Goal: Task Accomplishment & Management: Manage account settings

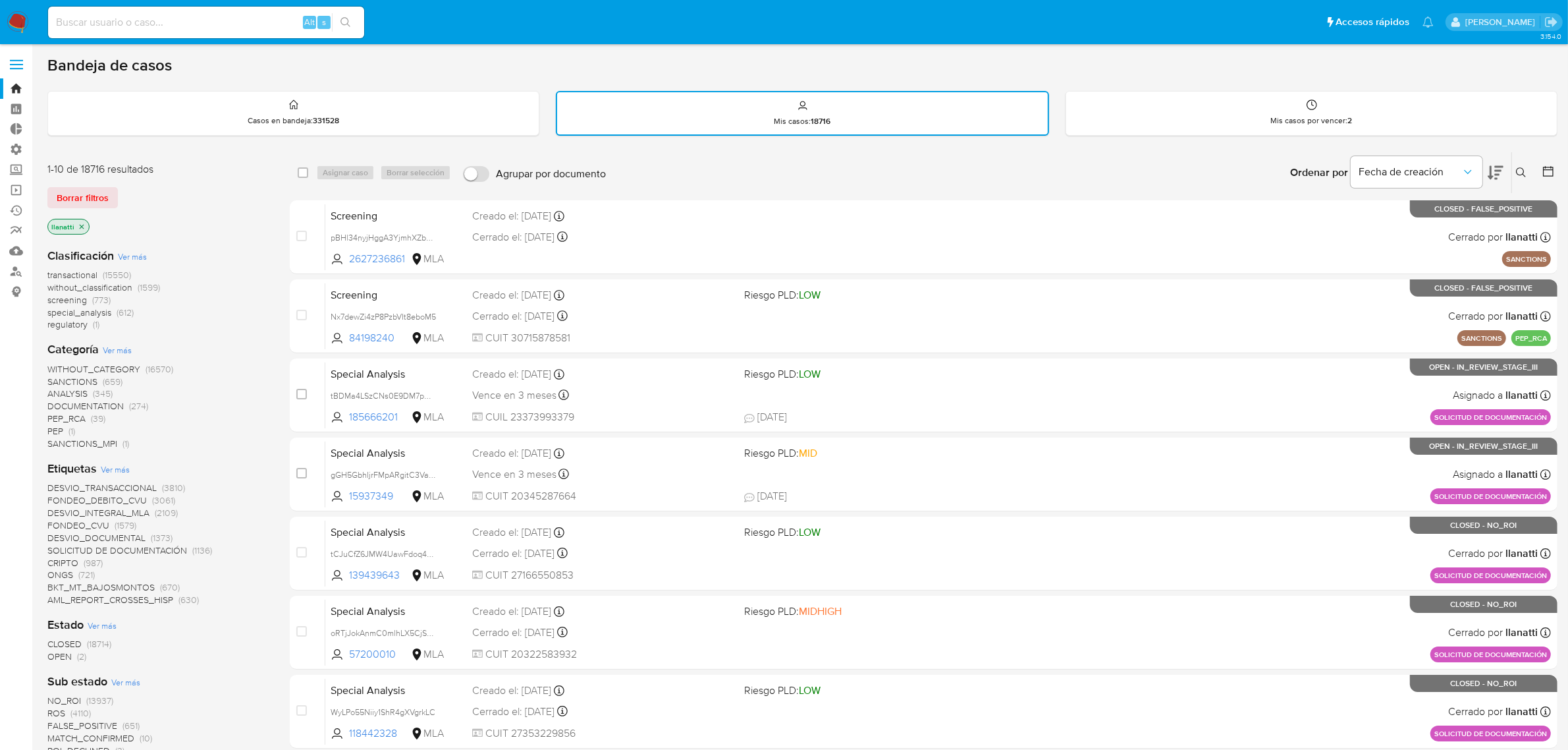
click at [82, 222] on icon "close-filter" at bounding box center [81, 226] width 8 height 8
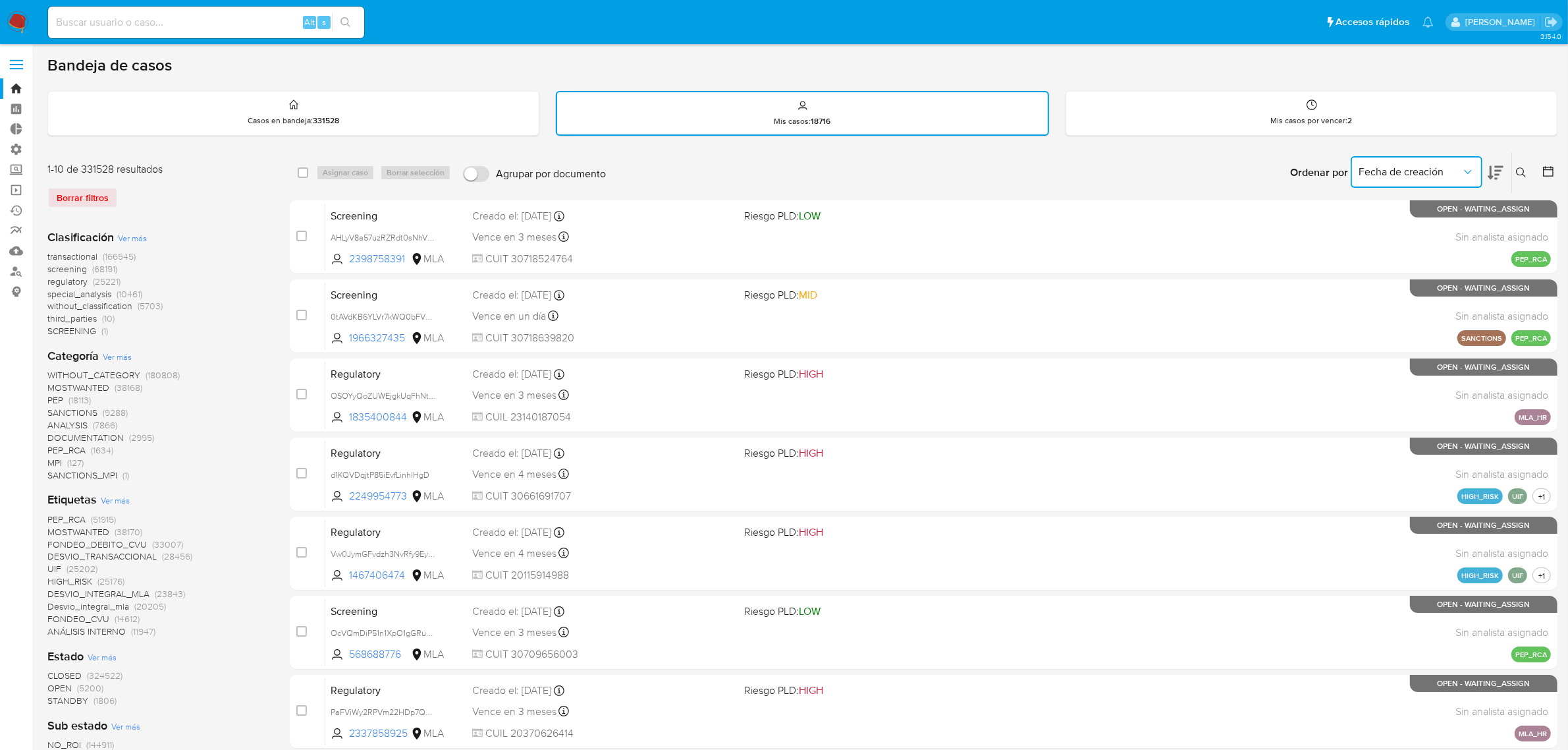
click at [1407, 168] on span "Fecha de creación" at bounding box center [1410, 171] width 103 height 13
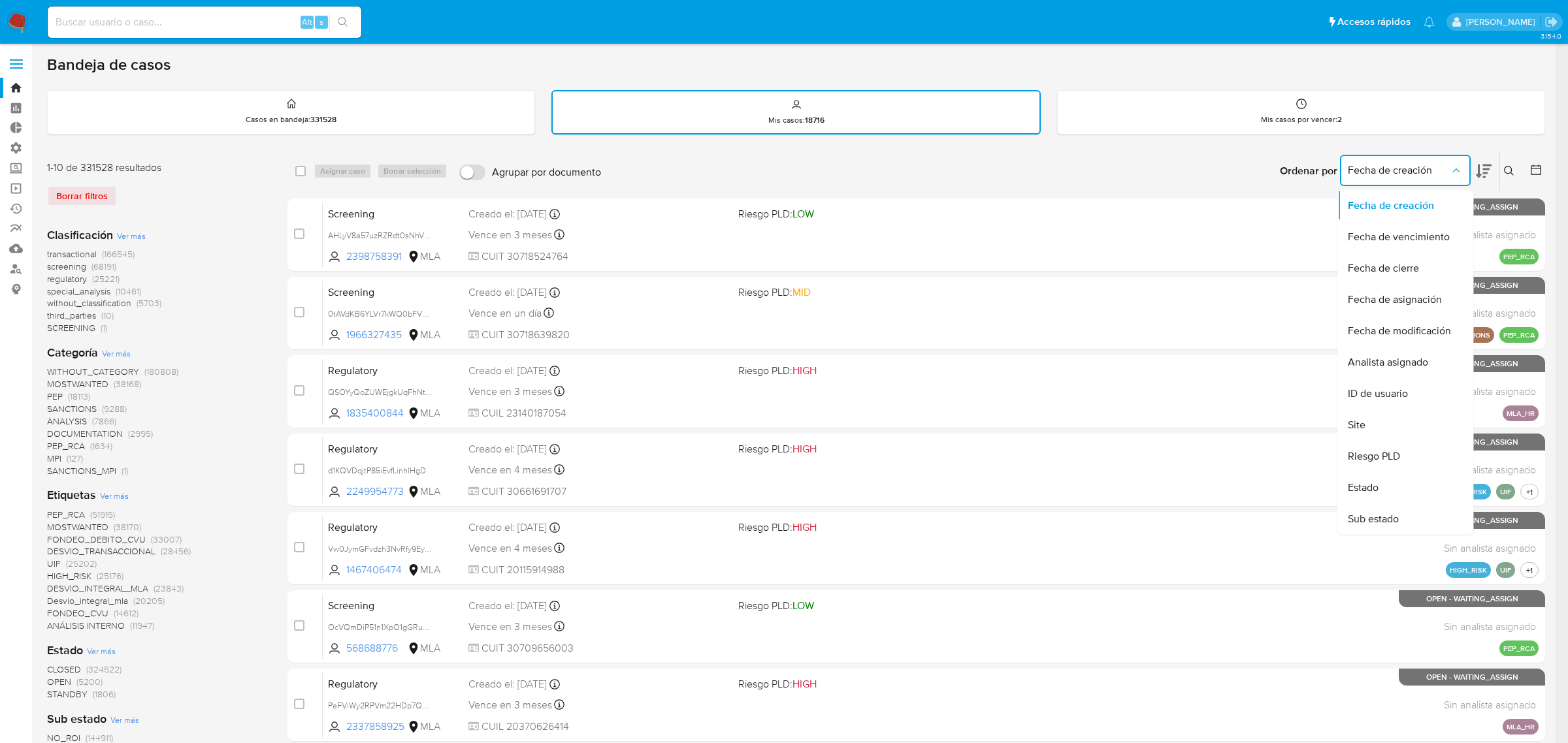
click at [1458, 46] on main "3.154.0" at bounding box center [777, 643] width 1555 height 1287
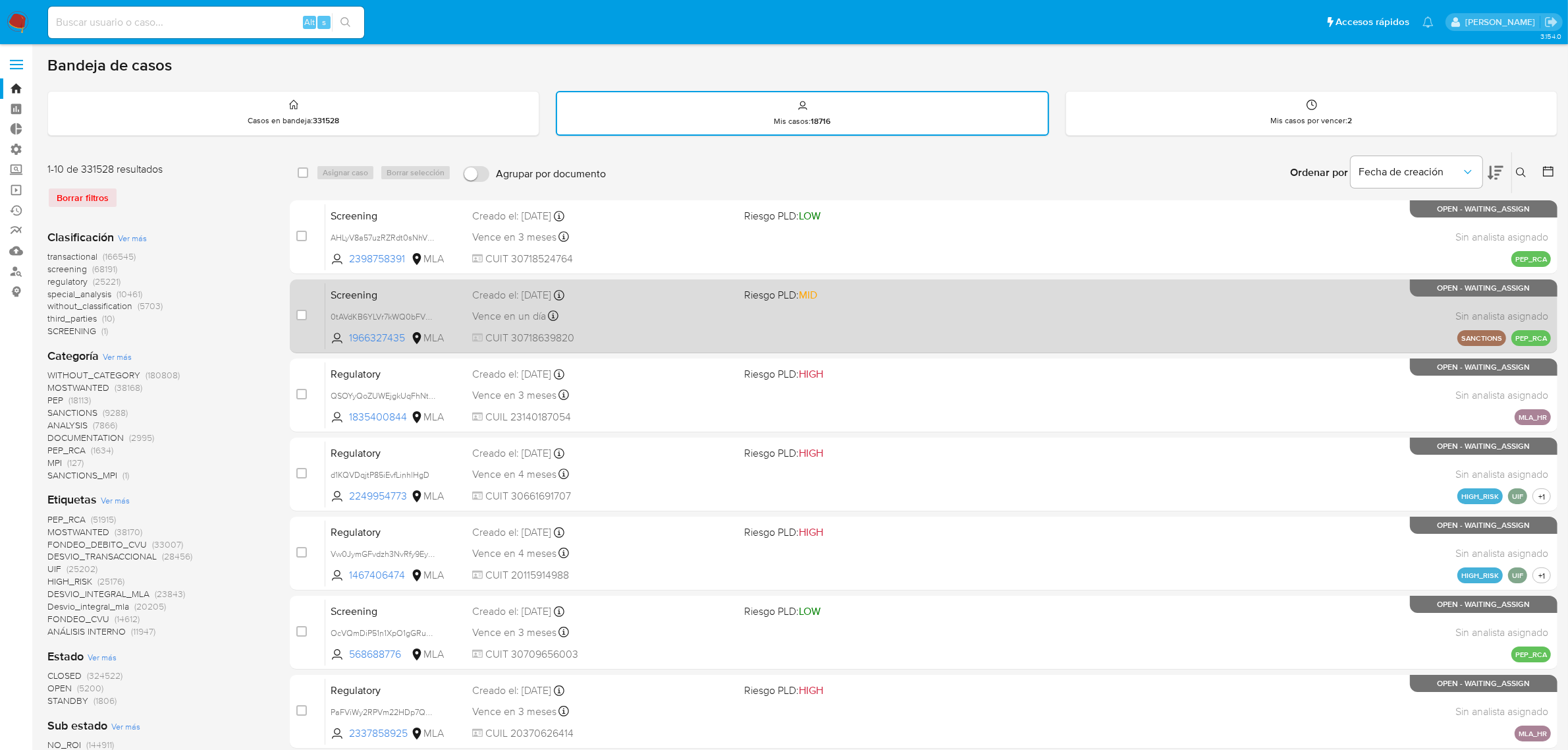
click at [1166, 324] on div "Screening 0tAVdKB6YLVr7kWQ0bFVvysc 1966327435 MLA Riesgo PLD: MID Creado el: 17…" at bounding box center [938, 315] width 1226 height 66
click at [307, 311] on div "case-item-checkbox No es posible asignar el caso" at bounding box center [310, 315] width 29 height 66
click at [297, 310] on input "checkbox" at bounding box center [302, 315] width 11 height 11
checkbox input "true"
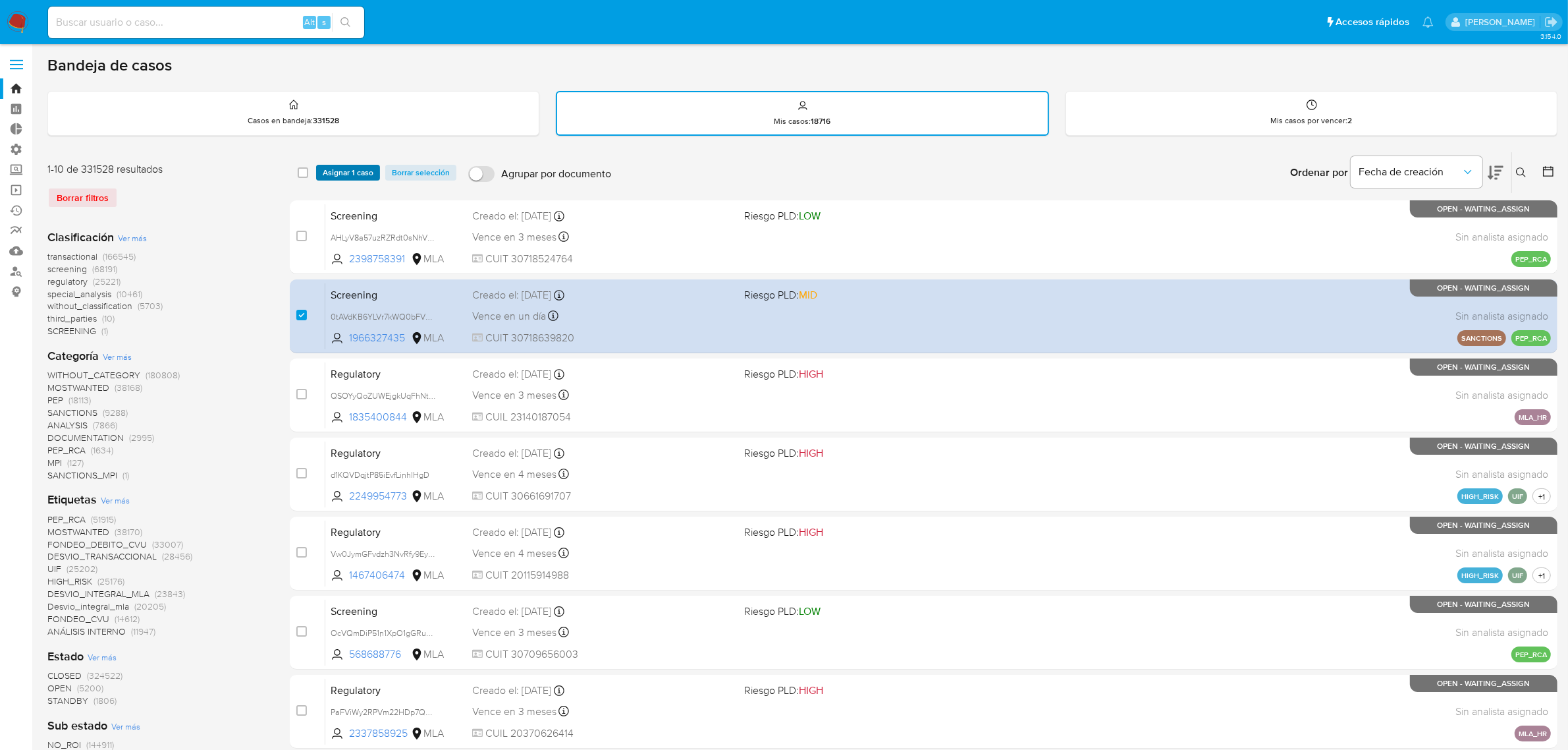
click at [337, 171] on span "Asignar 1 caso" at bounding box center [348, 172] width 51 height 13
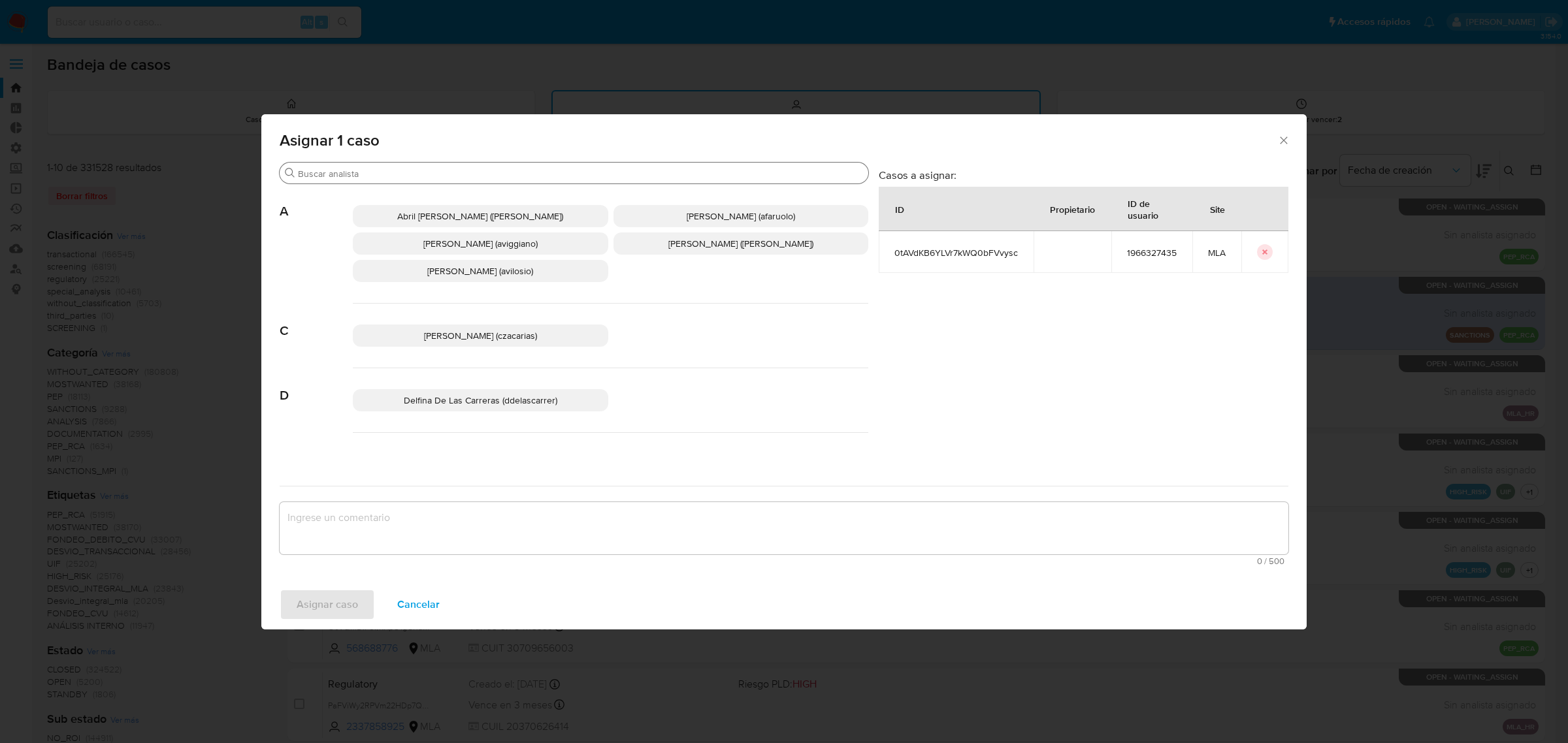
click at [374, 168] on input "Buscar" at bounding box center [581, 173] width 565 height 11
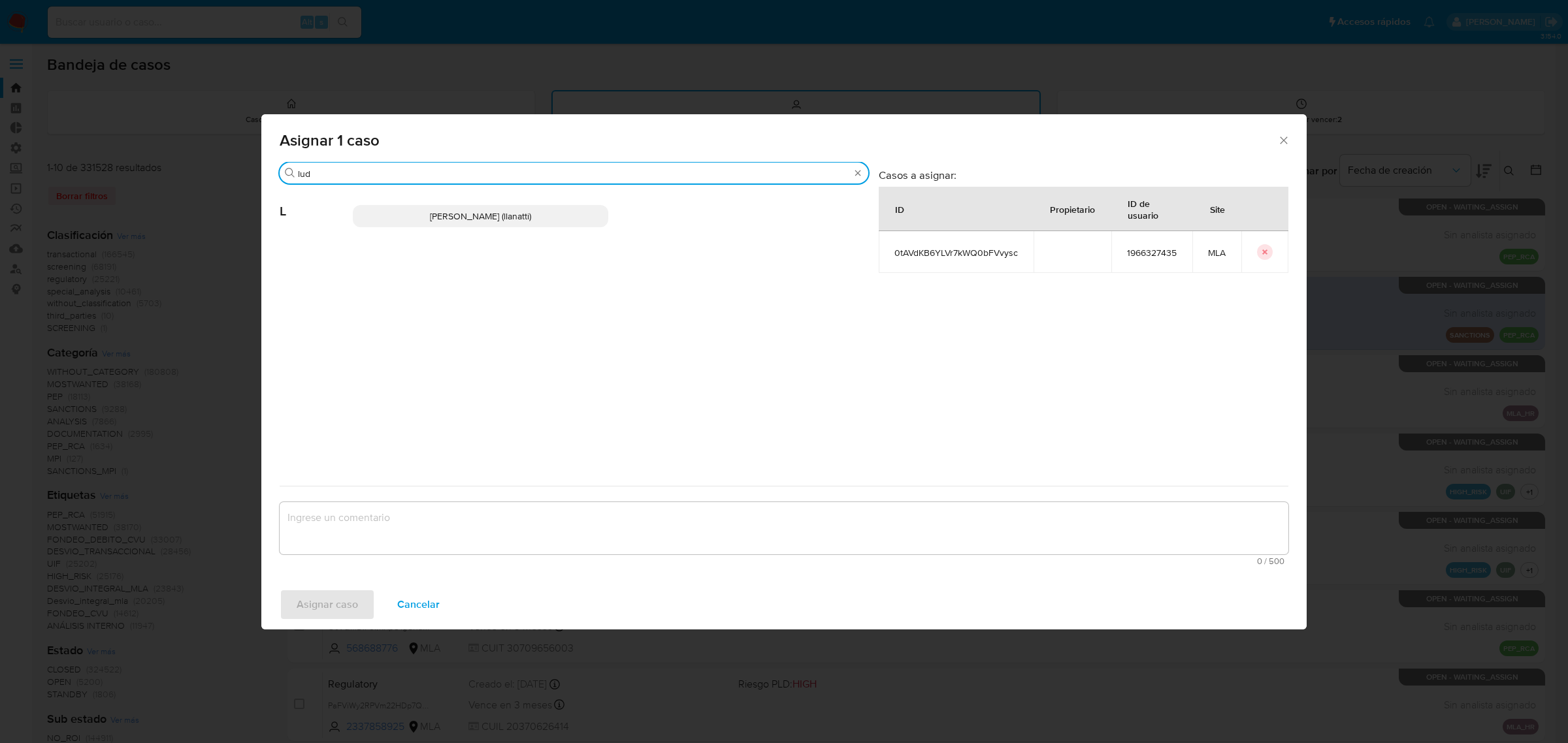
type input "lud"
click at [416, 211] on p "Ludmila Lanatti (llanatti)" at bounding box center [480, 216] width 255 height 22
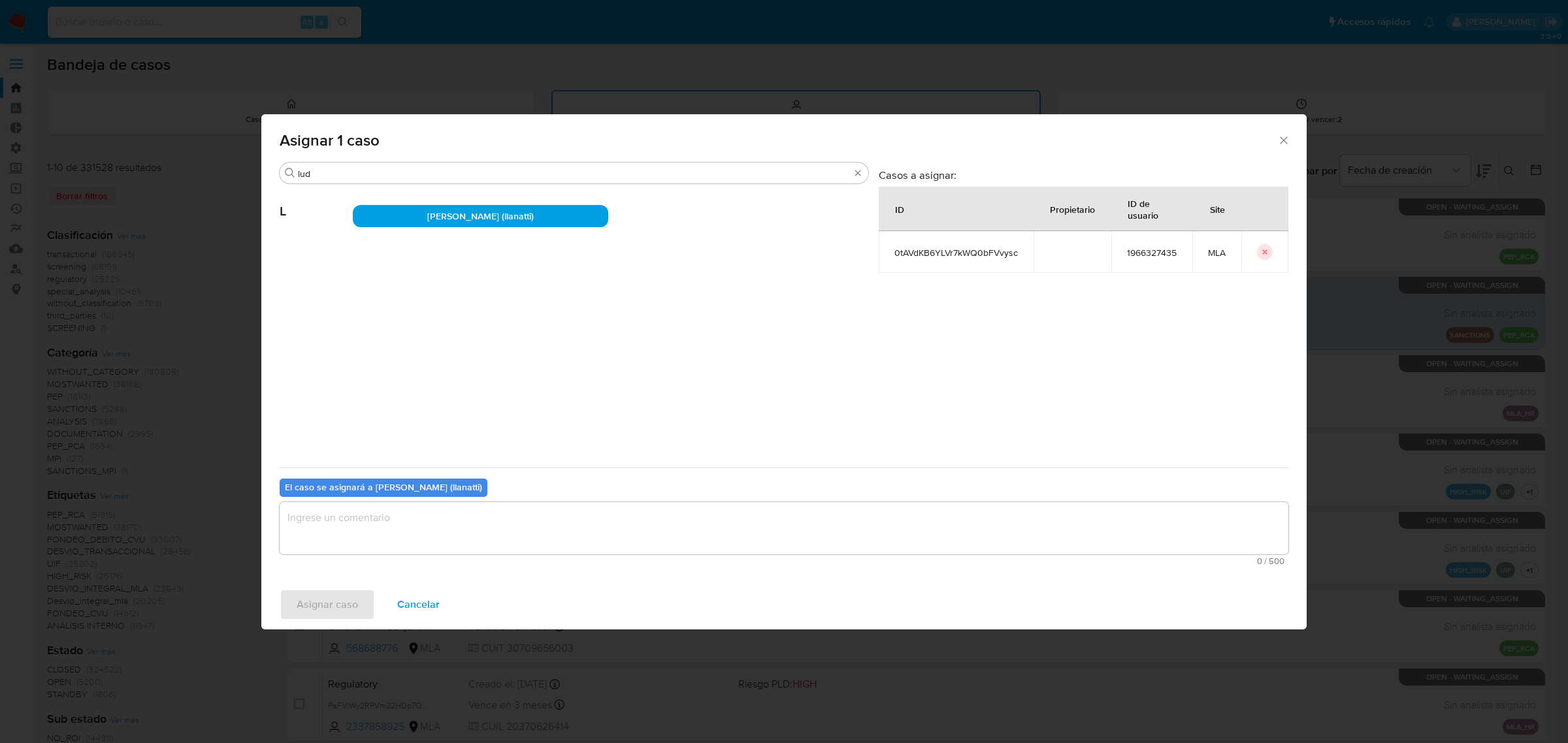
click at [517, 517] on textarea "assign-modal" at bounding box center [784, 528] width 1008 height 52
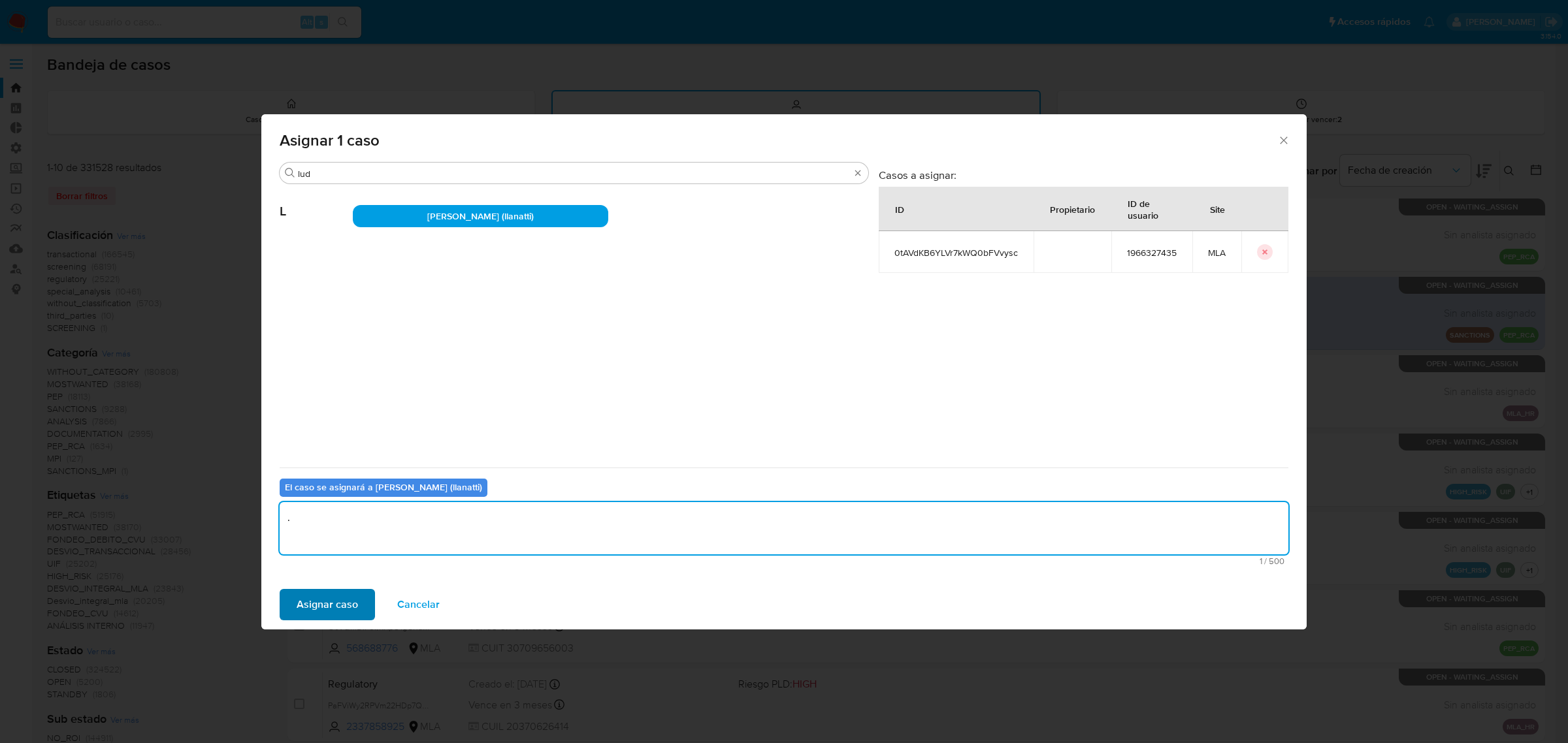
type textarea "."
click at [306, 593] on span "Asignar caso" at bounding box center [327, 604] width 61 height 29
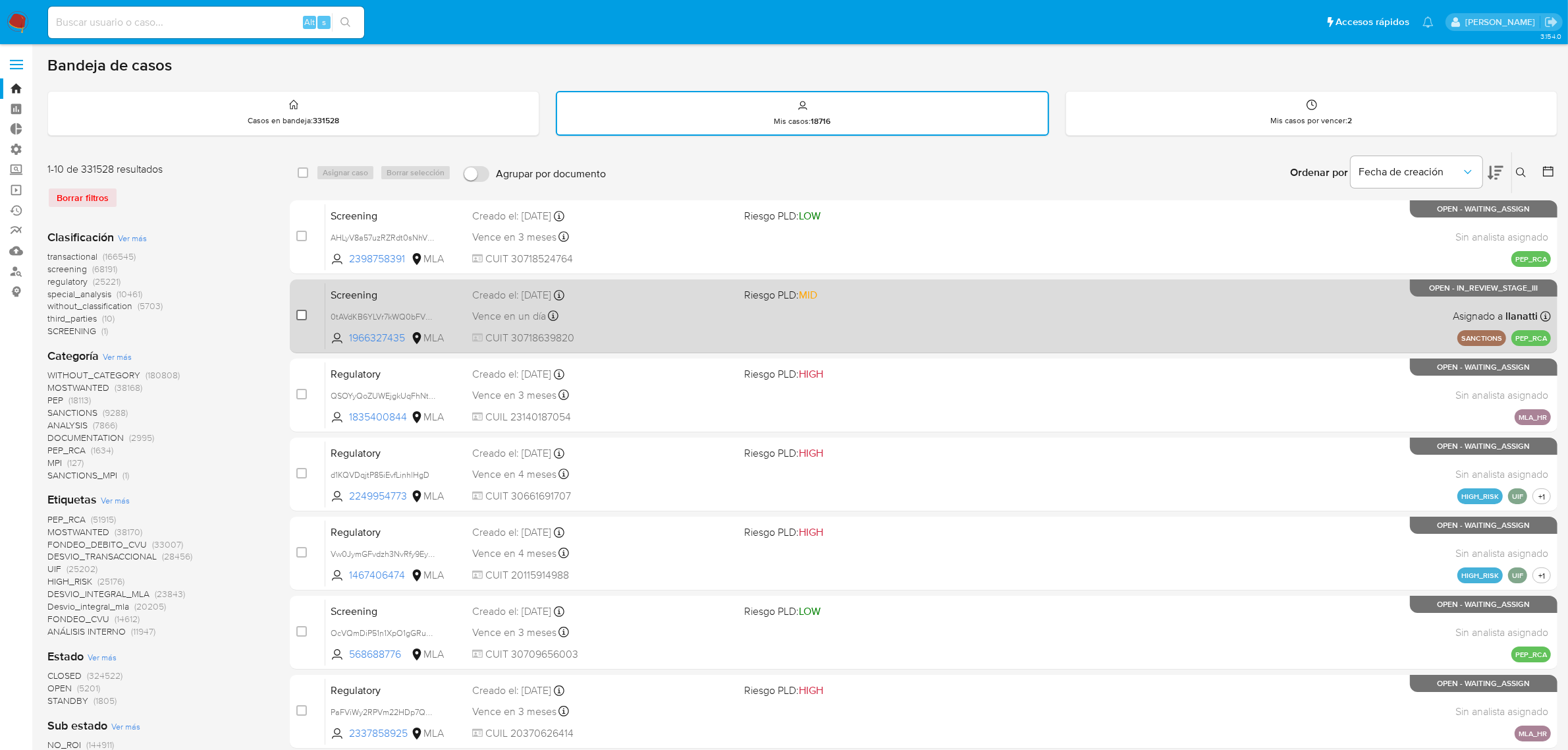
click at [303, 318] on input "checkbox" at bounding box center [302, 315] width 11 height 11
checkbox input "true"
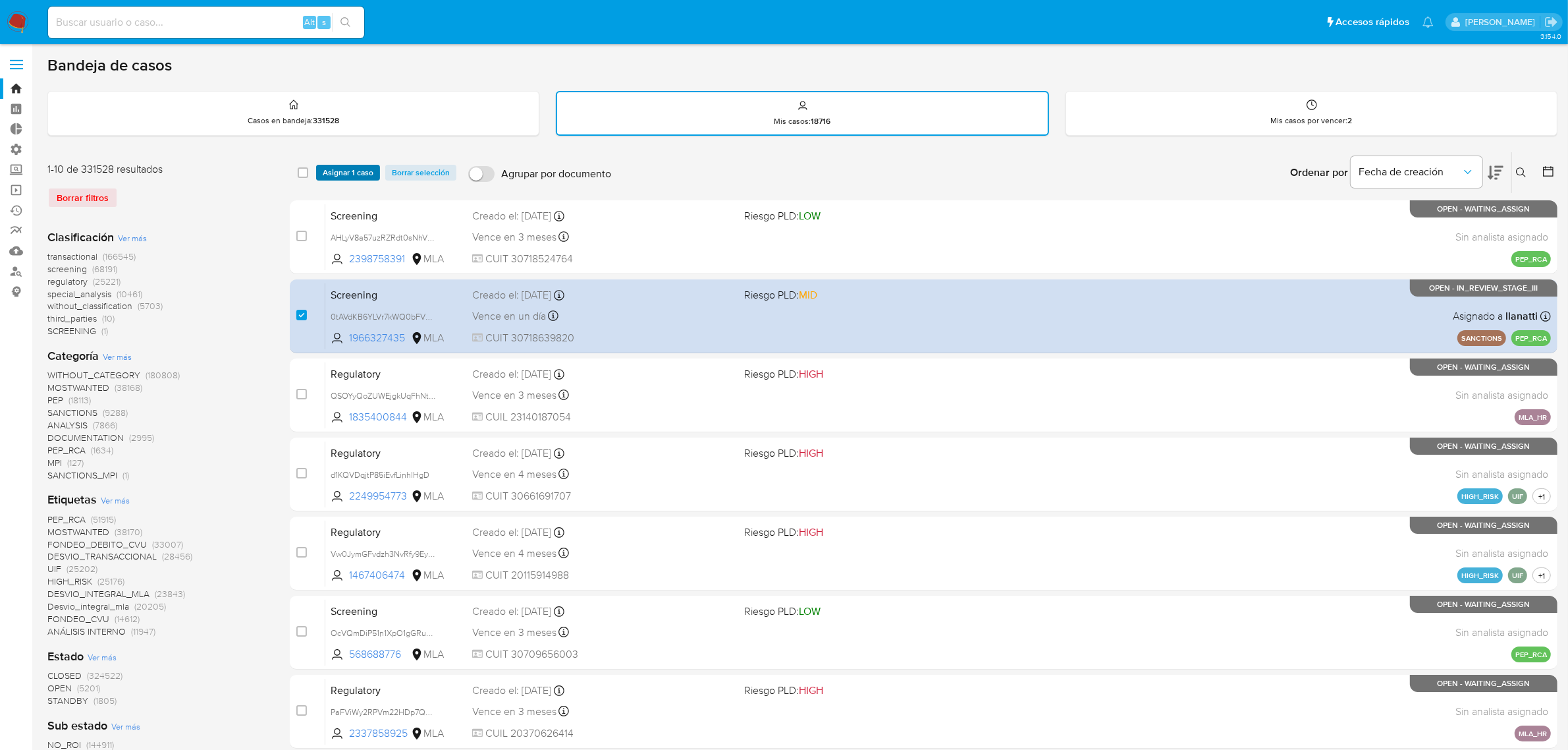
click at [360, 178] on span "Asignar 1 caso" at bounding box center [348, 172] width 51 height 13
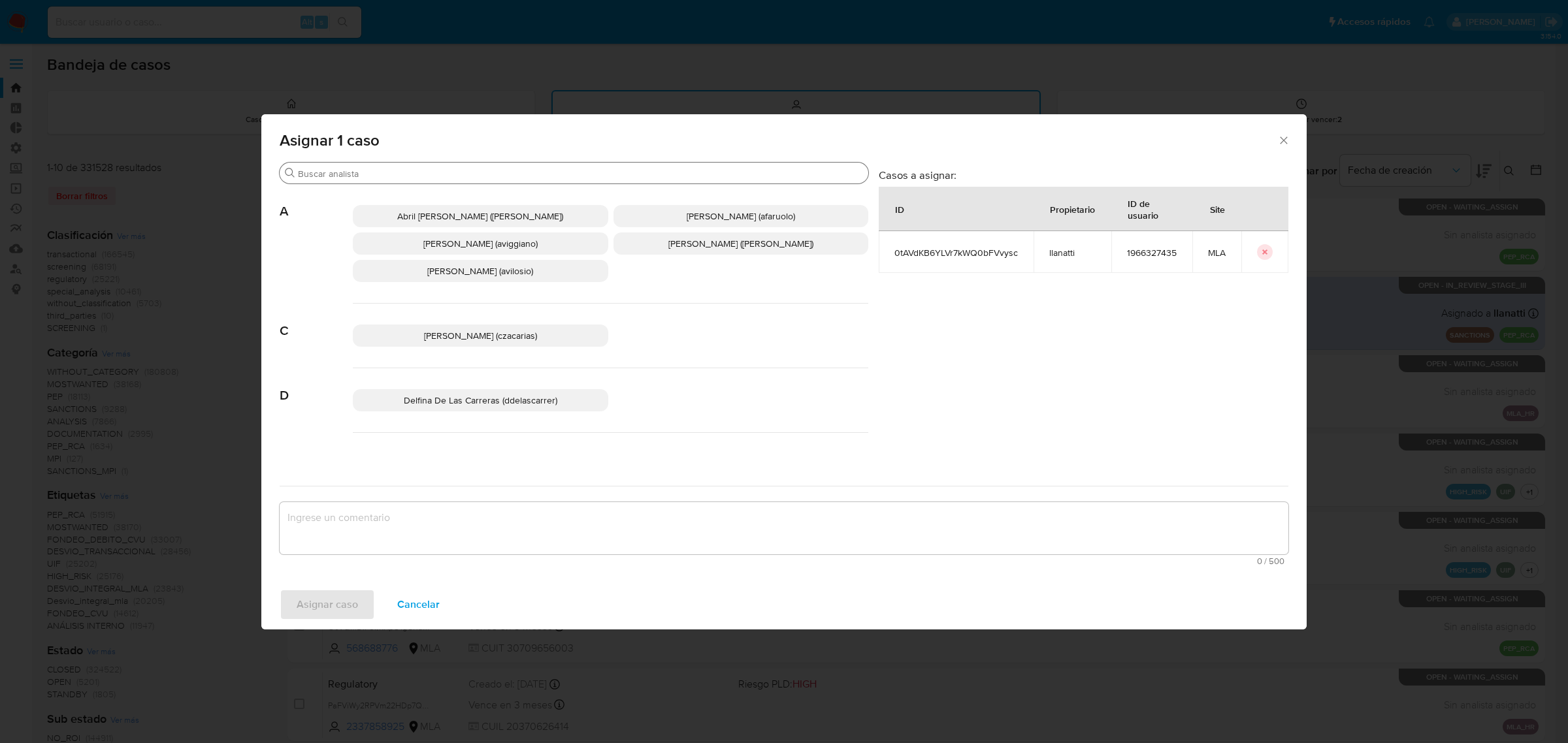
click at [361, 175] on input "Buscar" at bounding box center [581, 173] width 565 height 11
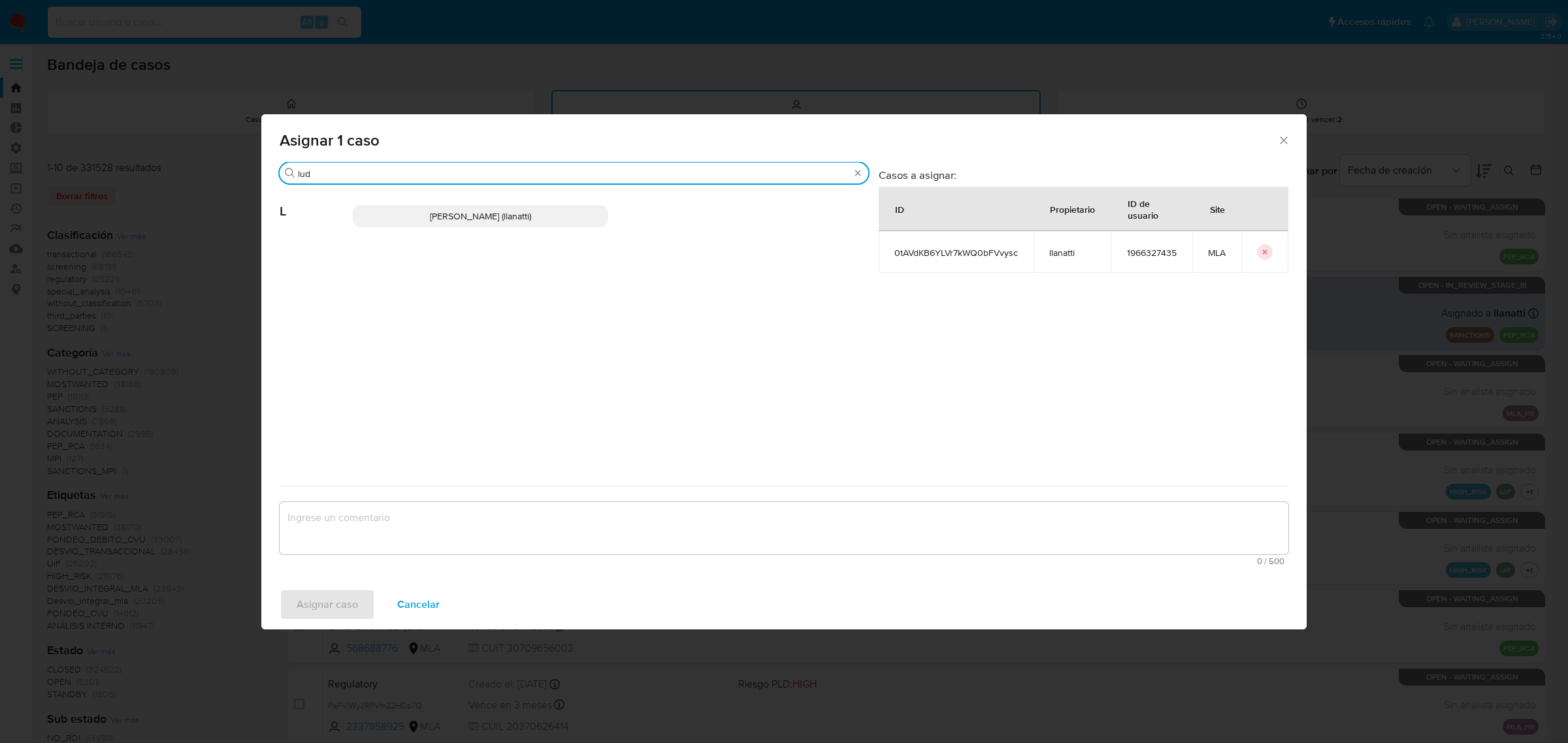
type input "lud"
click at [531, 231] on div "Ludmila Lanatti (llanatti)" at bounding box center [610, 216] width 515 height 64
click at [530, 220] on p "Ludmila Lanatti (llanatti)" at bounding box center [480, 216] width 255 height 22
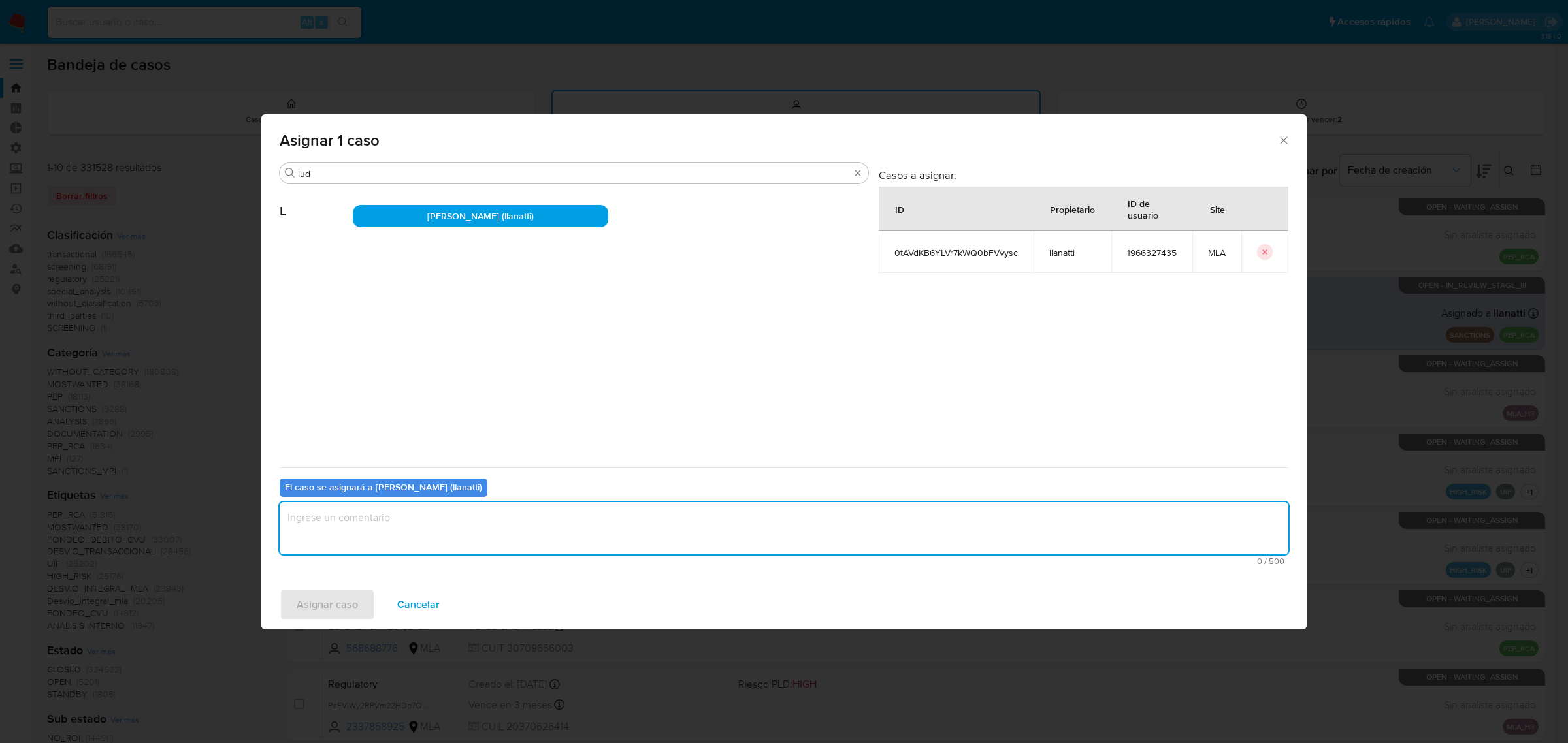
click at [436, 525] on textarea "assign-modal" at bounding box center [784, 528] width 1008 height 52
type textarea ","
click at [334, 604] on span "Asignar caso" at bounding box center [327, 604] width 61 height 29
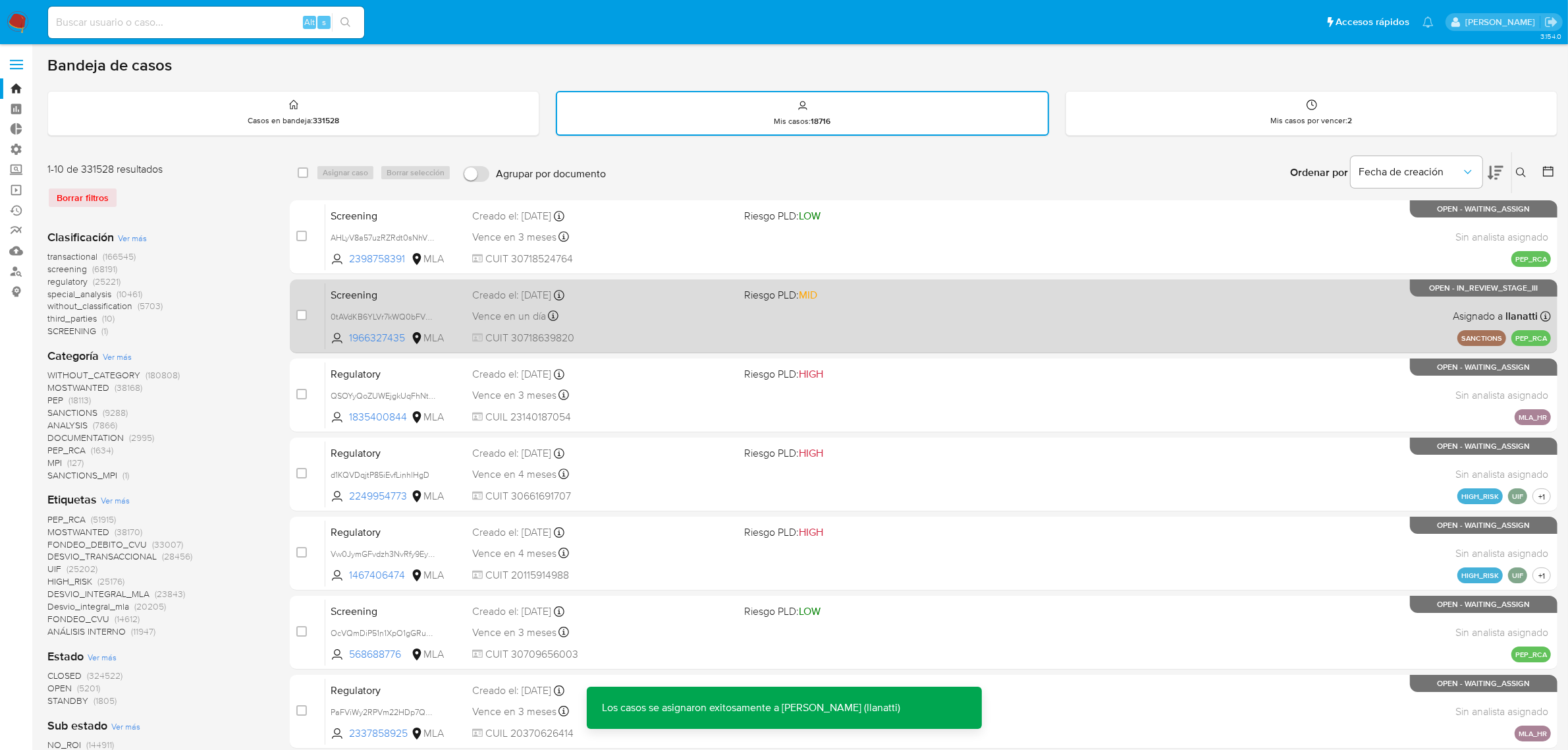
click at [914, 297] on span "Riesgo PLD: MID" at bounding box center [875, 293] width 262 height 17
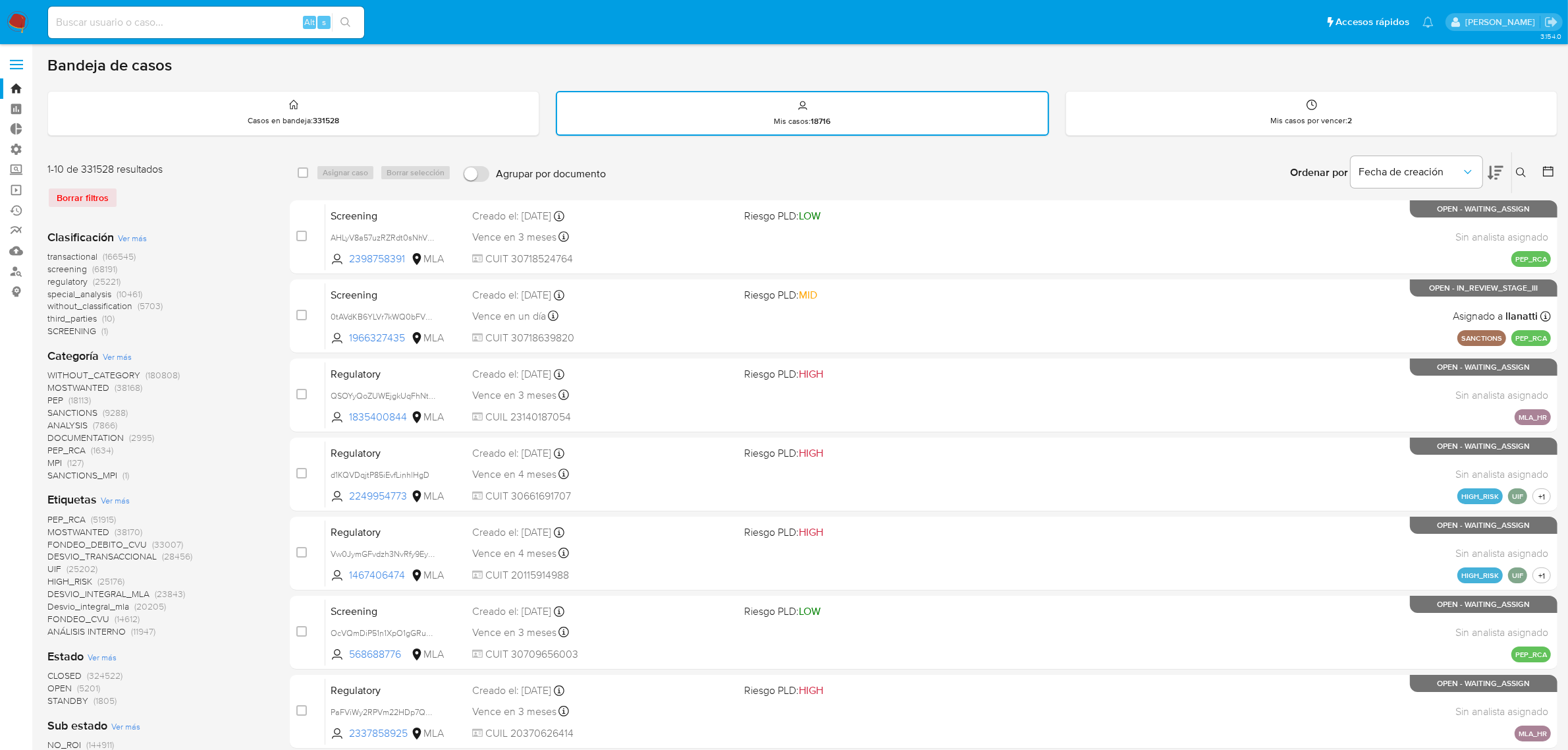
click at [14, 14] on img at bounding box center [17, 22] width 22 height 22
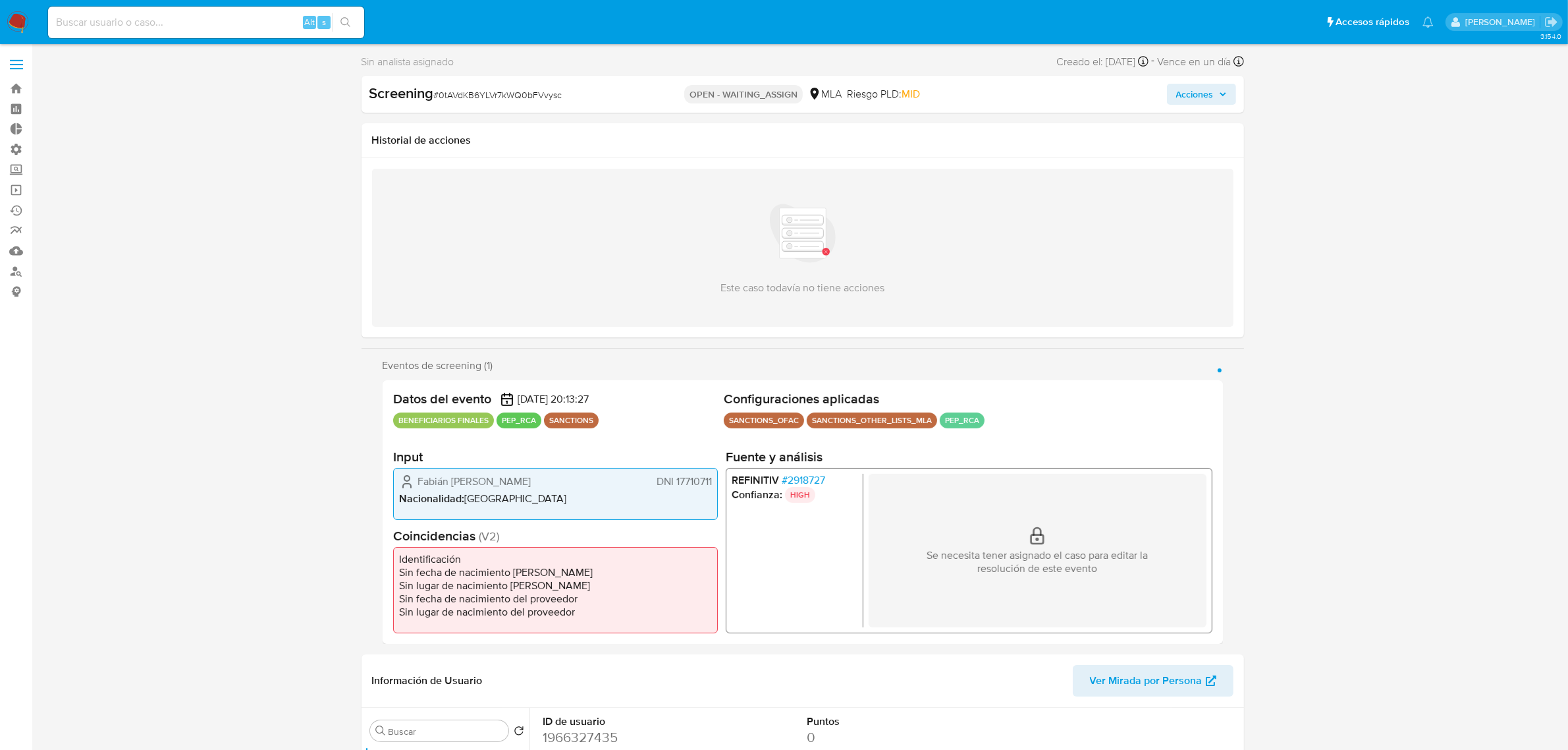
select select "10"
drag, startPoint x: 713, startPoint y: 476, endPoint x: 674, endPoint y: 480, distance: 39.2
click at [674, 480] on div "Fabián [PERSON_NAME] DNI 17710711 Nacionalidad : [GEOGRAPHIC_DATA]" at bounding box center [556, 493] width 325 height 52
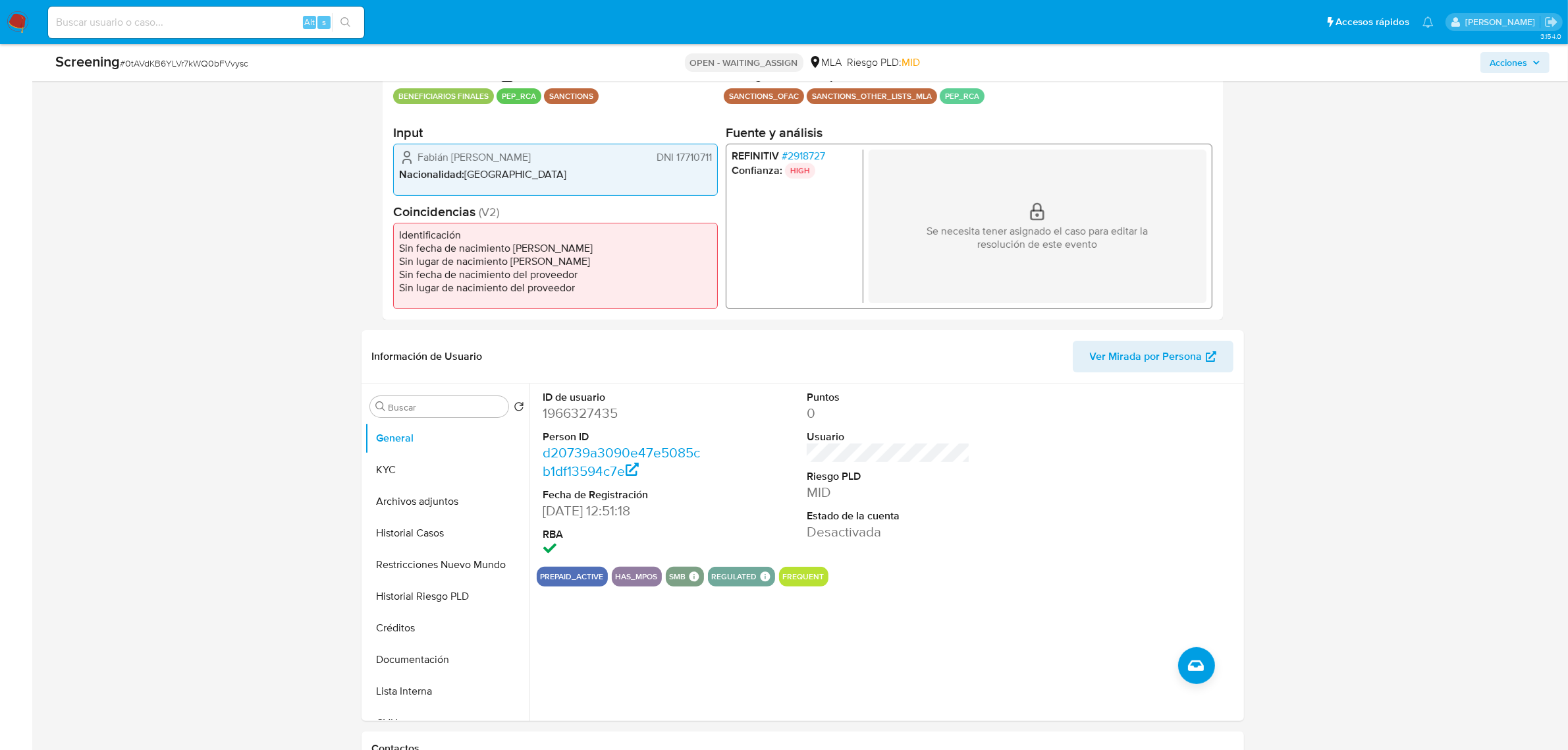
scroll to position [329, 0]
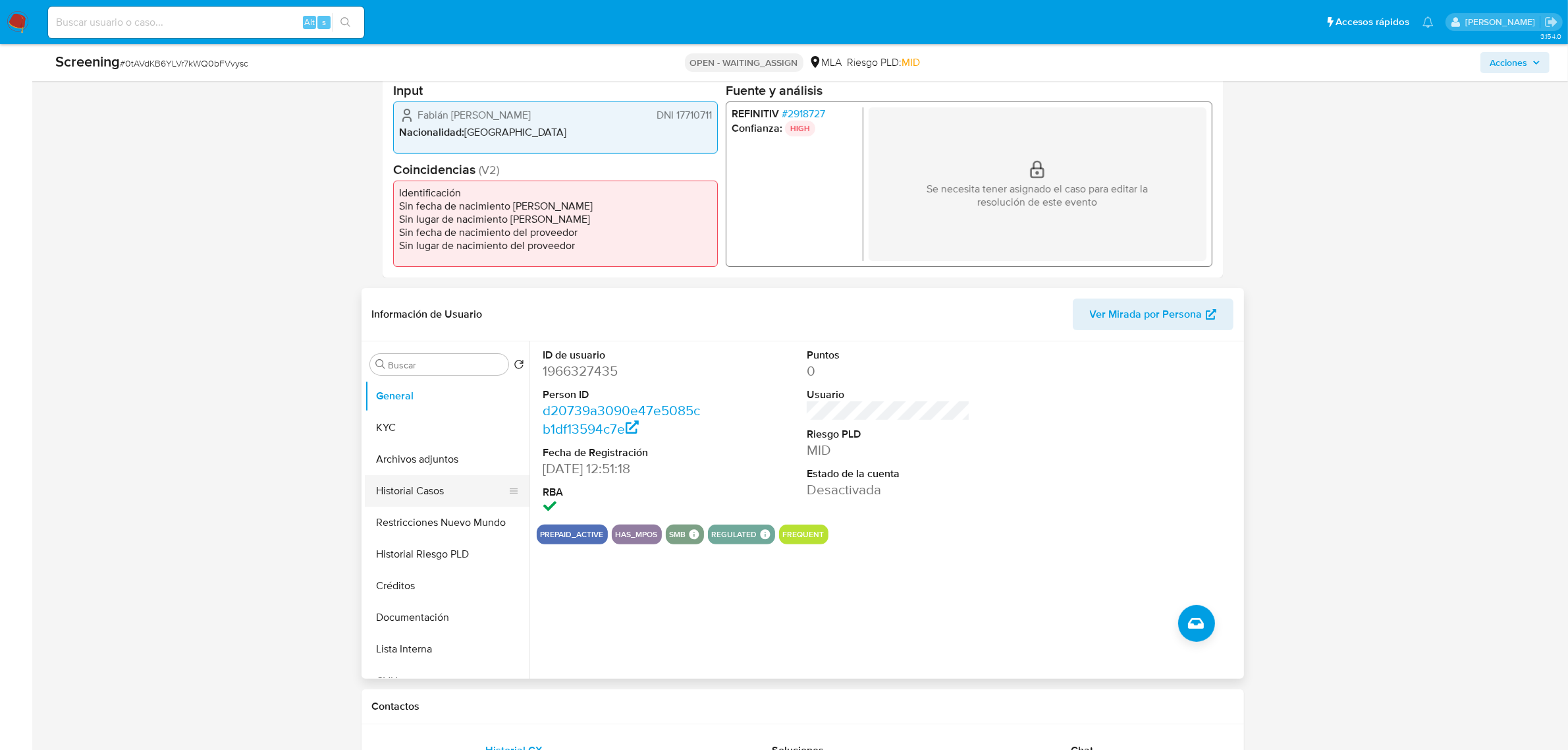
click at [461, 499] on button "Historial Casos" at bounding box center [442, 491] width 154 height 32
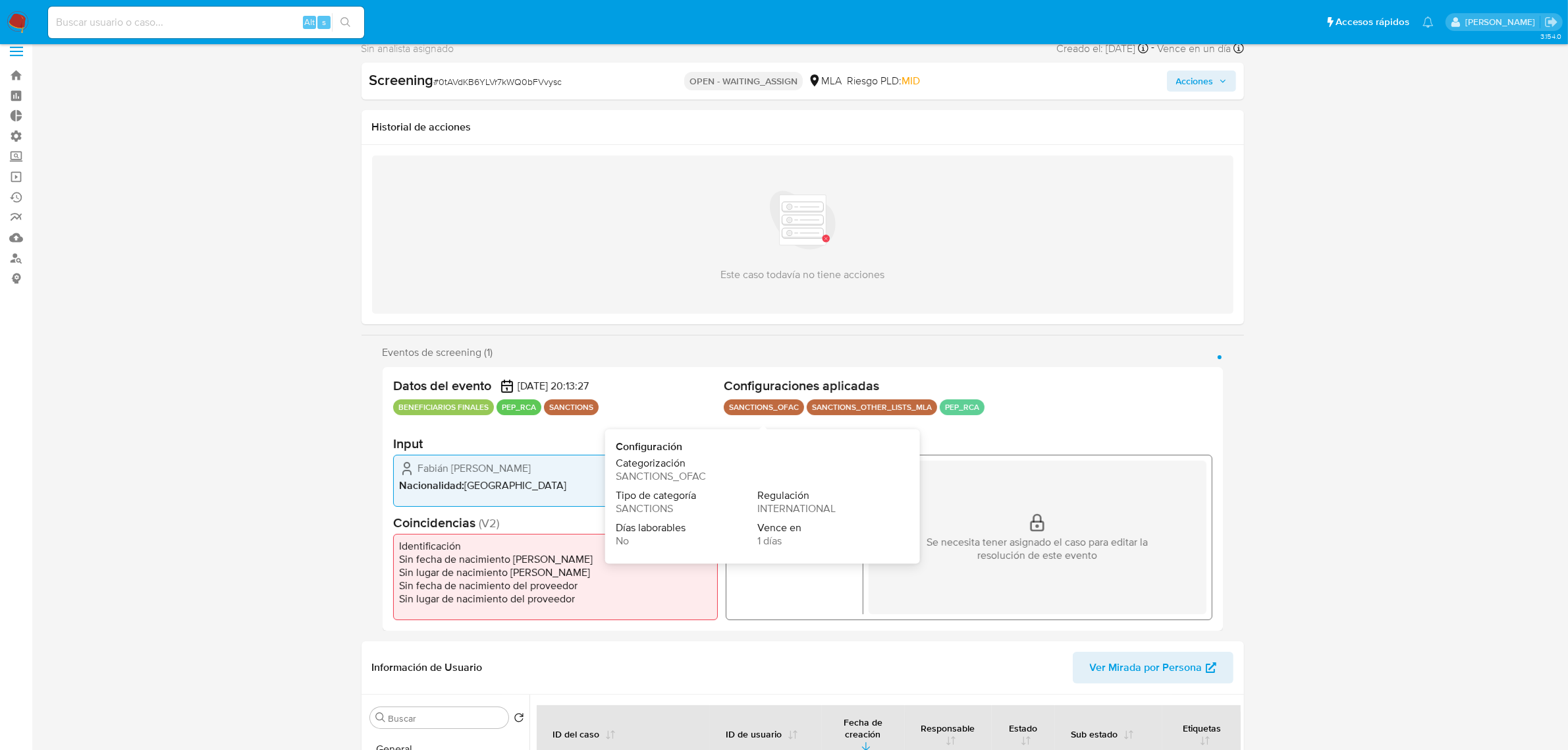
scroll to position [0, 0]
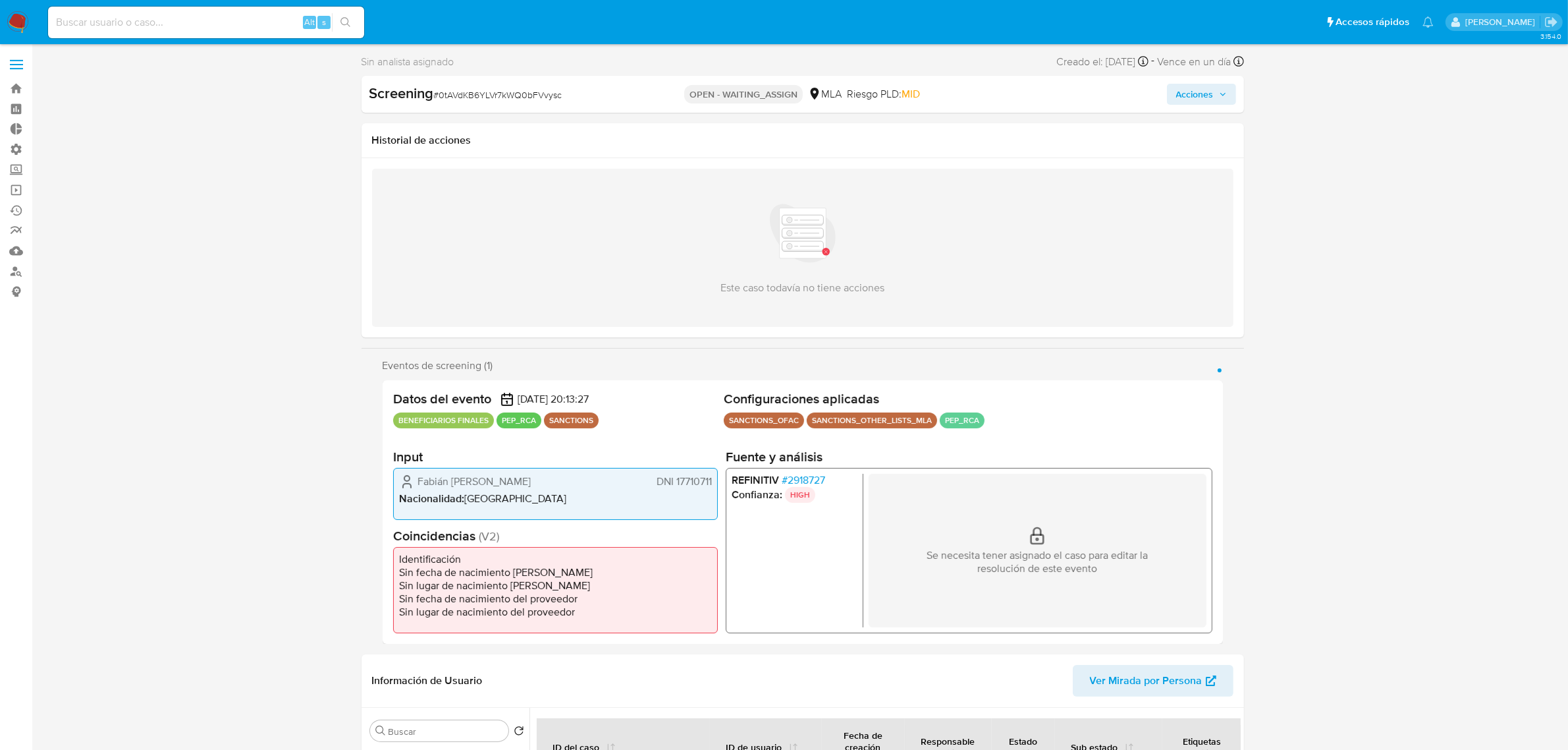
click at [797, 473] on span "# 2918727" at bounding box center [803, 479] width 43 height 13
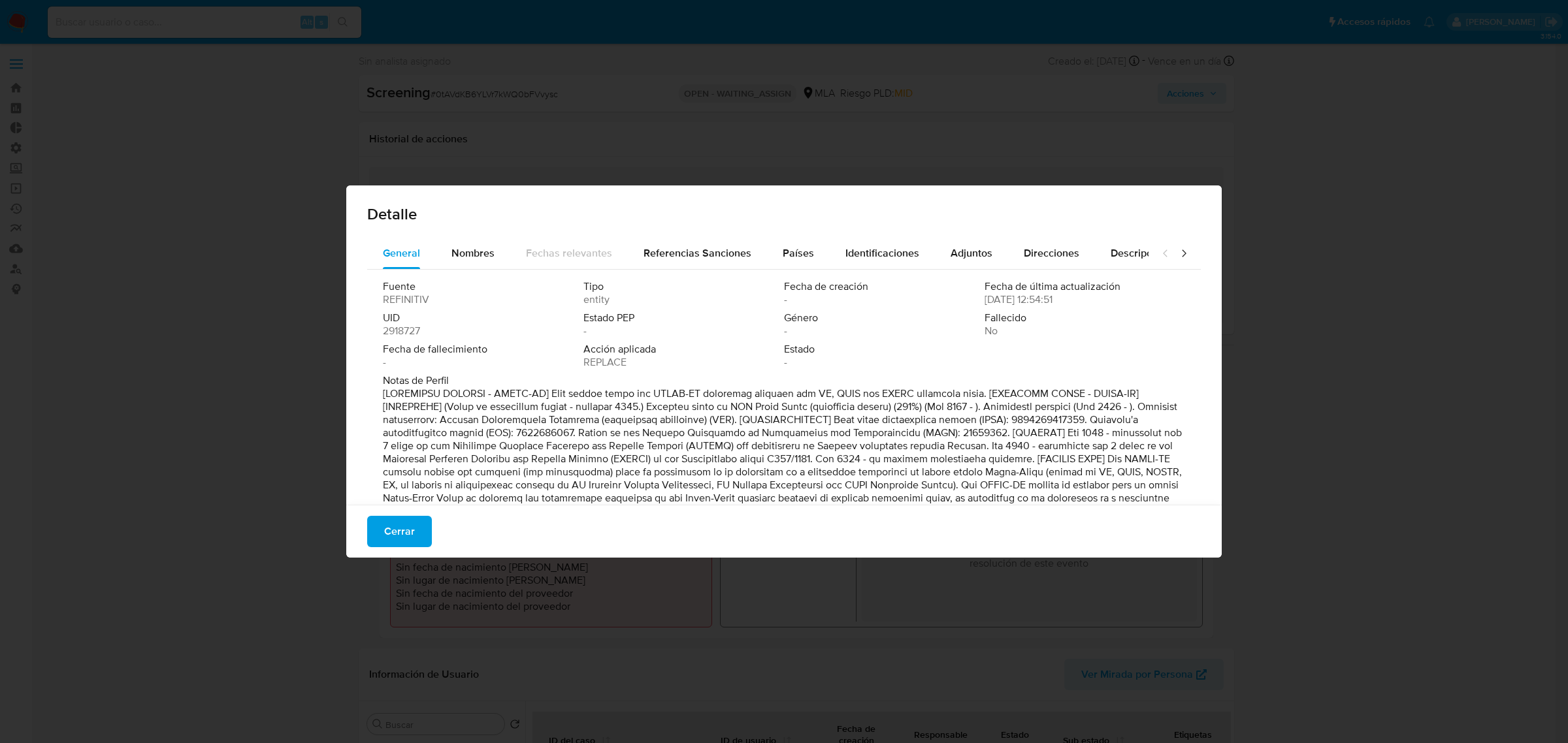
drag, startPoint x: 765, startPoint y: 418, endPoint x: 706, endPoint y: 417, distance: 59.0
click at [706, 417] on p at bounding box center [783, 576] width 799 height 378
click at [481, 260] on span "Nombres" at bounding box center [472, 253] width 43 height 15
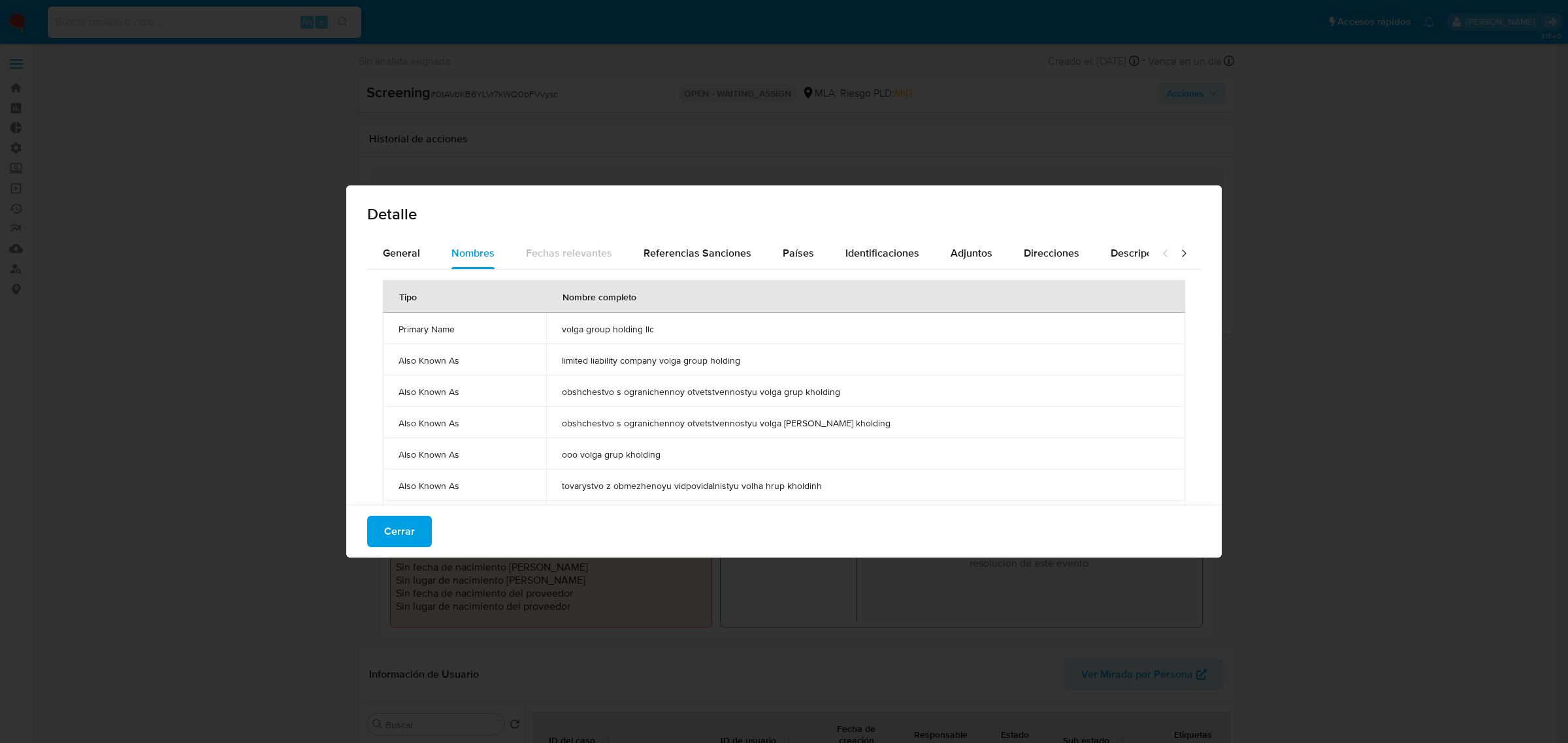
click at [1328, 203] on div "Detalle General Nombres Fechas relevantes Referencias Sanciones Países Identifi…" at bounding box center [784, 372] width 1568 height 743
click at [395, 529] on span "Cerrar" at bounding box center [399, 531] width 31 height 29
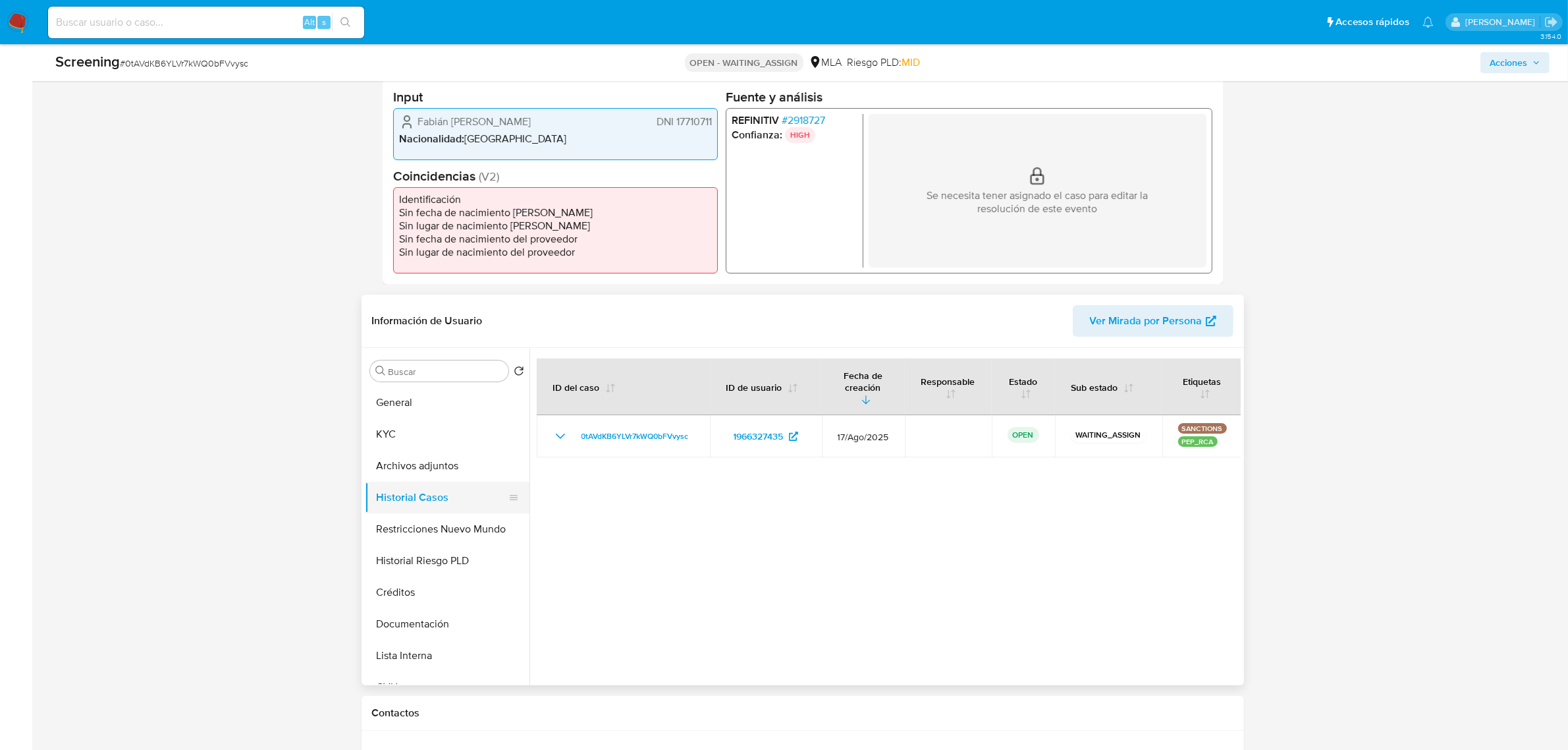
scroll to position [329, 0]
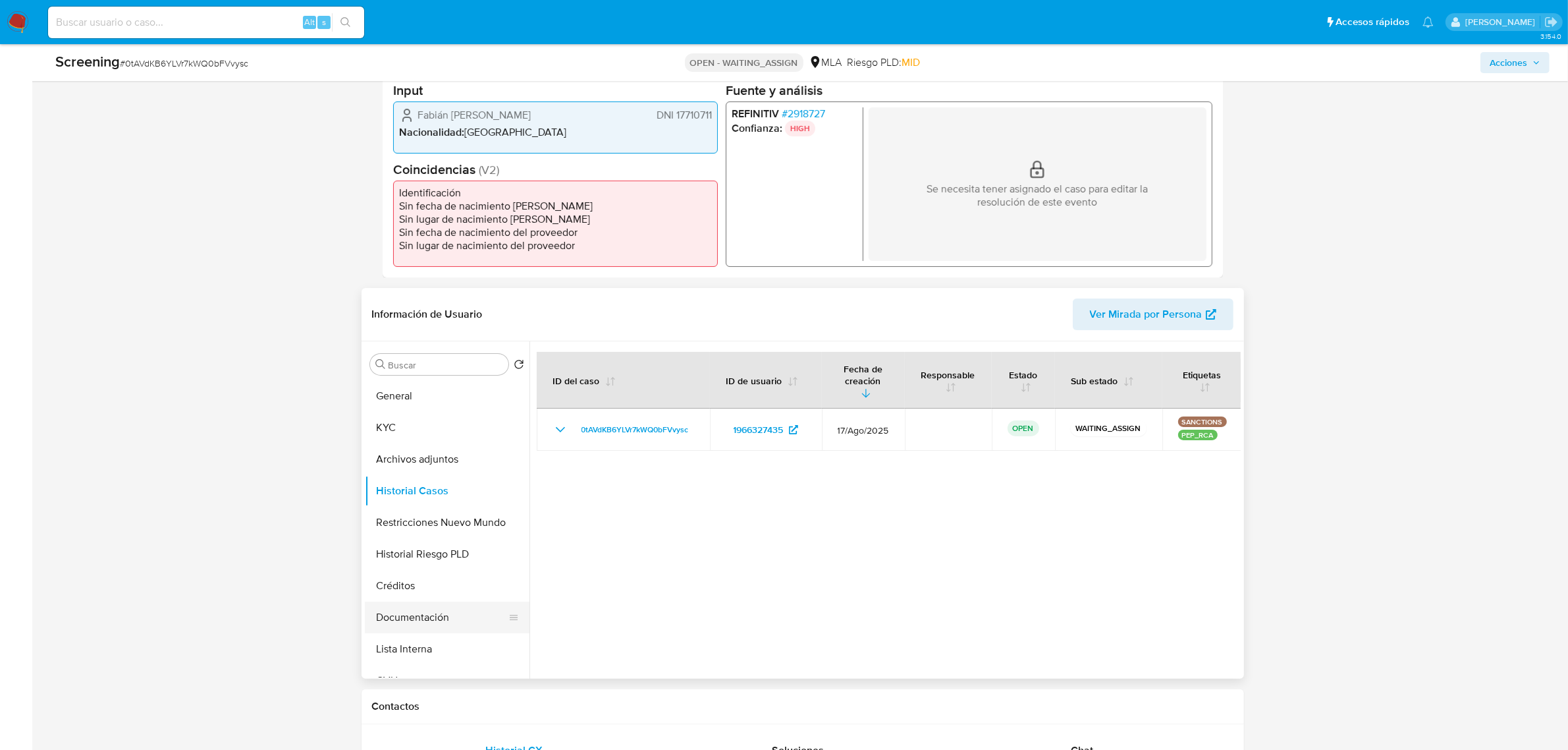
click at [442, 623] on button "Documentación" at bounding box center [442, 618] width 154 height 32
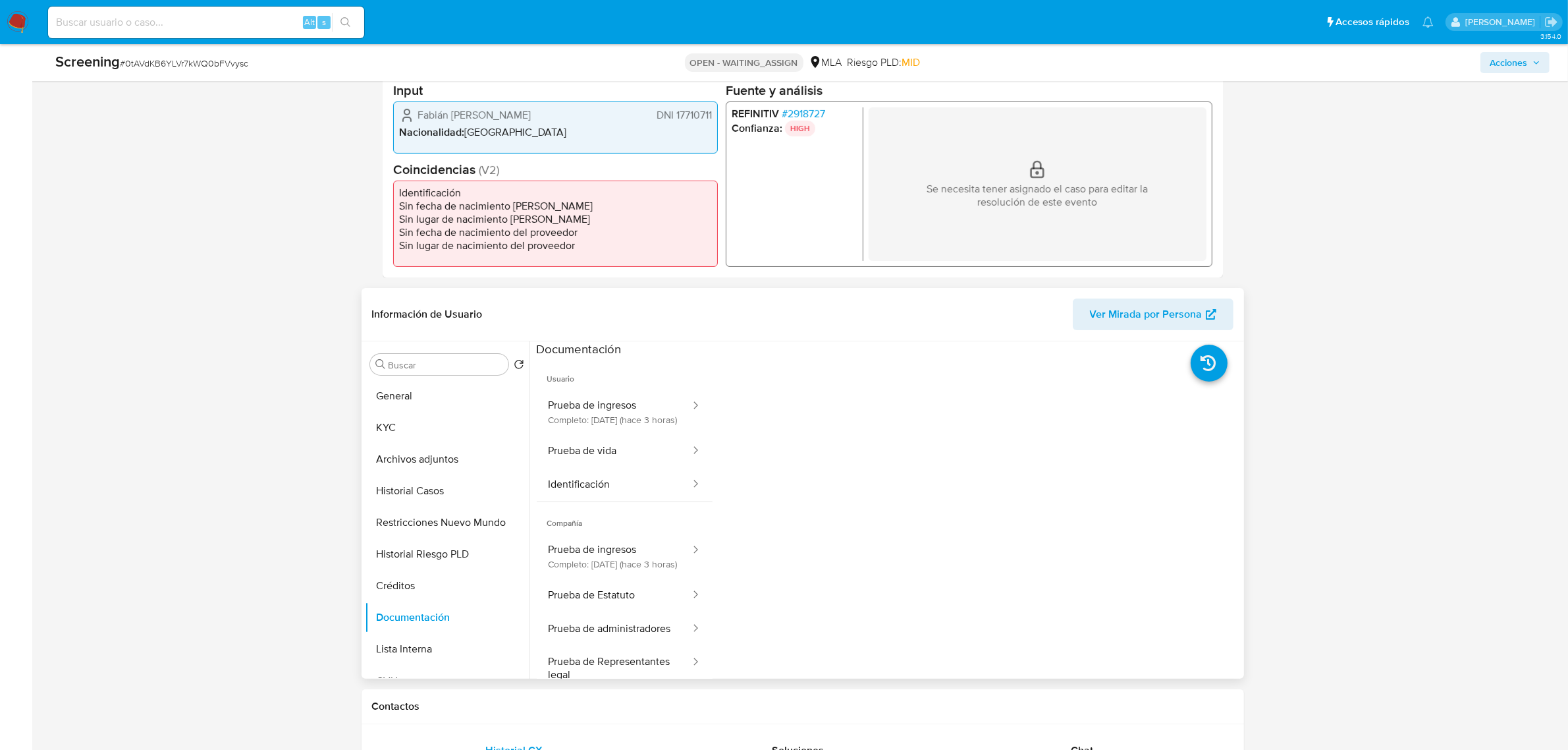
scroll to position [21, 0]
click at [652, 469] on button "Identificación" at bounding box center [615, 484] width 155 height 34
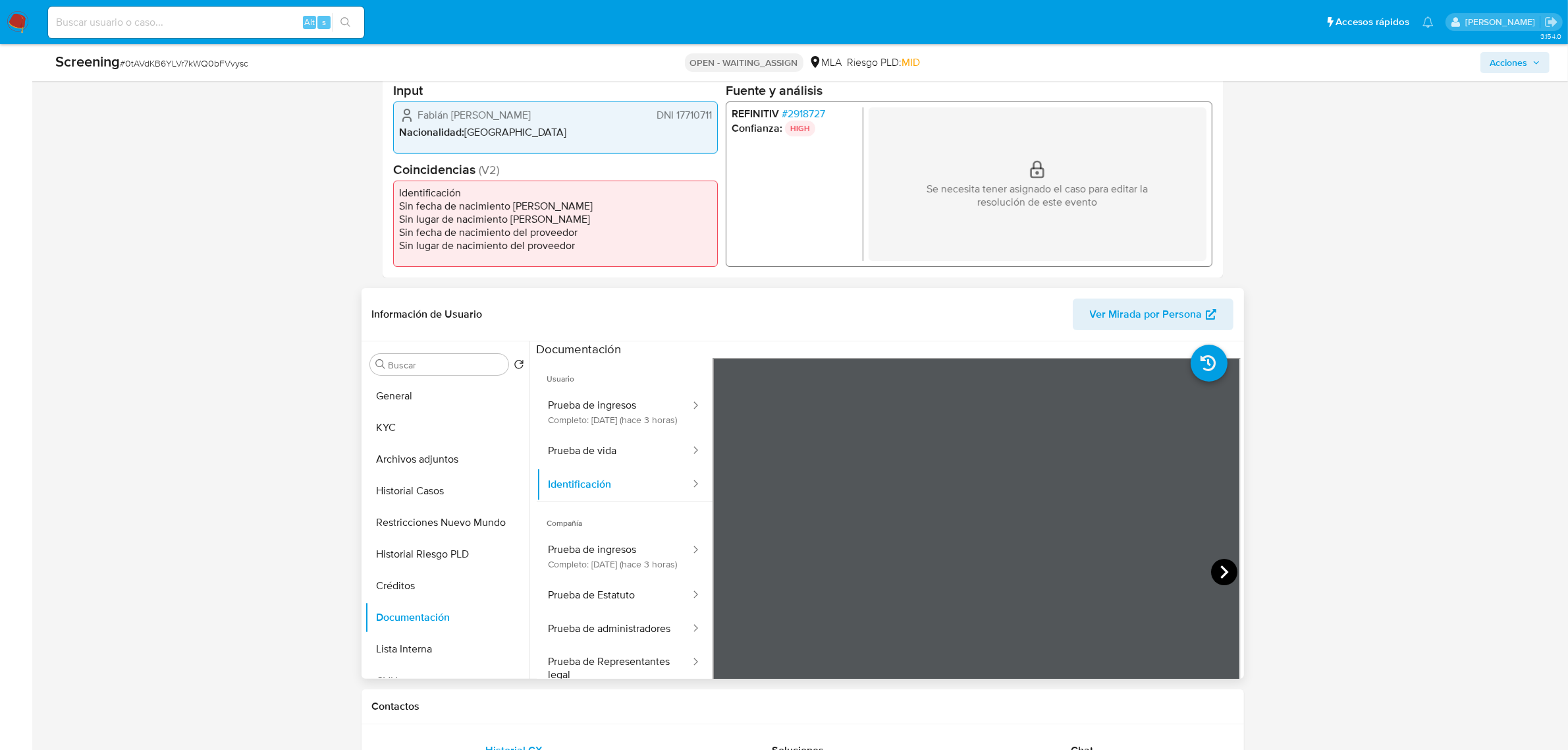
click at [1221, 574] on icon at bounding box center [1224, 572] width 8 height 13
click at [642, 548] on button "Prueba de ingresos Completo: 17/08/2025 (hace 3 horas)" at bounding box center [615, 556] width 155 height 45
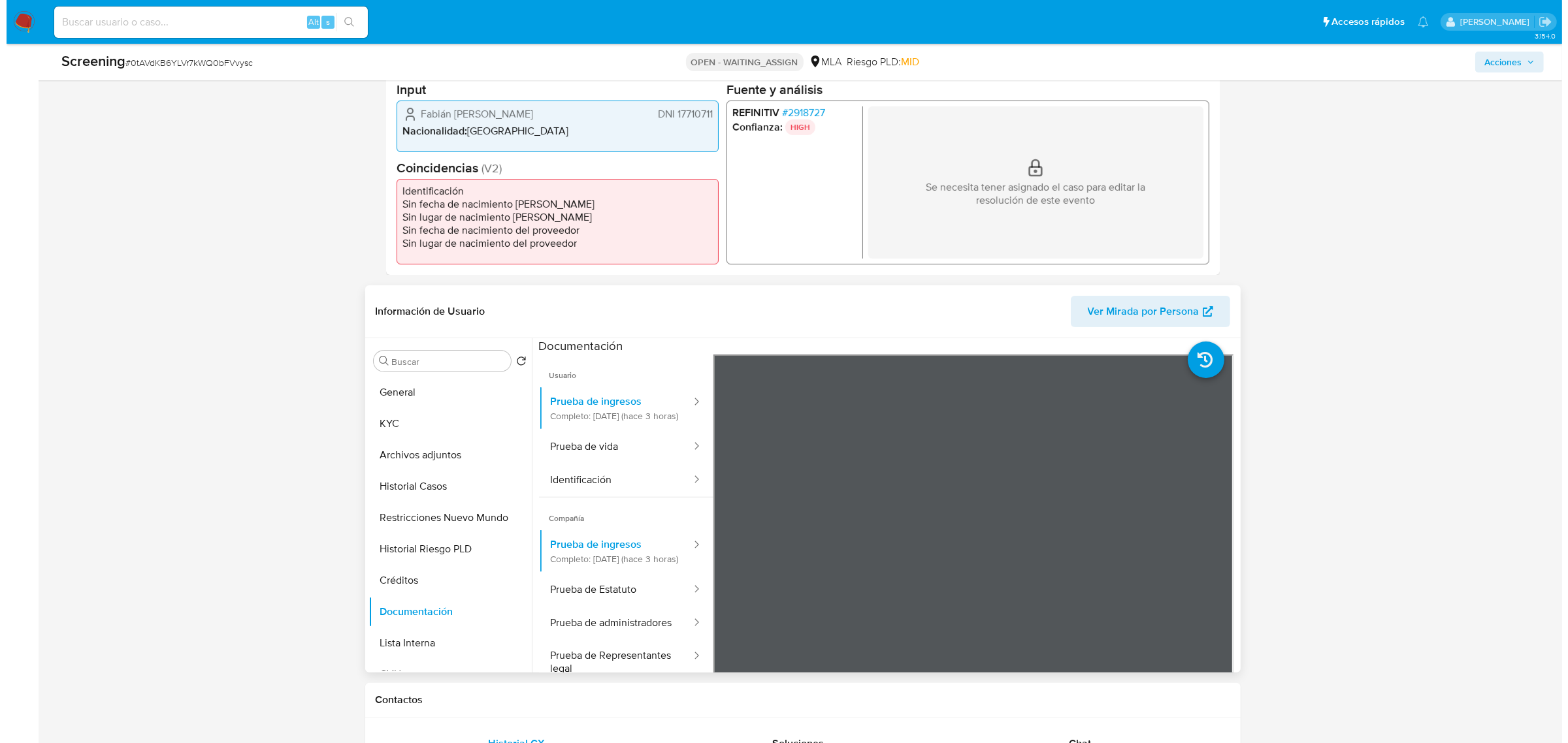
scroll to position [0, 0]
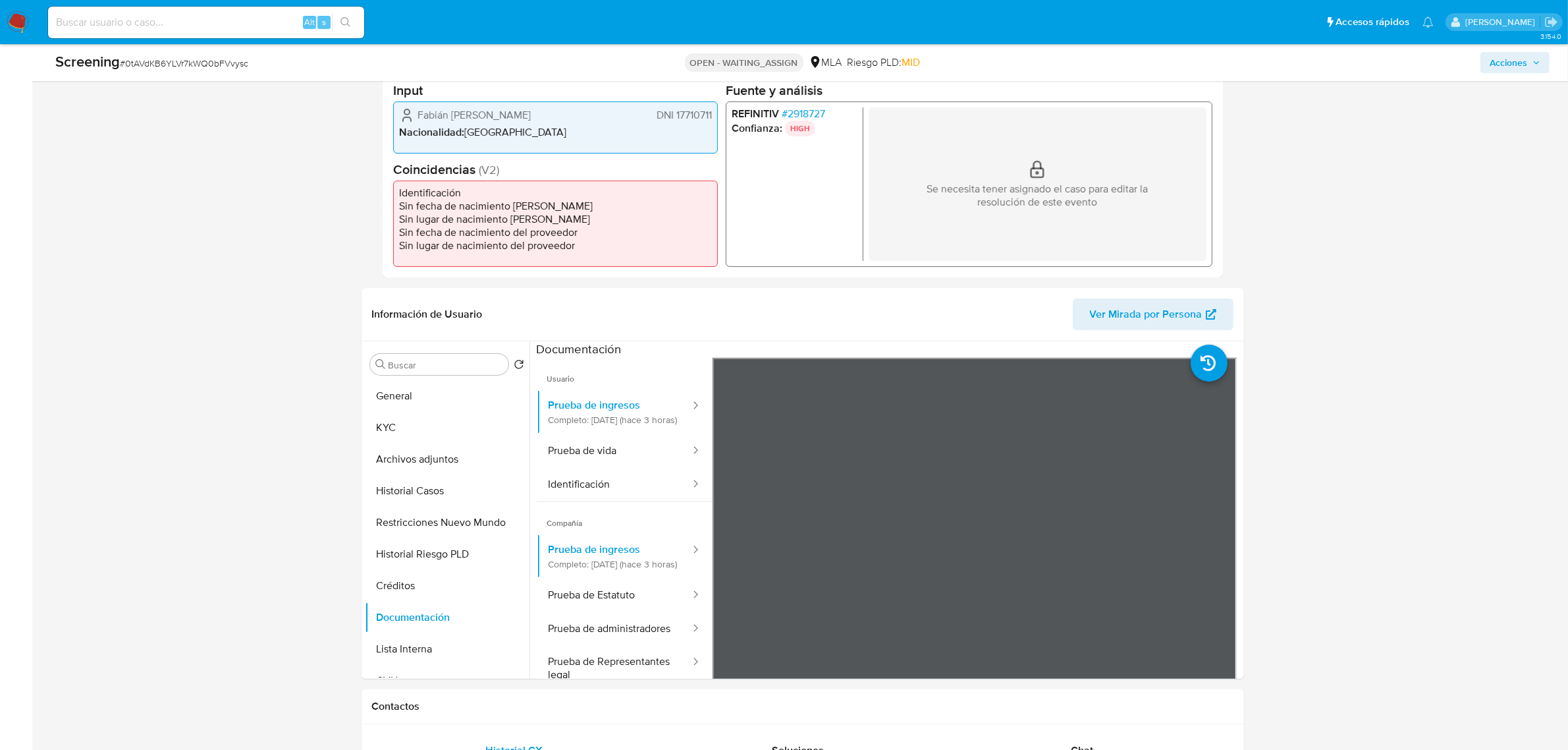
click at [795, 121] on p "HIGH" at bounding box center [800, 128] width 30 height 16
click at [798, 119] on span "# 2918727" at bounding box center [803, 113] width 43 height 13
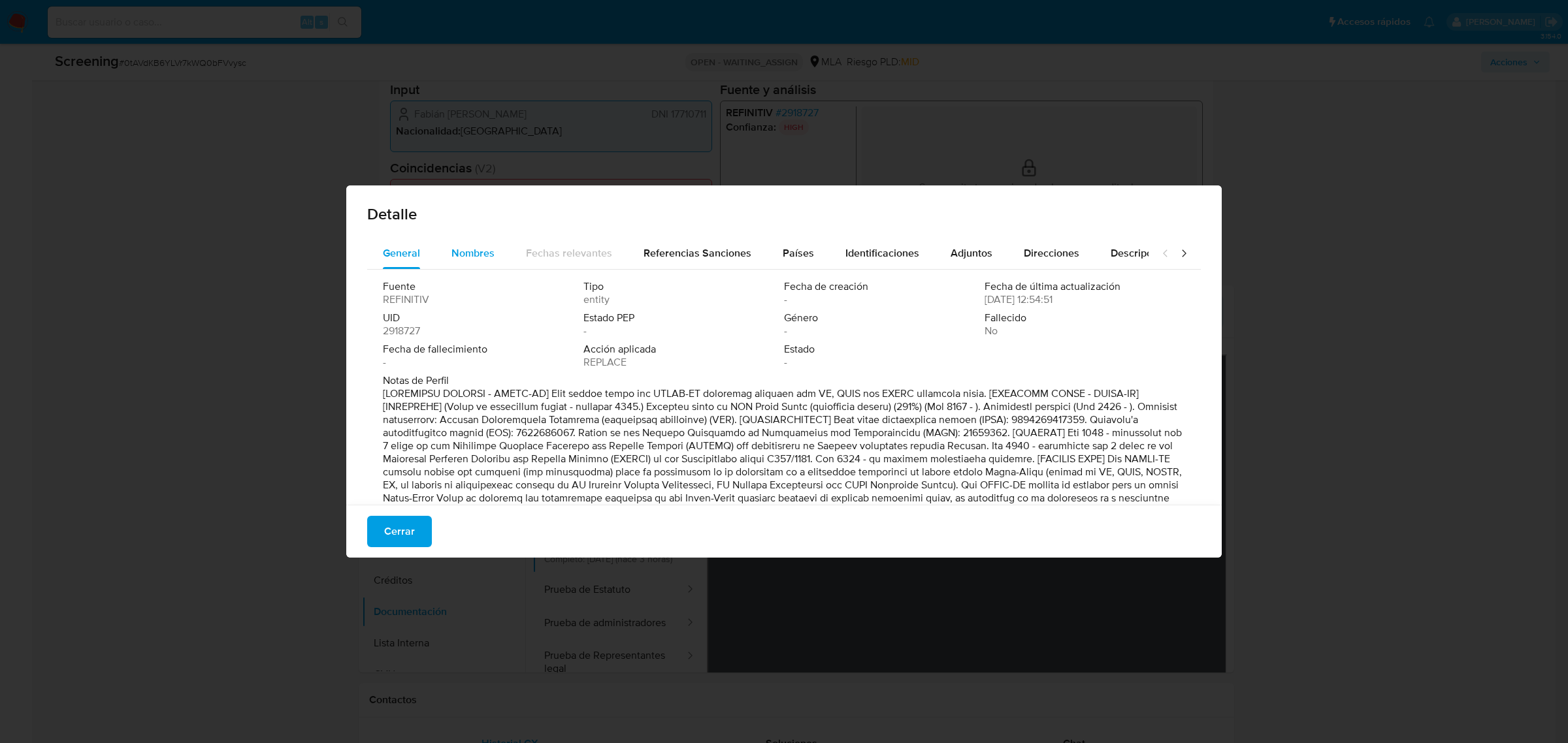
click at [472, 260] on span "Nombres" at bounding box center [472, 253] width 43 height 15
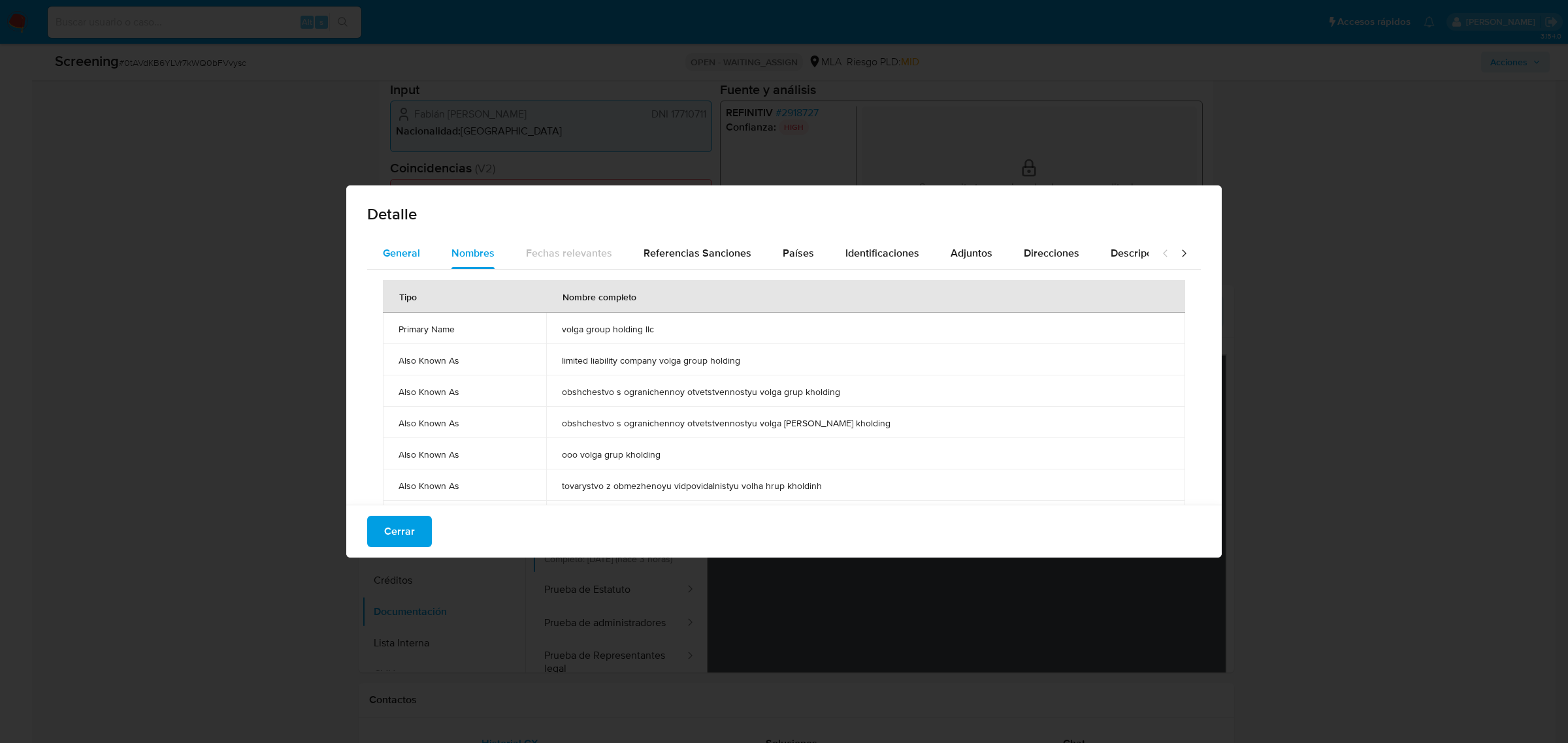
click at [406, 254] on span "General" at bounding box center [401, 253] width 38 height 15
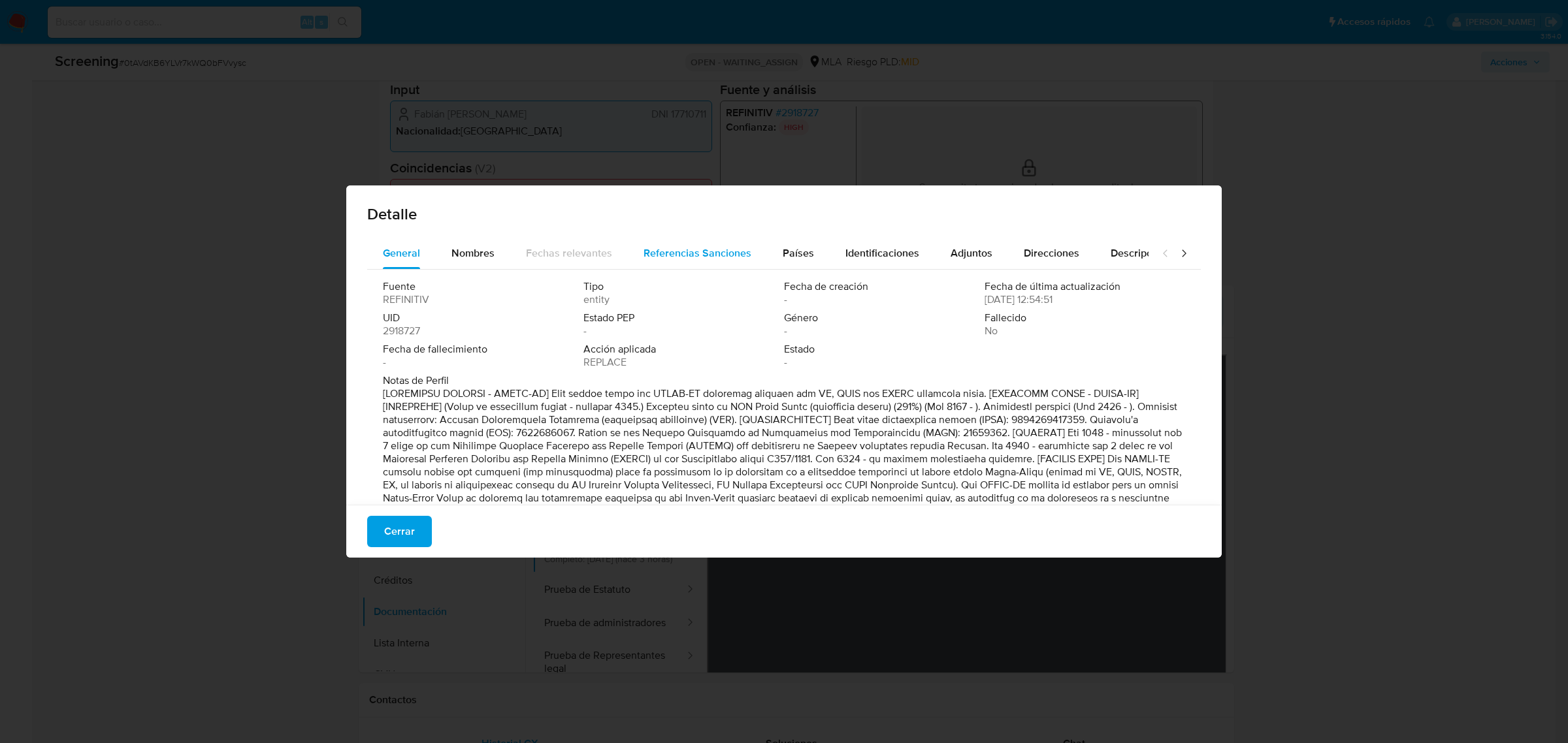
click at [695, 257] on span "Referencias Sanciones" at bounding box center [697, 253] width 108 height 15
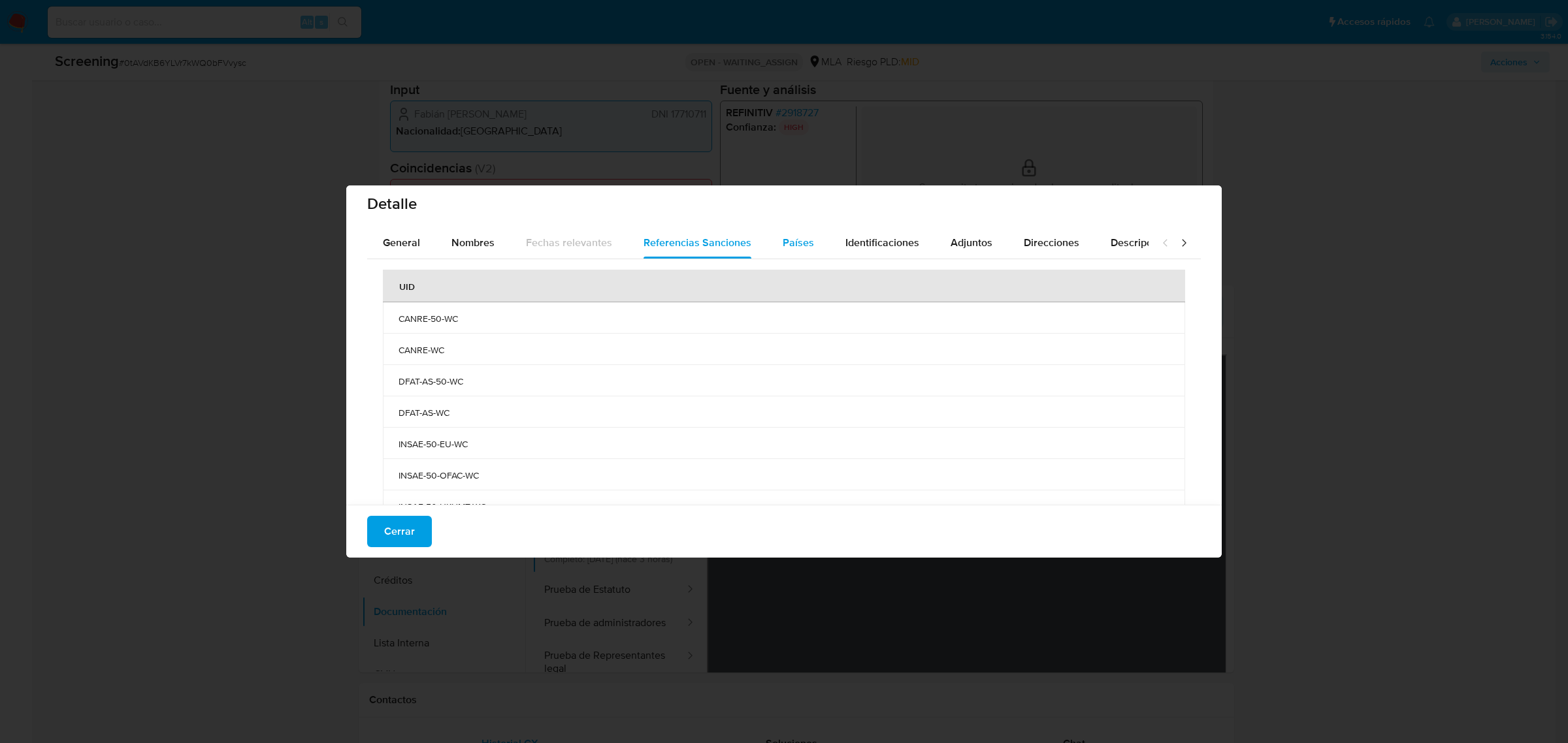
click at [792, 243] on span "Países" at bounding box center [798, 242] width 31 height 15
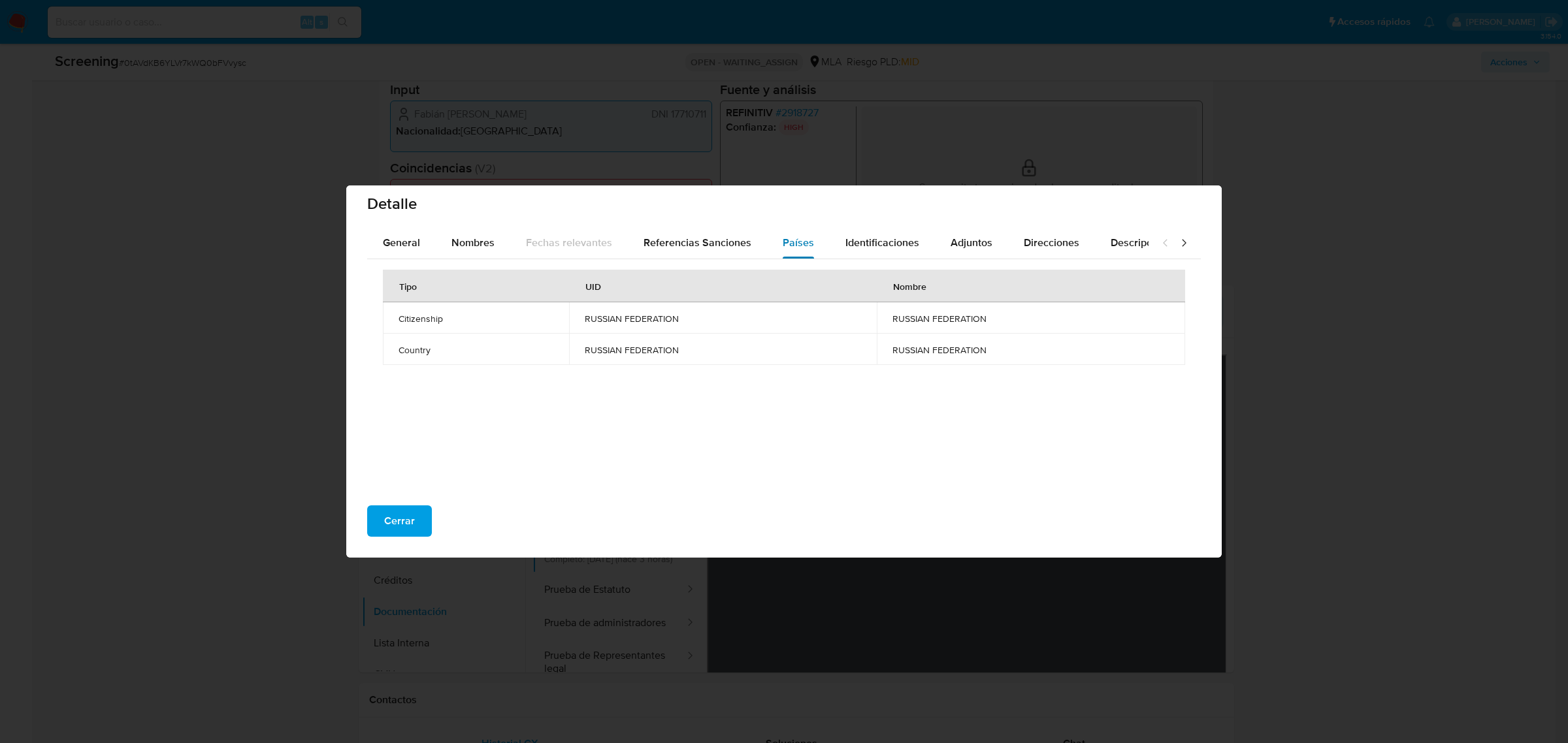
scroll to position [10, 0]
click at [977, 241] on span "Adjuntos" at bounding box center [972, 242] width 42 height 15
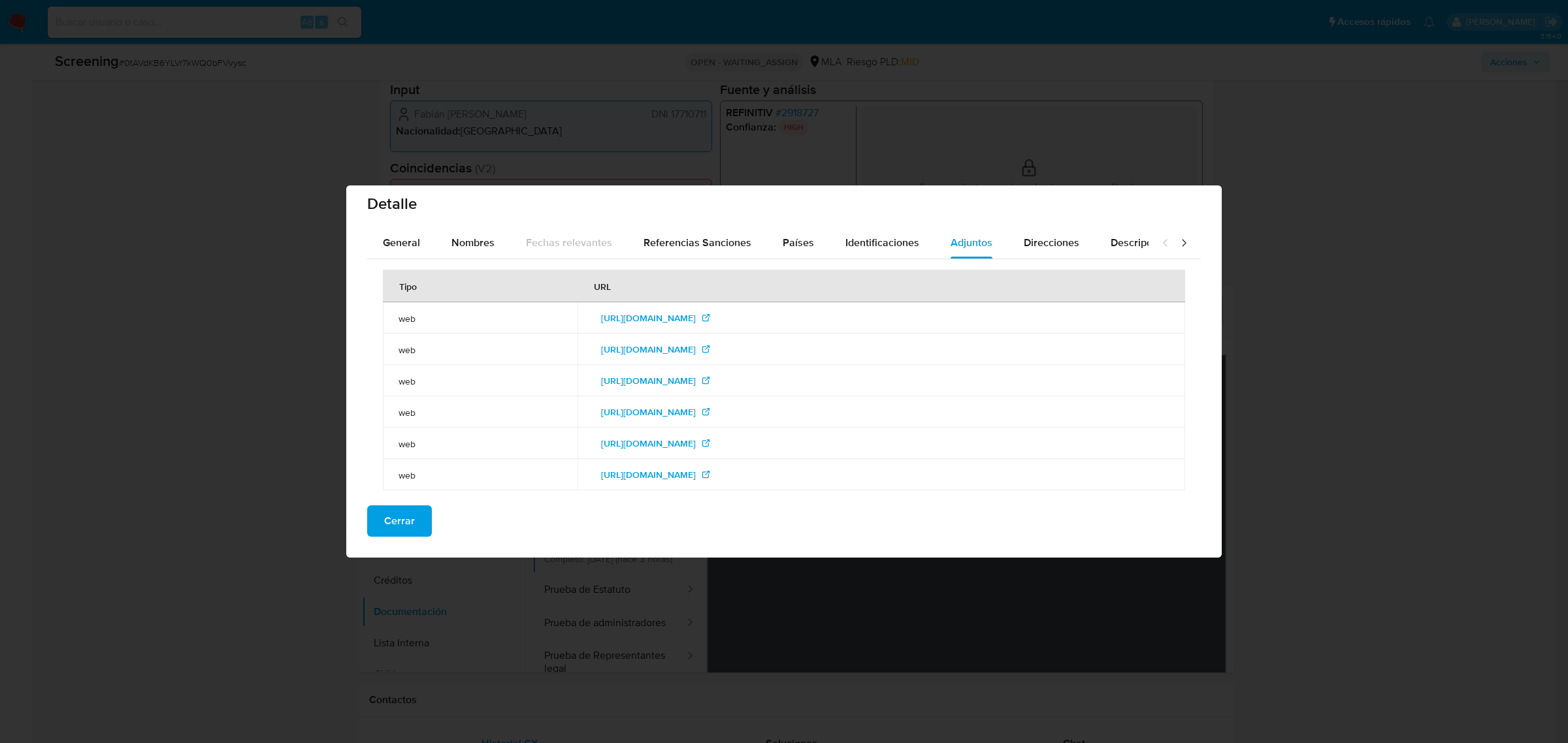
scroll to position [26, 0]
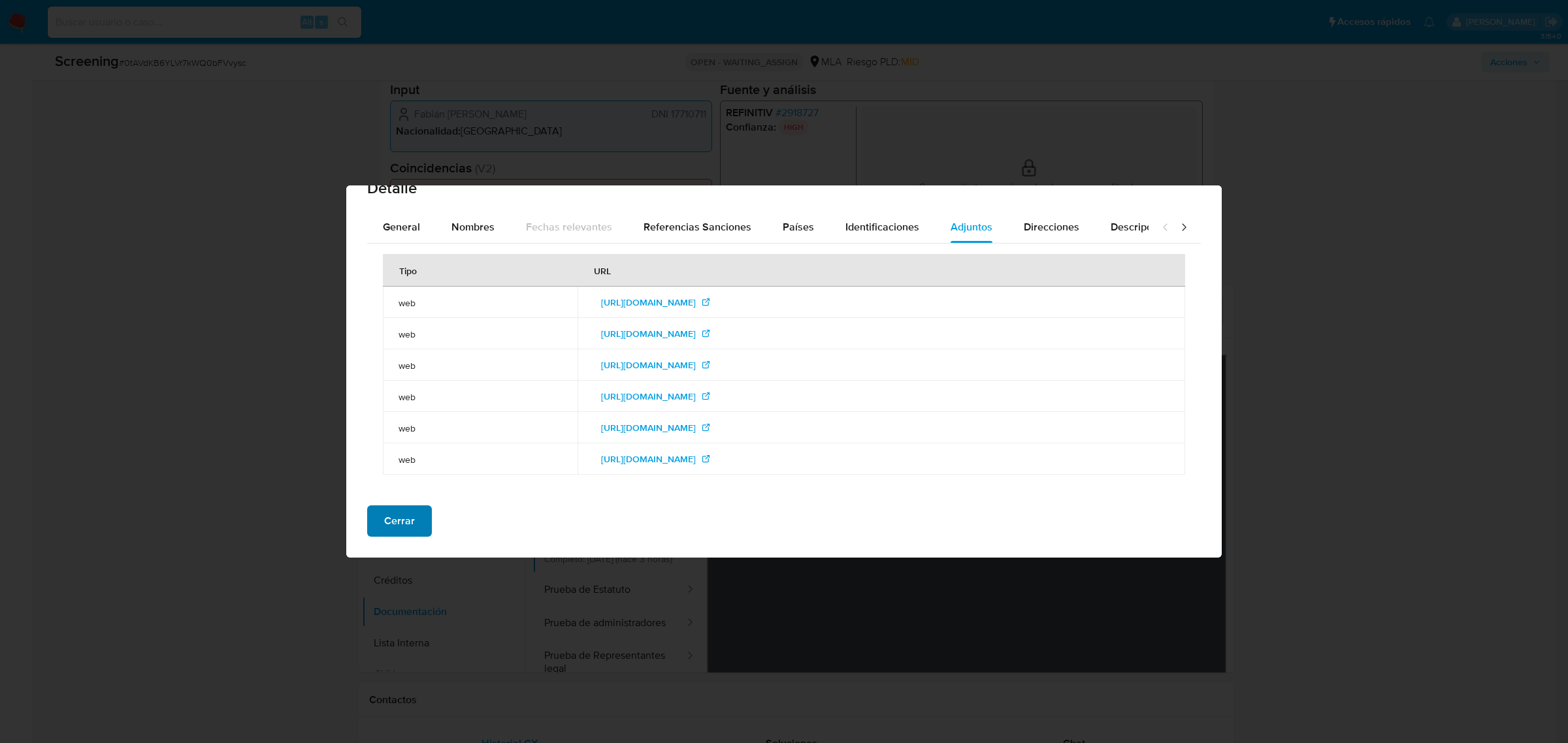
drag, startPoint x: 396, startPoint y: 530, endPoint x: 380, endPoint y: 523, distance: 17.5
click at [396, 530] on span "Cerrar" at bounding box center [399, 521] width 31 height 29
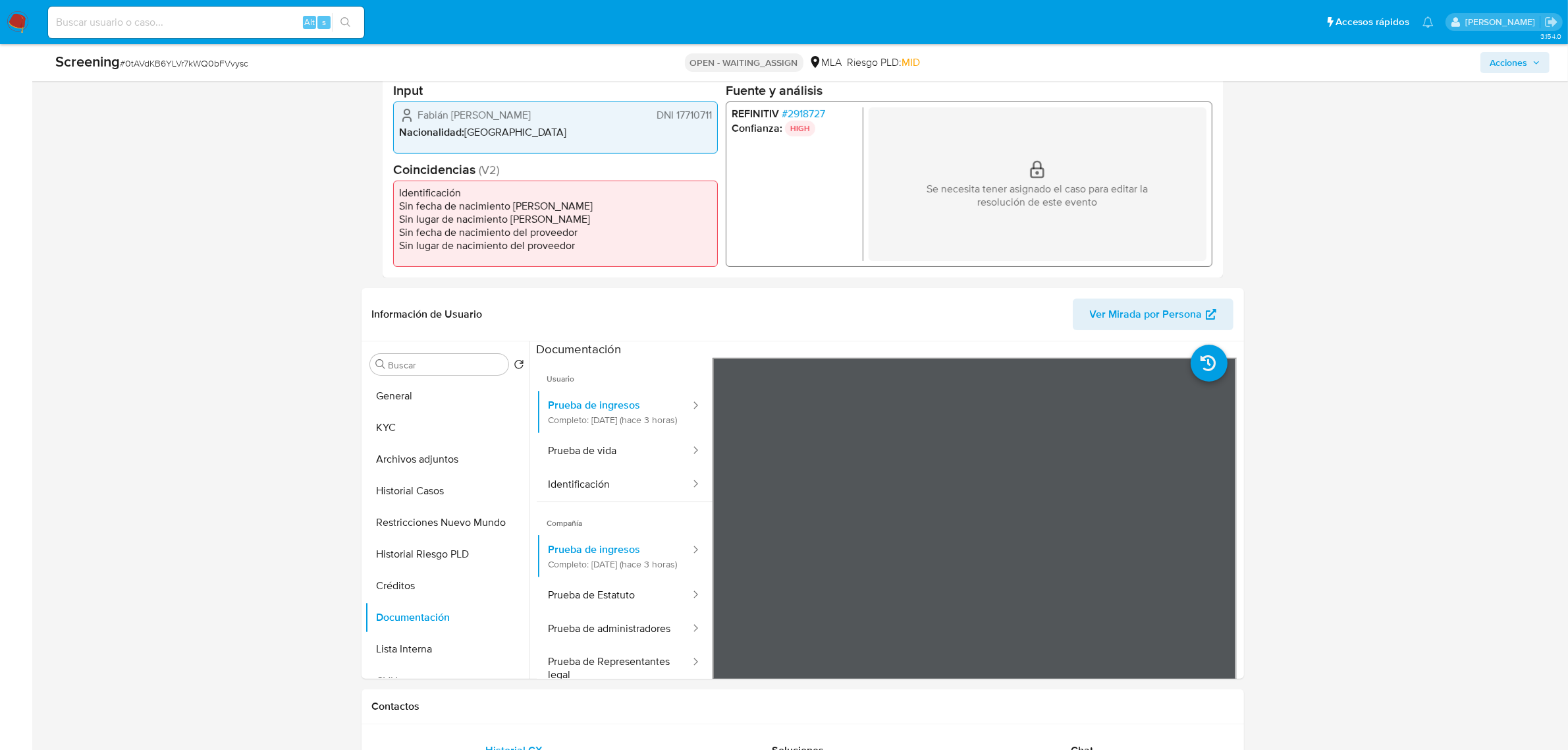
scroll to position [412, 0]
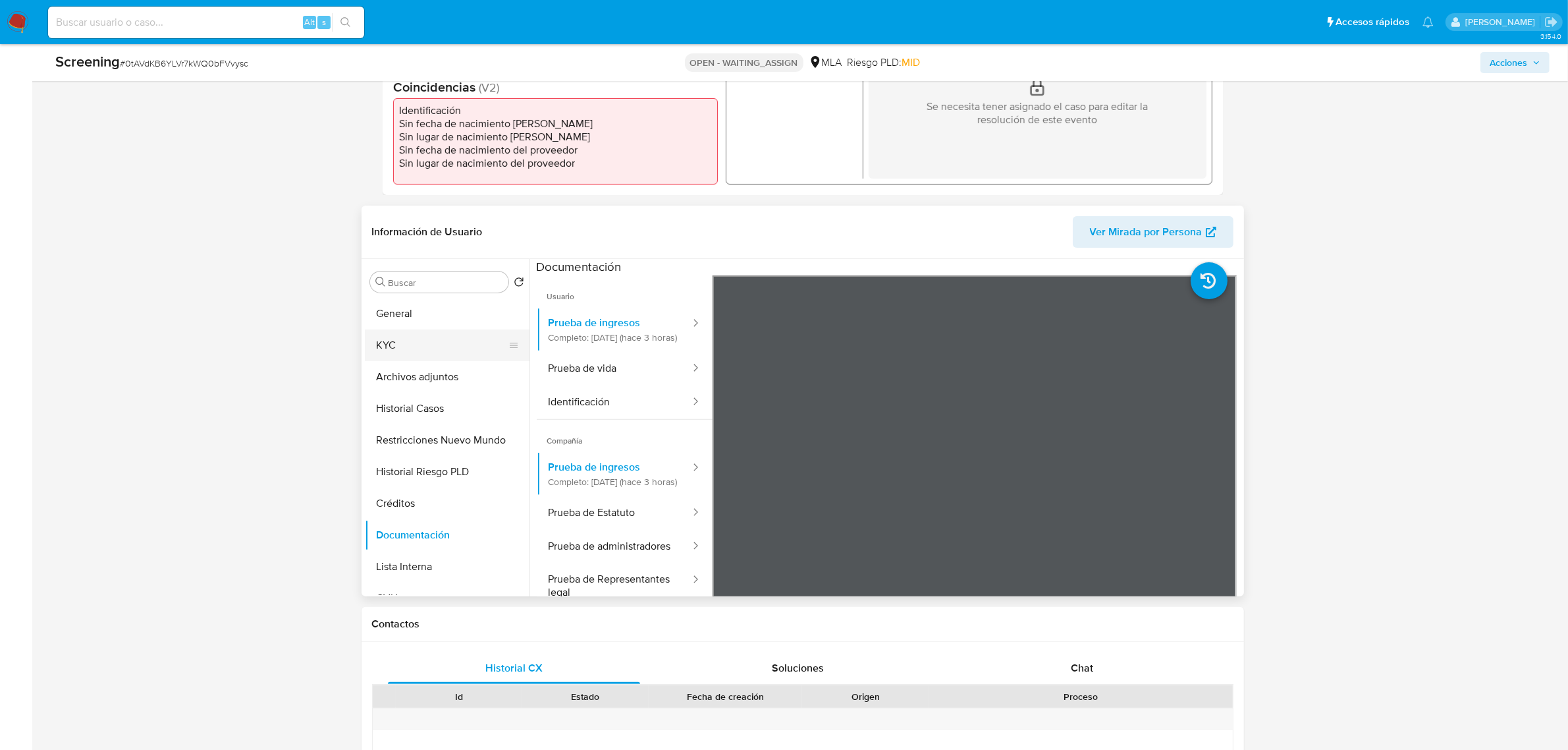
click at [428, 338] on button "KYC" at bounding box center [442, 345] width 154 height 32
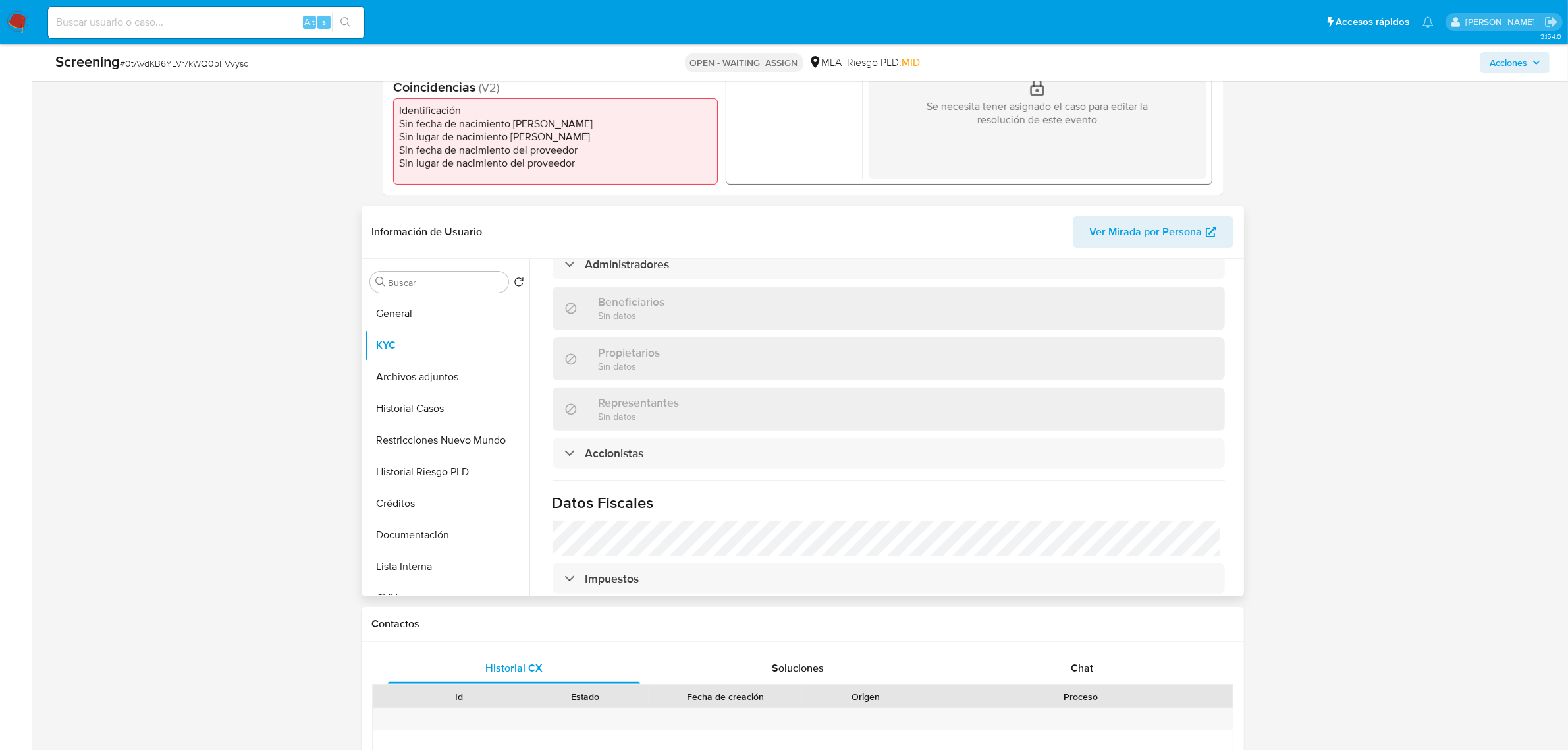
scroll to position [824, 0]
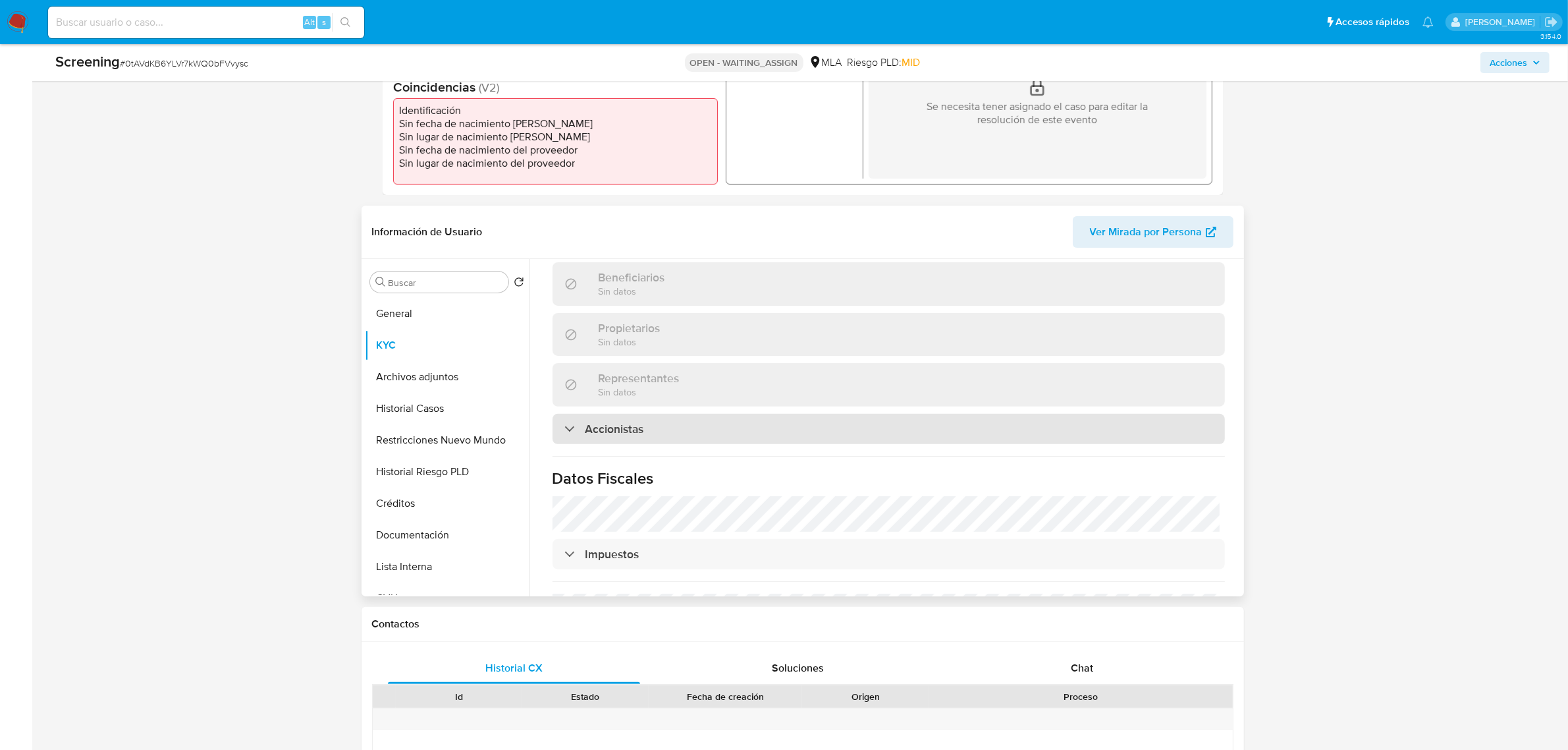
click at [678, 414] on div "Accionistas" at bounding box center [889, 429] width 673 height 30
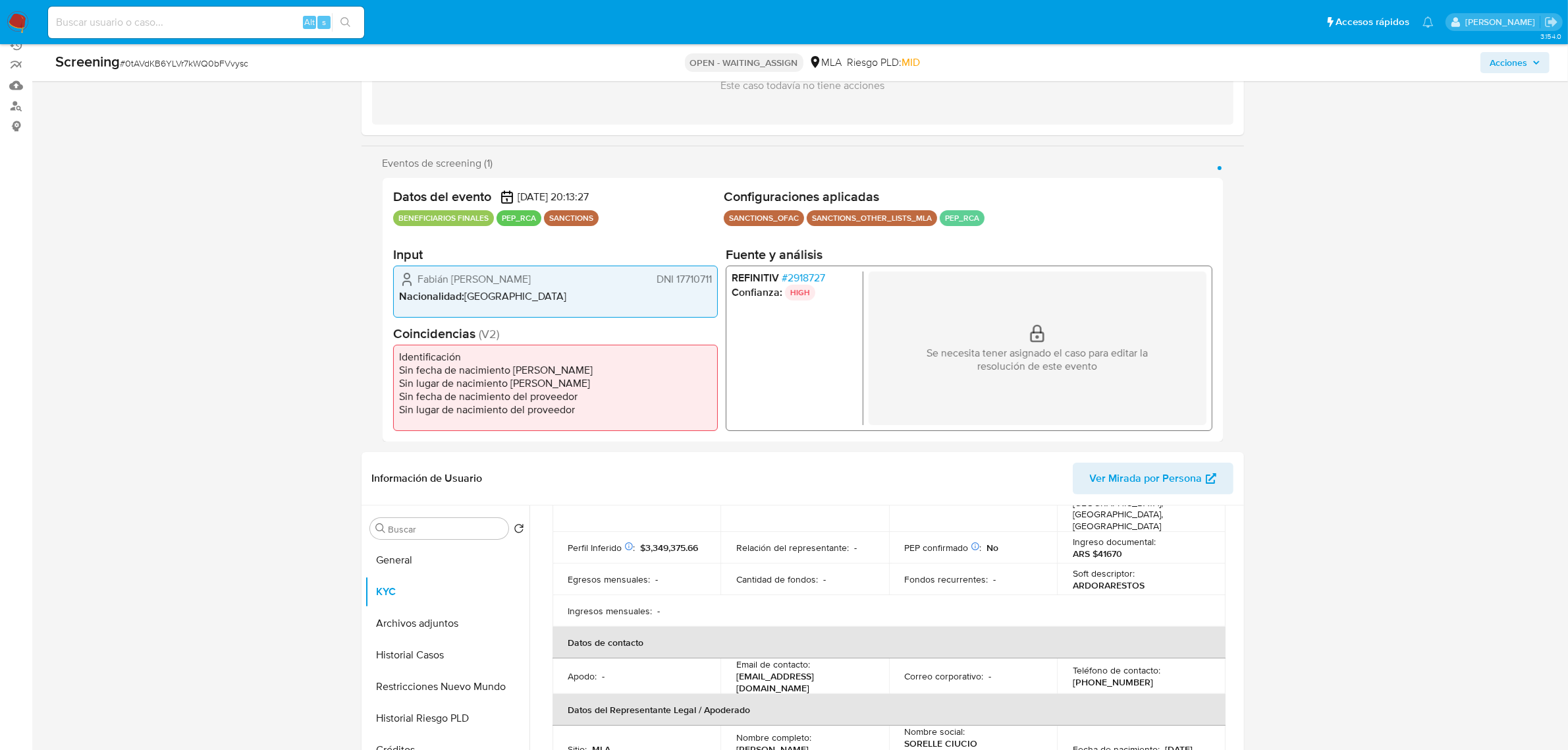
scroll to position [165, 0]
click at [799, 275] on span "# 2918727" at bounding box center [803, 278] width 43 height 13
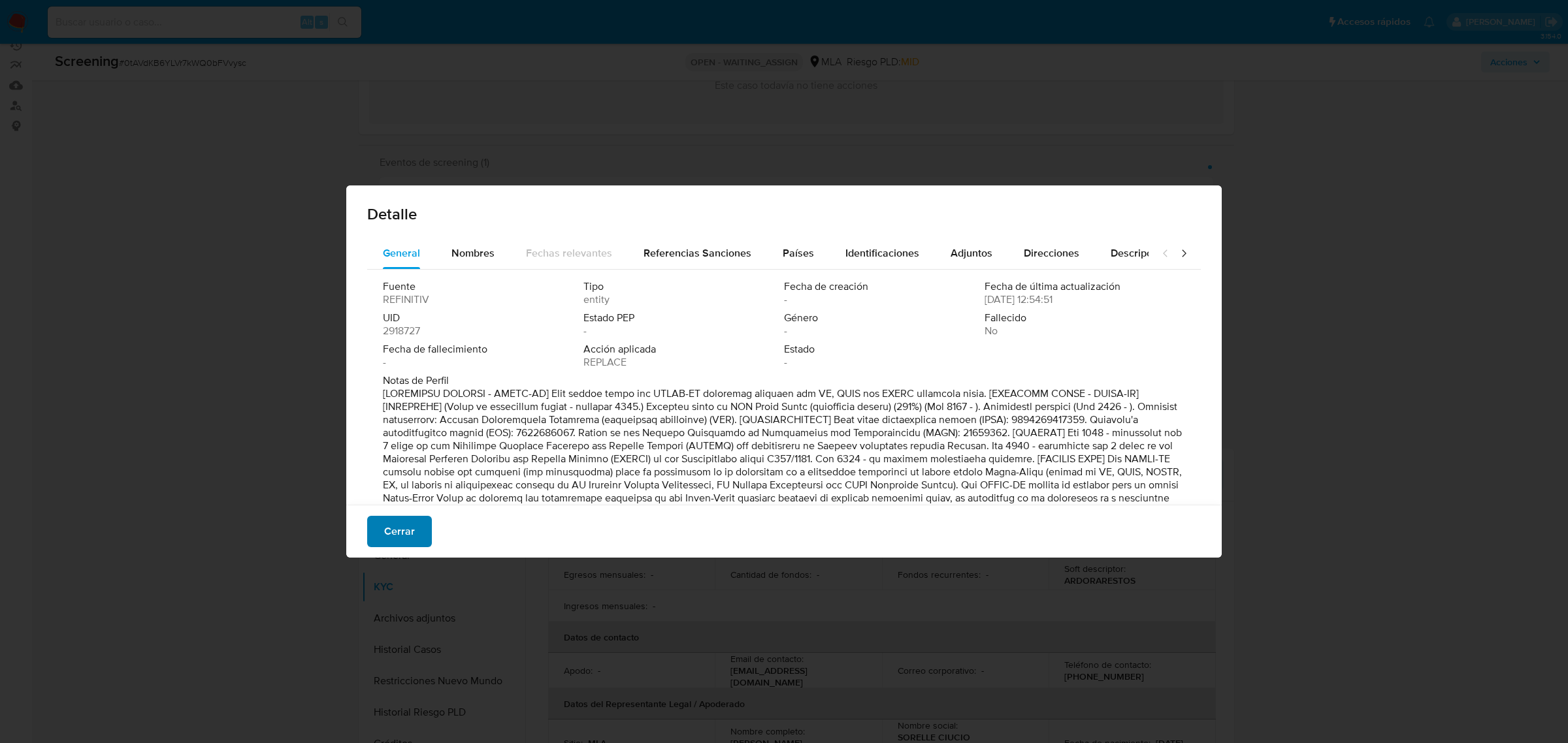
click at [413, 523] on button "Cerrar" at bounding box center [400, 531] width 65 height 31
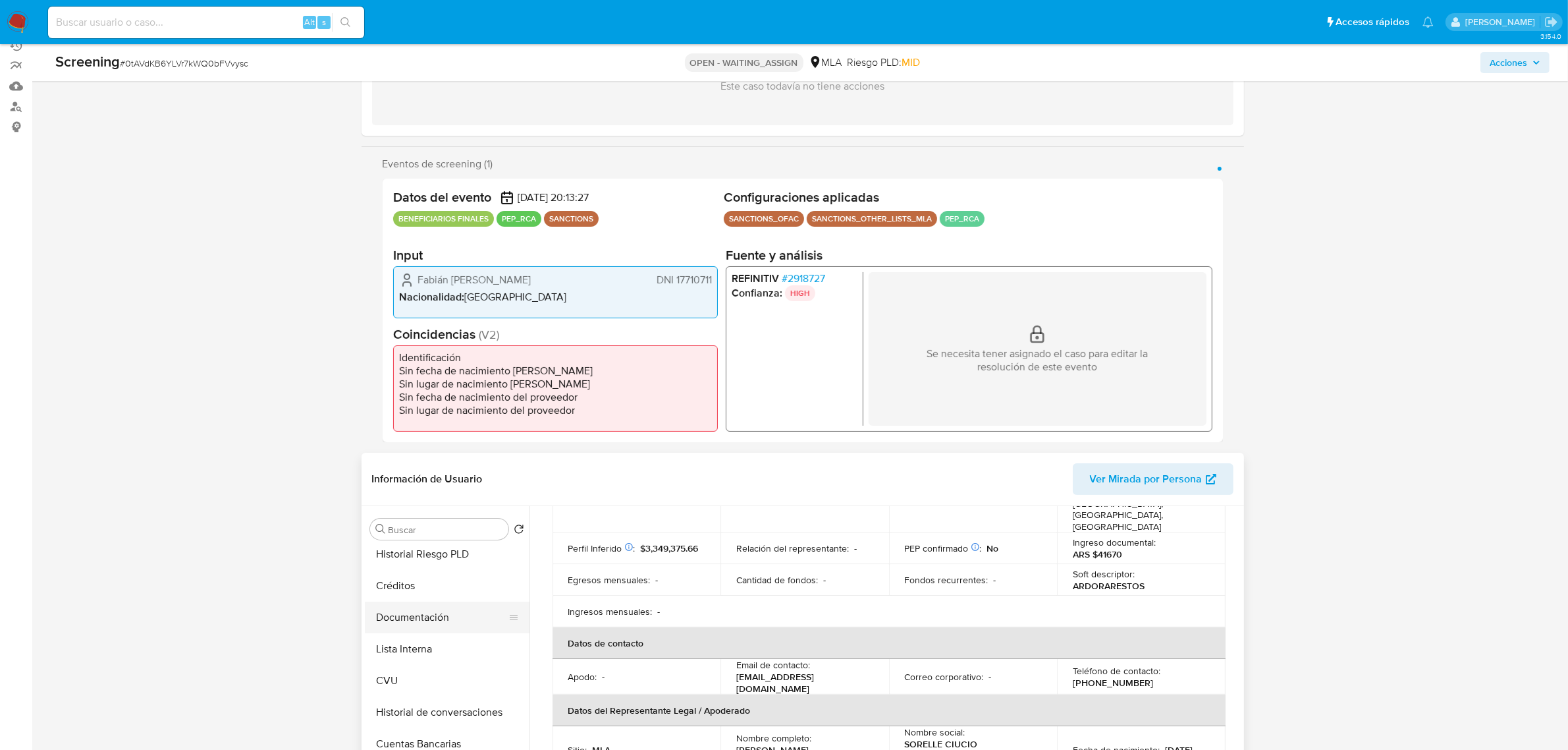
click at [455, 623] on button "Documentación" at bounding box center [442, 618] width 154 height 32
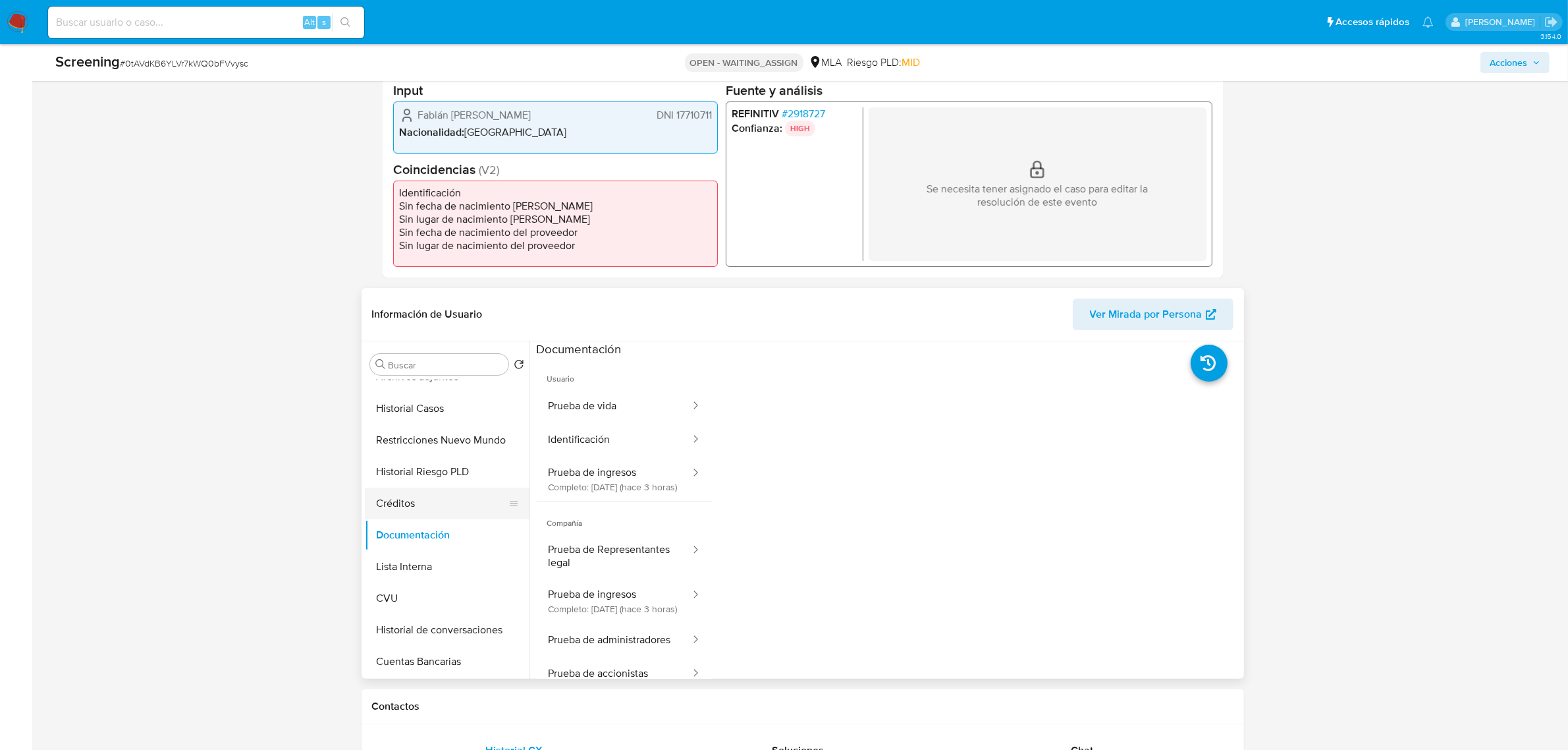
scroll to position [0, 0]
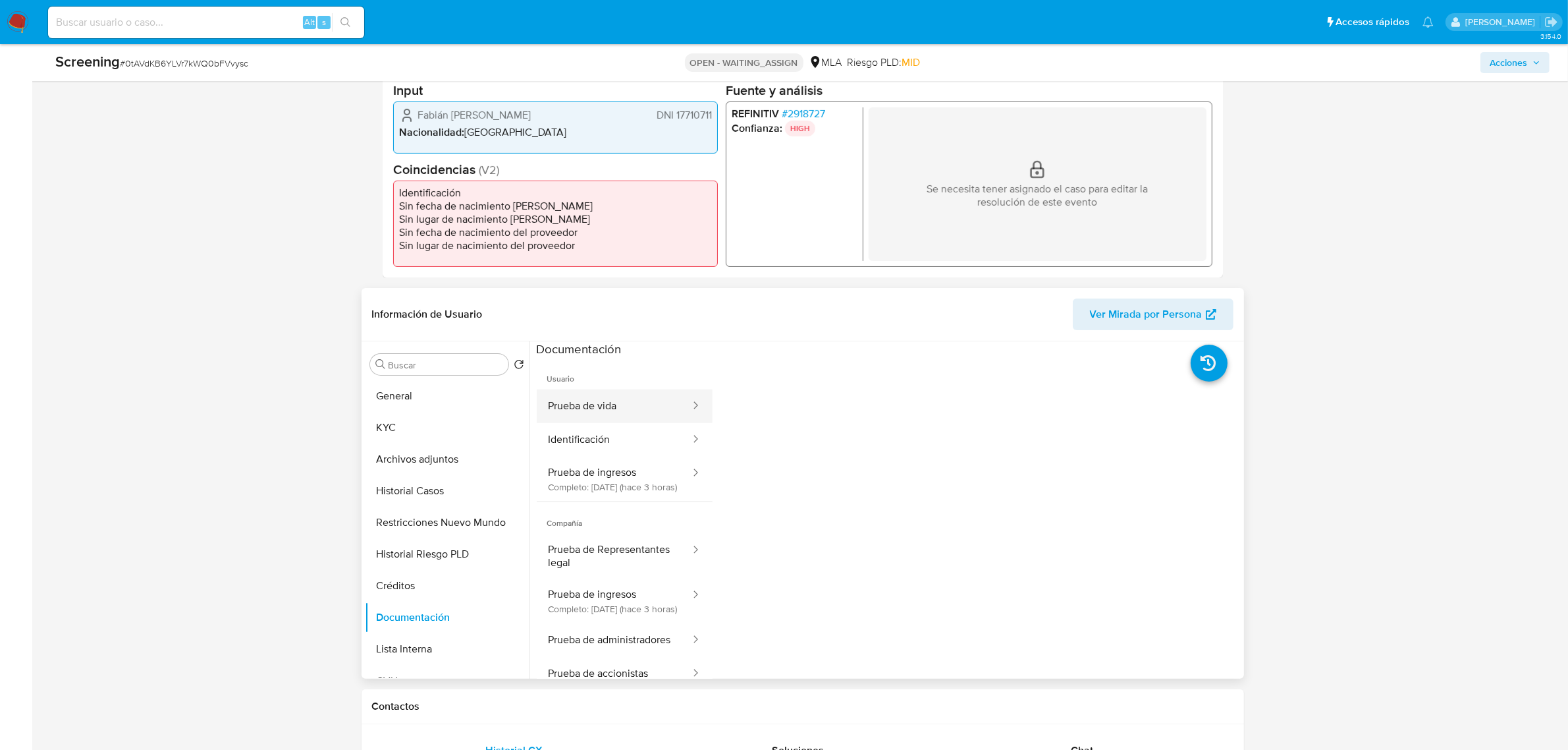
click at [620, 400] on button "Prueba de vida" at bounding box center [615, 406] width 155 height 34
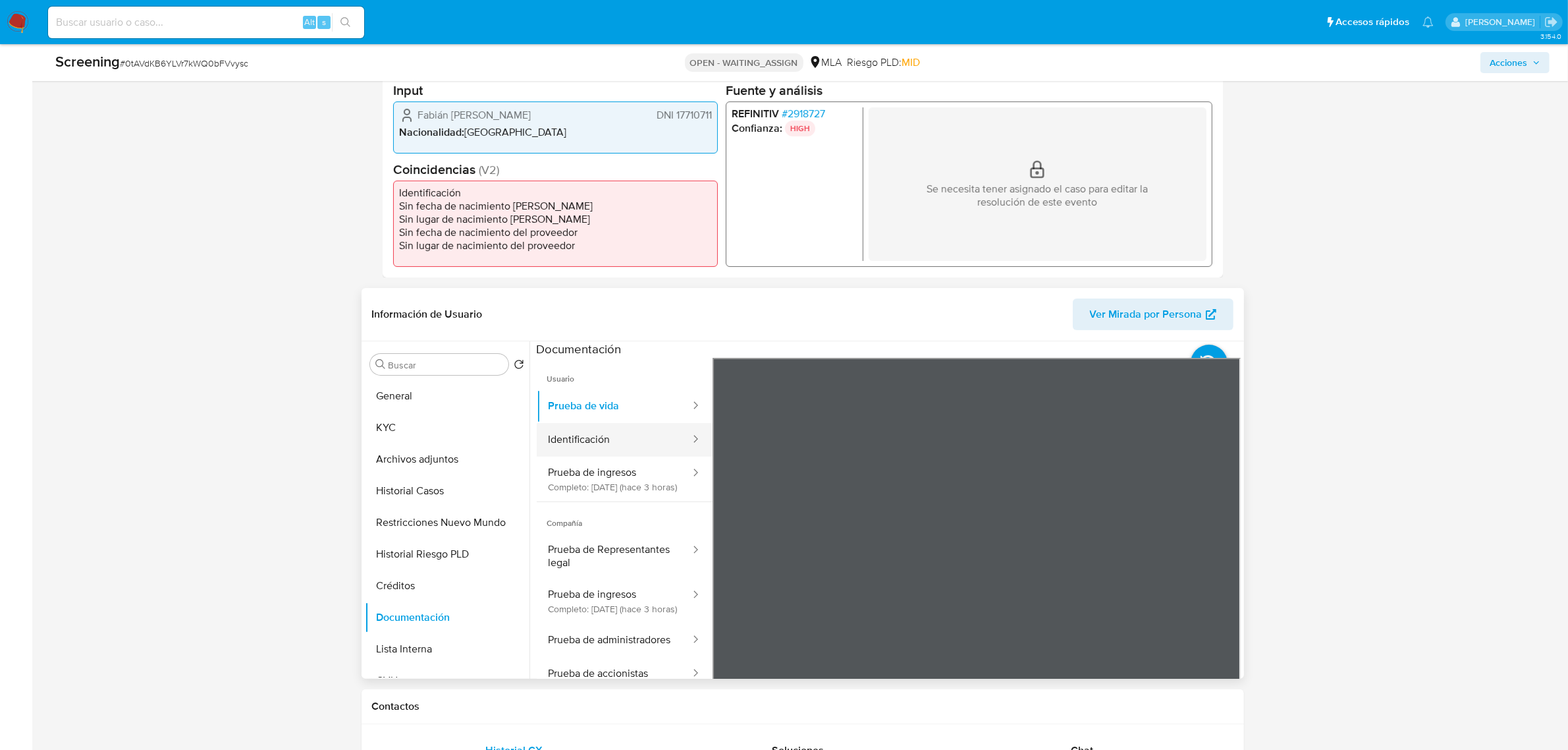
click at [618, 424] on button "Identificación" at bounding box center [615, 440] width 155 height 34
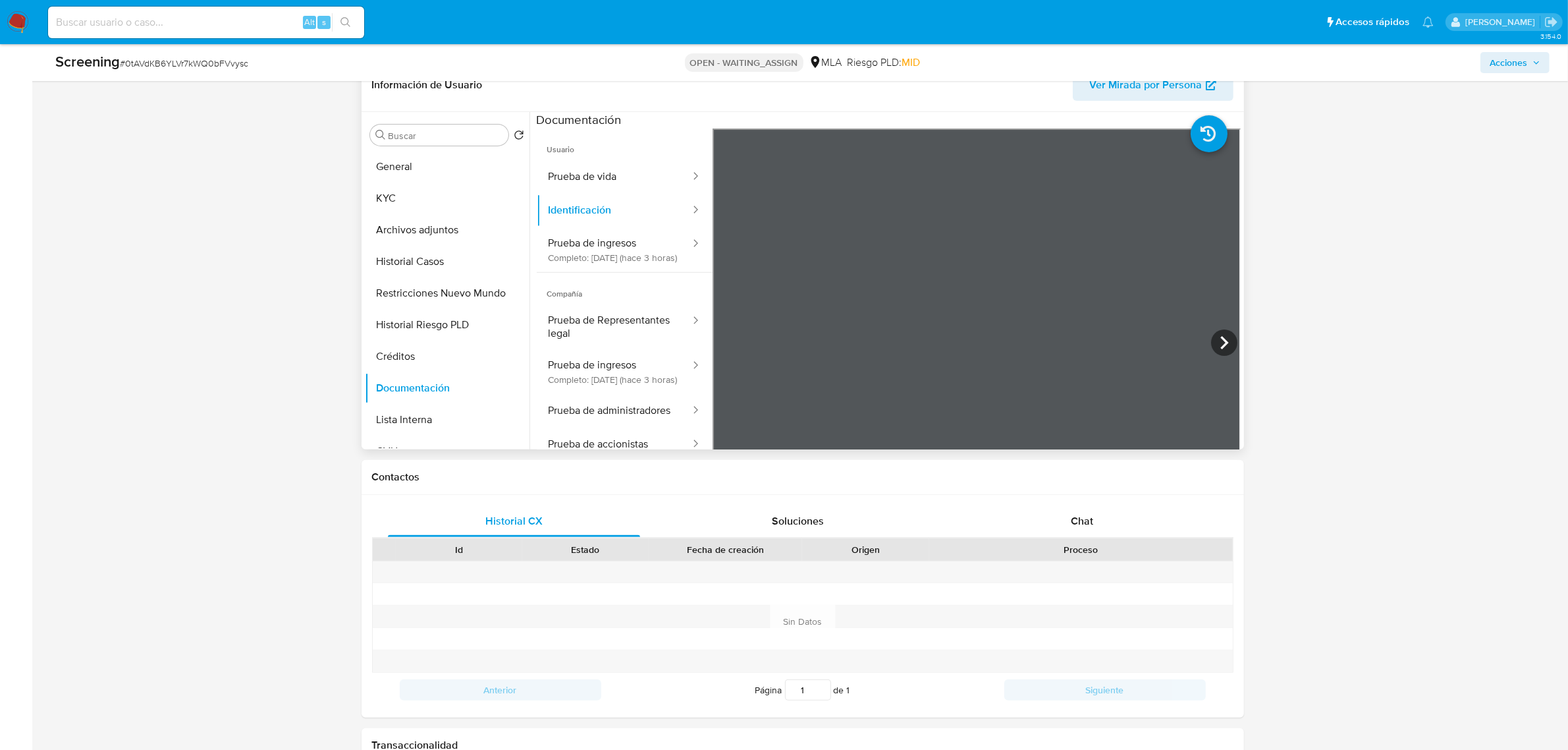
scroll to position [577, 0]
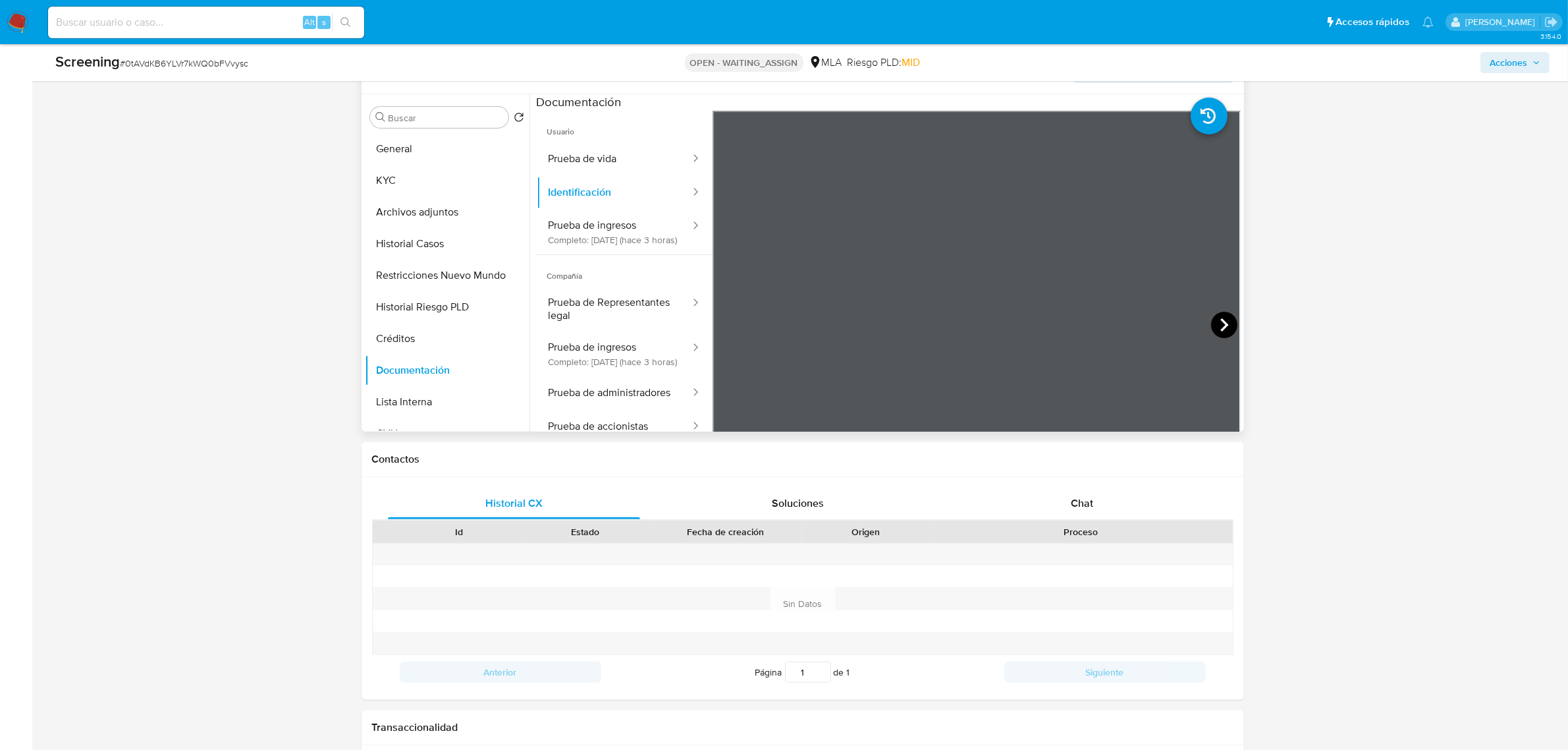
click at [1219, 319] on icon at bounding box center [1225, 325] width 26 height 26
click at [457, 219] on button "Archivos adjuntos" at bounding box center [442, 213] width 154 height 32
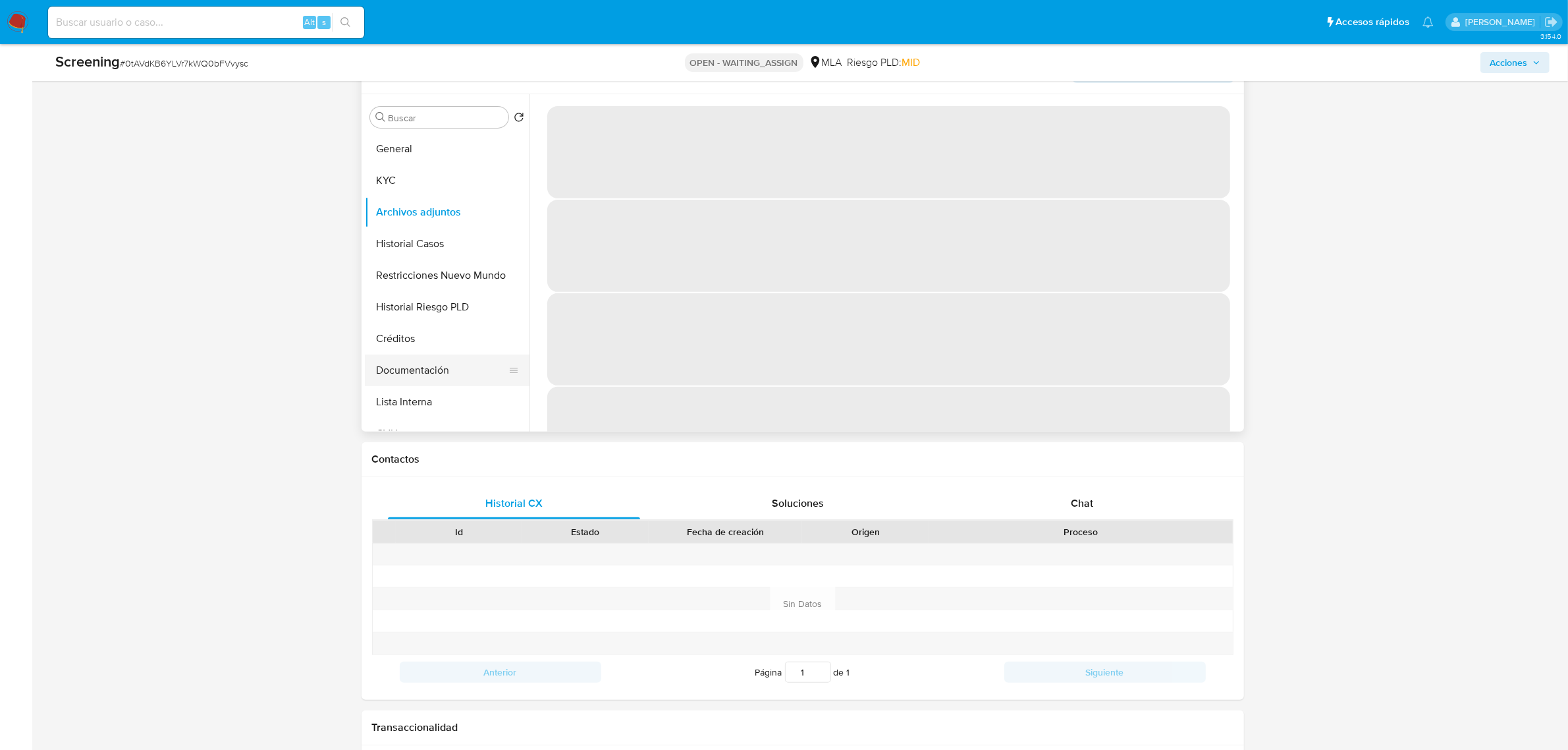
click at [452, 367] on button "Documentación" at bounding box center [442, 371] width 154 height 32
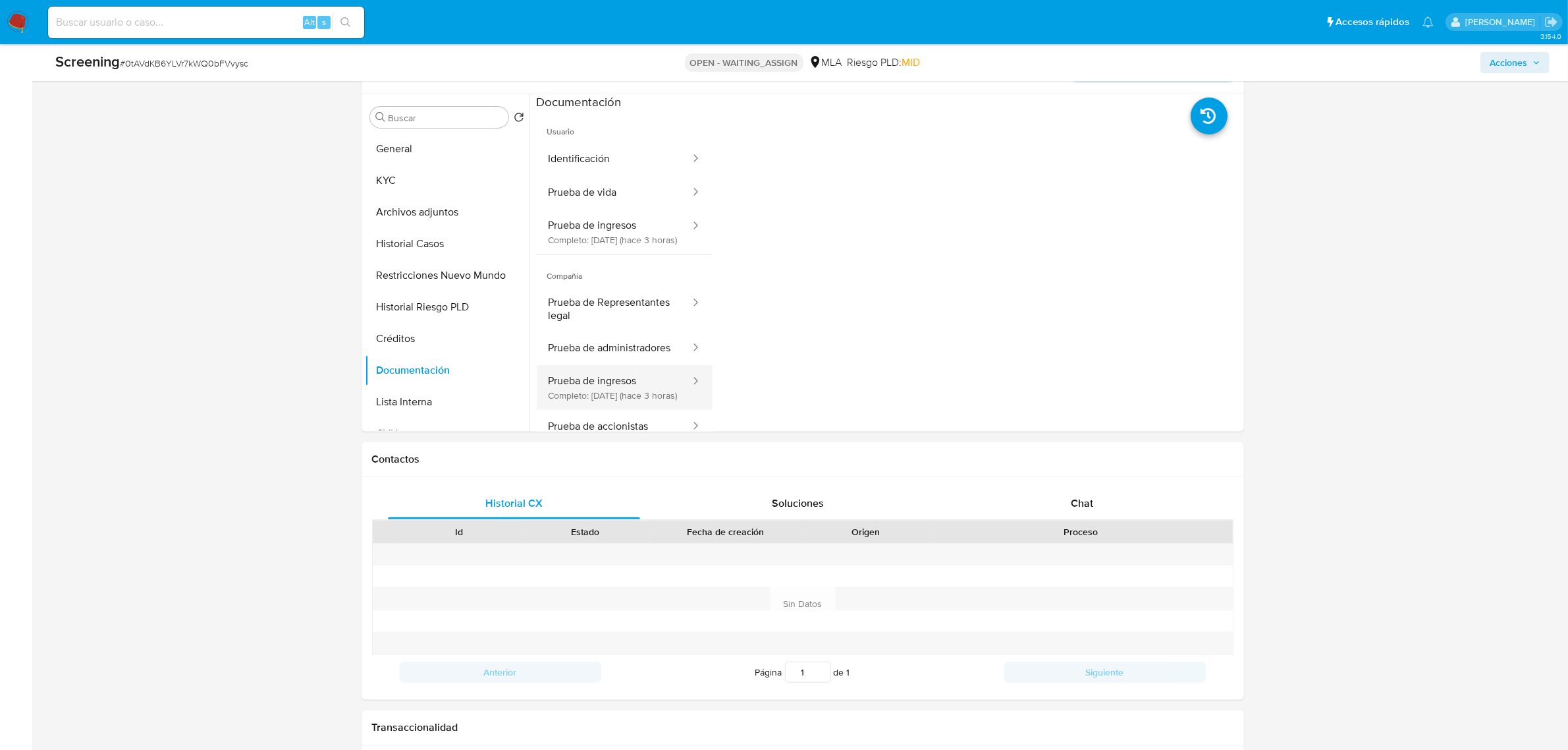
scroll to position [0, 0]
click at [632, 410] on button "Prueba de ingresos Completo: 17/08/2025 (hace 3 horas)" at bounding box center [615, 387] width 155 height 45
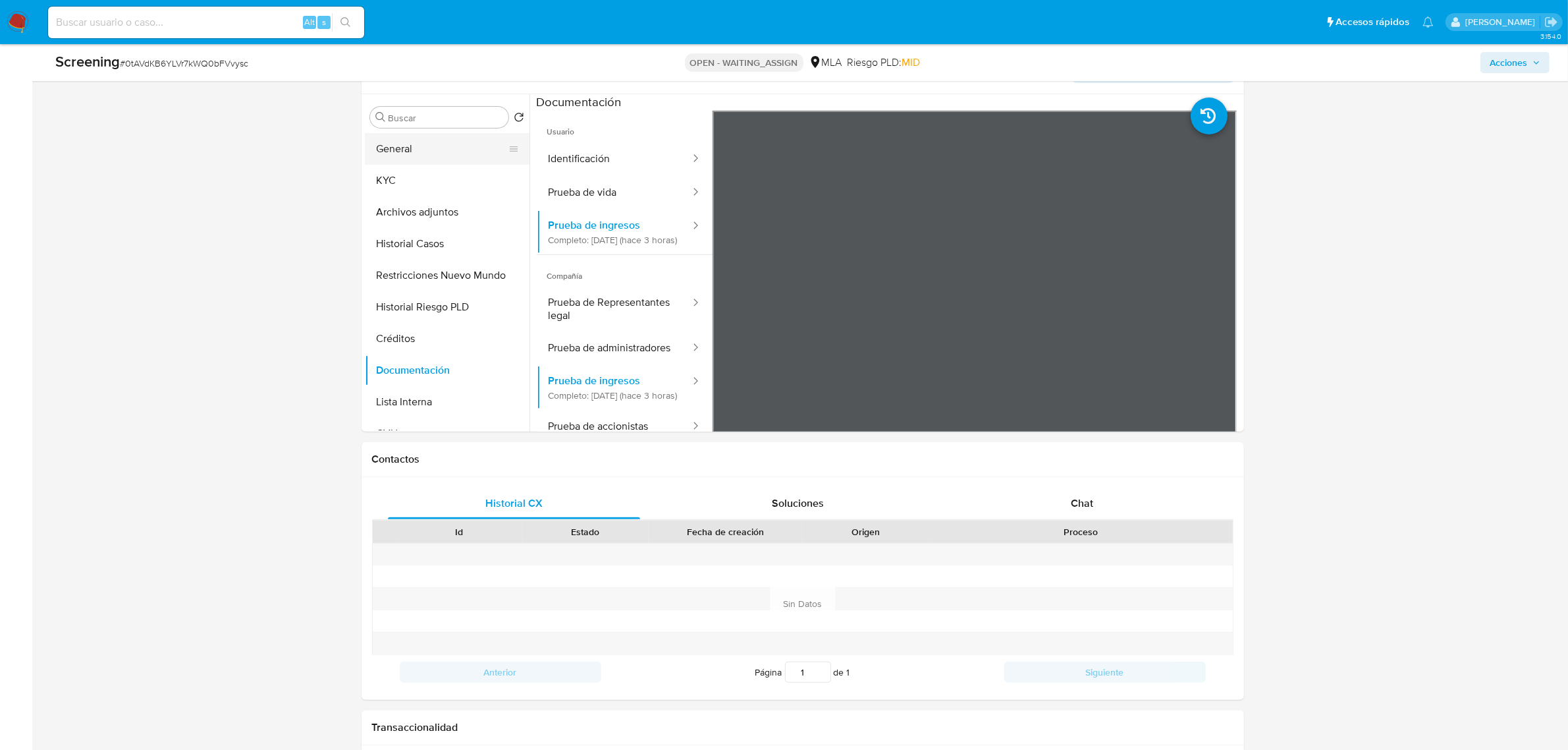
click at [449, 157] on button "General" at bounding box center [442, 149] width 154 height 32
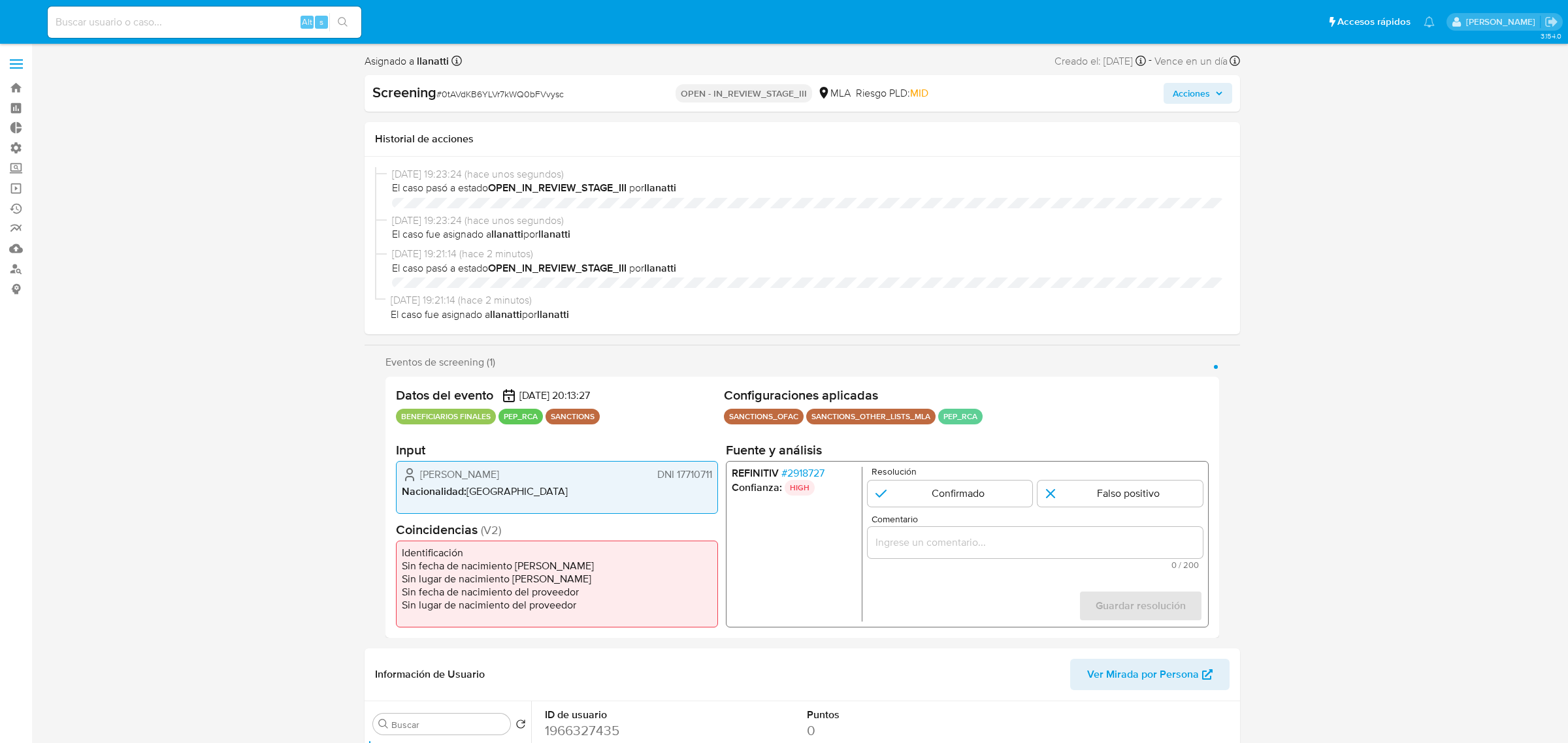
select select "10"
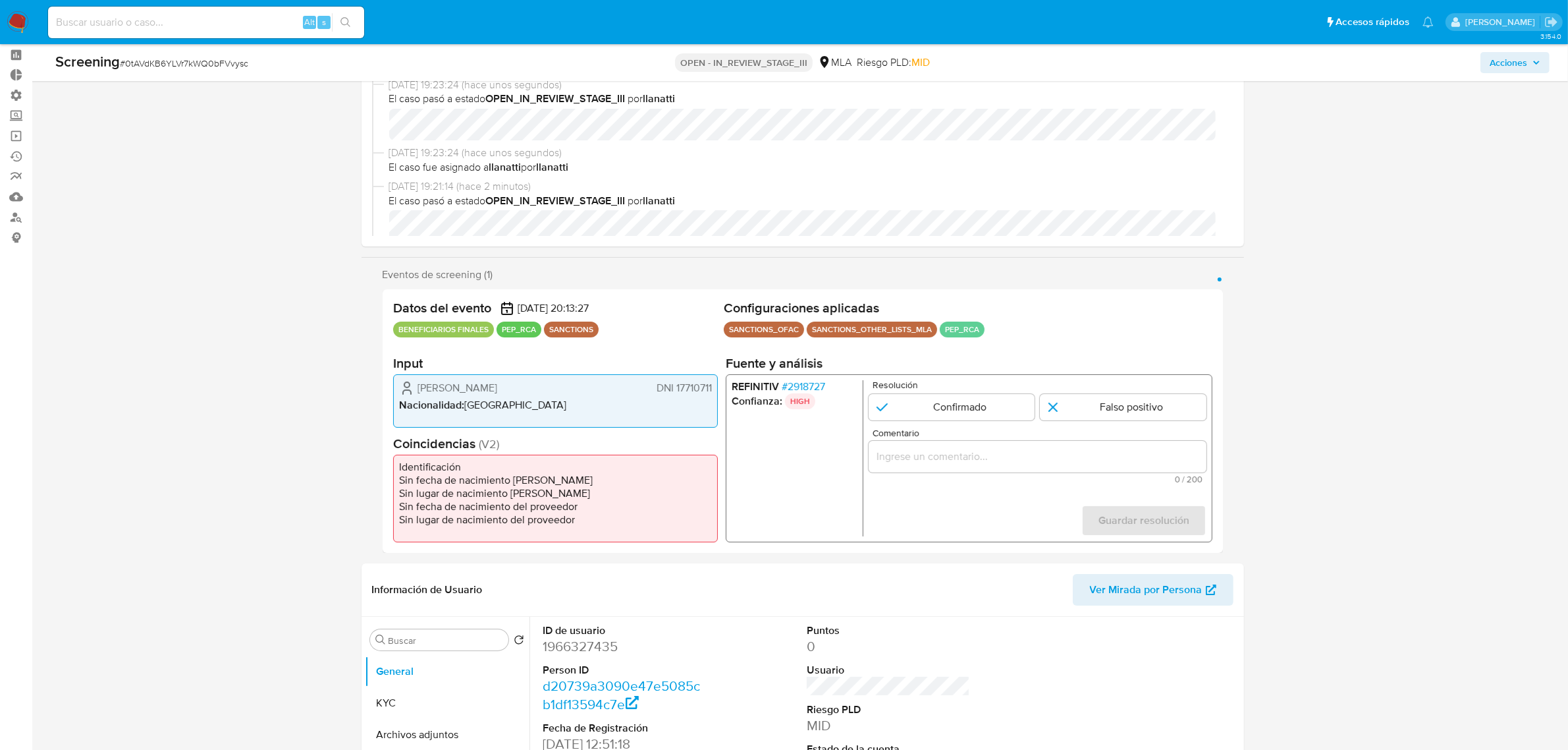
scroll to position [82, 0]
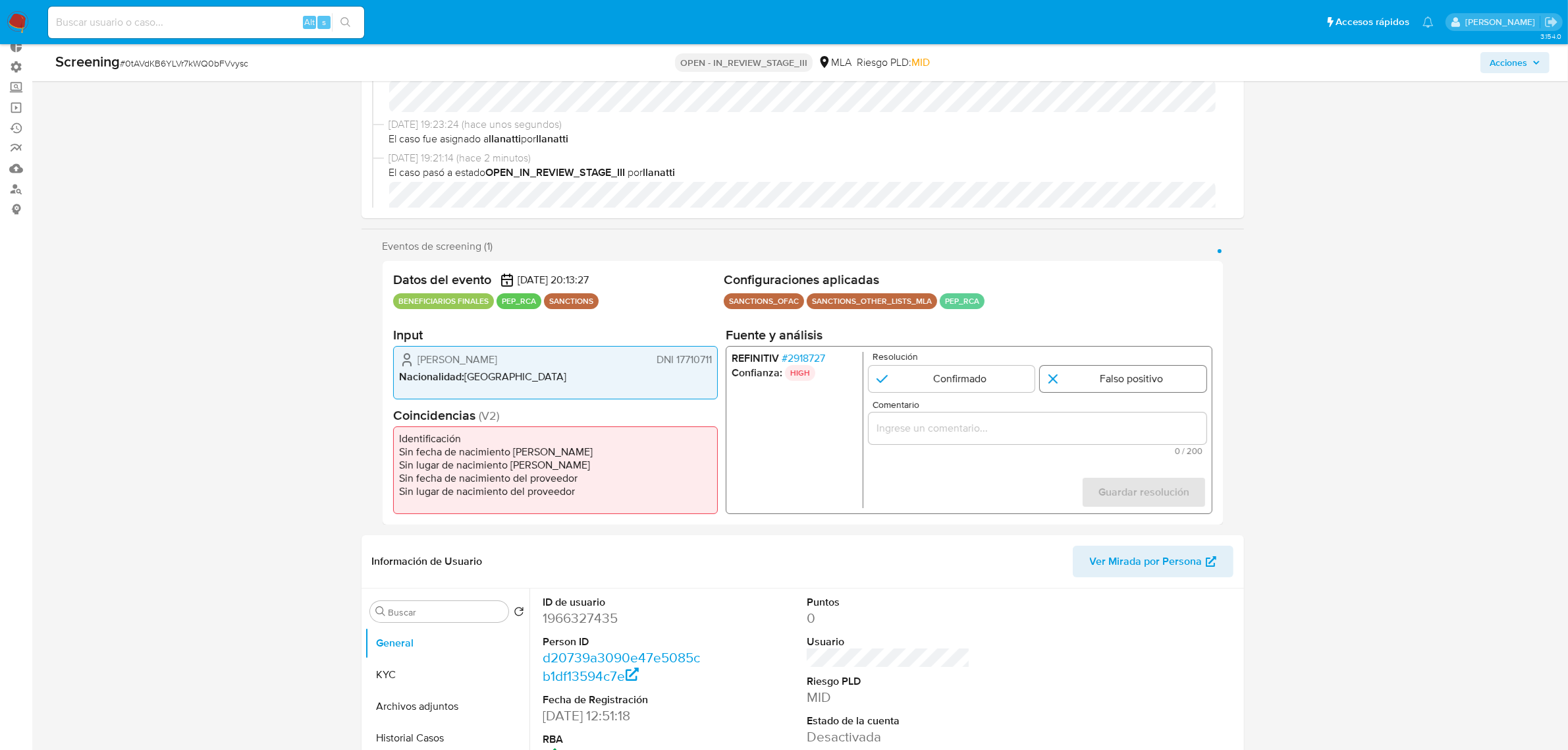
click at [1131, 381] on input "1 de 1" at bounding box center [1123, 379] width 167 height 26
radio input "true"
click at [1052, 442] on div "1 de 1" at bounding box center [1036, 429] width 338 height 32
click at [1057, 429] on input "Comentario" at bounding box center [1036, 428] width 338 height 17
paste input "Se desestima ya que no coincide tipo de persona, nombre completo entre el Benef…"
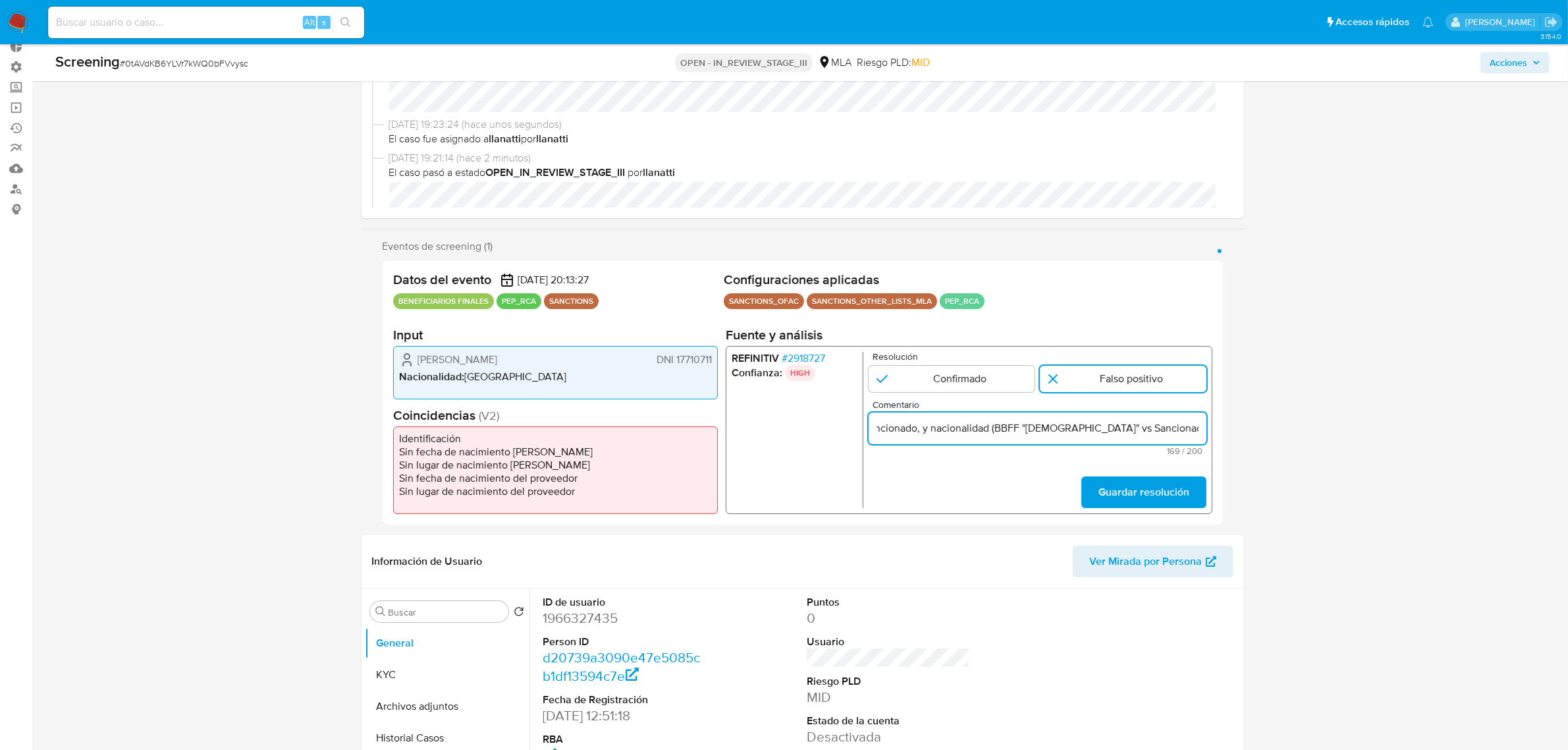
scroll to position [0, 0]
drag, startPoint x: 1049, startPoint y: 433, endPoint x: 788, endPoint y: 417, distance: 261.5
click at [777, 418] on div "REFINITIV # 2918727 Confianza: HIGH Resolución Confirmado Falso positivo Coment…" at bounding box center [968, 430] width 487 height 168
click at [990, 435] on input "Se desestima ya que no coincide tipo de persona, nombre completo entre el Benef…" at bounding box center [1036, 428] width 338 height 17
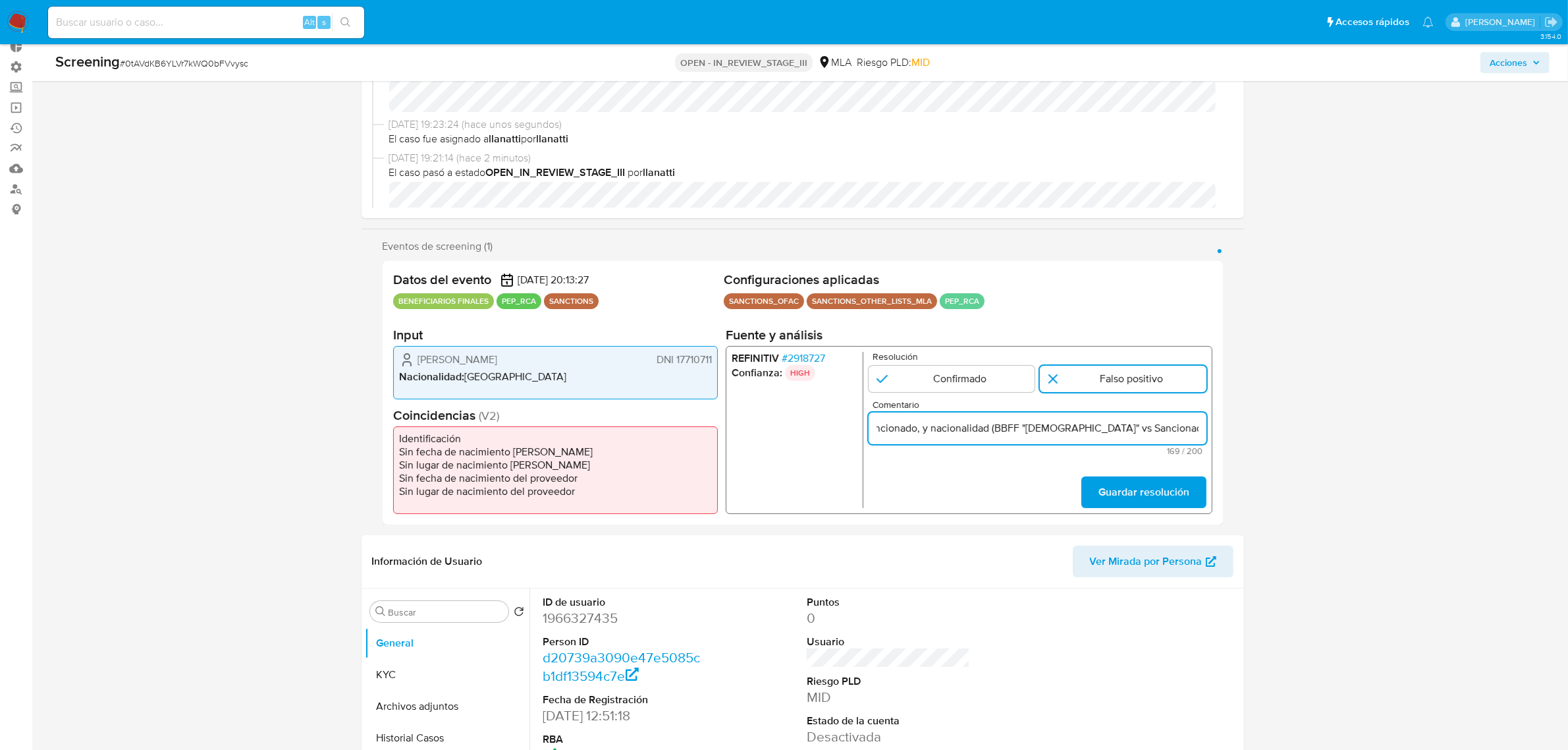
drag, startPoint x: 985, startPoint y: 430, endPoint x: 1042, endPoint y: 432, distance: 57.0
click at [1042, 432] on input "Se desestima ya que no coincide tipo de persona, nombre completo entre el Benef…" at bounding box center [1036, 428] width 338 height 17
click at [1112, 432] on input "Se desestima ya que no coincide tipo de persona, nombre completo entre el Benef…" at bounding box center [1036, 428] width 338 height 17
drag, startPoint x: 1152, startPoint y: 427, endPoint x: 1187, endPoint y: 429, distance: 35.1
click at [1187, 429] on input "Se desestima ya que no coincide tipo de persona, nombre completo entre el Benef…" at bounding box center [1036, 428] width 338 height 17
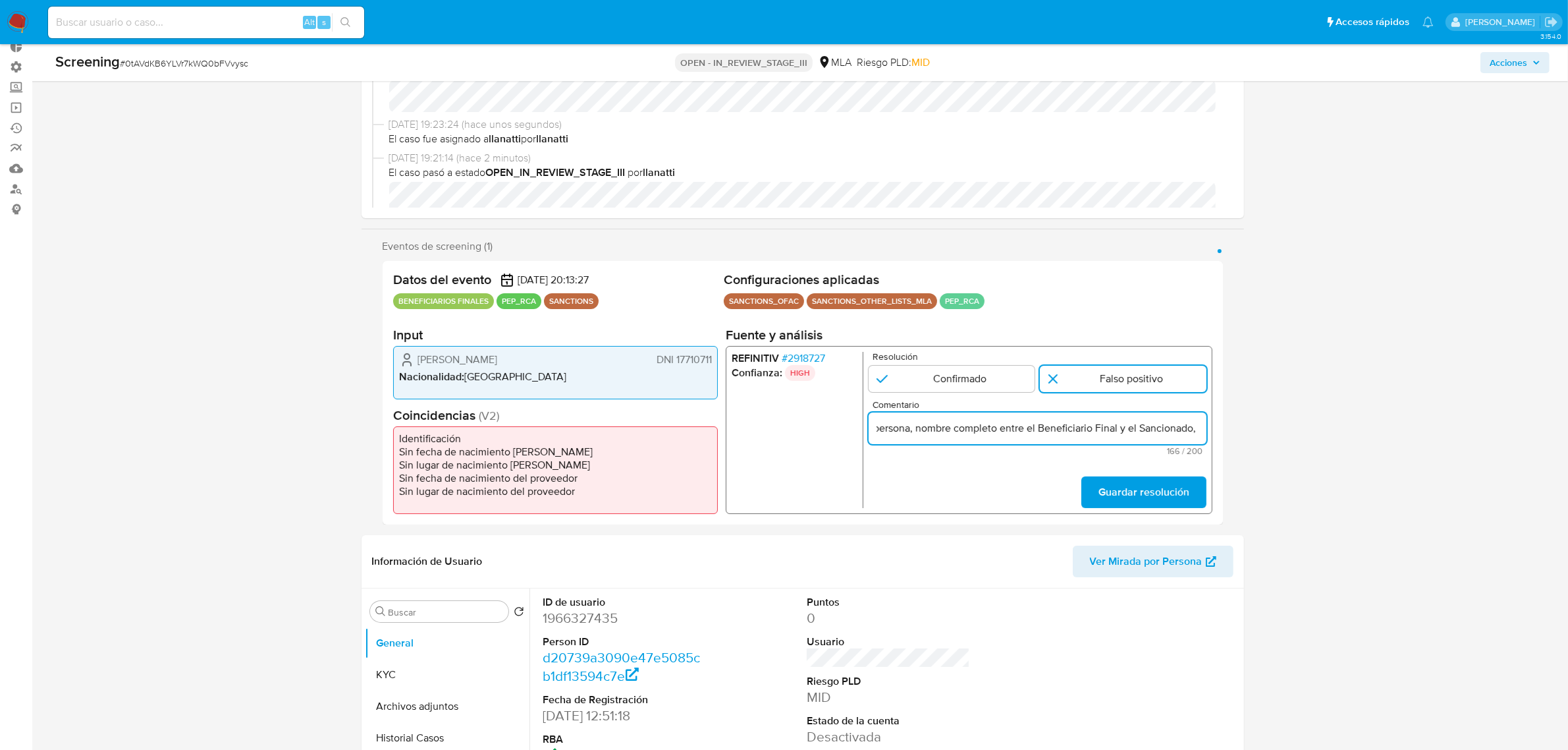
scroll to position [0, 0]
drag, startPoint x: 1117, startPoint y: 425, endPoint x: 924, endPoint y: 419, distance: 193.1
click at [924, 420] on input "Se desestima ya que no coincide tipo de persona, nombre completo entre el Benef…" at bounding box center [1036, 428] width 338 height 17
click at [978, 432] on input "Se desestima ya que no coincide tipo de persona, nombre completo entre el Benef…" at bounding box center [1036, 428] width 338 height 17
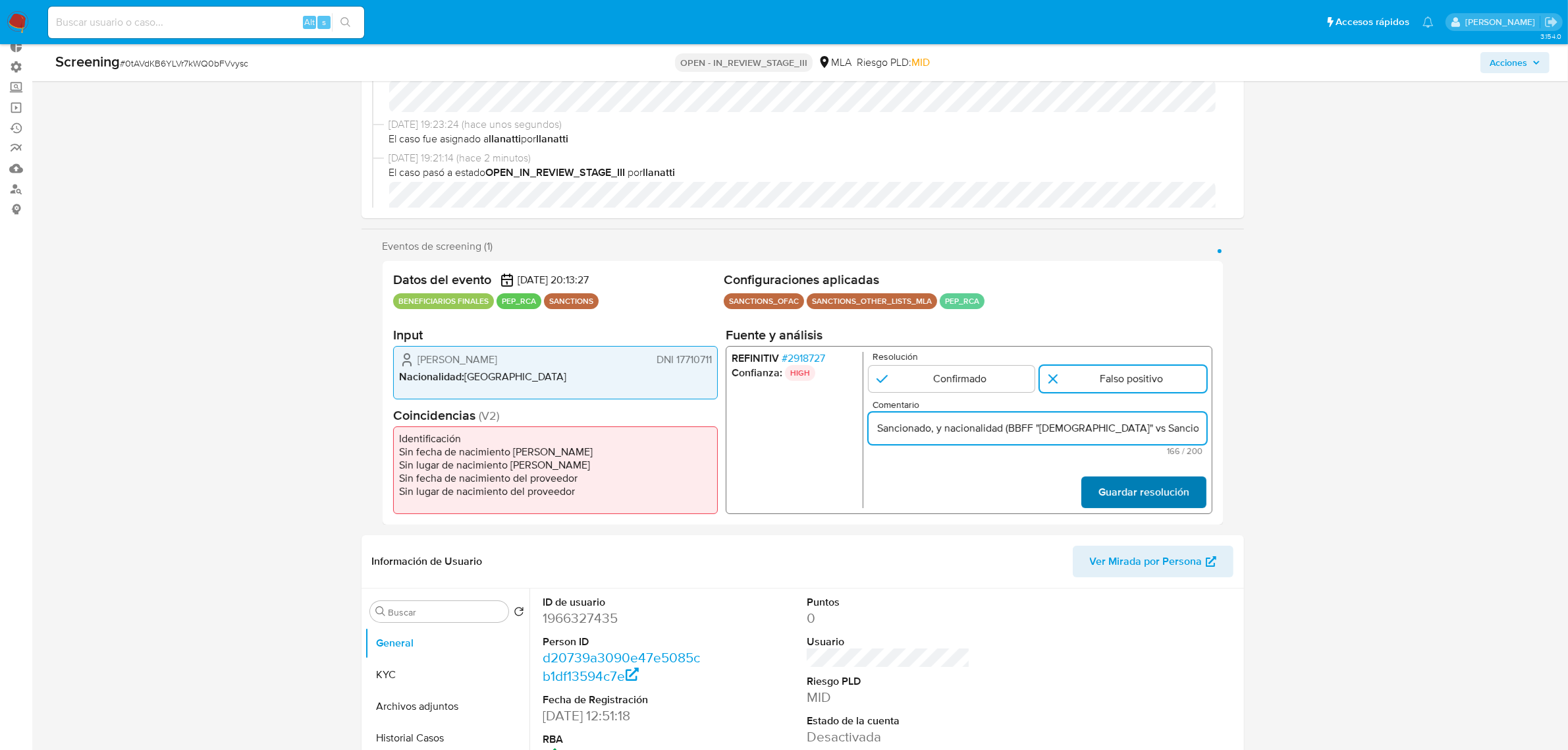
type input "Se desestima ya que no coincide tipo de persona, nombre completo entre el Benef…"
click at [1141, 489] on span "Guardar resolución" at bounding box center [1143, 492] width 91 height 29
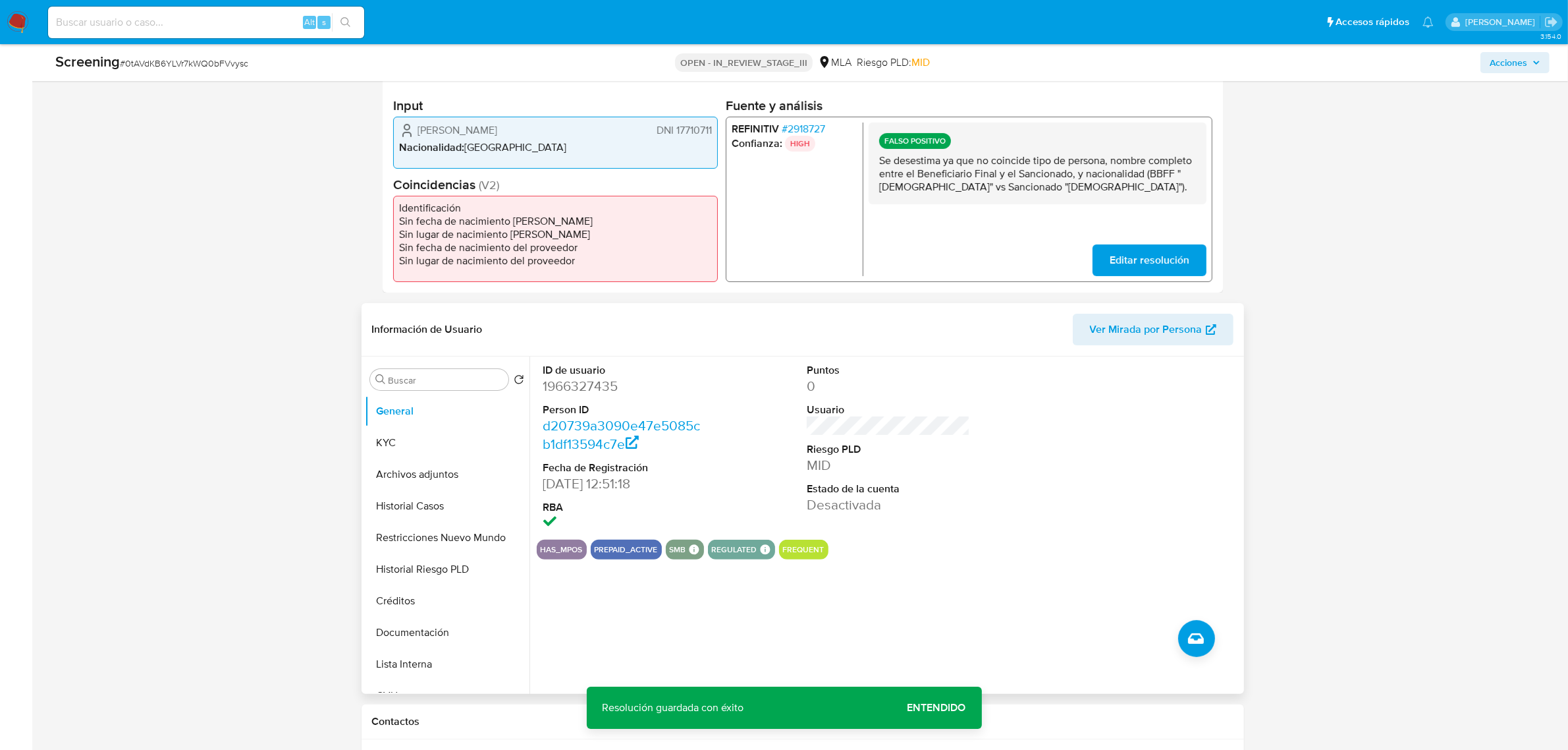
scroll to position [329, 0]
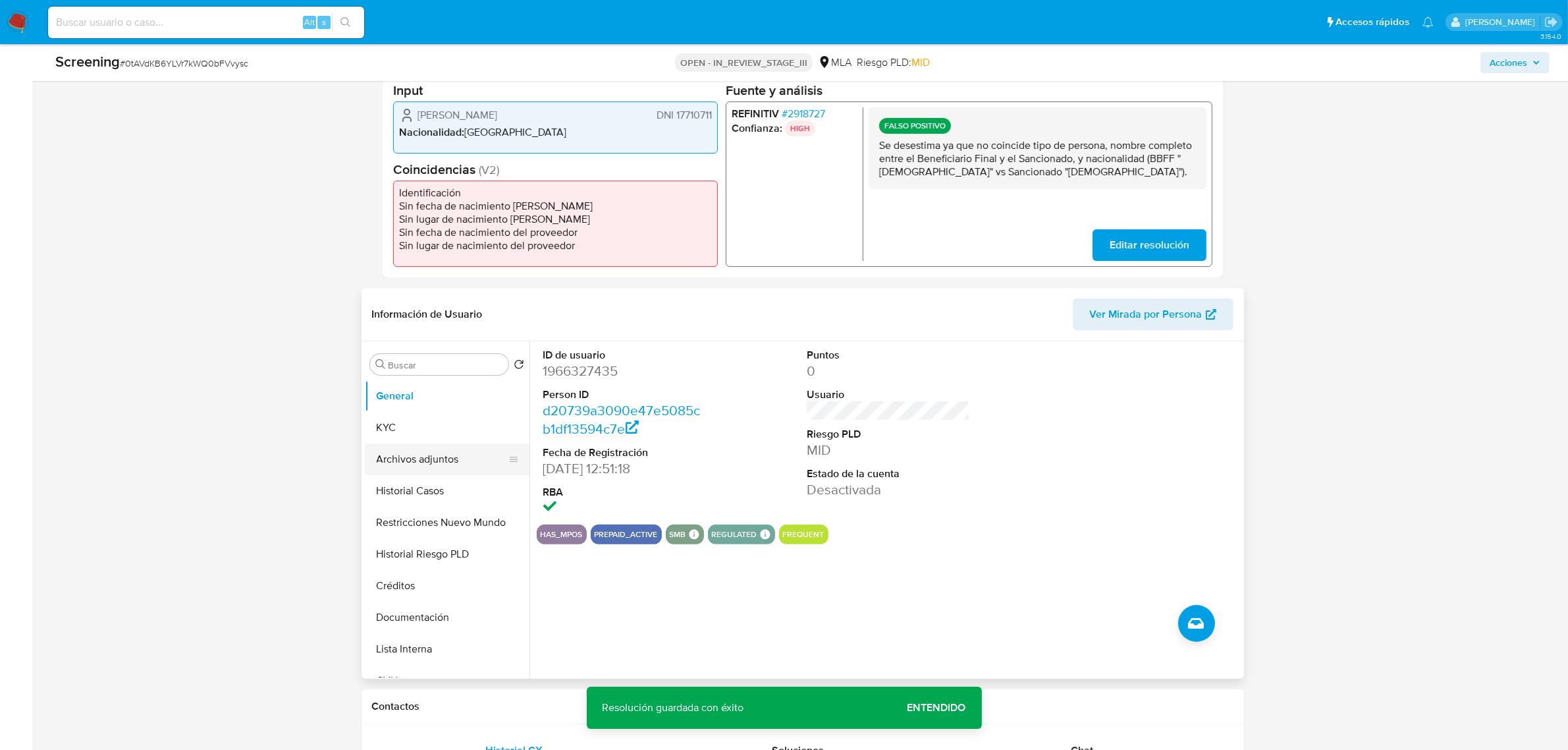
click at [429, 453] on button "Archivos adjuntos" at bounding box center [442, 460] width 154 height 32
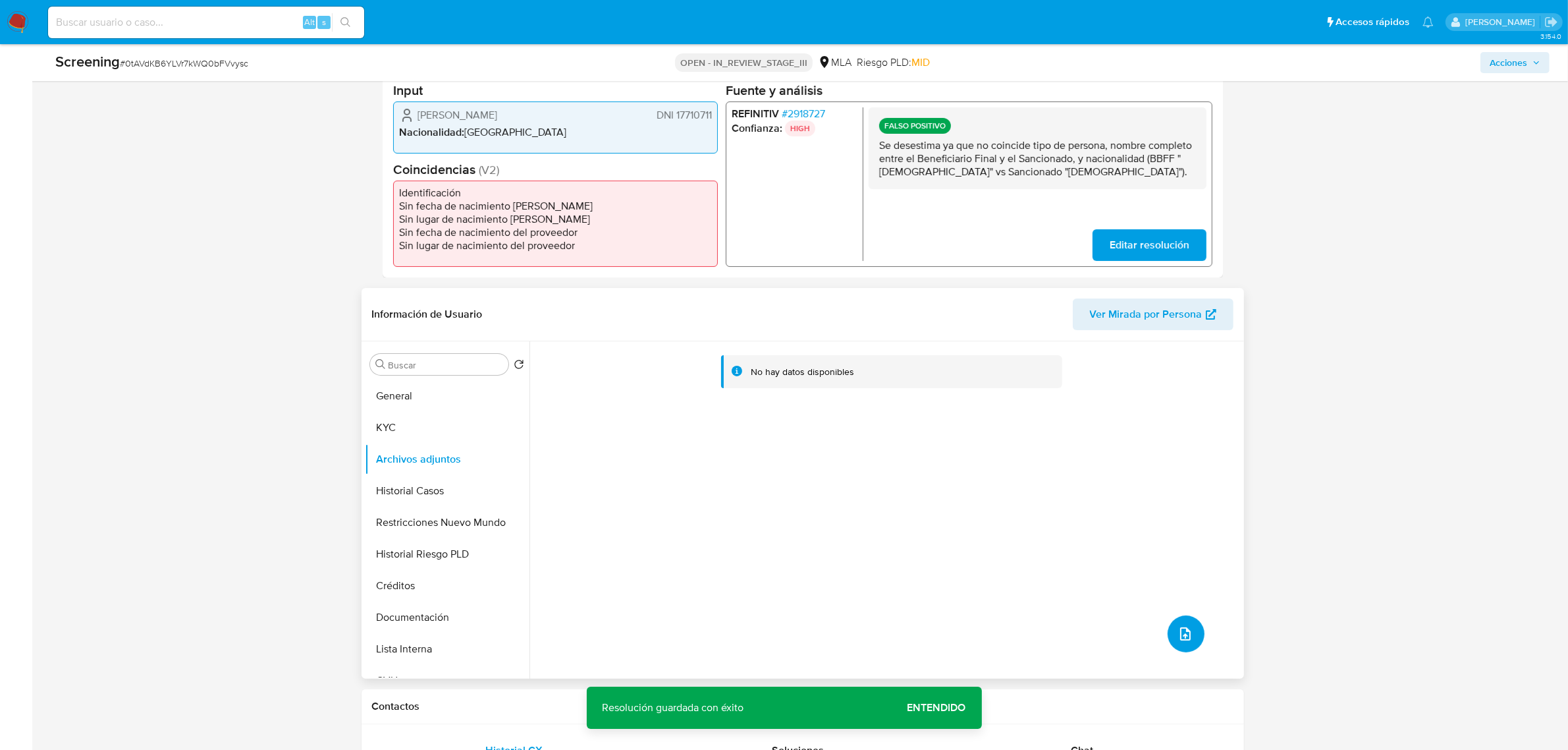
click at [1190, 633] on icon "upload-file" at bounding box center [1185, 634] width 16 height 16
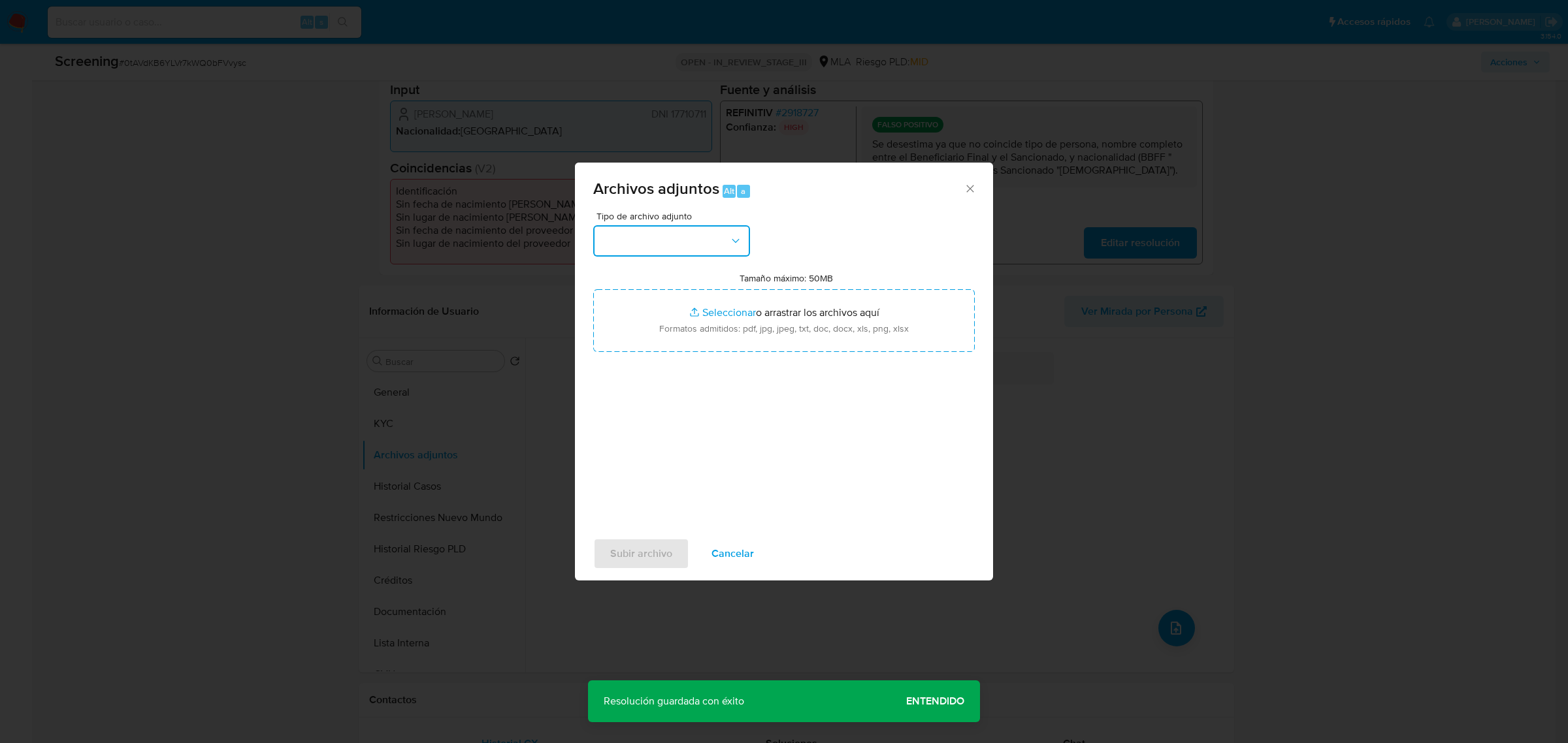
click at [647, 236] on button "button" at bounding box center [671, 241] width 157 height 31
drag, startPoint x: 667, startPoint y: 274, endPoint x: 582, endPoint y: 491, distance: 233.1
click at [666, 277] on span "IDENTIFICACIÓN" at bounding box center [640, 275] width 79 height 13
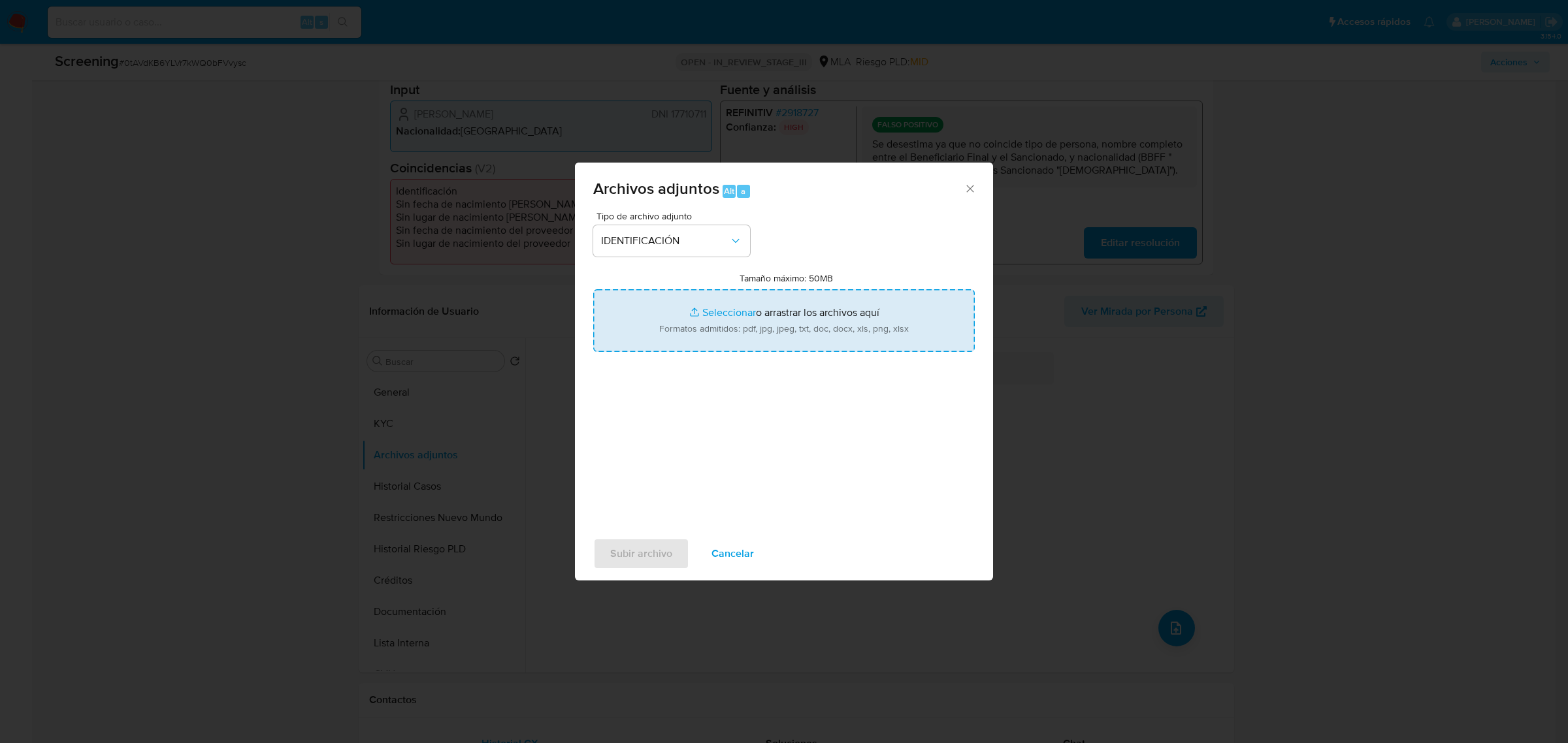
type input "C:\fakepath\dni frente 17.8.jpeg"
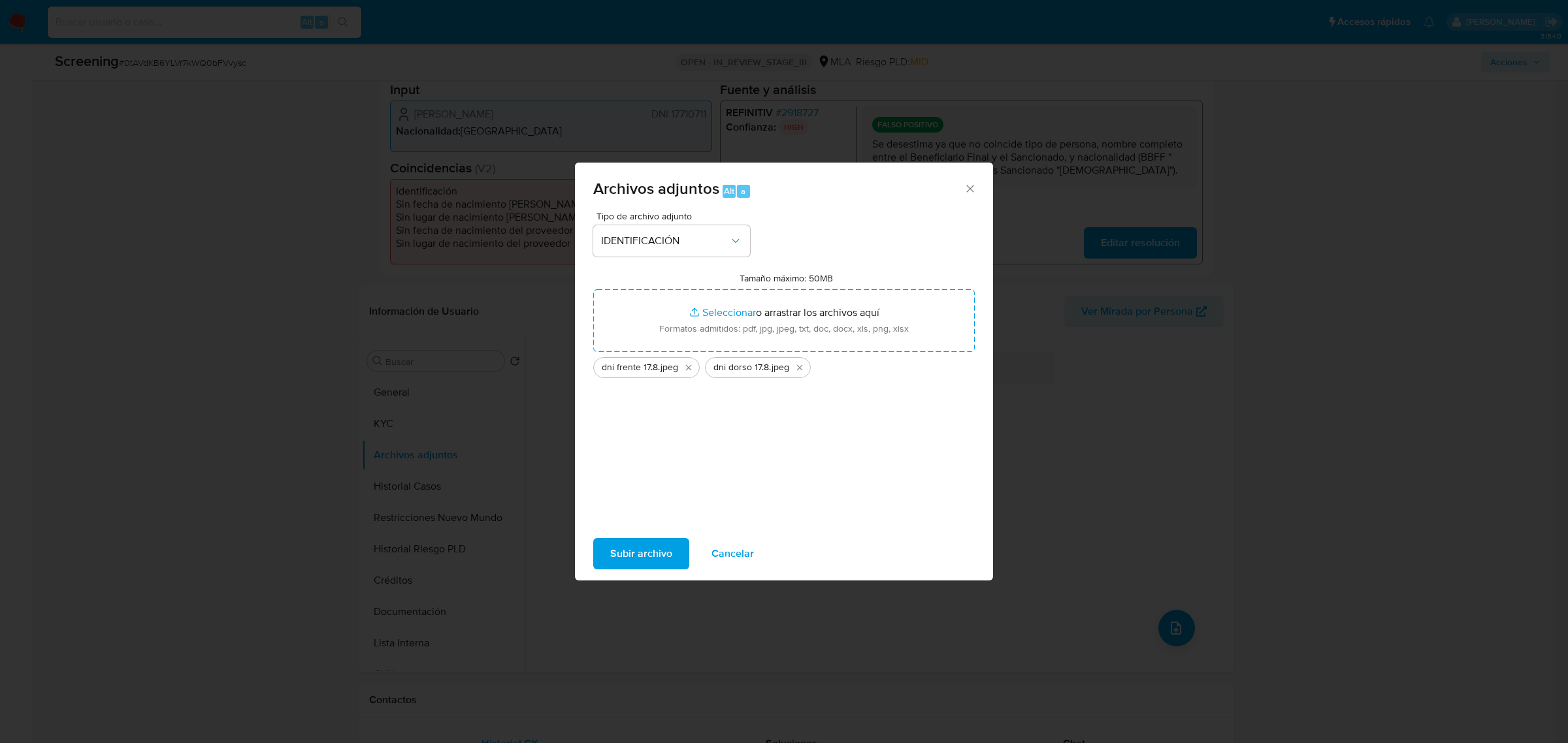
click at [646, 556] on span "Subir archivo" at bounding box center [641, 553] width 62 height 29
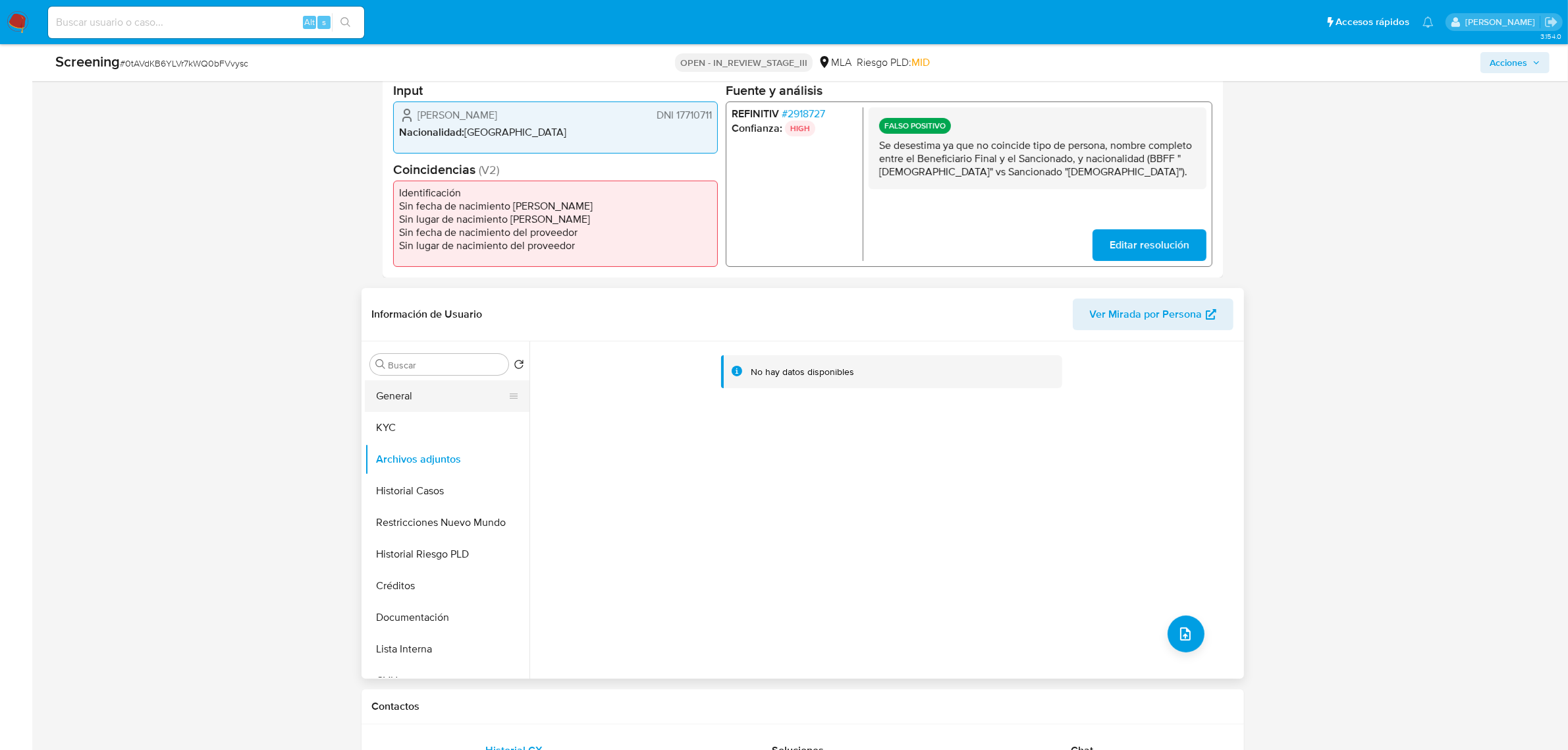
drag, startPoint x: 417, startPoint y: 399, endPoint x: 426, endPoint y: 397, distance: 9.2
click at [417, 399] on button "General" at bounding box center [442, 396] width 154 height 32
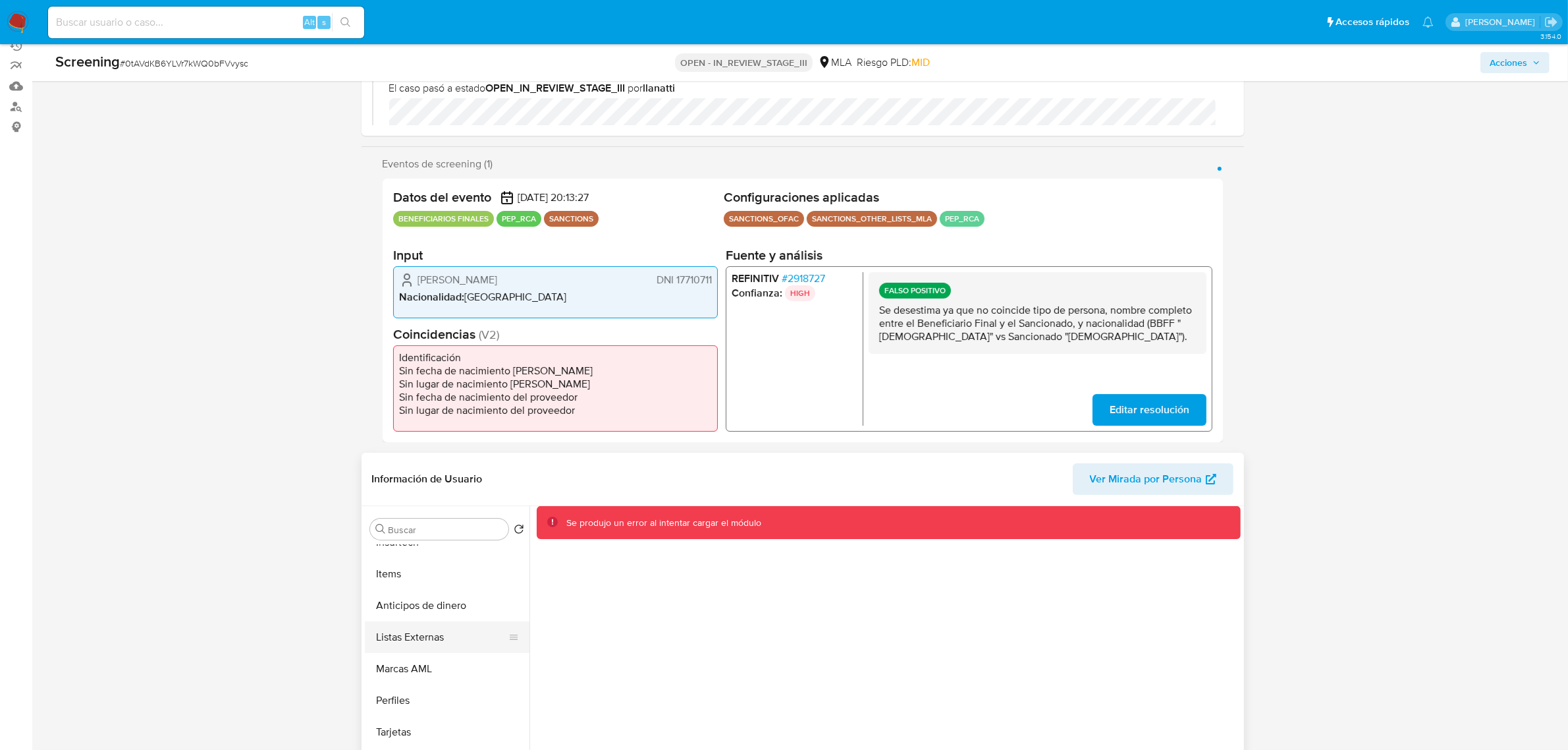
scroll to position [247, 0]
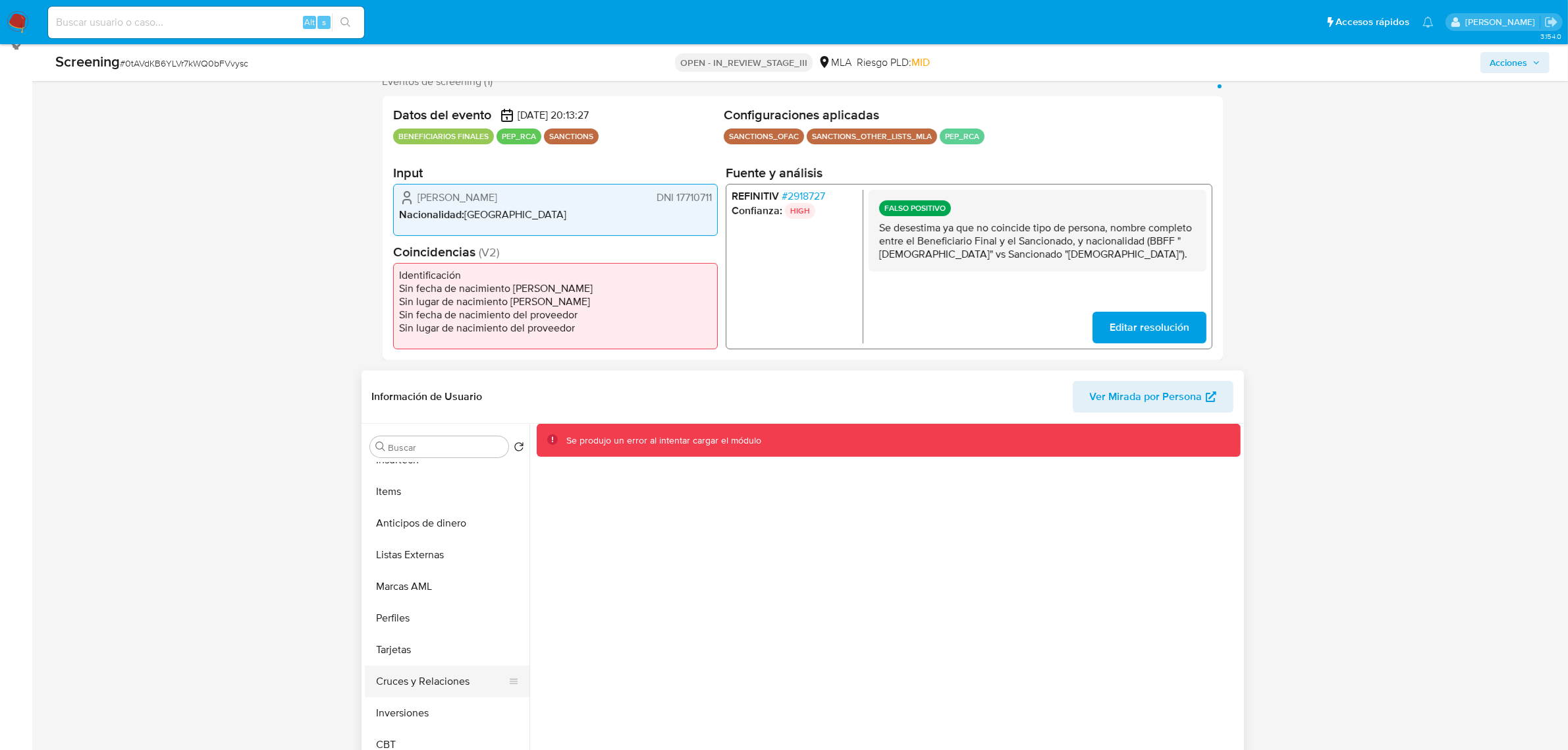
click at [440, 679] on button "Cruces y Relaciones" at bounding box center [442, 681] width 154 height 32
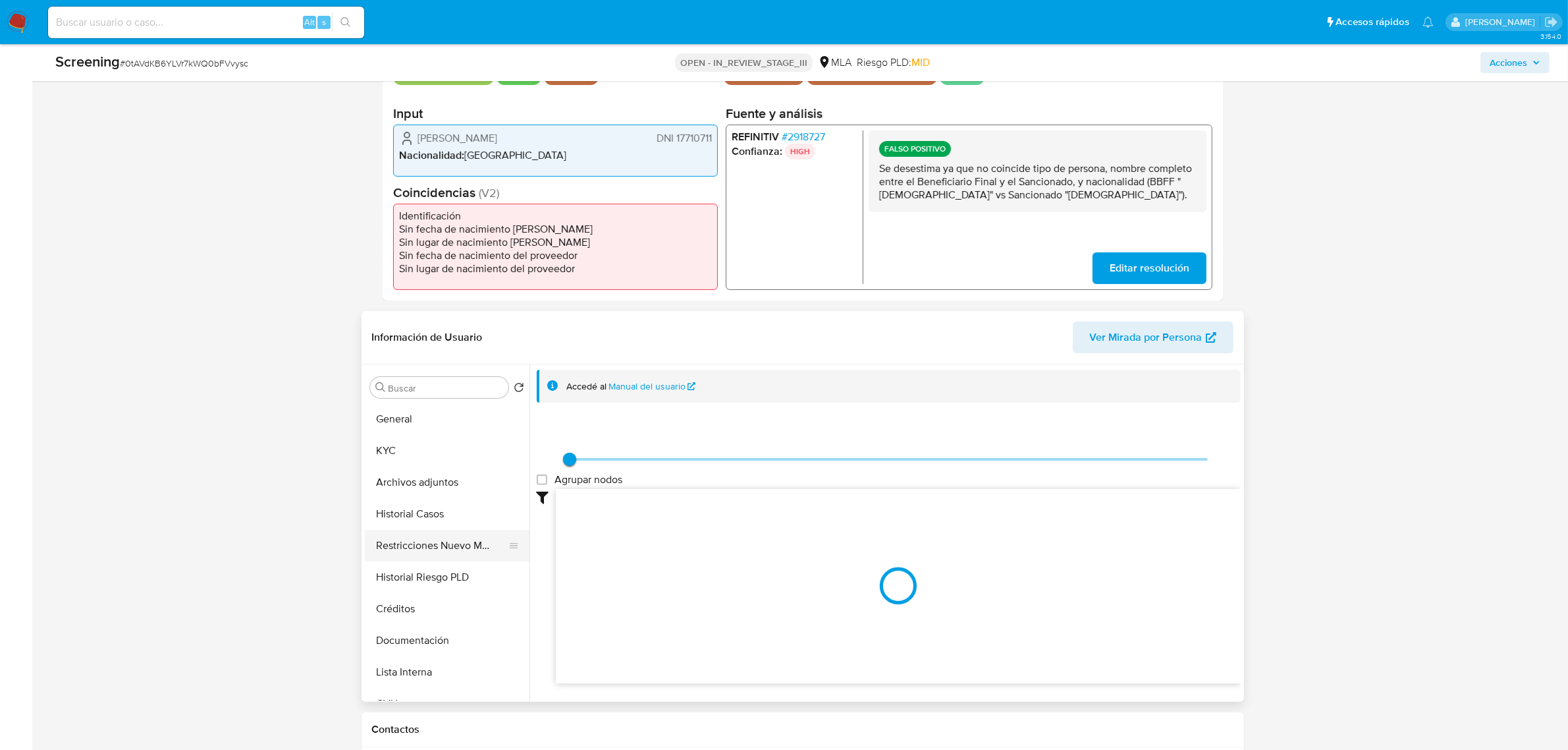
scroll to position [329, 0]
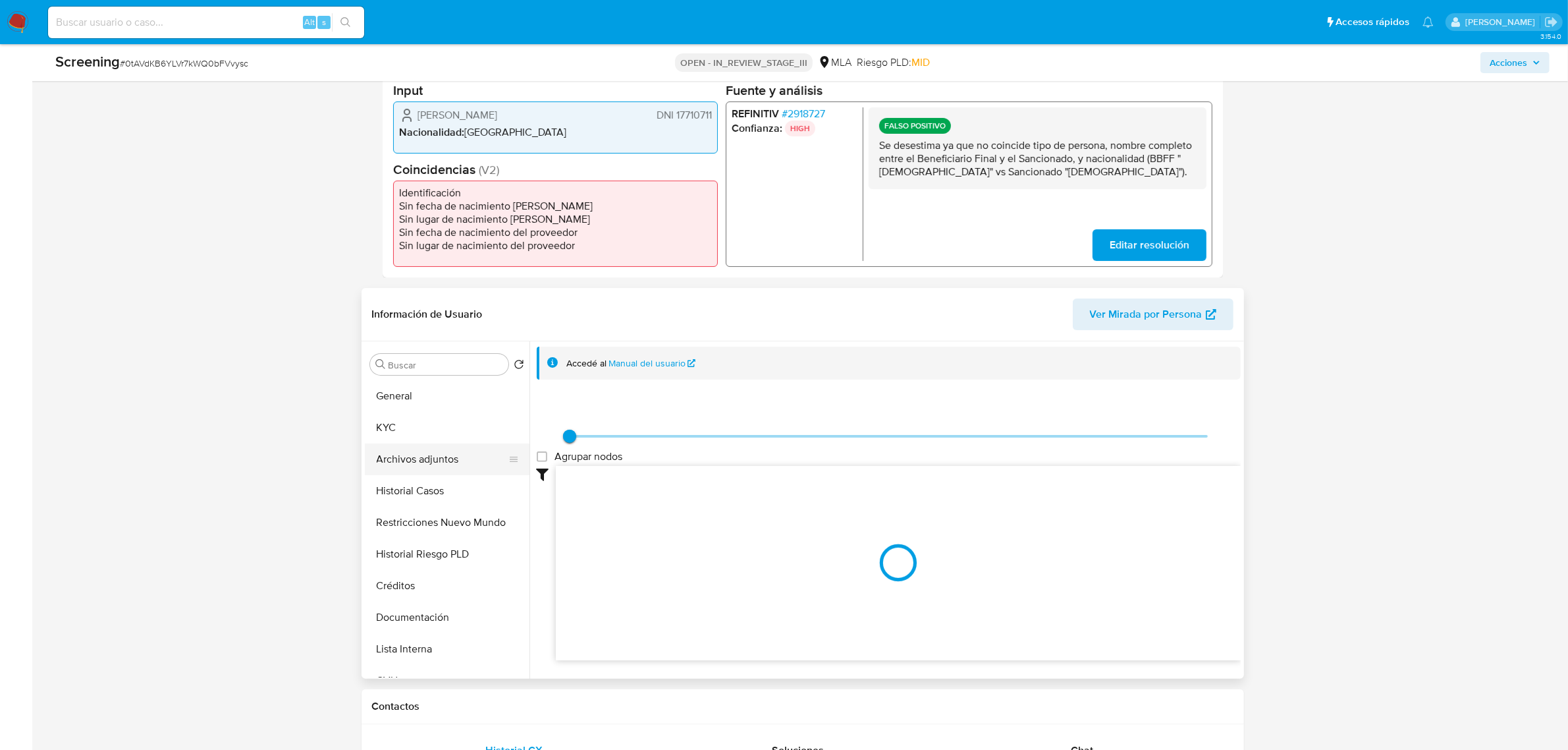
click at [446, 462] on button "Archivos adjuntos" at bounding box center [442, 460] width 154 height 32
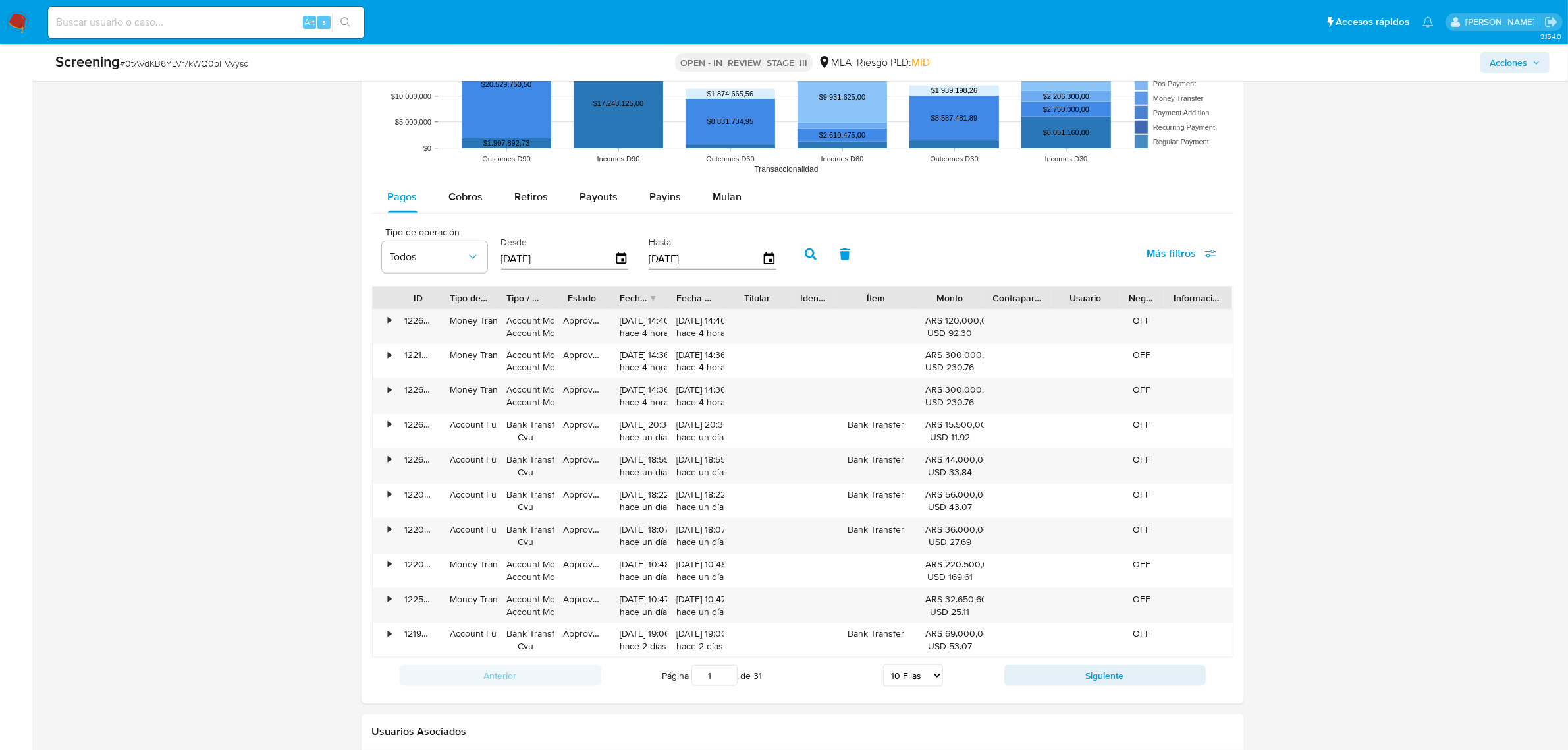
scroll to position [1647, 0]
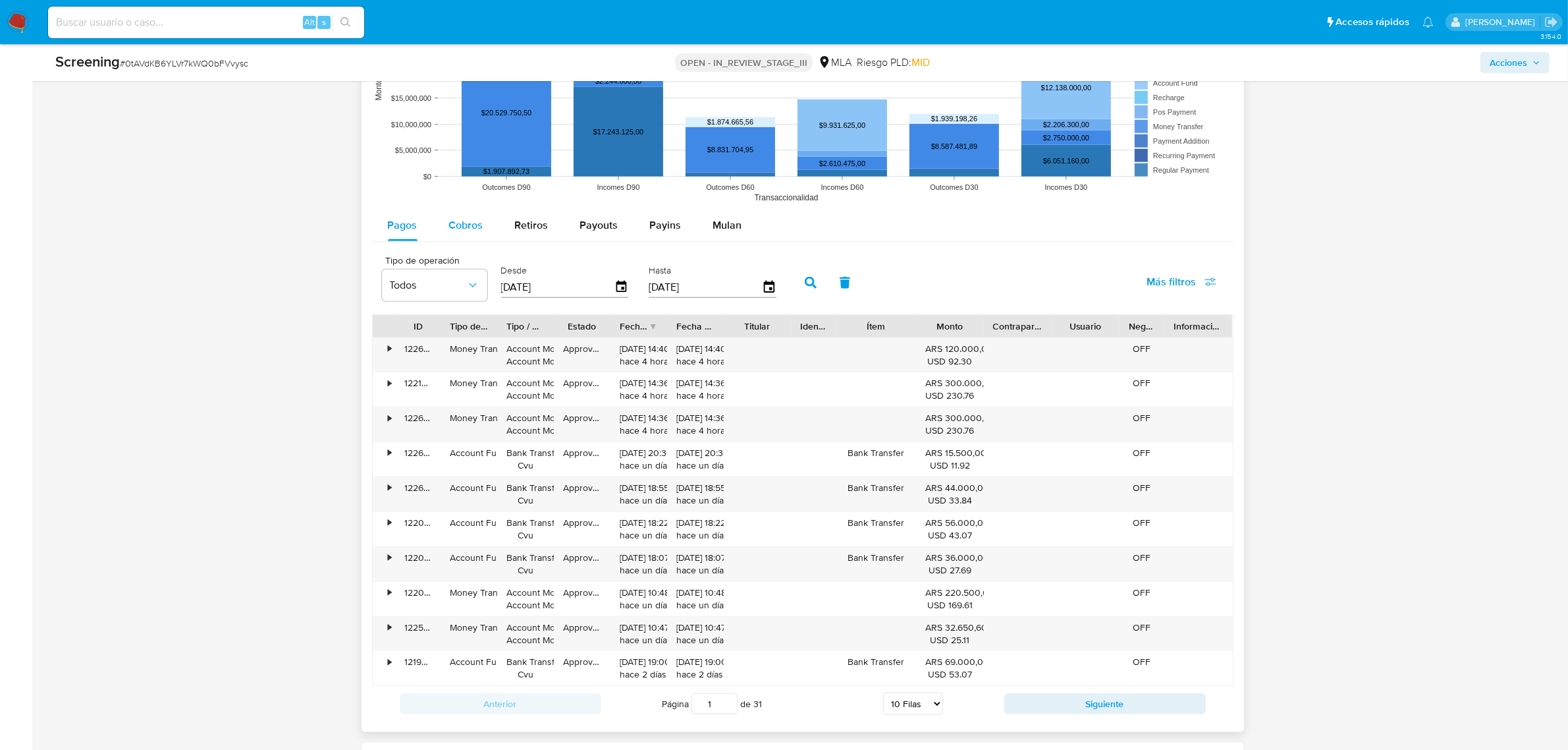
click at [478, 233] on span "Cobros" at bounding box center [466, 224] width 34 height 15
select select "10"
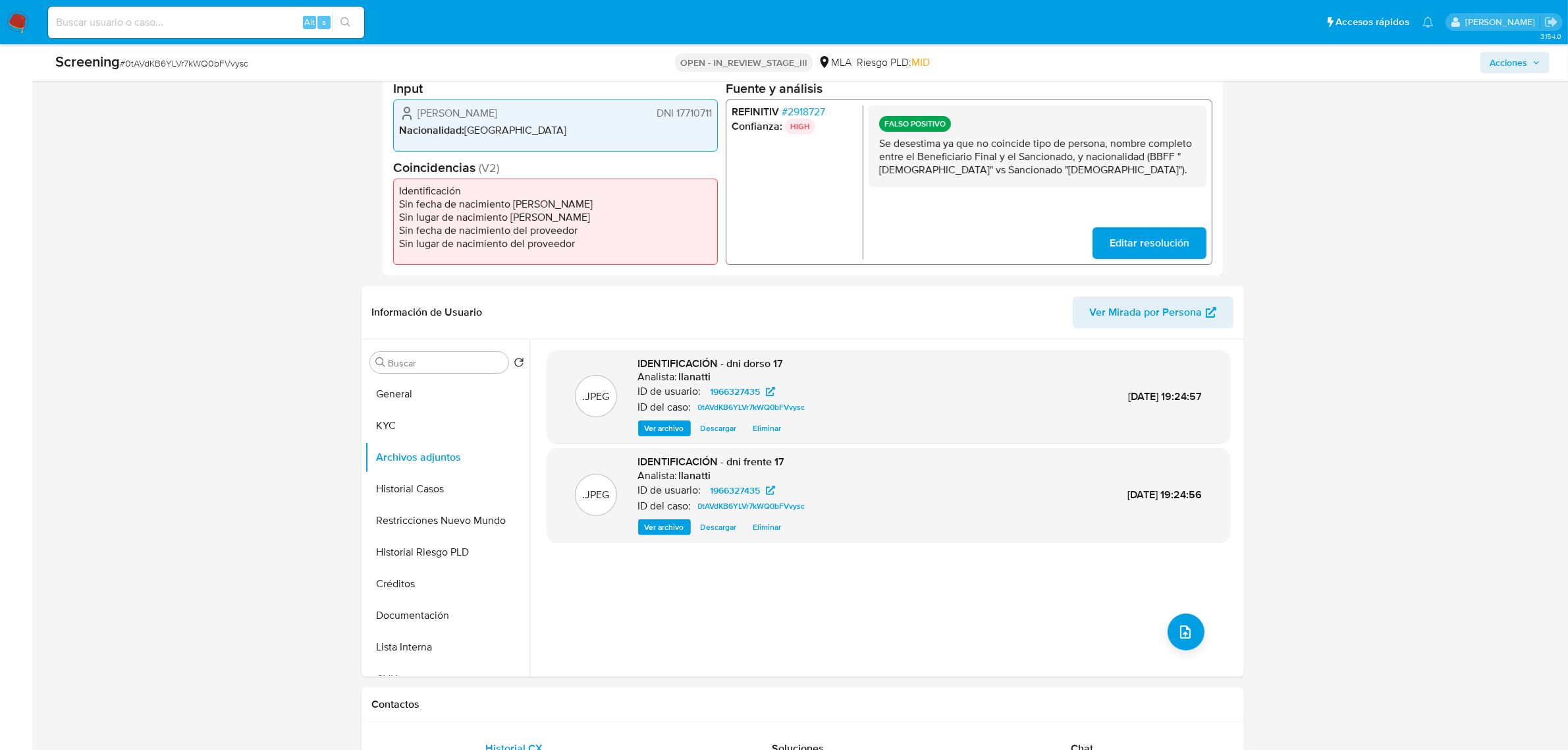
scroll to position [329, 0]
click at [406, 391] on button "General" at bounding box center [442, 396] width 154 height 32
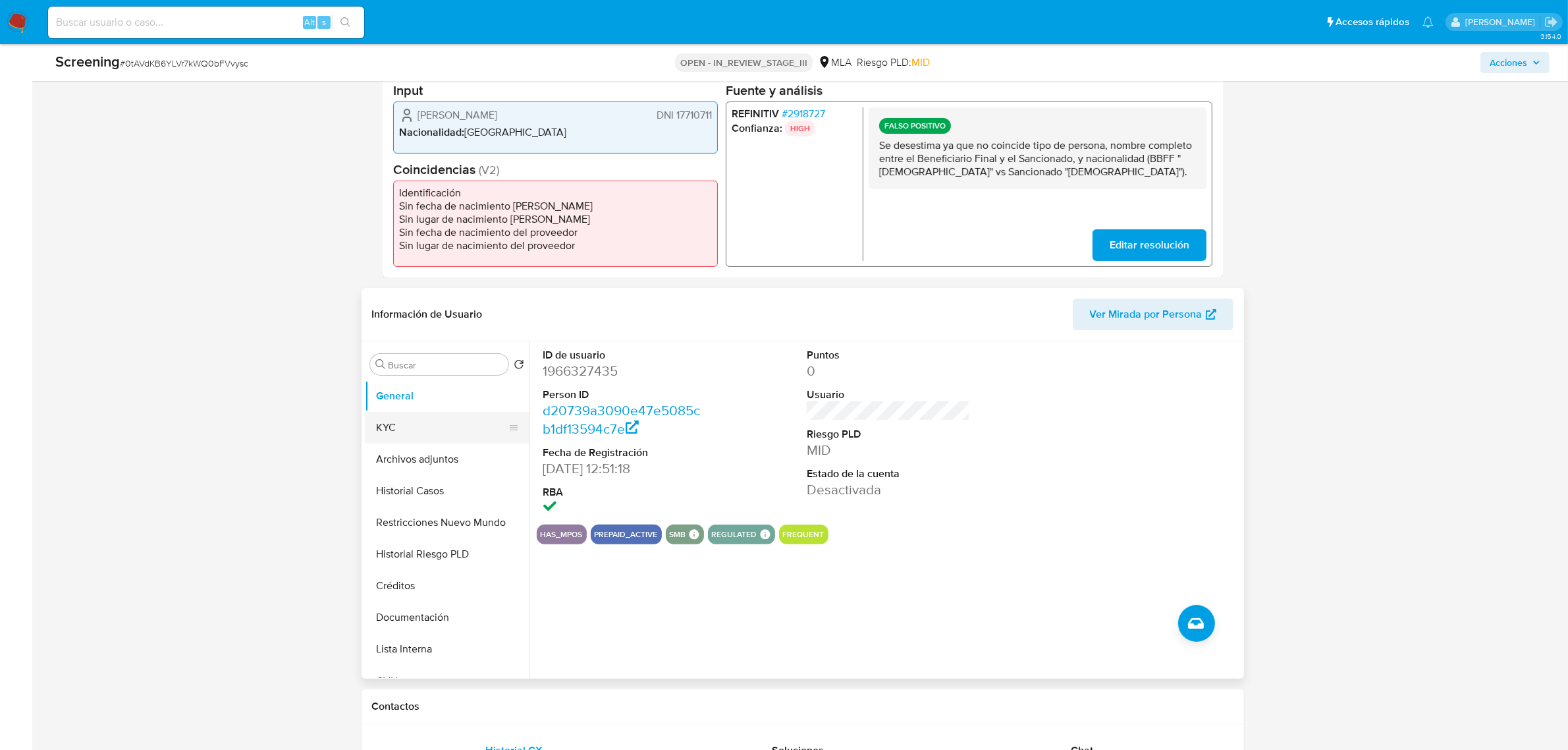
click at [446, 425] on button "KYC" at bounding box center [442, 428] width 154 height 32
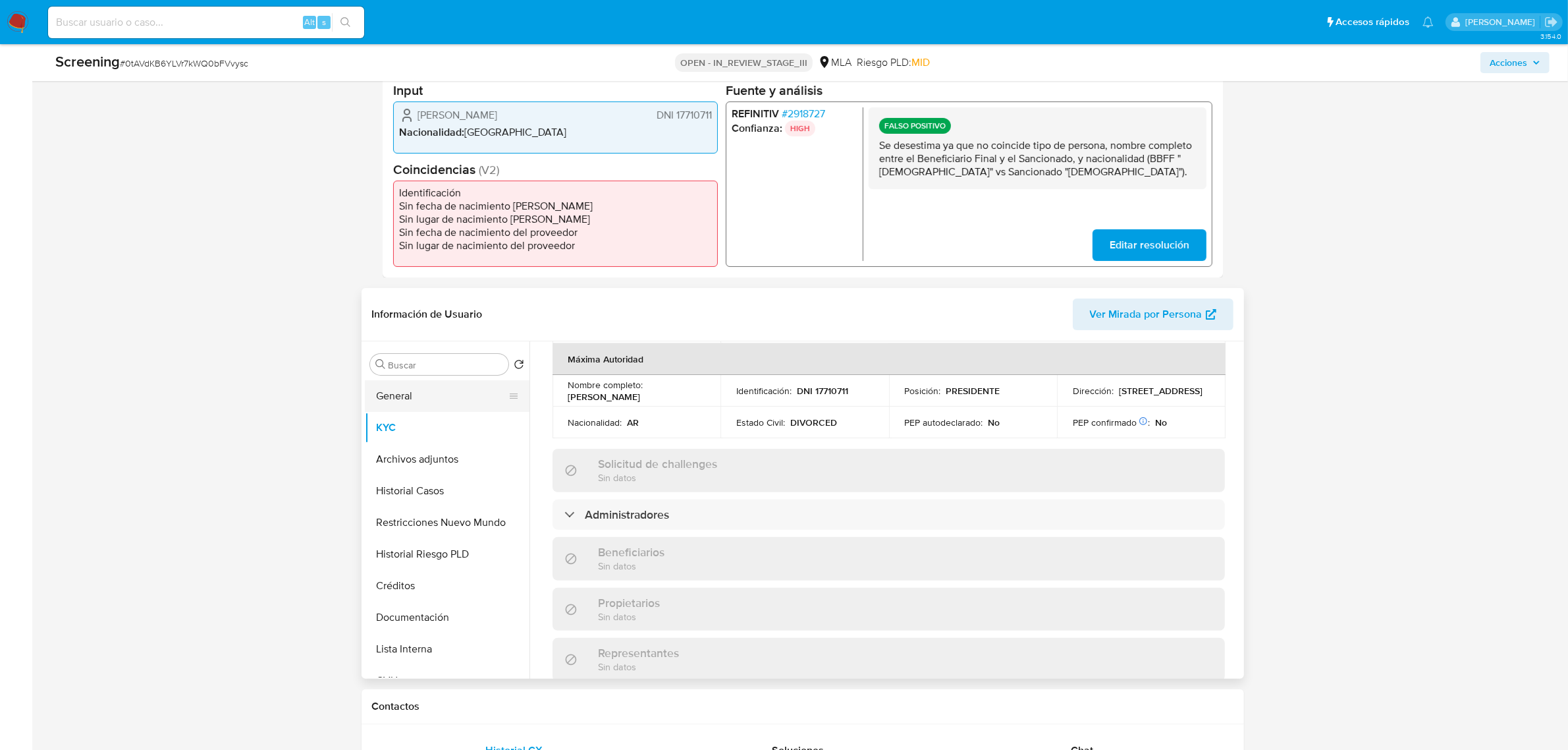
scroll to position [619, 0]
click at [455, 360] on input "Buscar" at bounding box center [446, 364] width 115 height 11
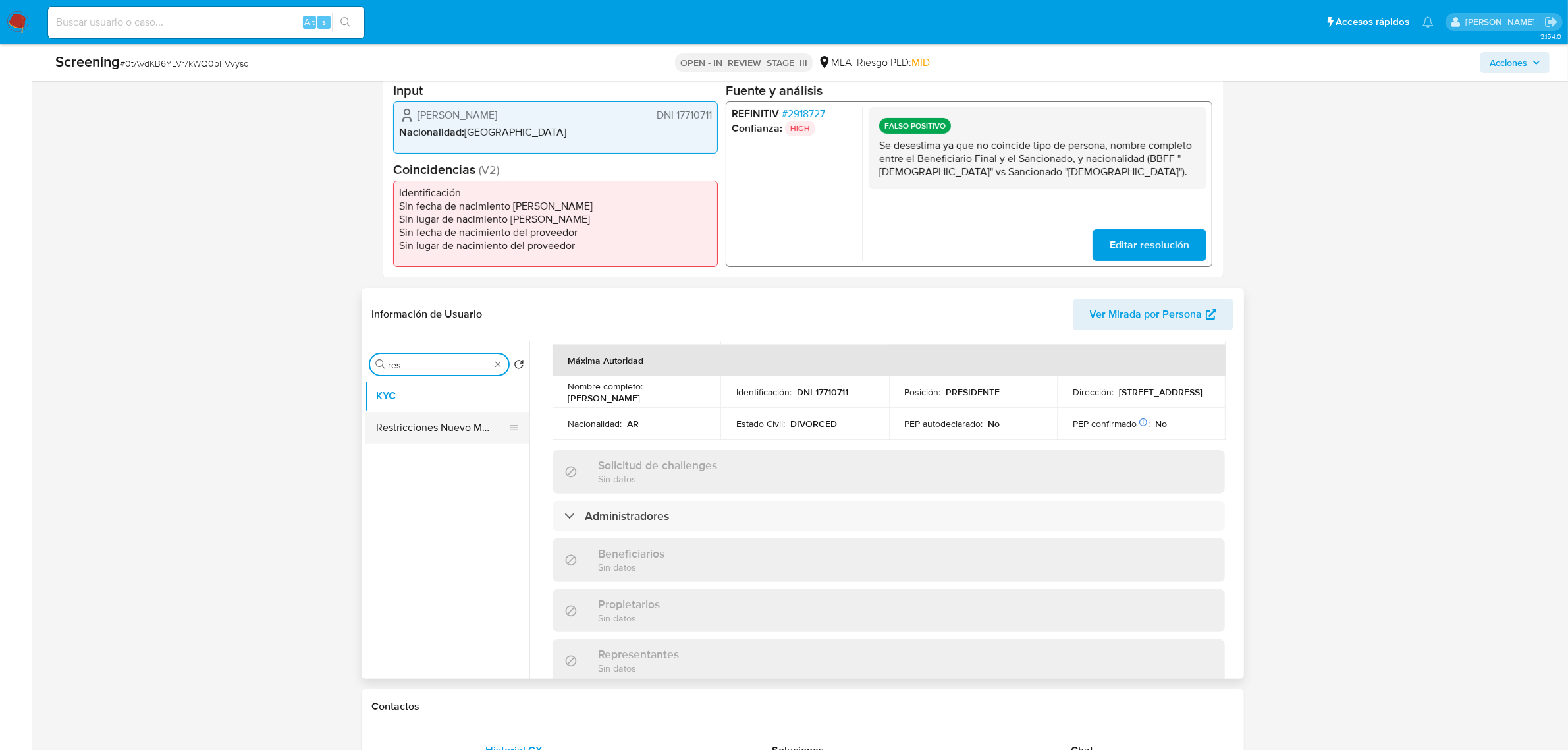
type input "res"
click at [449, 423] on button "Restricciones Nuevo Mundo" at bounding box center [442, 428] width 154 height 32
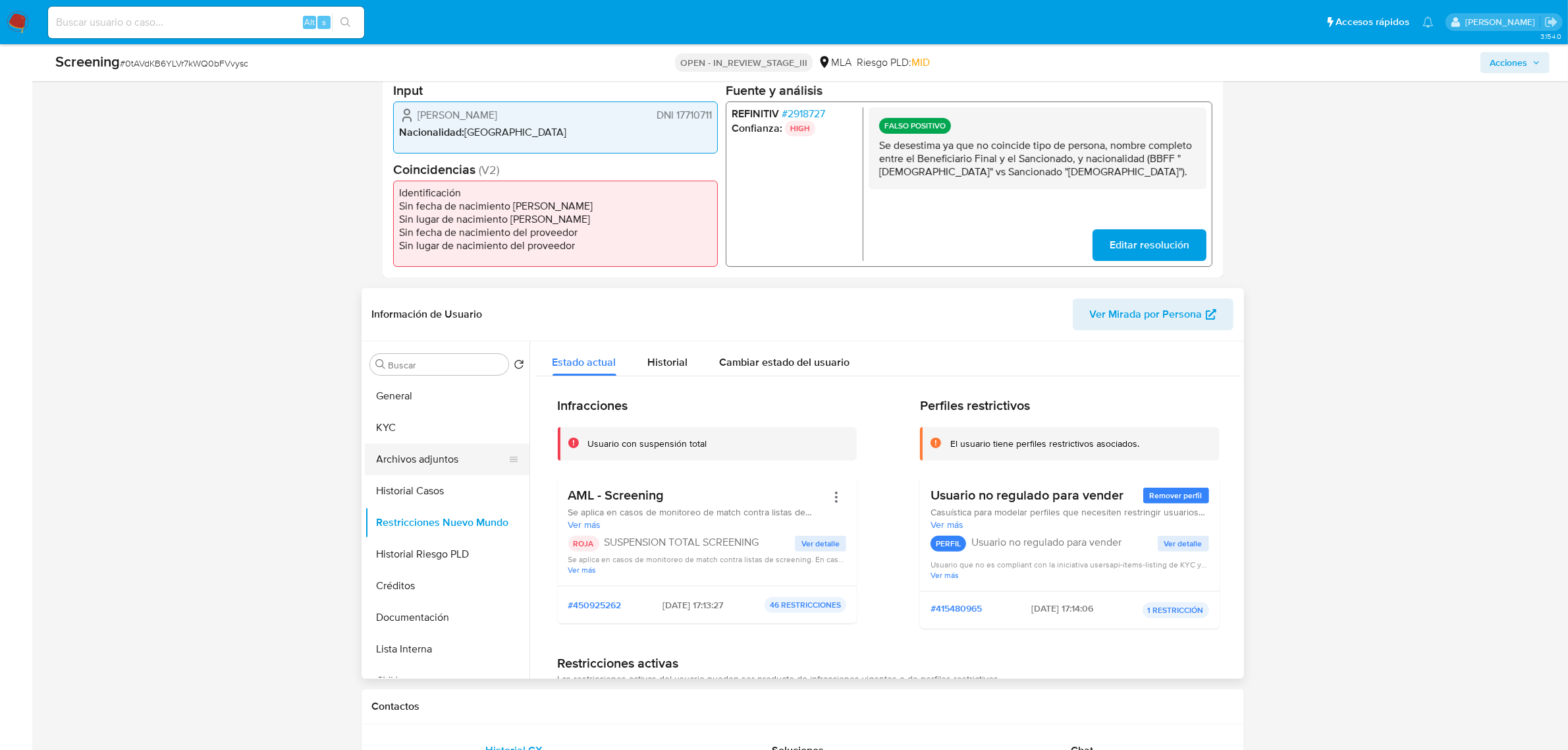
click at [479, 454] on button "Archivos adjuntos" at bounding box center [442, 460] width 154 height 32
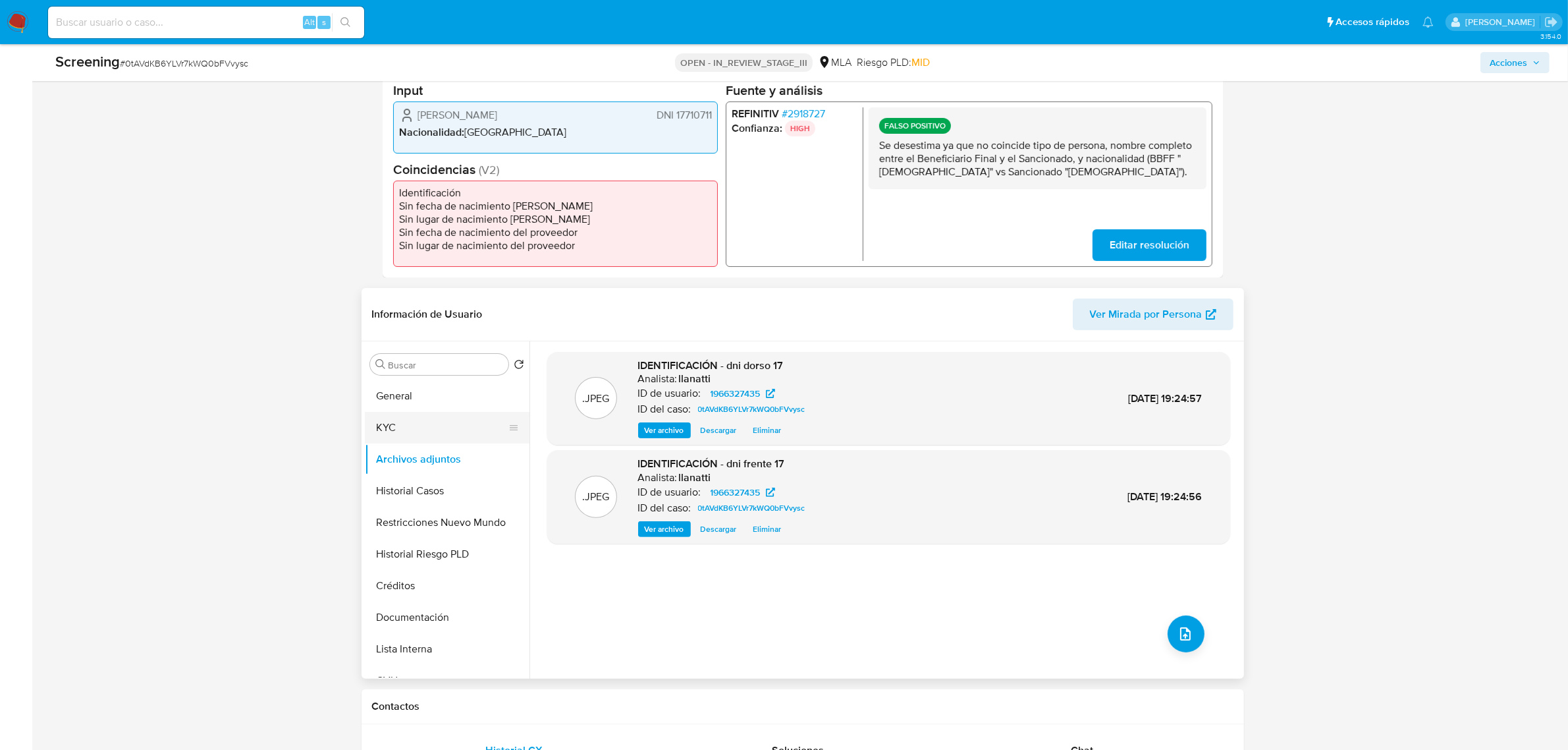
click at [421, 436] on button "KYC" at bounding box center [442, 428] width 154 height 32
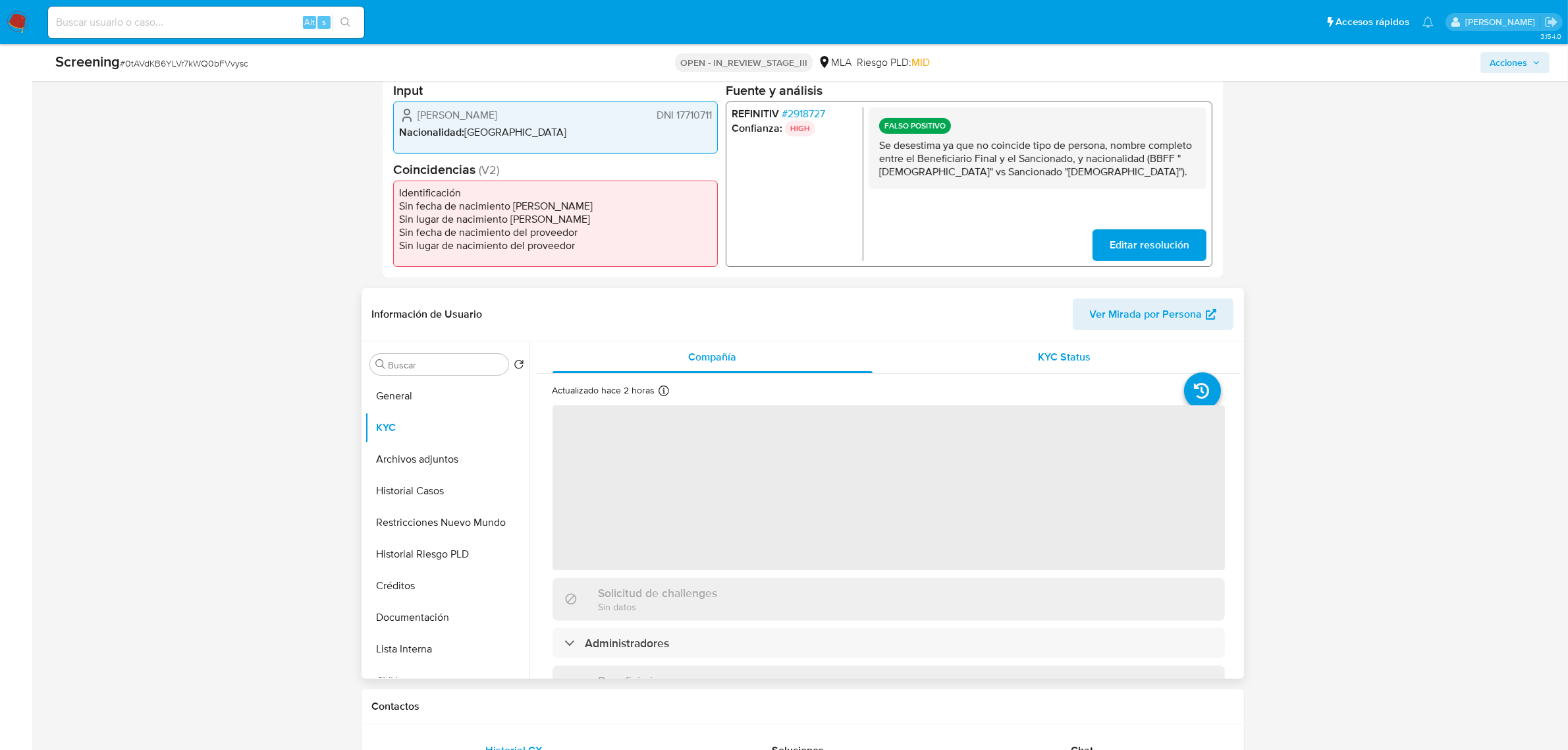
click at [1081, 357] on span "KYC Status" at bounding box center [1064, 356] width 53 height 15
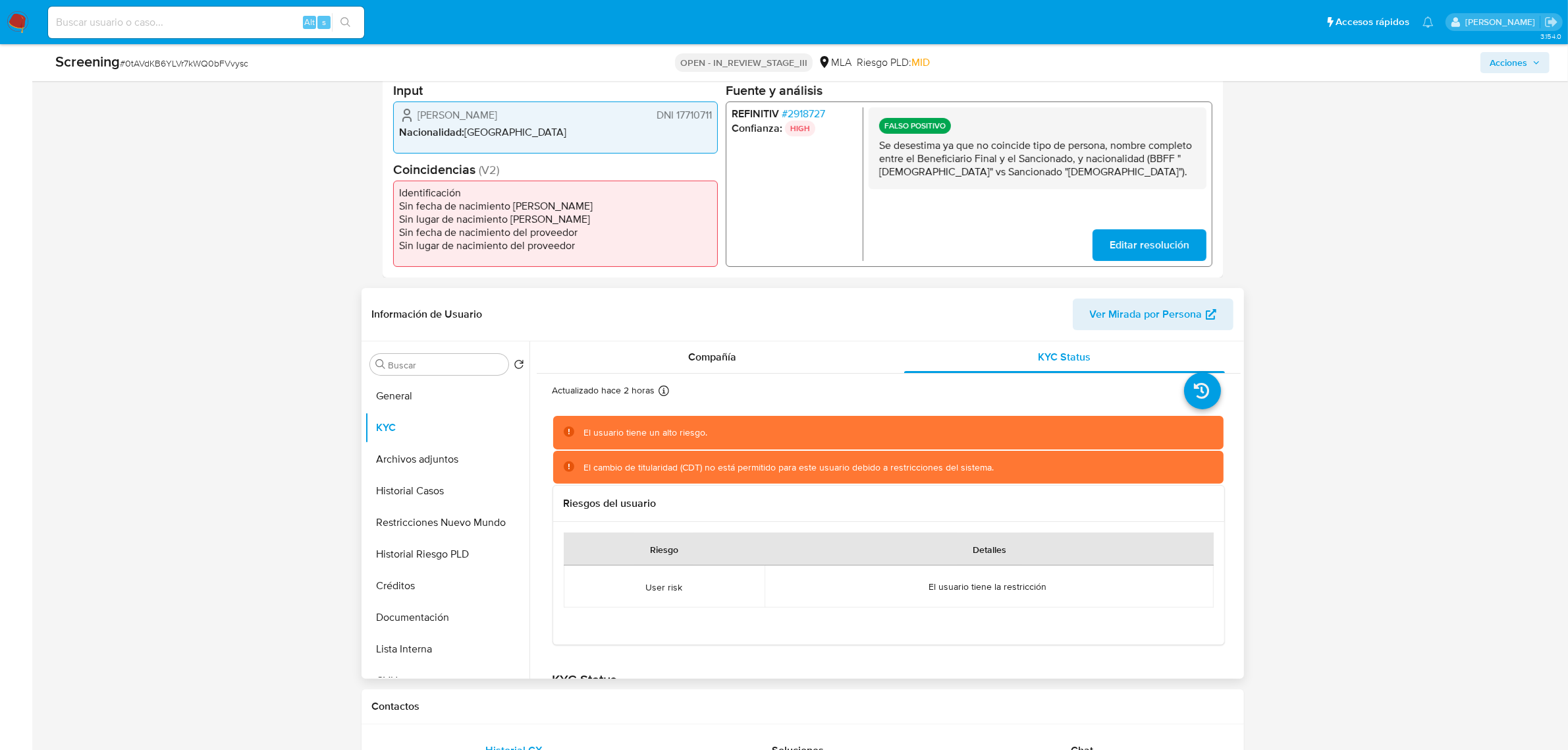
scroll to position [165, 0]
click at [435, 364] on input "Buscar" at bounding box center [446, 364] width 115 height 11
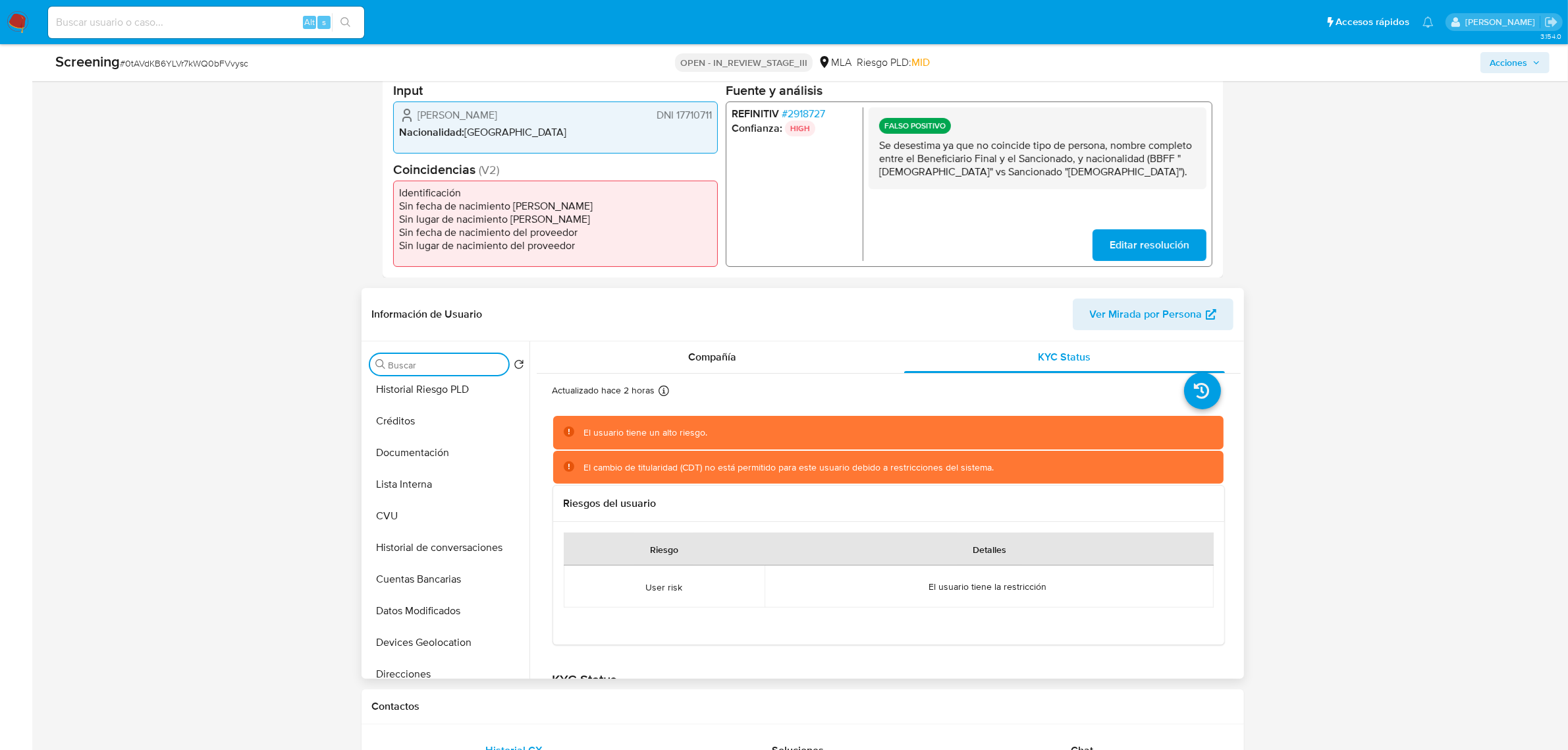
click at [413, 369] on input "Buscar" at bounding box center [446, 364] width 115 height 11
type input "lis"
click at [407, 429] on button "Lista Interna" at bounding box center [442, 428] width 154 height 32
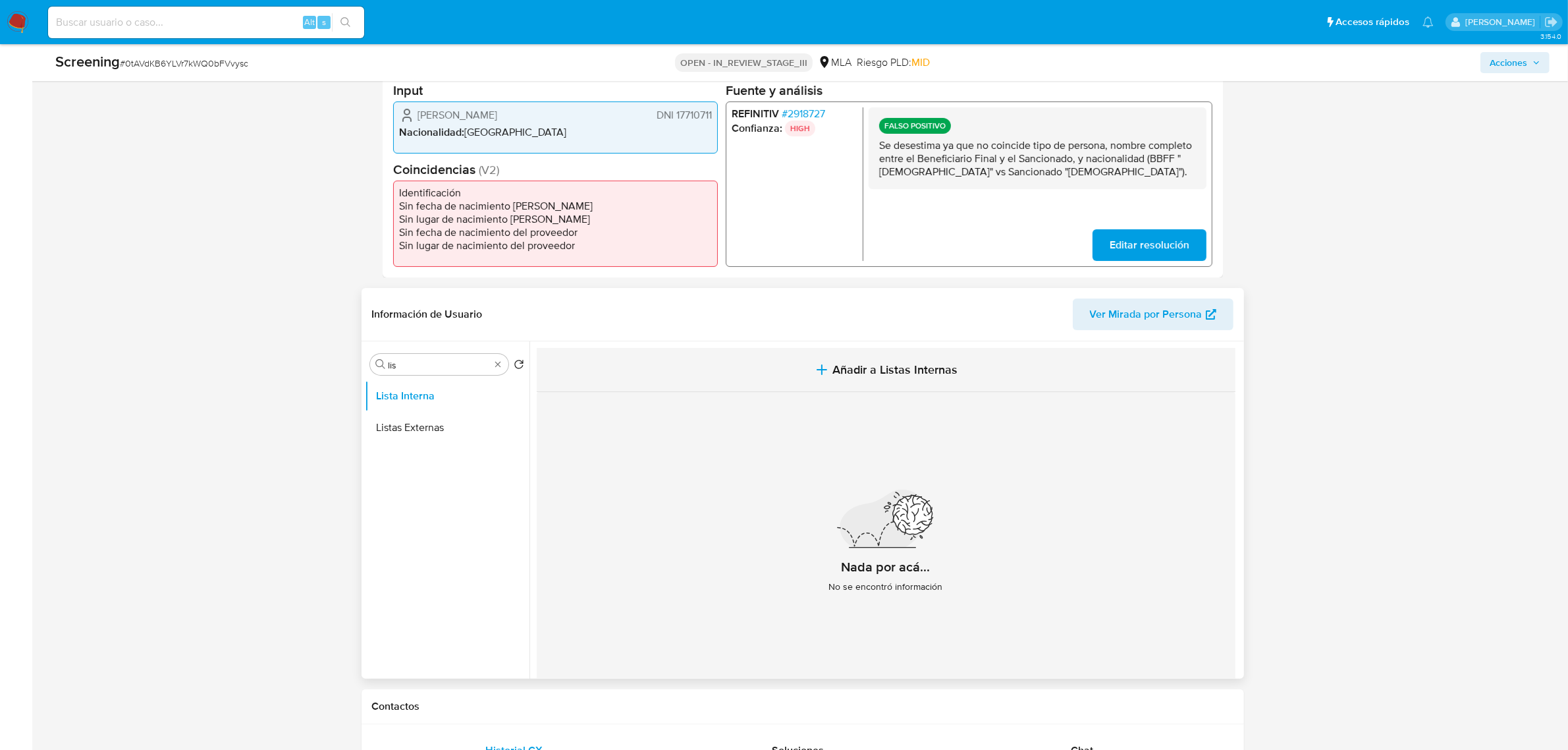
click at [866, 369] on span "Añadir a Listas Internas" at bounding box center [895, 370] width 125 height 14
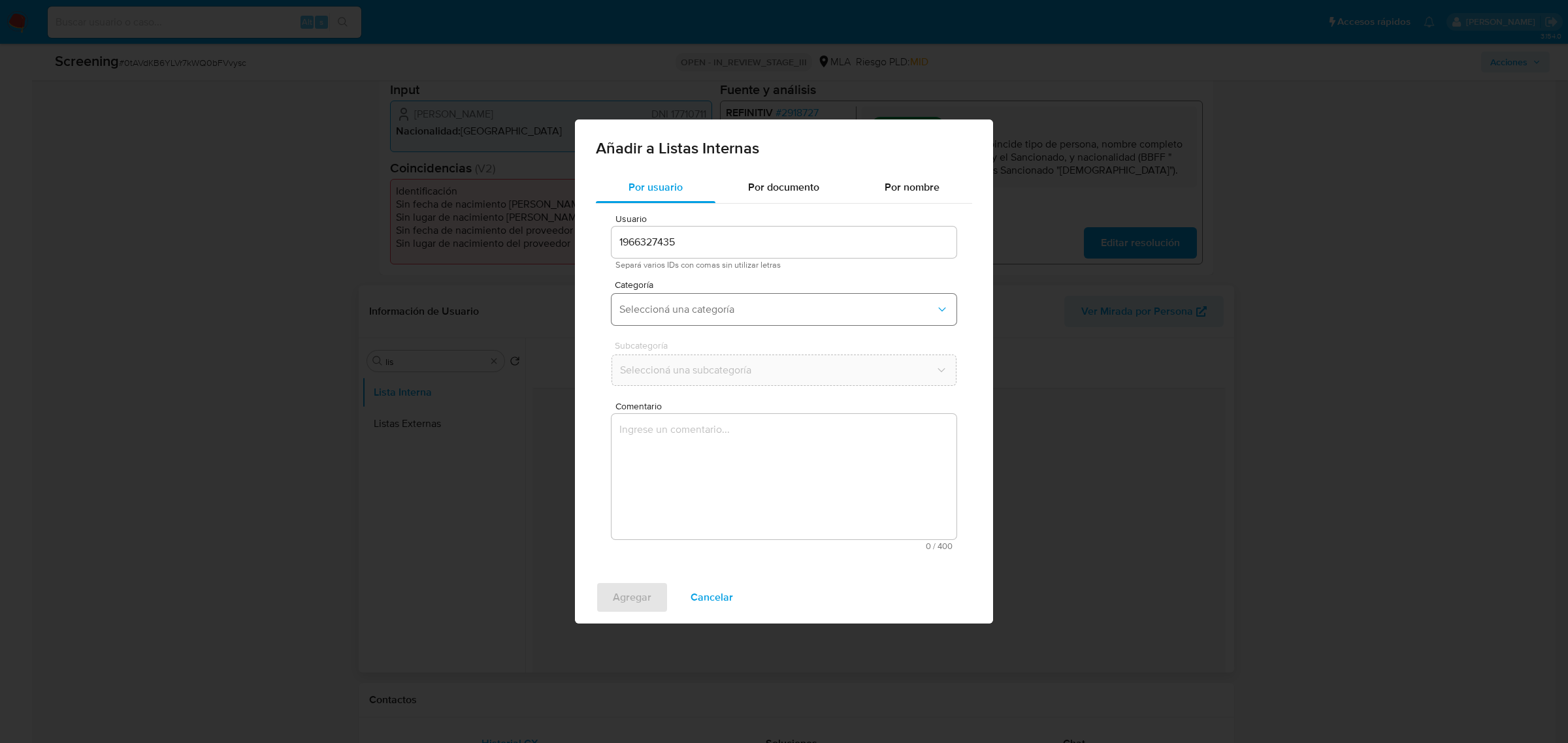
click at [715, 317] on button "Seleccioná una categoría" at bounding box center [784, 309] width 345 height 31
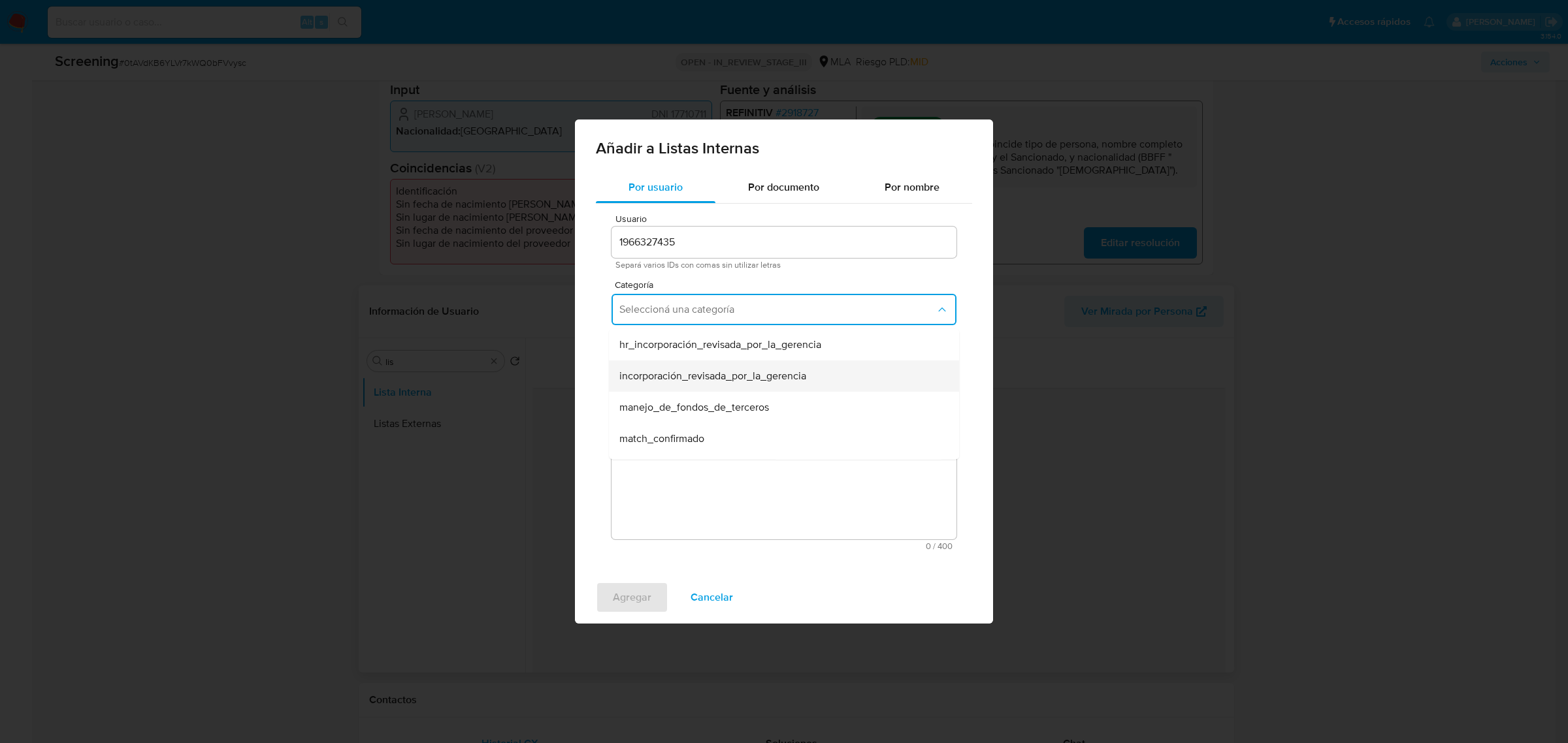
scroll to position [81, 0]
click at [733, 385] on div "match_descartado" at bounding box center [779, 388] width 321 height 31
click at [679, 370] on span "Seleccioná una subcategoría" at bounding box center [777, 370] width 317 height 13
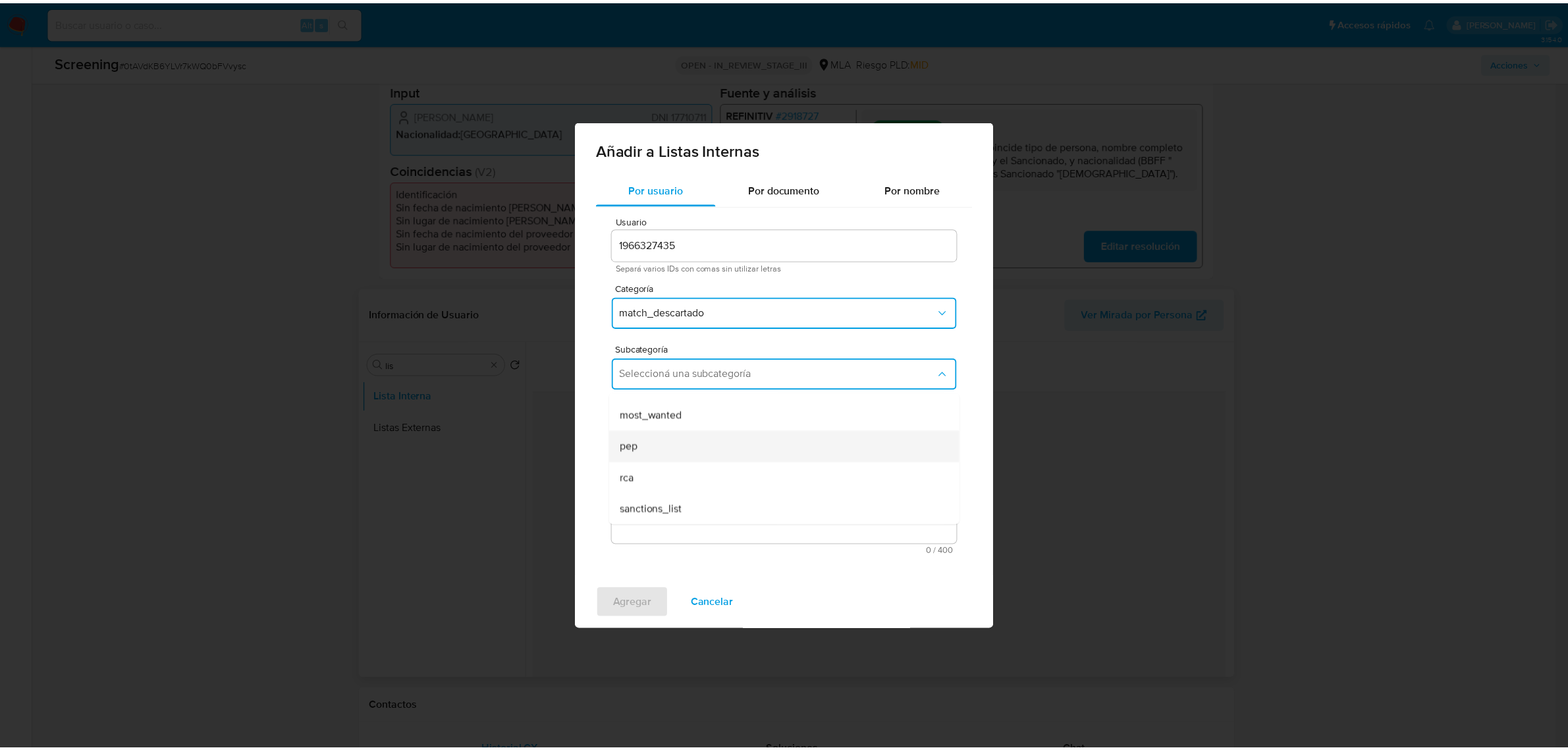
scroll to position [90, 0]
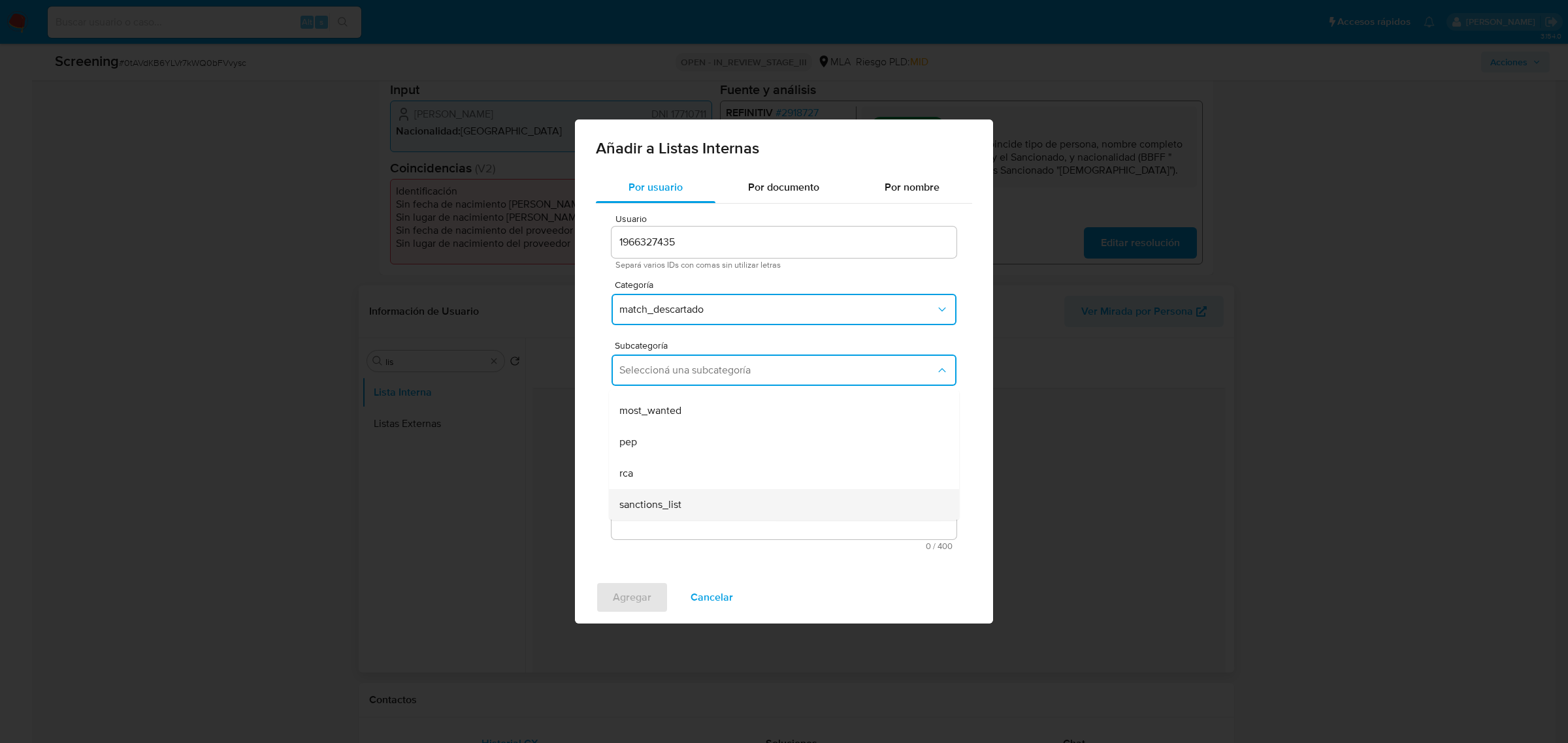
click at [721, 499] on div "sanctions_list" at bounding box center [779, 504] width 321 height 31
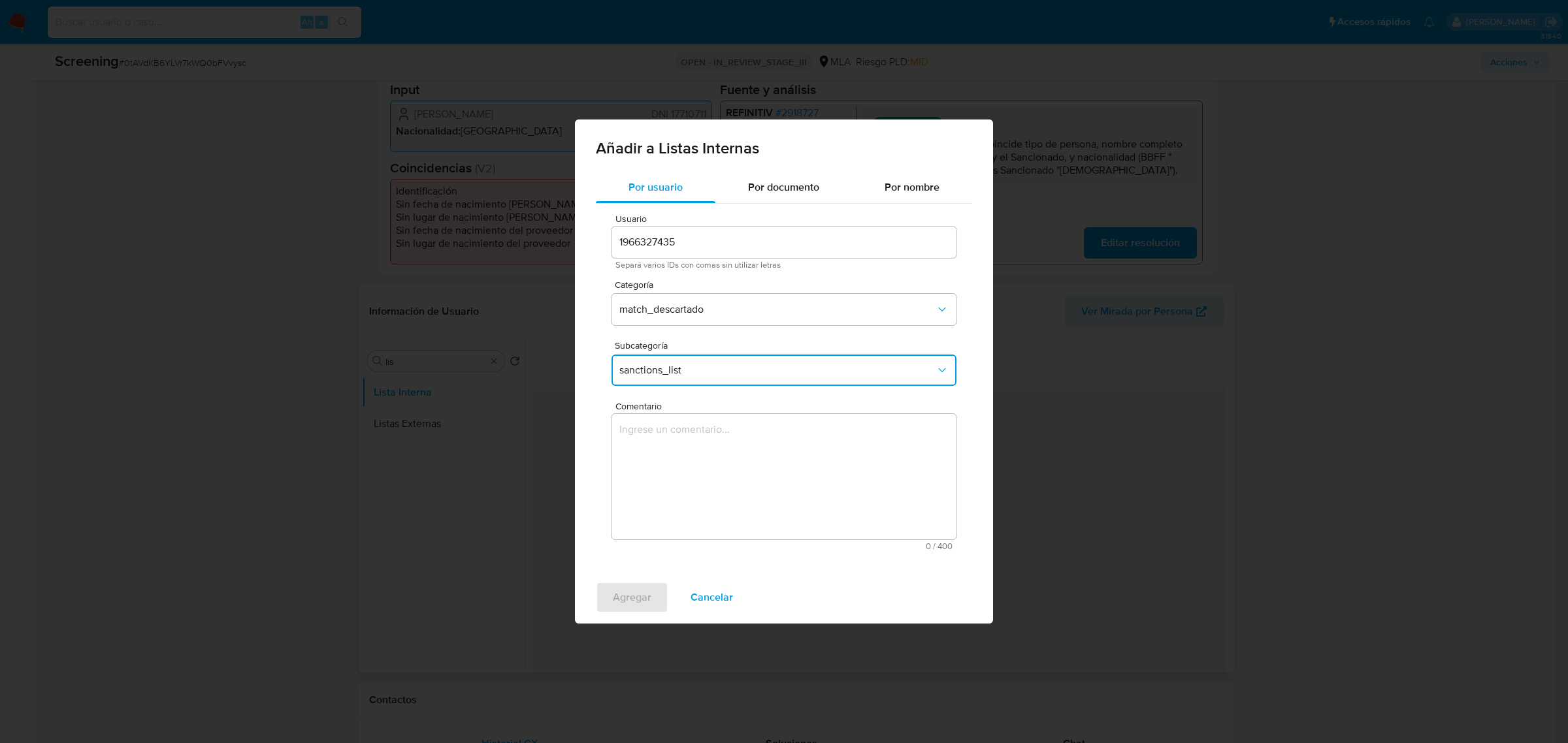
click at [693, 477] on textarea "Comentario" at bounding box center [784, 476] width 345 height 125
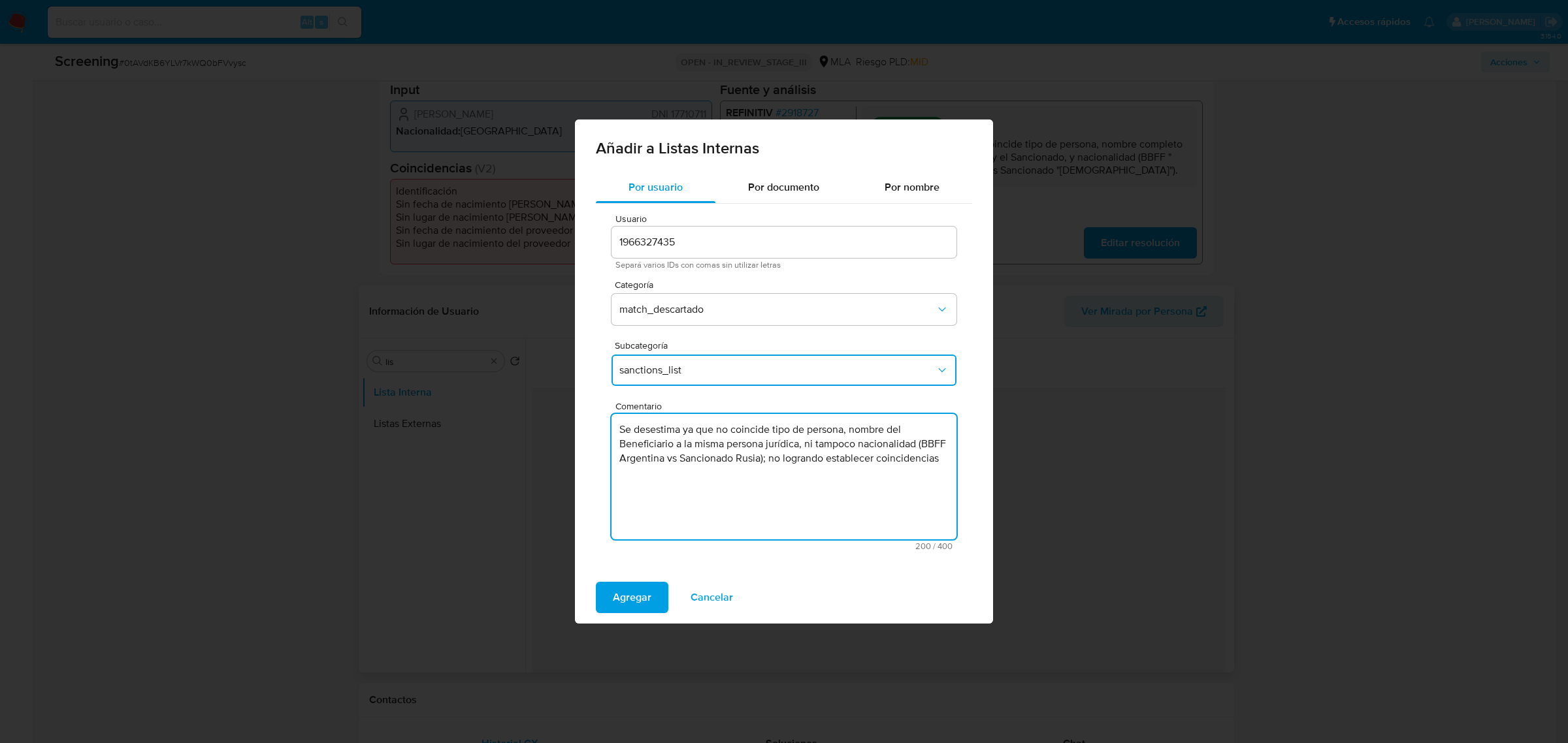
type textarea "Se desestima ya que no coincide tipo de persona, nombre del Beneficiario a la m…"
click at [610, 581] on div "Agregar Cancelar" at bounding box center [784, 598] width 418 height 52
click at [631, 602] on span "Agregar" at bounding box center [632, 597] width 38 height 29
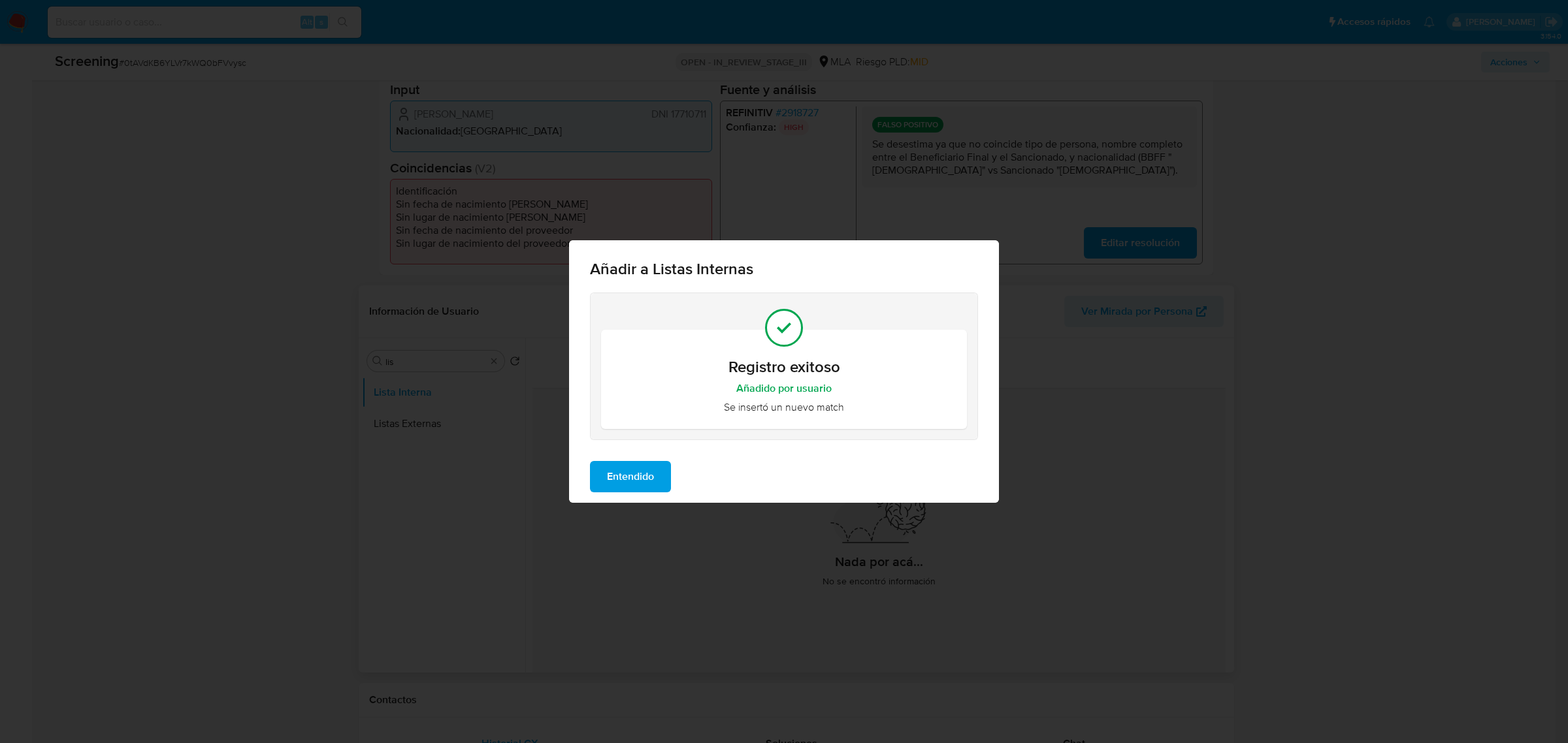
click at [617, 478] on span "Entendido" at bounding box center [631, 476] width 47 height 29
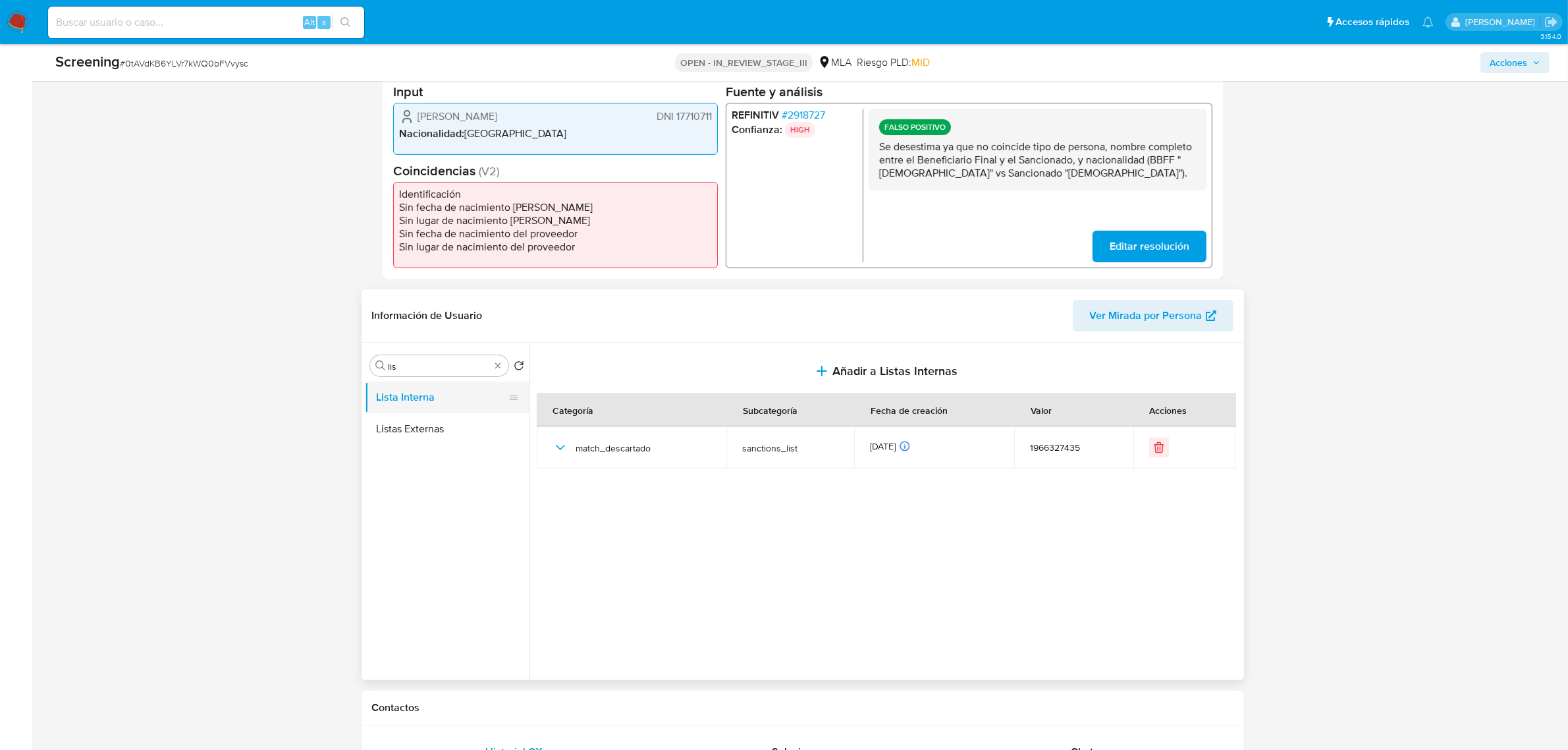
scroll to position [329, 0]
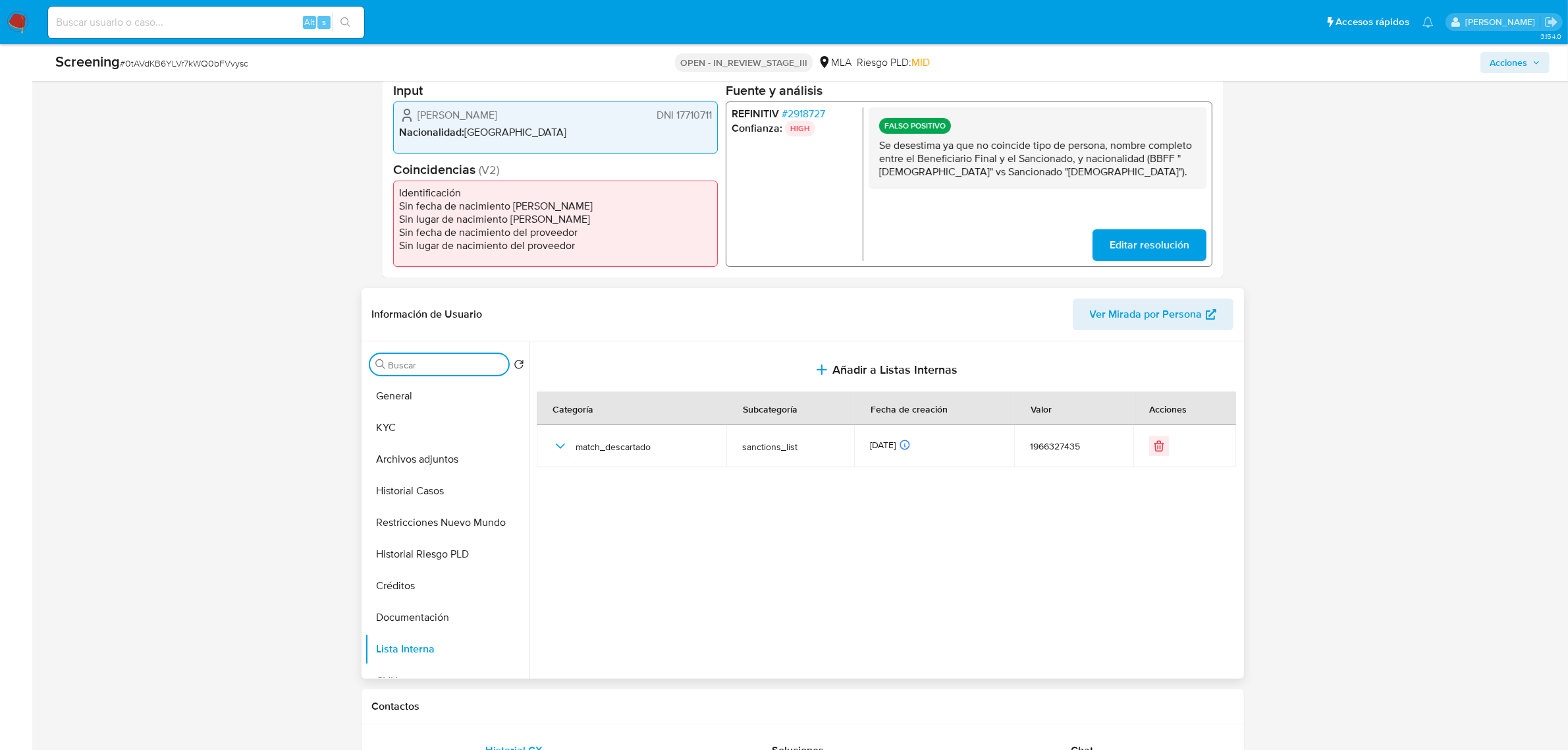
click at [465, 370] on input "Buscar" at bounding box center [446, 364] width 115 height 11
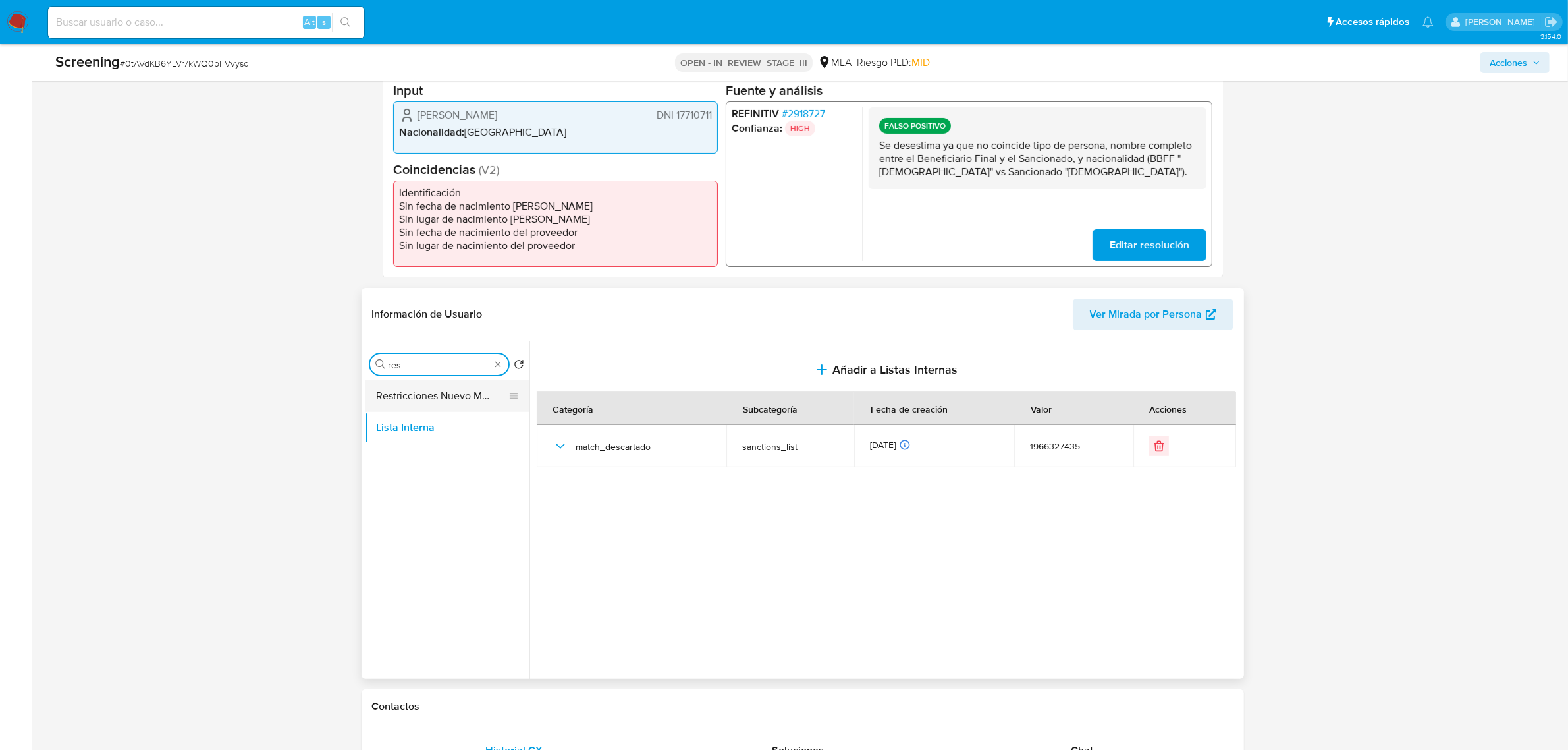
type input "res"
click at [465, 400] on button "Restricciones Nuevo Mundo" at bounding box center [442, 396] width 154 height 32
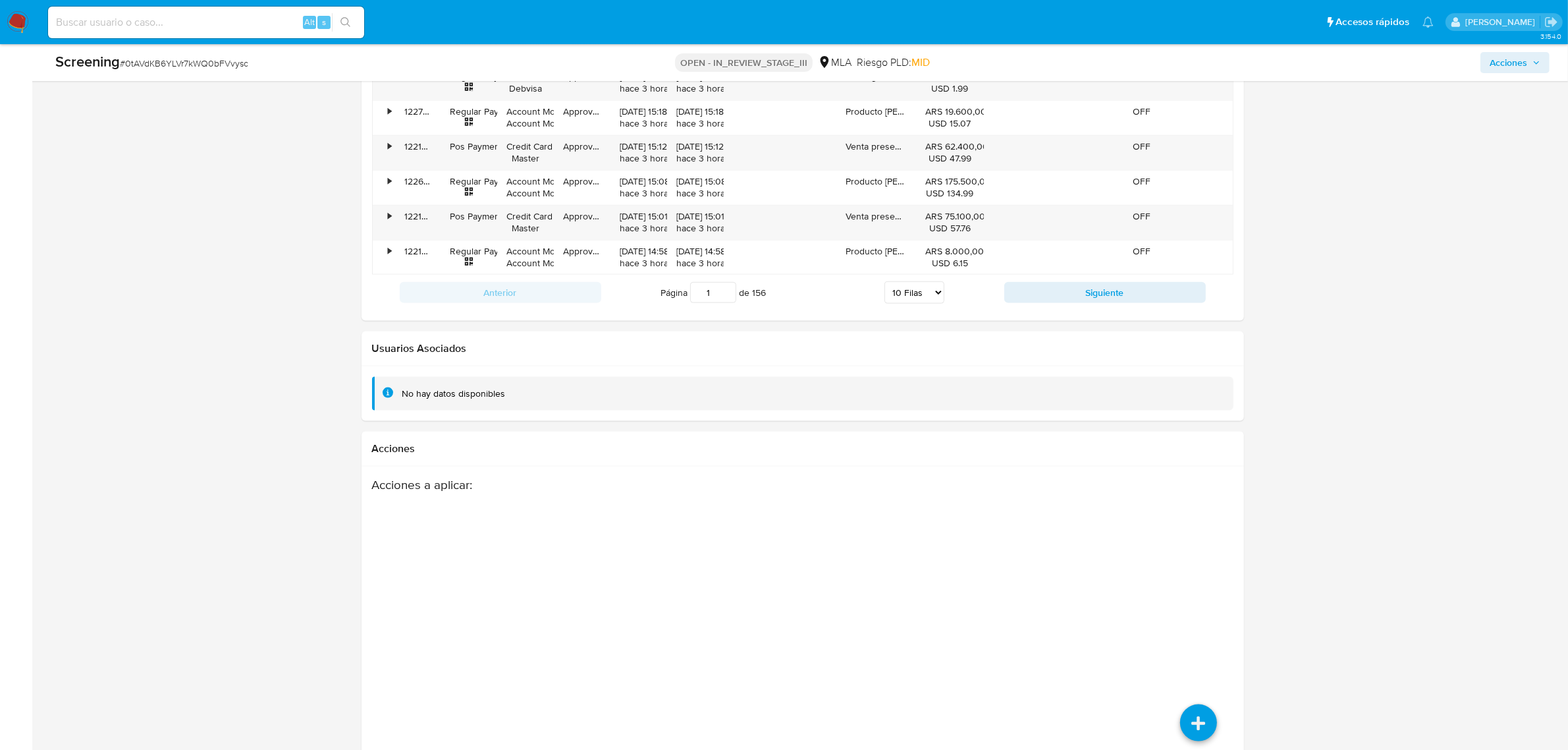
scroll to position [2081, 0]
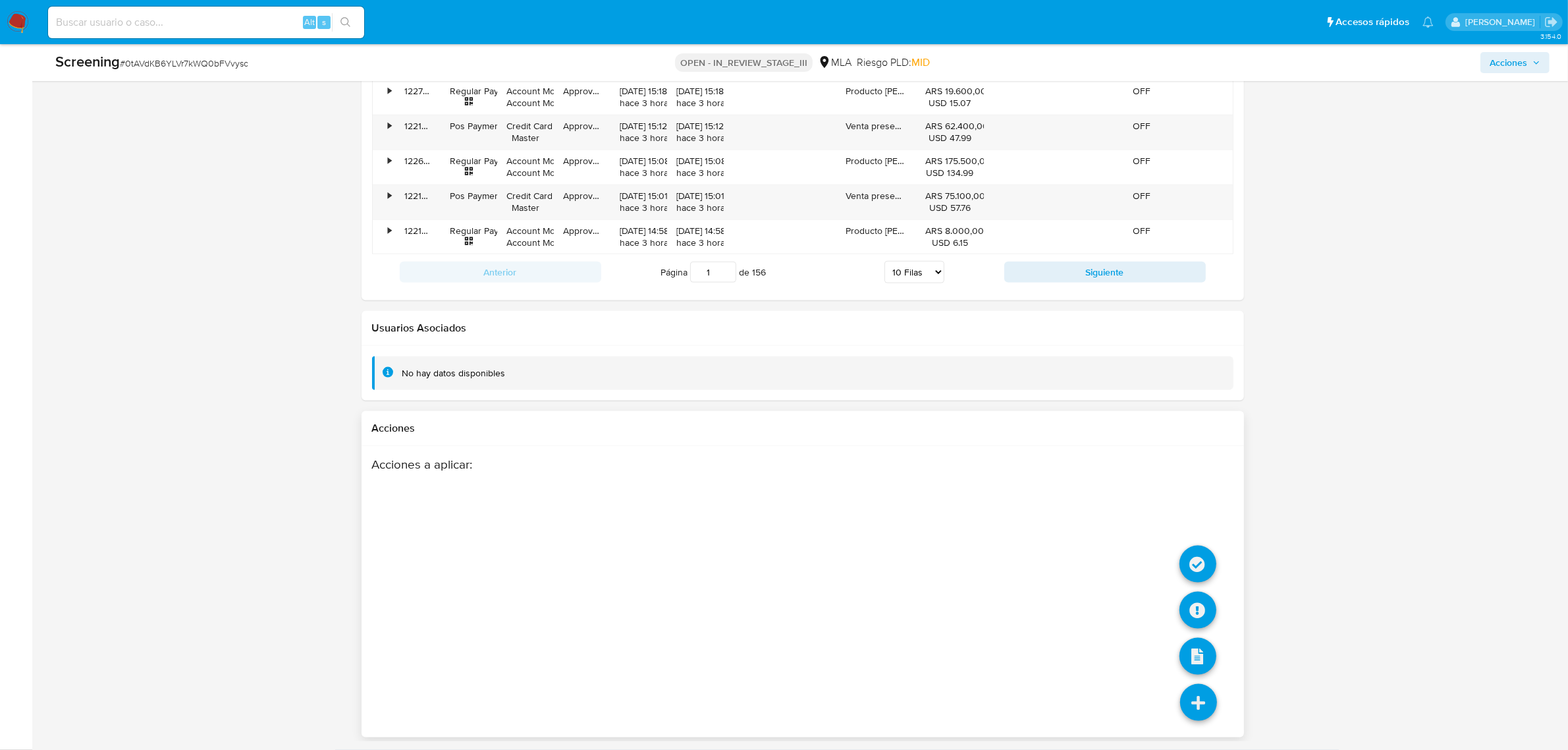
click at [1201, 701] on icon at bounding box center [1198, 702] width 37 height 37
click at [1194, 560] on icon at bounding box center [1198, 564] width 37 height 37
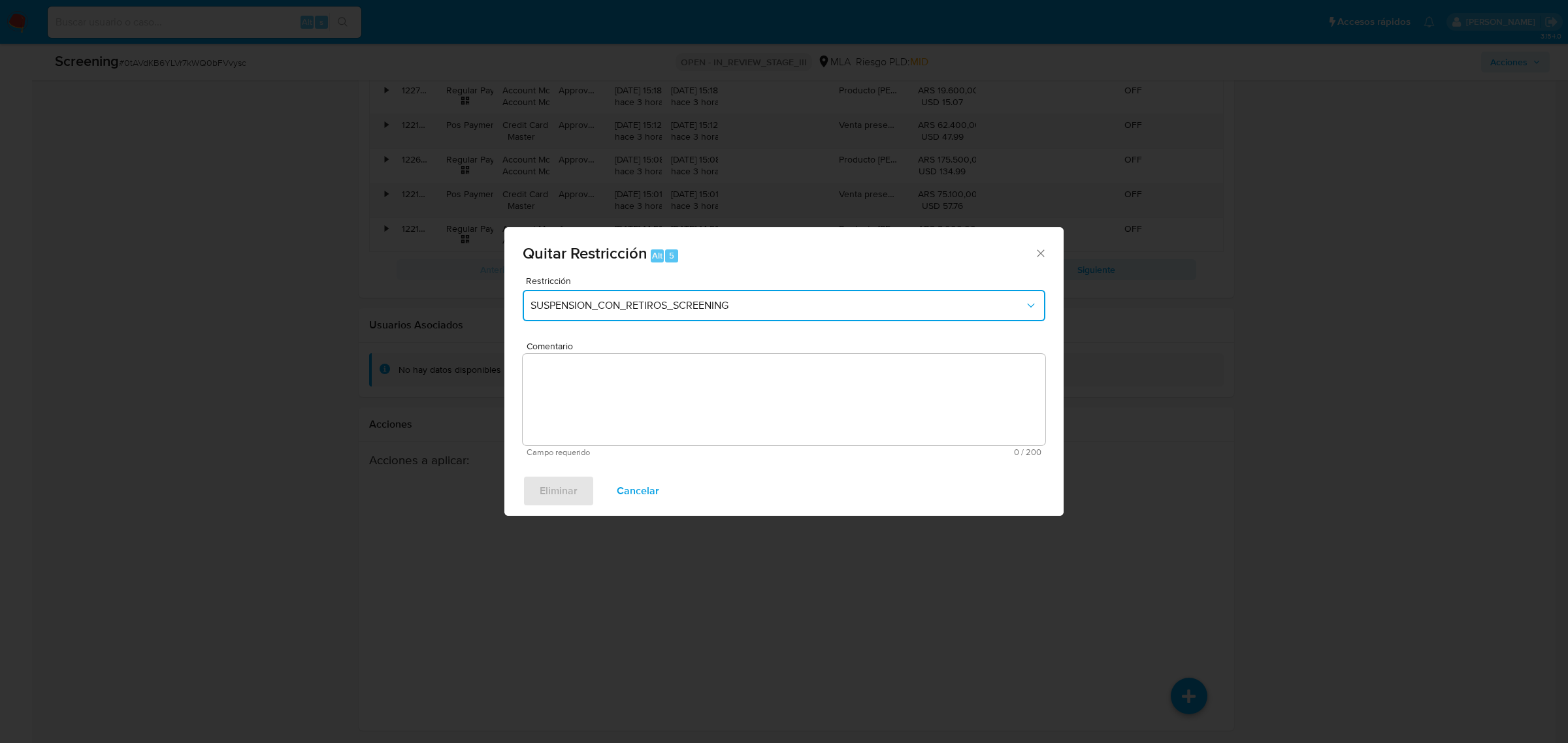
drag, startPoint x: 640, startPoint y: 304, endPoint x: 635, endPoint y: 316, distance: 13.0
click at [638, 304] on span "SUSPENSION_CON_RETIROS_SCREENING" at bounding box center [777, 305] width 494 height 13
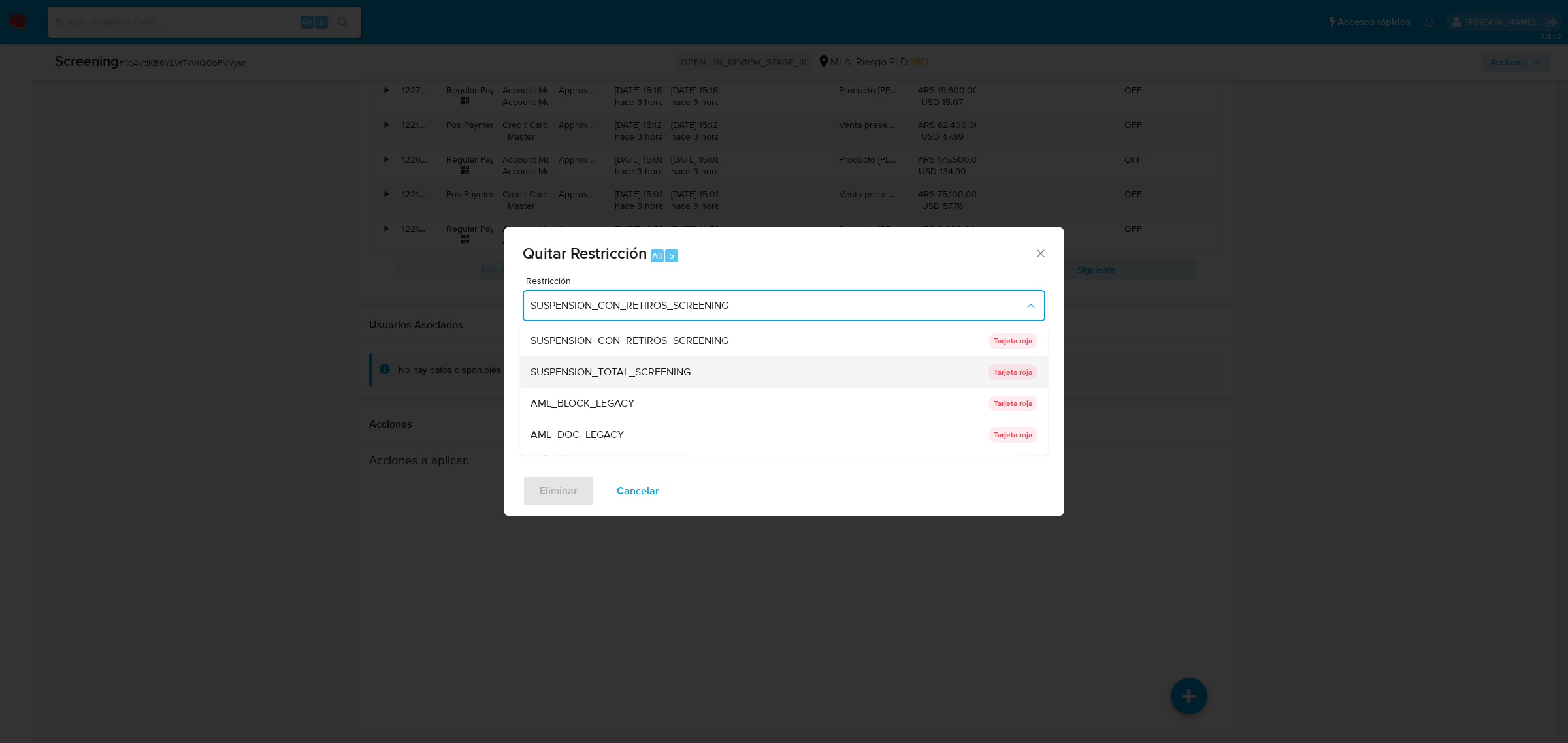
click at [673, 373] on span "SUSPENSION_TOTAL_SCREENING" at bounding box center [610, 372] width 160 height 13
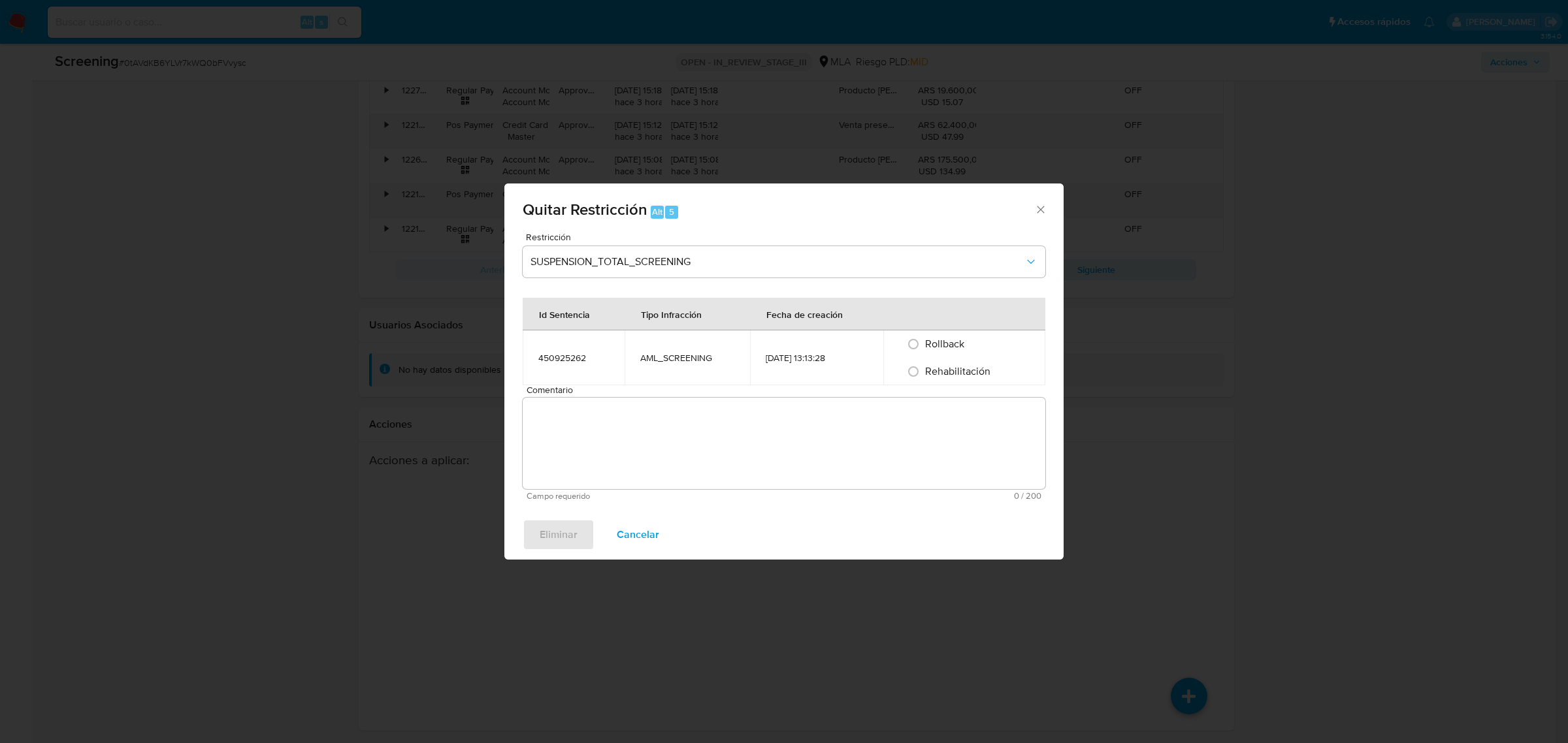
click at [675, 398] on textarea "Comentario" at bounding box center [784, 443] width 523 height 92
click at [913, 376] on input "Rehabilitación" at bounding box center [913, 372] width 21 height 21
radio input "true"
click at [866, 451] on textarea "Comentario" at bounding box center [784, 443] width 523 height 92
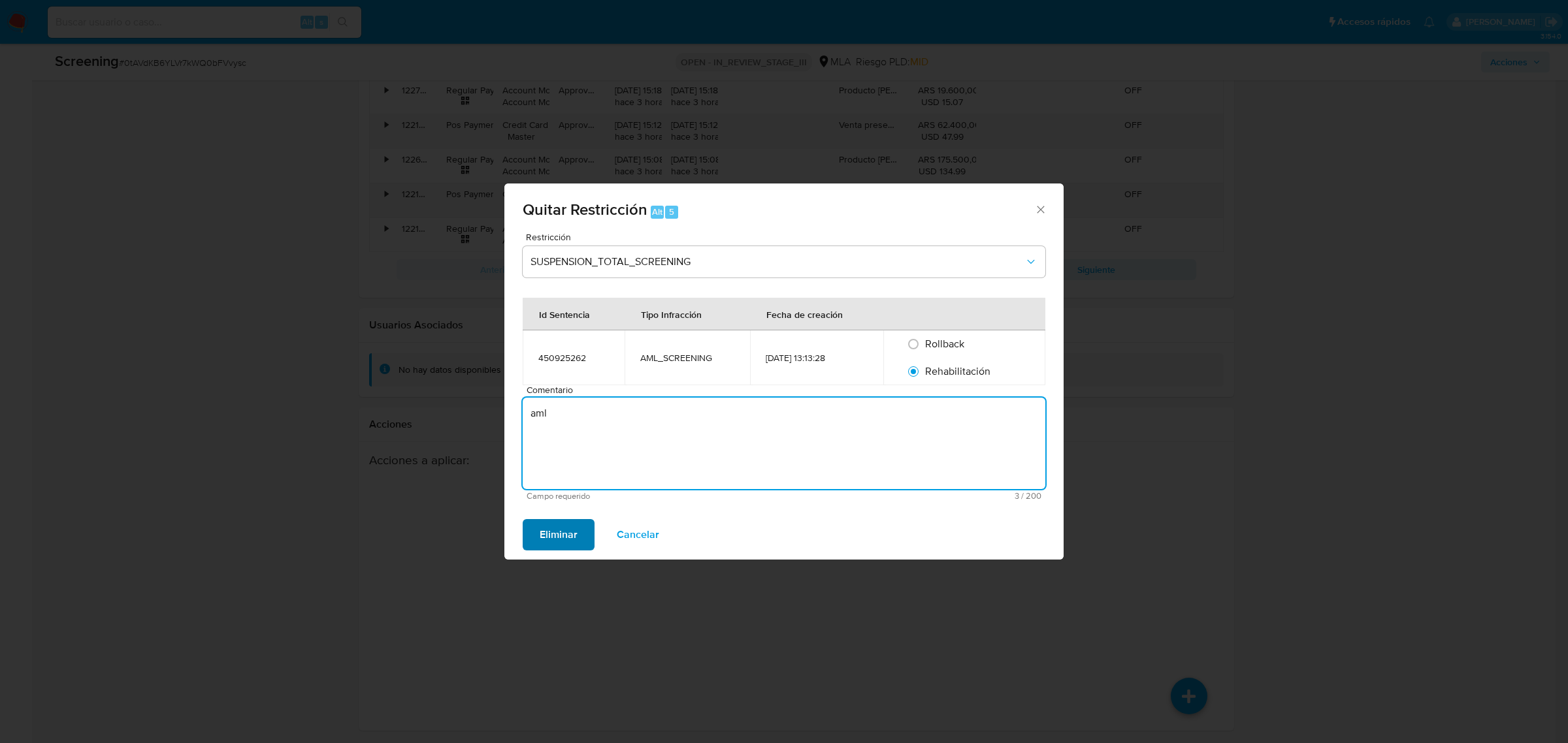
type textarea "aml"
click at [551, 526] on span "Eliminar" at bounding box center [558, 534] width 38 height 29
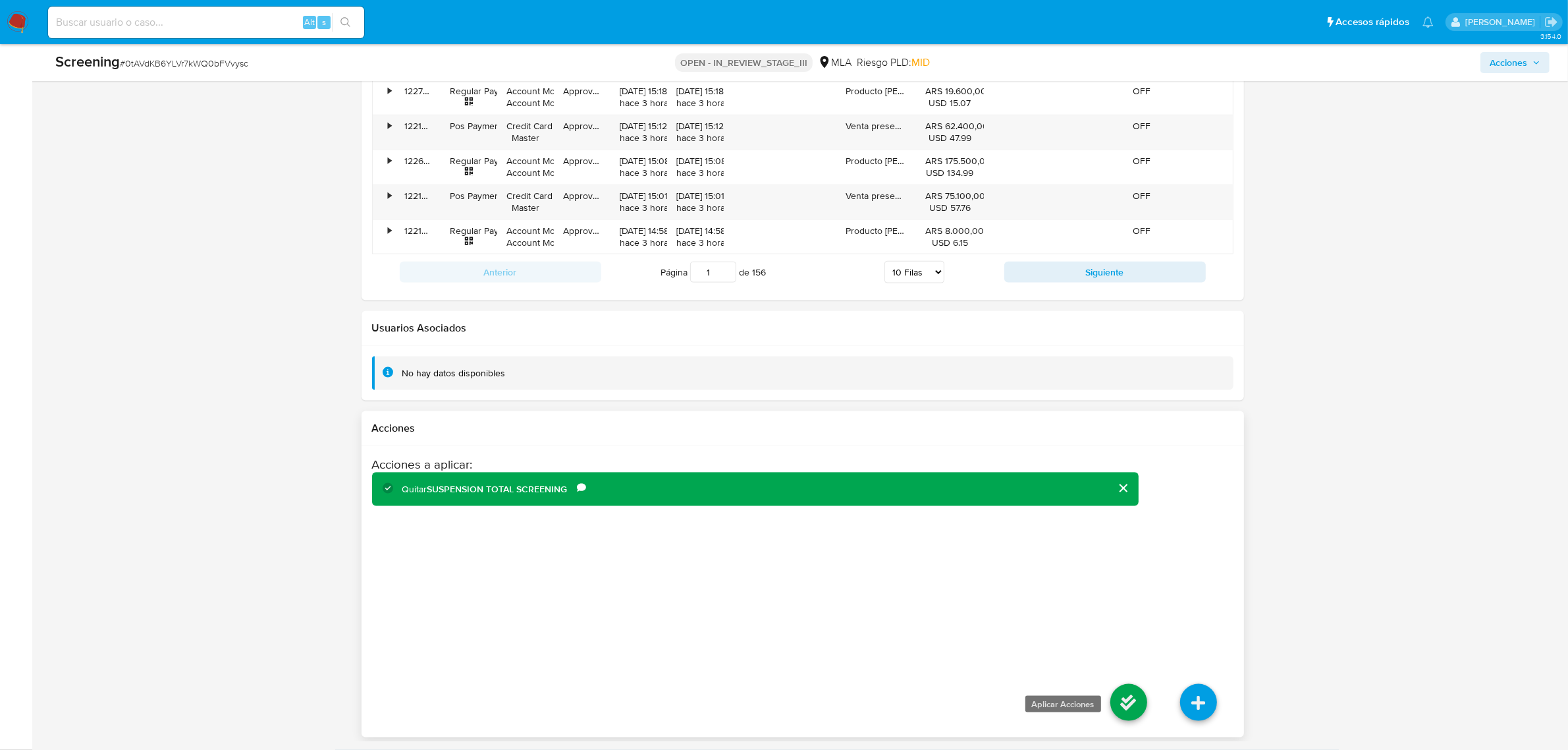
click at [1117, 696] on icon at bounding box center [1129, 702] width 37 height 37
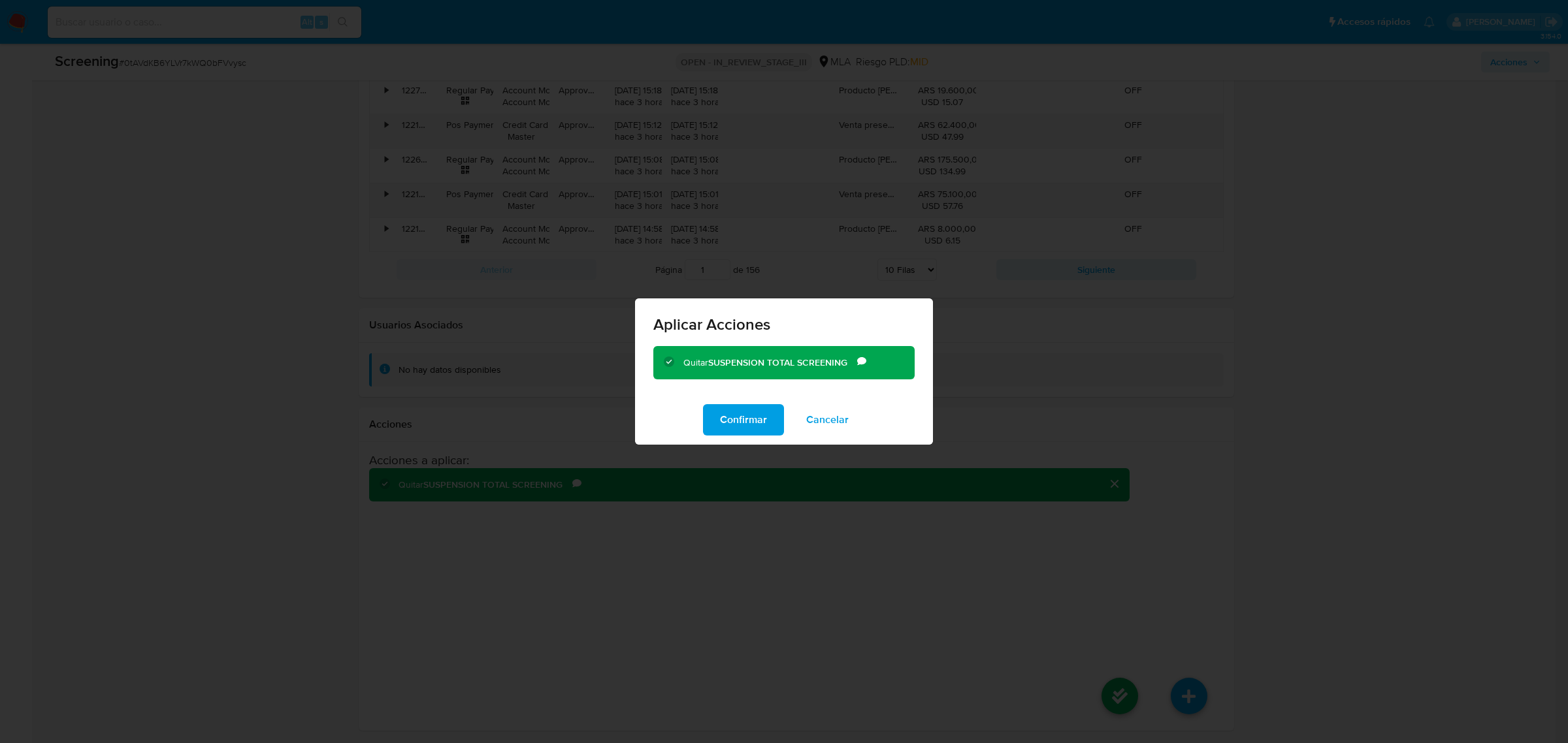
drag, startPoint x: 738, startPoint y: 422, endPoint x: 938, endPoint y: 458, distance: 203.2
click at [737, 422] on span "Confirmar" at bounding box center [743, 420] width 47 height 29
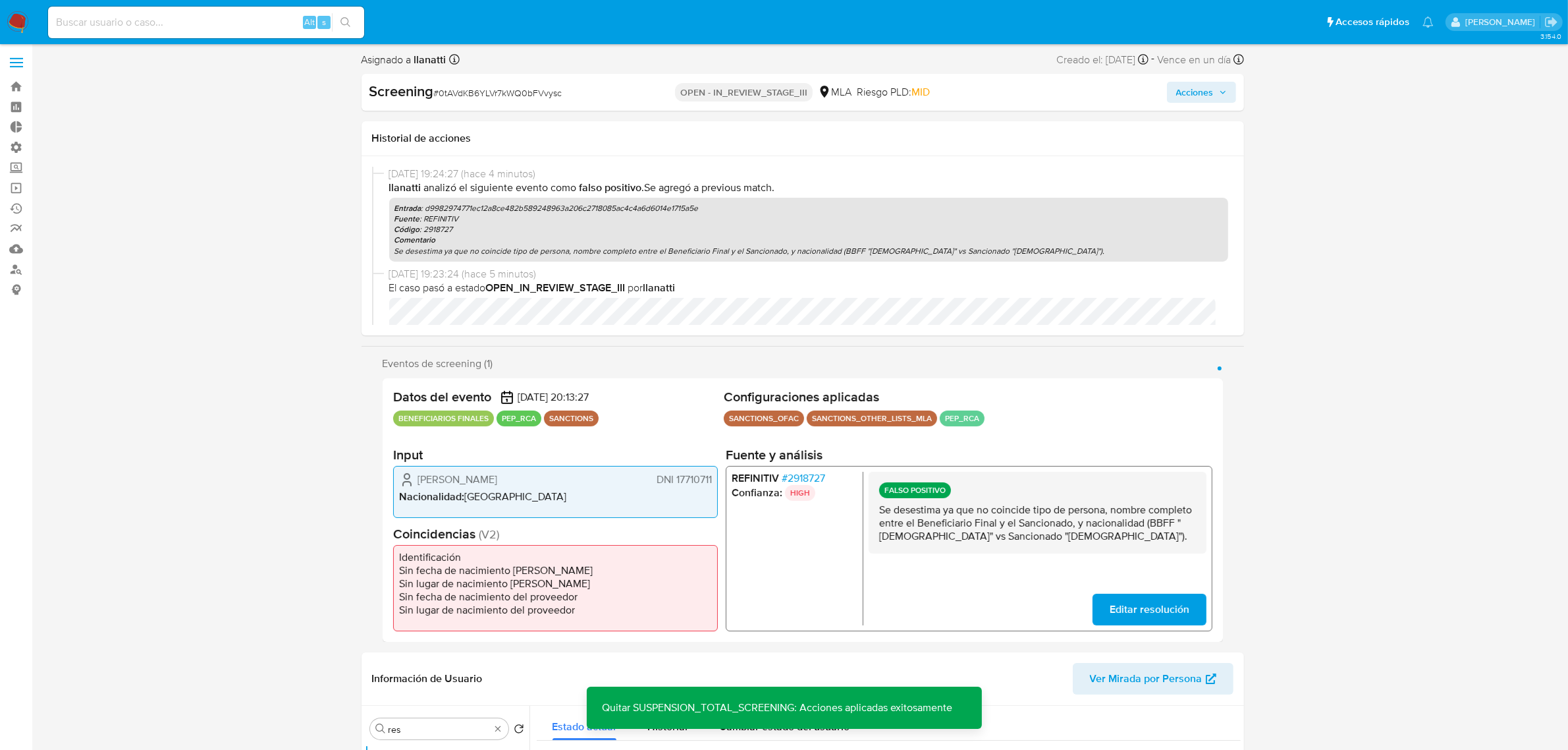
scroll to position [0, 0]
drag, startPoint x: 1206, startPoint y: 94, endPoint x: 1193, endPoint y: 99, distance: 13.9
click at [1206, 95] on span "Acciones" at bounding box center [1195, 94] width 38 height 21
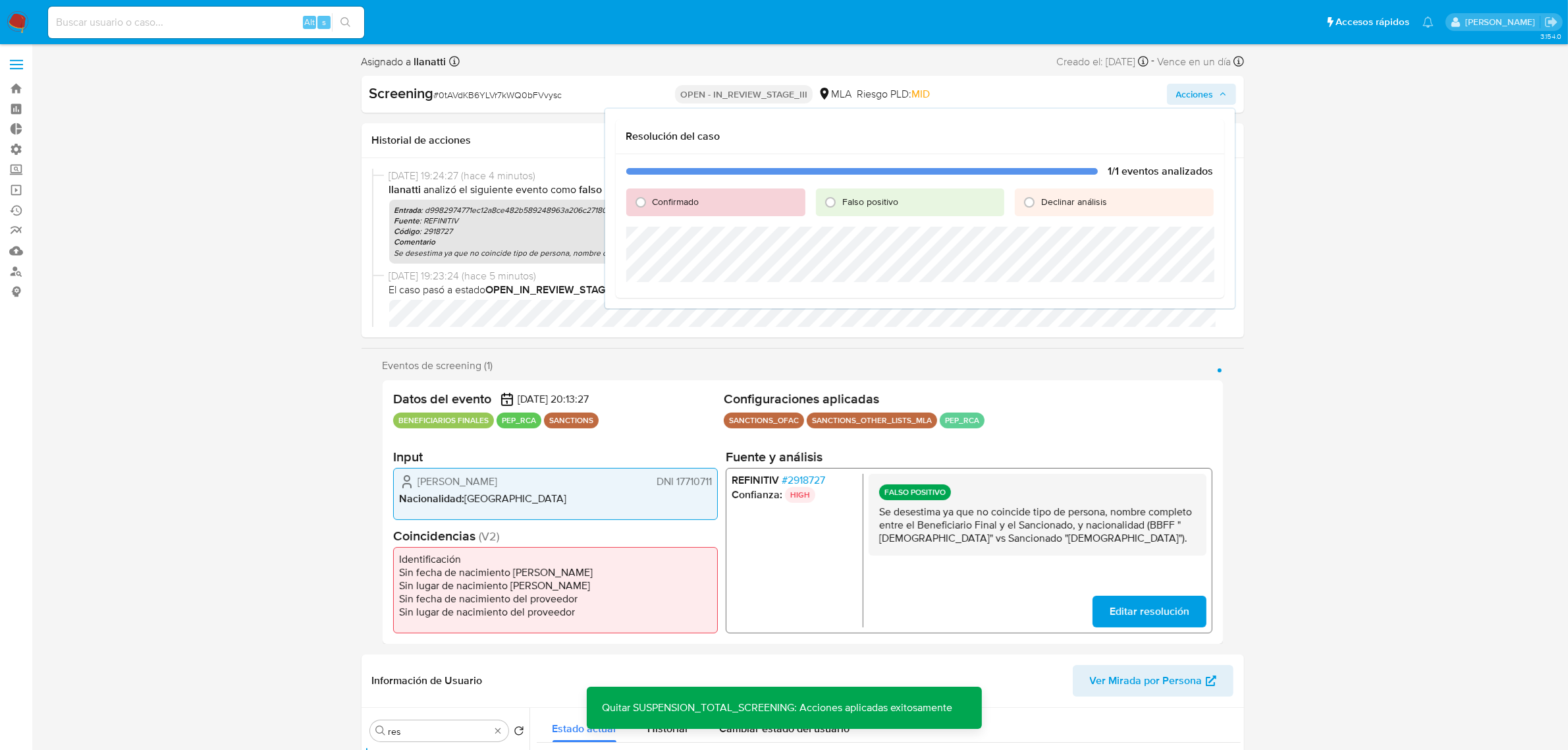
click at [857, 211] on div "Falso positivo" at bounding box center [910, 202] width 189 height 27
click at [870, 195] on span "Falso positivo" at bounding box center [870, 201] width 56 height 13
click at [841, 195] on input "Falso positivo" at bounding box center [831, 202] width 21 height 21
radio input "true"
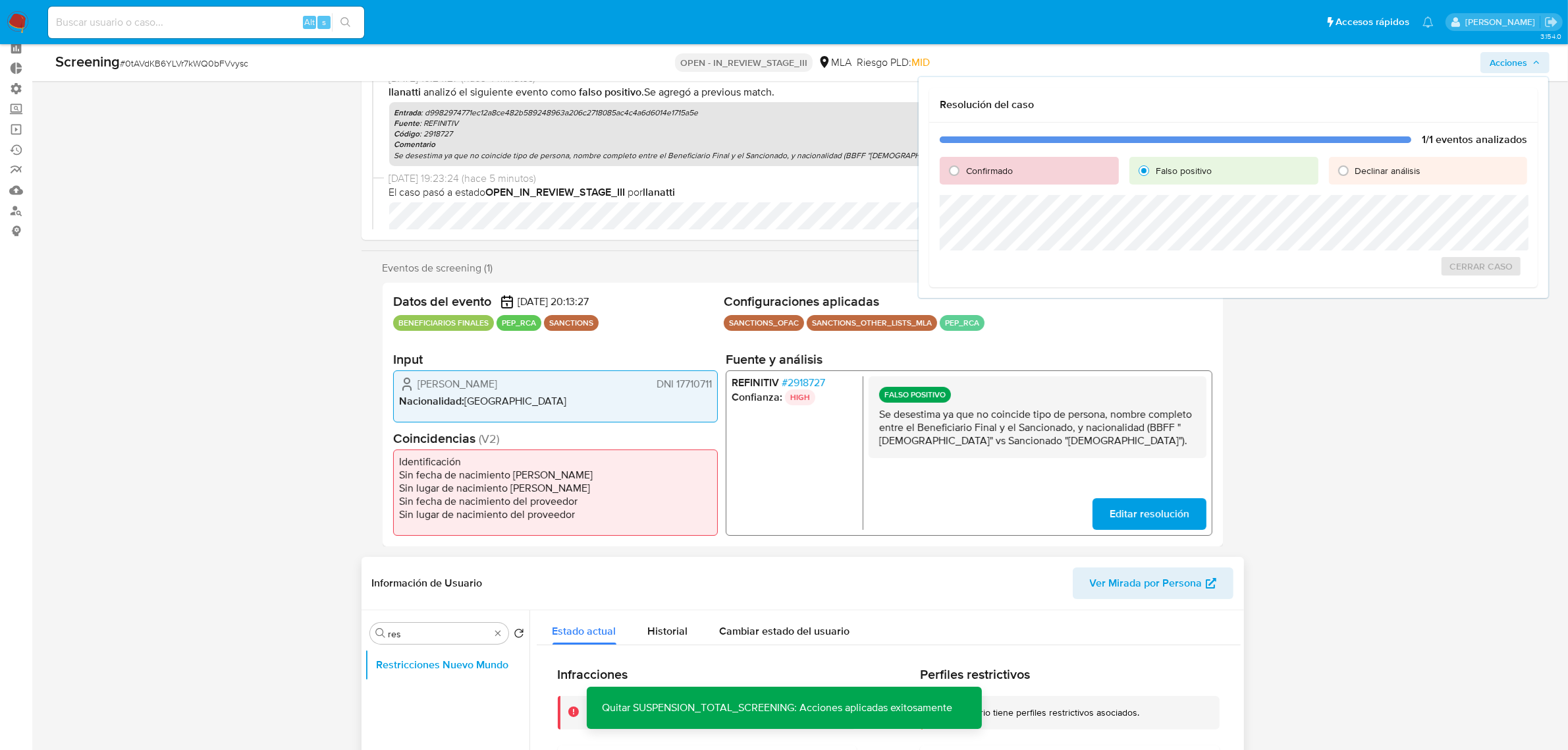
scroll to position [165, 0]
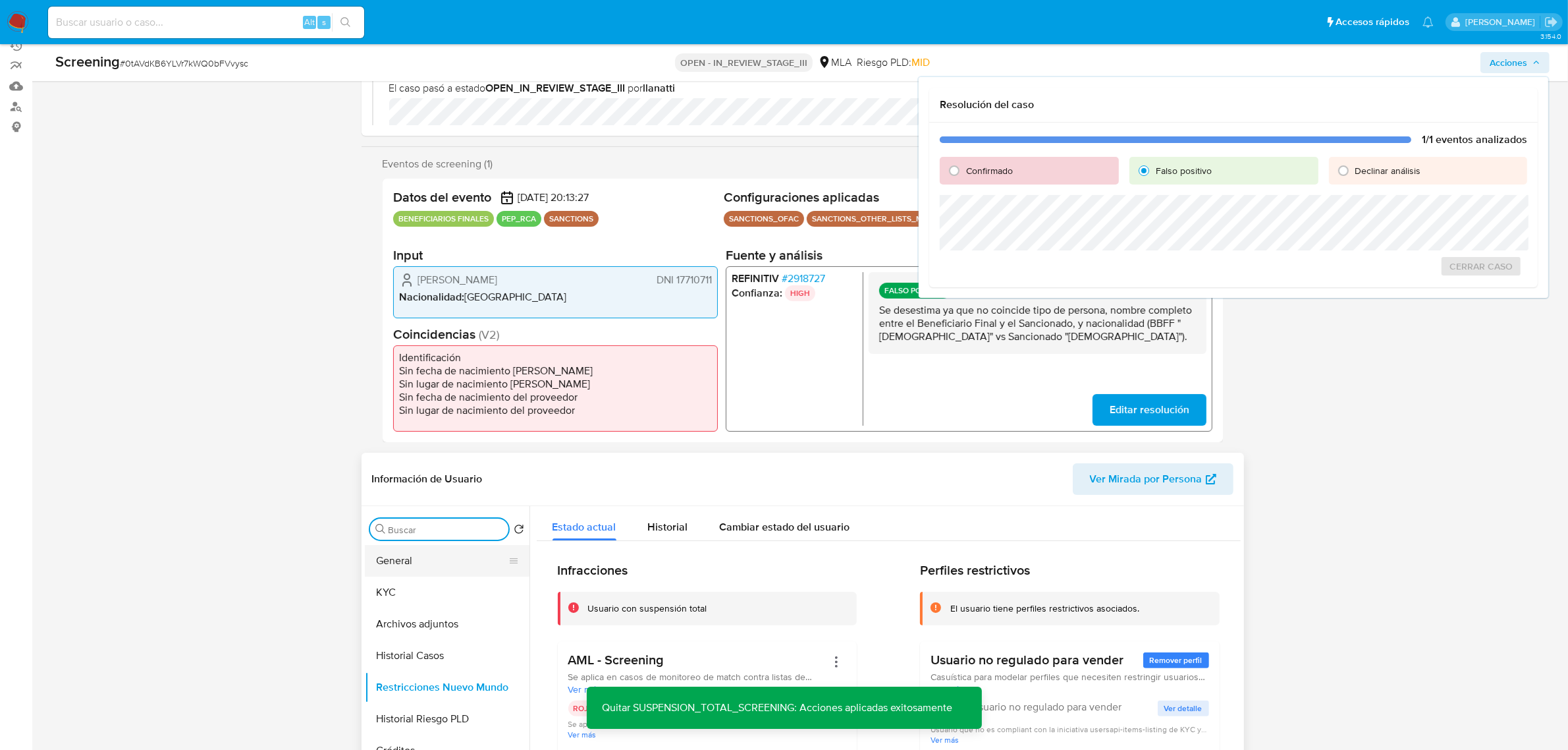
click at [459, 559] on button "General" at bounding box center [442, 561] width 154 height 32
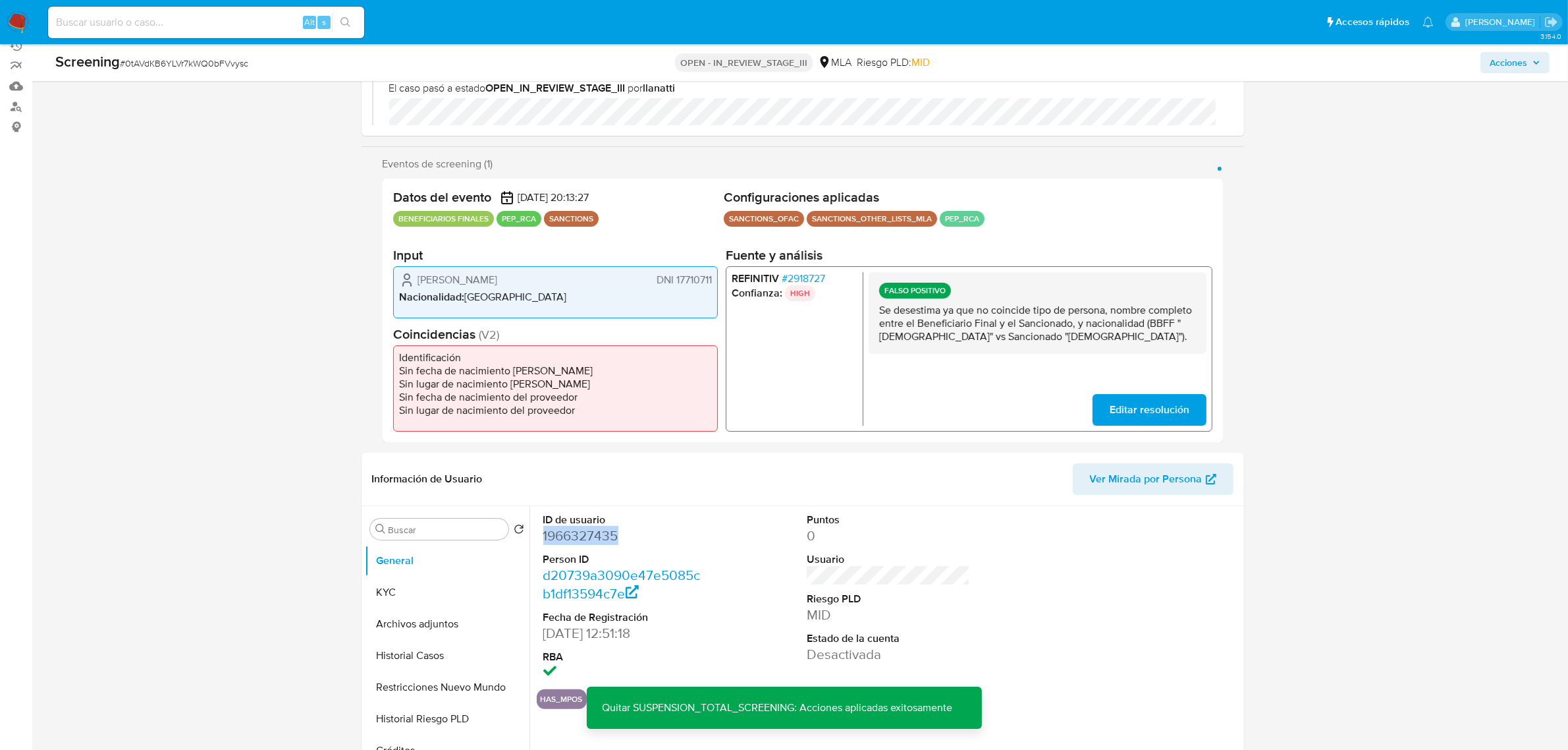
drag, startPoint x: 621, startPoint y: 542, endPoint x: 543, endPoint y: 543, distance: 78.0
click at [543, 543] on dd "1966327435" at bounding box center [624, 536] width 162 height 19
copy dd "1966327435"
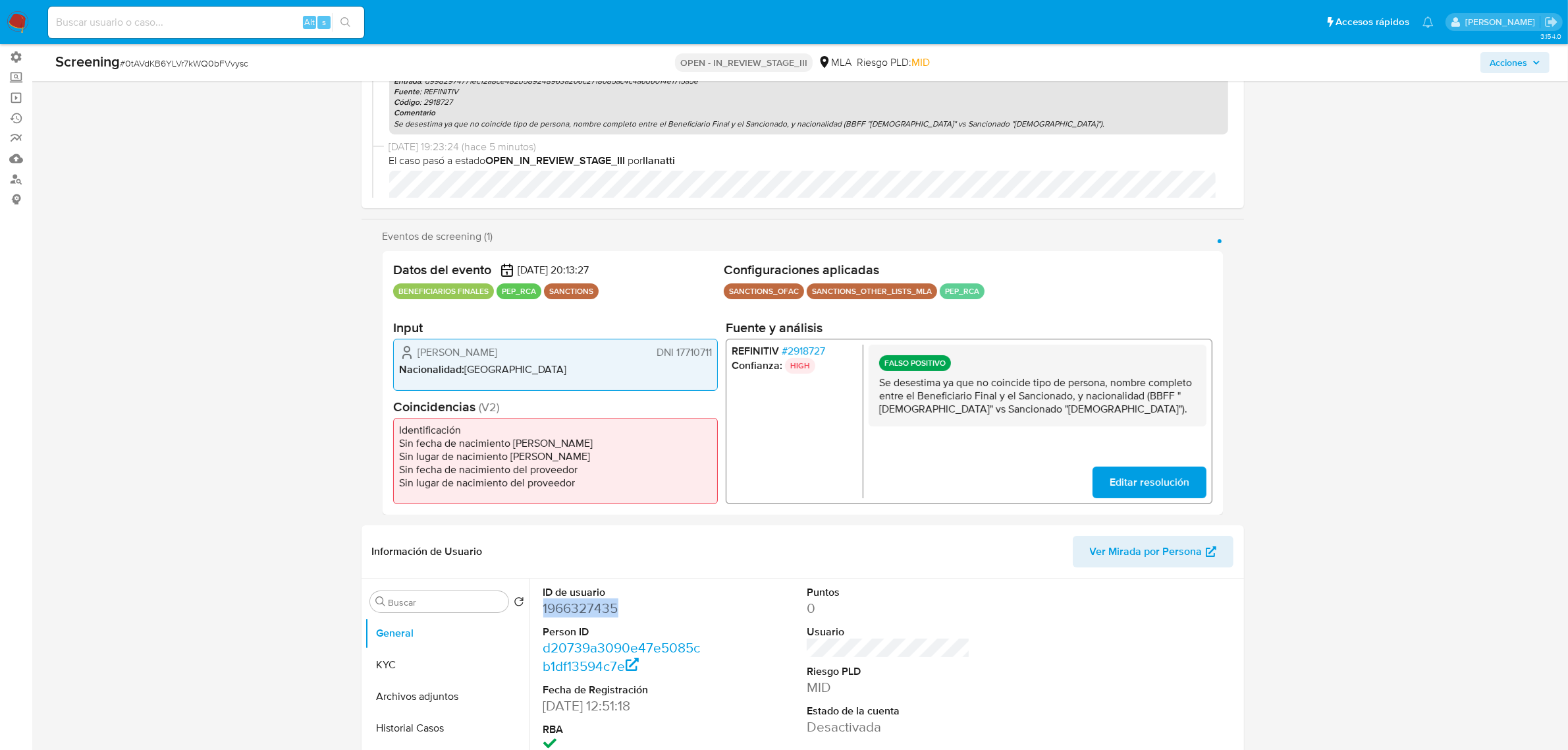
scroll to position [0, 0]
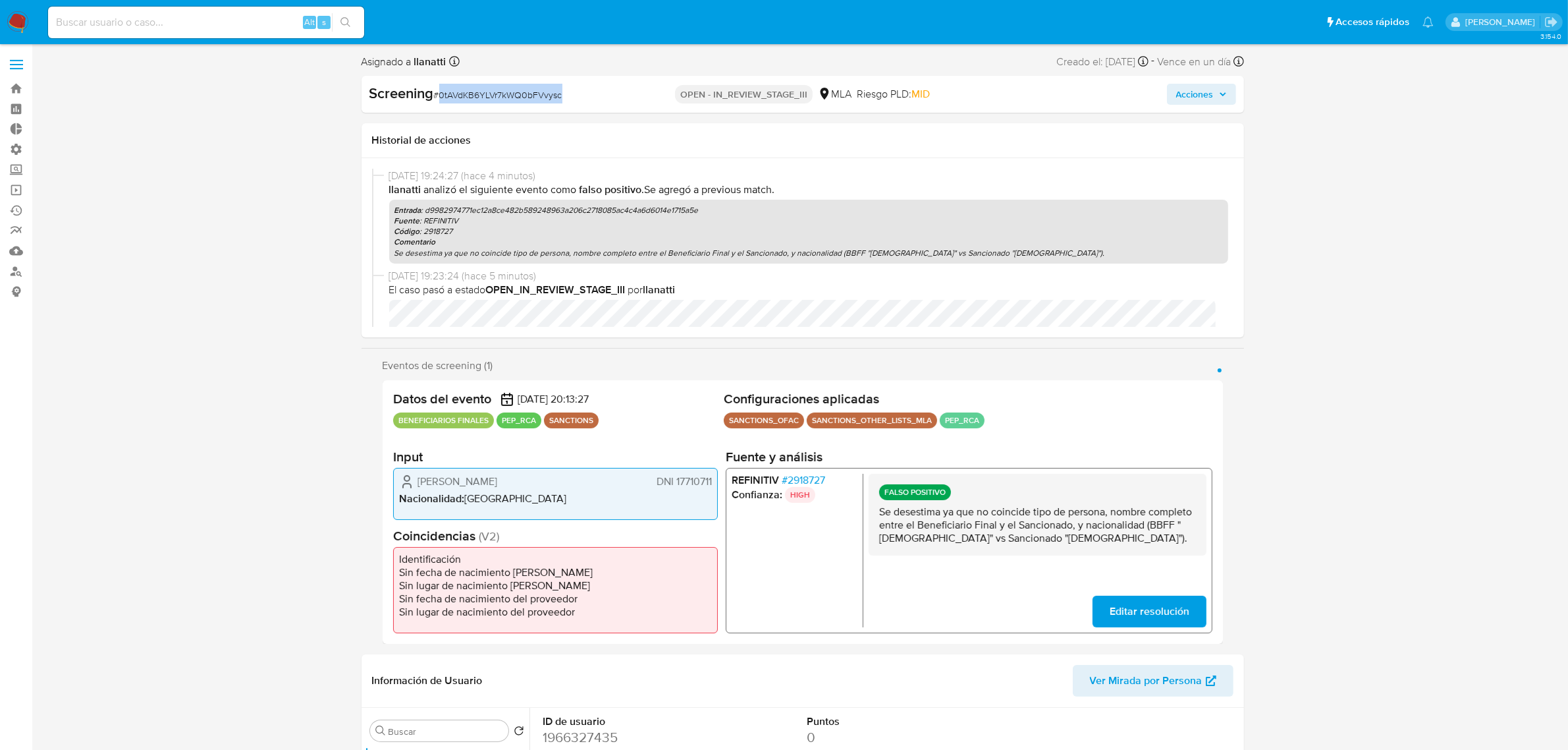
drag, startPoint x: 561, startPoint y: 96, endPoint x: 441, endPoint y: 94, distance: 120.0
click at [441, 94] on div "Screening # 0tAVdKB6YLVr7kWQ0bFVvysc" at bounding box center [511, 94] width 284 height 19
copy span "0tAVdKB6YLVr7kWQ0bFVvysc"
drag, startPoint x: 674, startPoint y: 483, endPoint x: 710, endPoint y: 479, distance: 36.2
click at [710, 479] on span "DNI 17710711" at bounding box center [683, 481] width 56 height 13
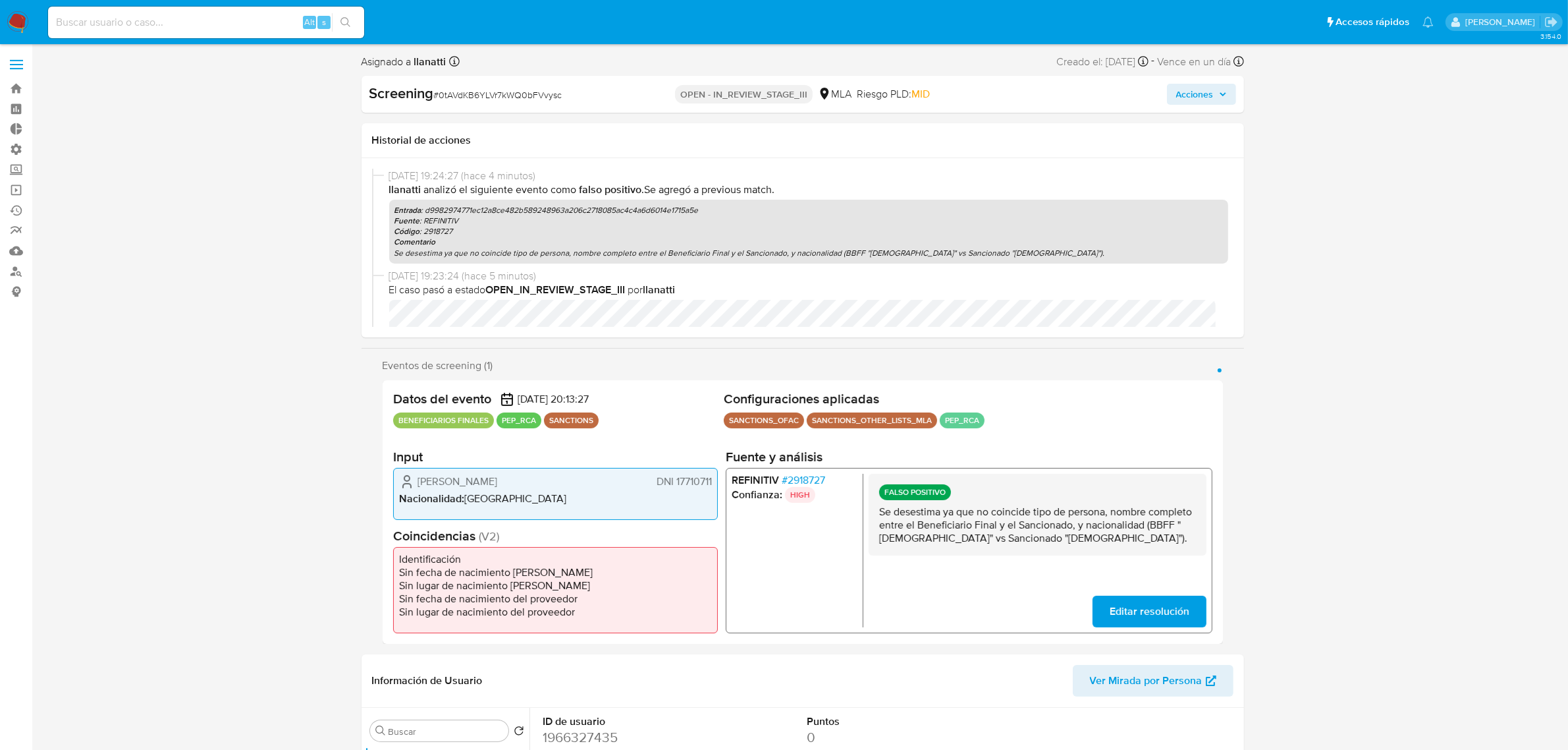
drag, startPoint x: 533, startPoint y: 483, endPoint x: 419, endPoint y: 488, distance: 114.1
click at [419, 488] on div "Fabián Alberto Ciucio DNI 17710711" at bounding box center [556, 481] width 313 height 16
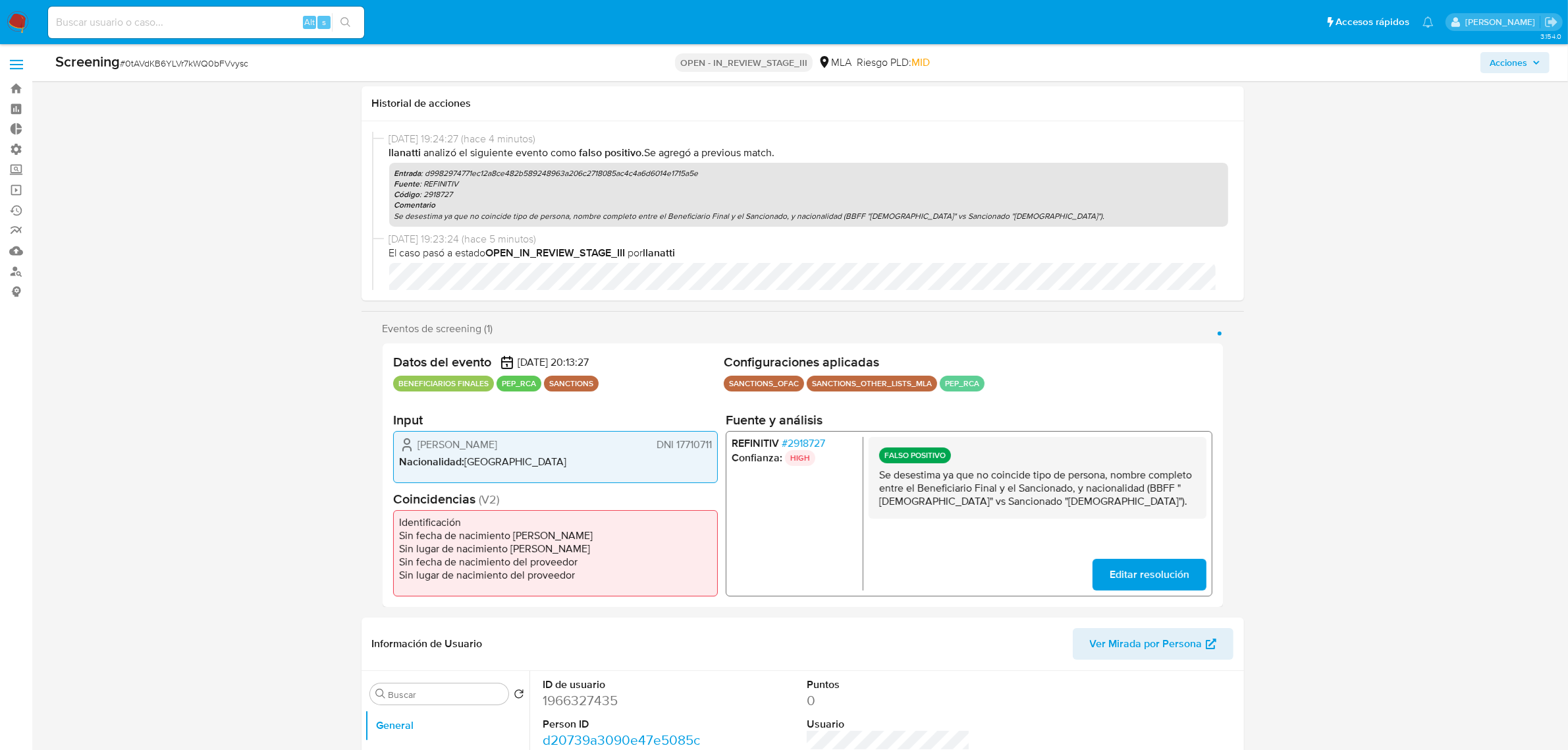
scroll to position [165, 0]
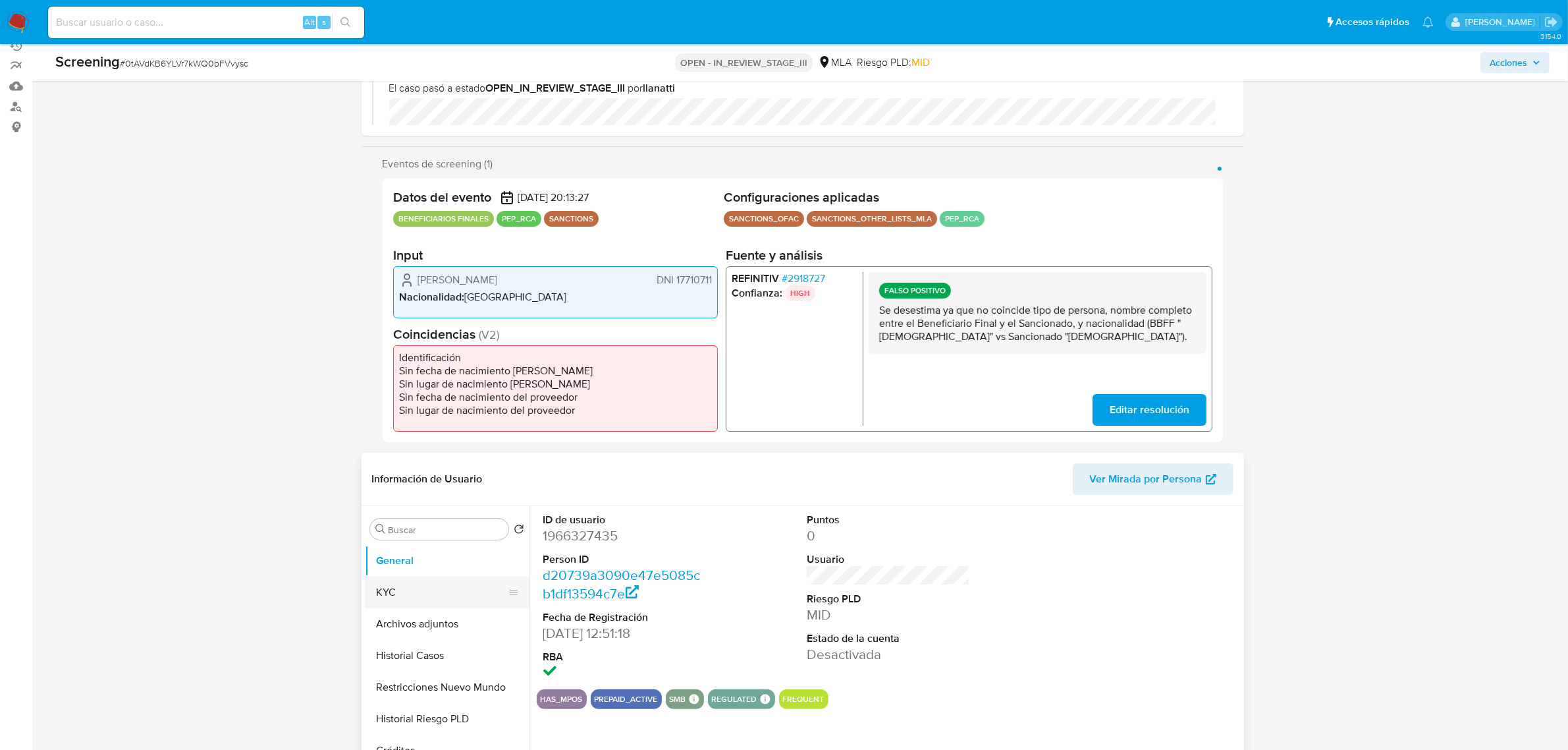
click at [409, 601] on button "KYC" at bounding box center [442, 593] width 154 height 32
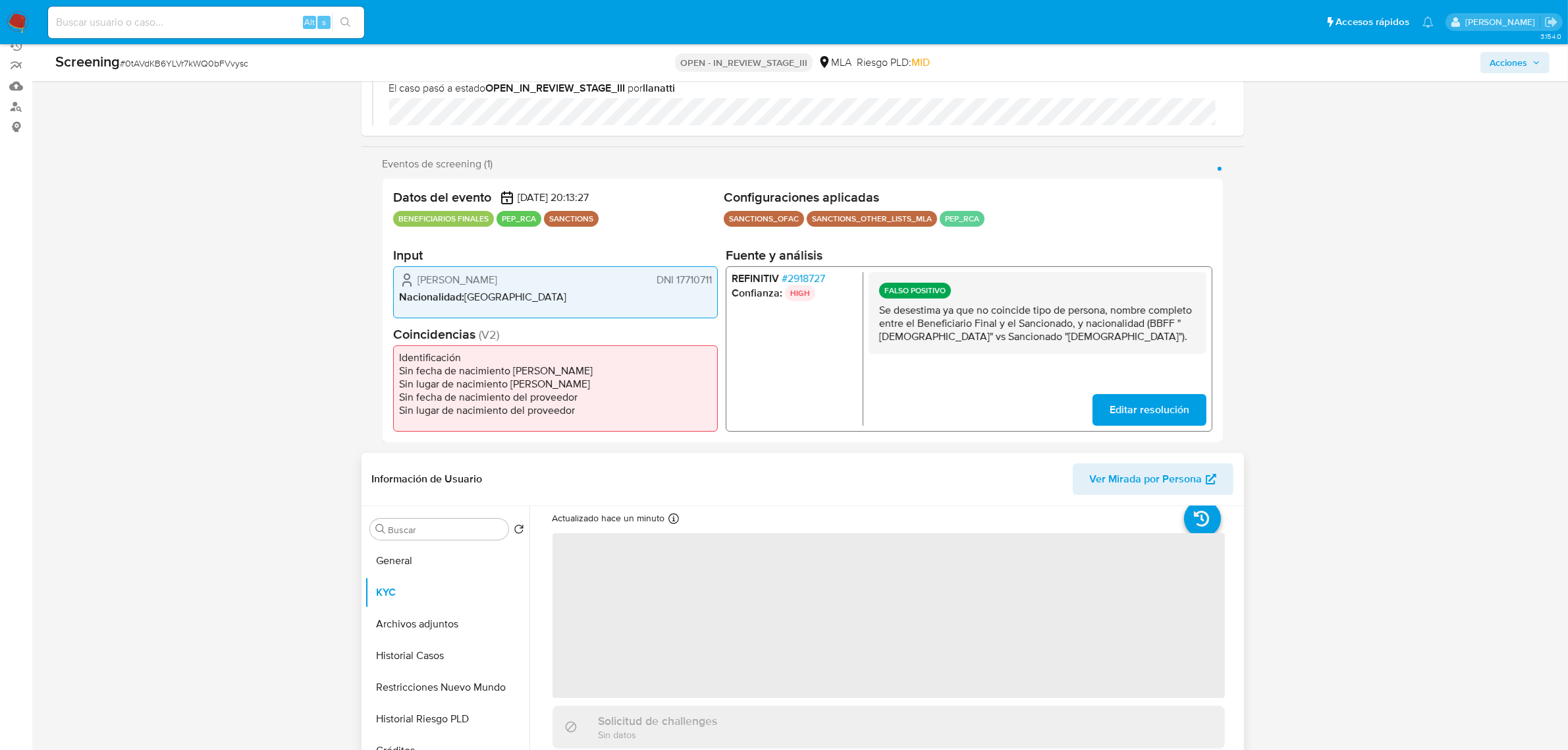
scroll to position [0, 0]
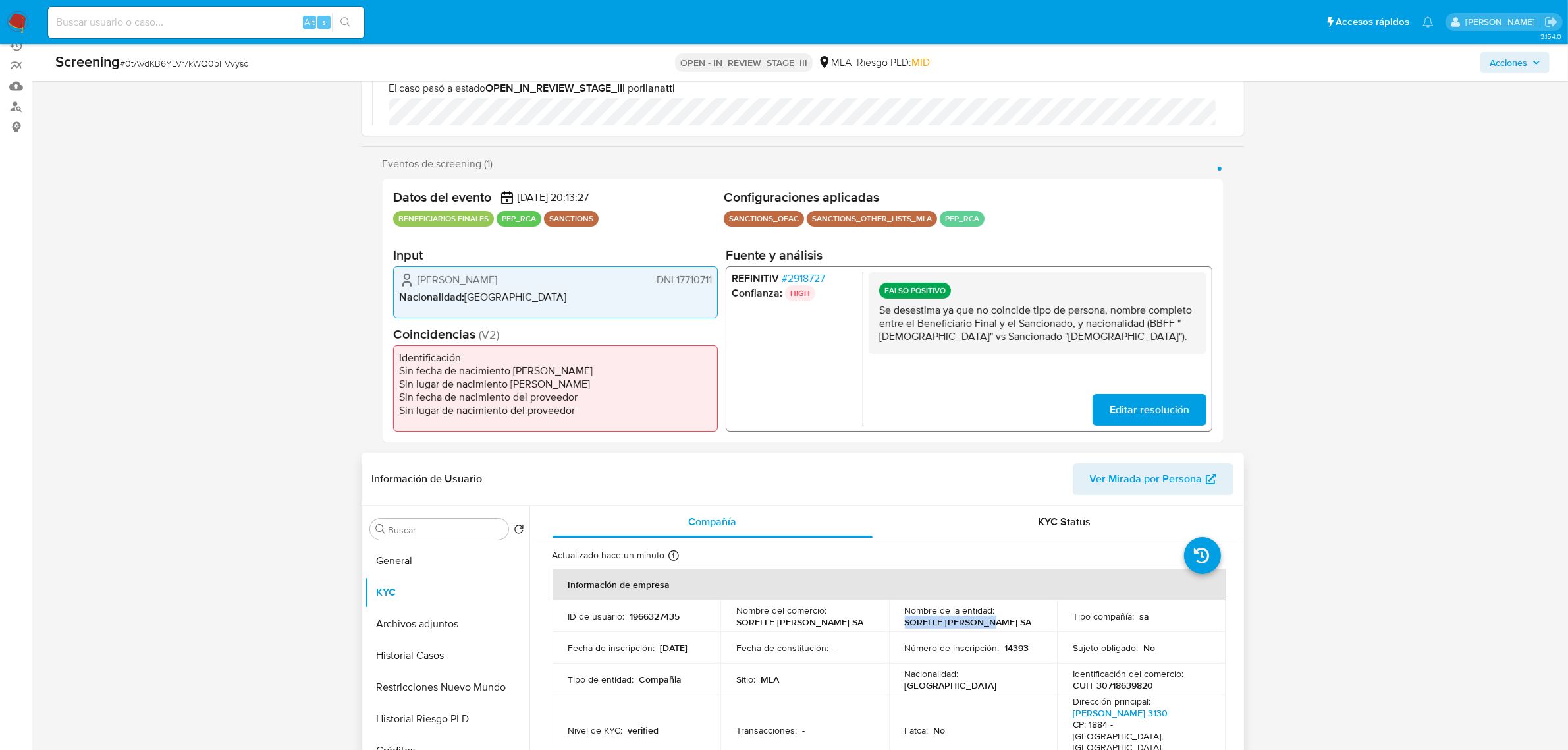
drag, startPoint x: 902, startPoint y: 626, endPoint x: 894, endPoint y: 626, distance: 8.0
click at [894, 626] on td "Nombre de la entidad : SORELLE CIUCIO SA" at bounding box center [973, 616] width 168 height 32
copy p "SORELLE CIUCIO SA"
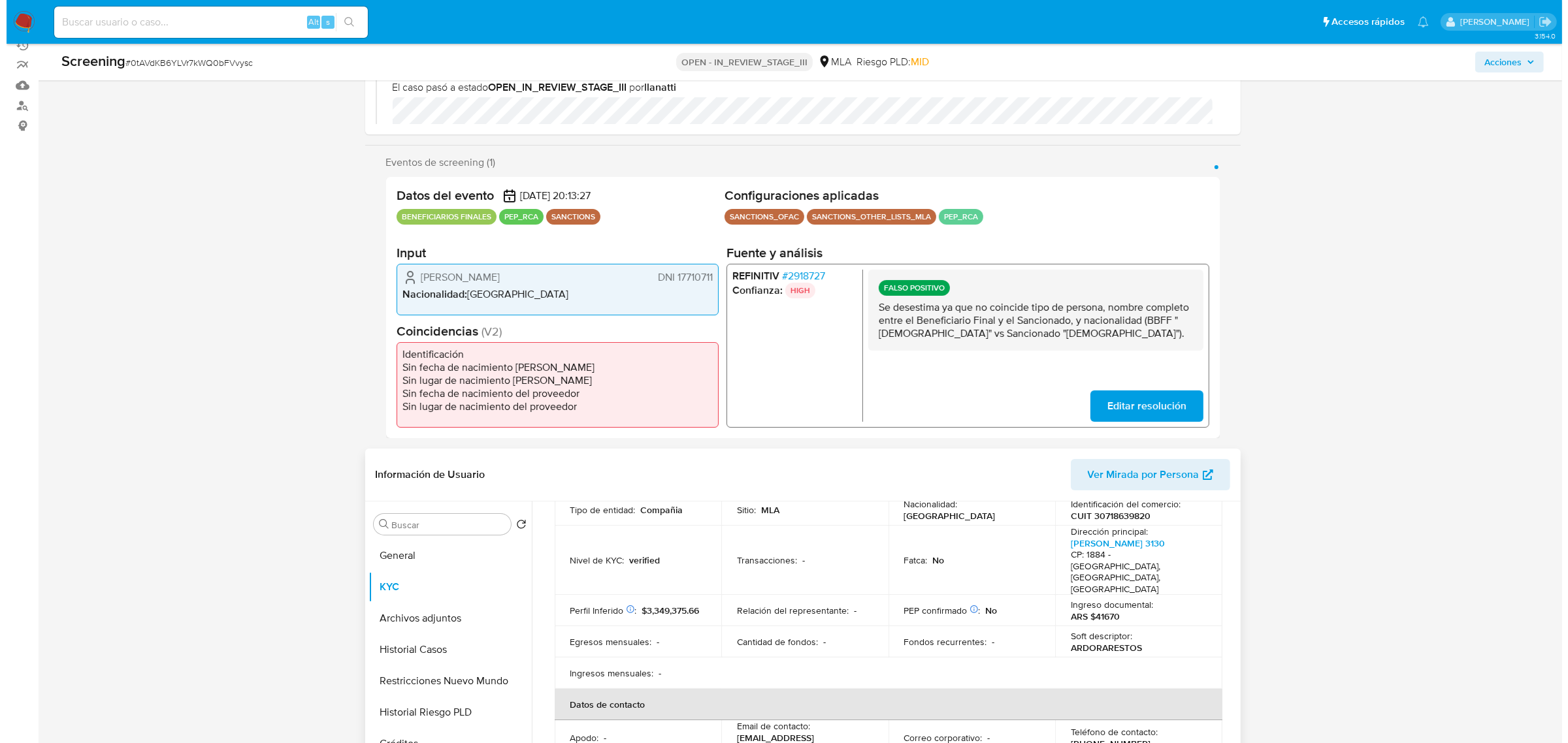
scroll to position [81, 0]
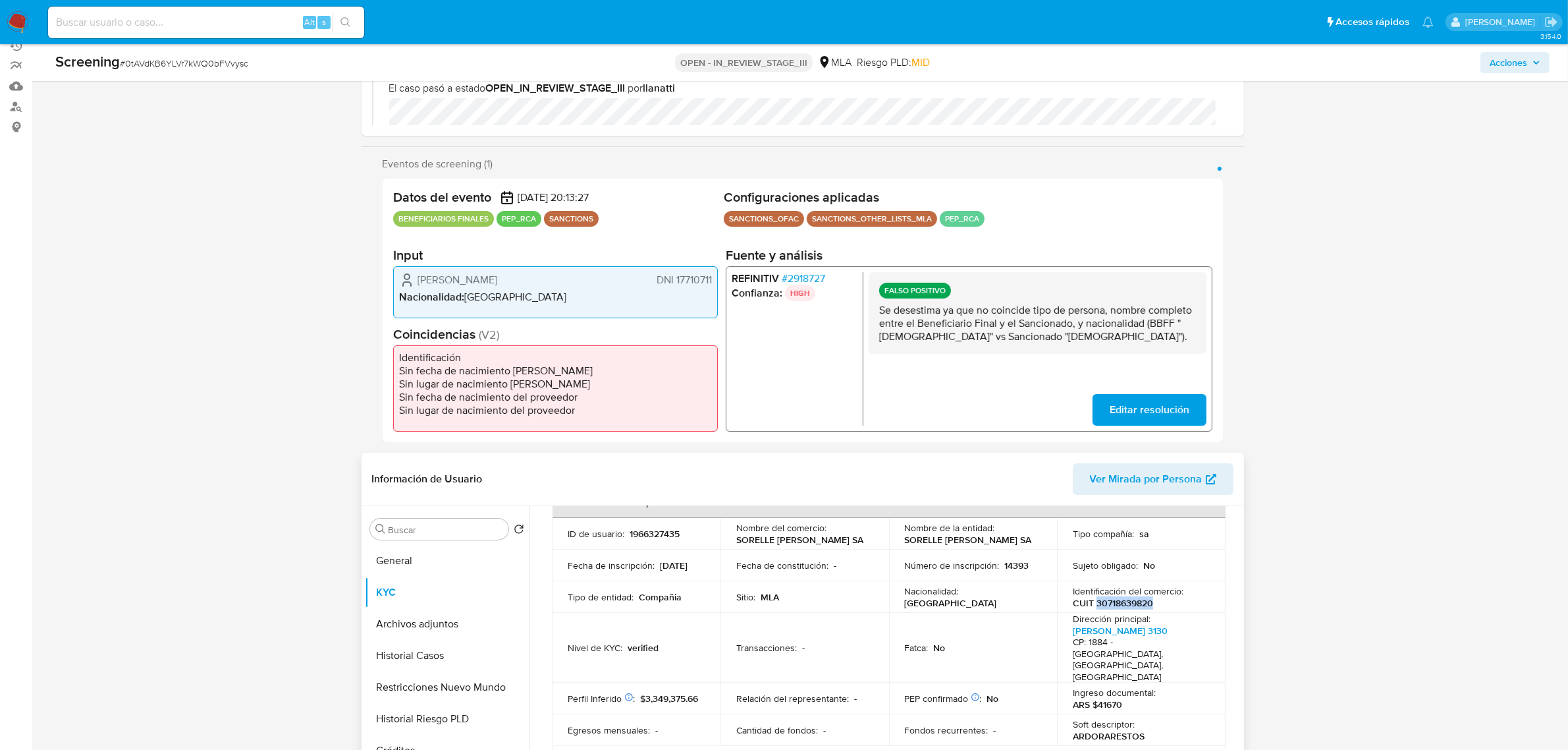
drag, startPoint x: 1144, startPoint y: 604, endPoint x: 1092, endPoint y: 606, distance: 52.0
click at [1092, 606] on div "Identificación del comercio : CUIT 30718639820" at bounding box center [1141, 596] width 137 height 24
copy p "30718639820"
click at [808, 277] on span "# 2918727" at bounding box center [803, 278] width 43 height 13
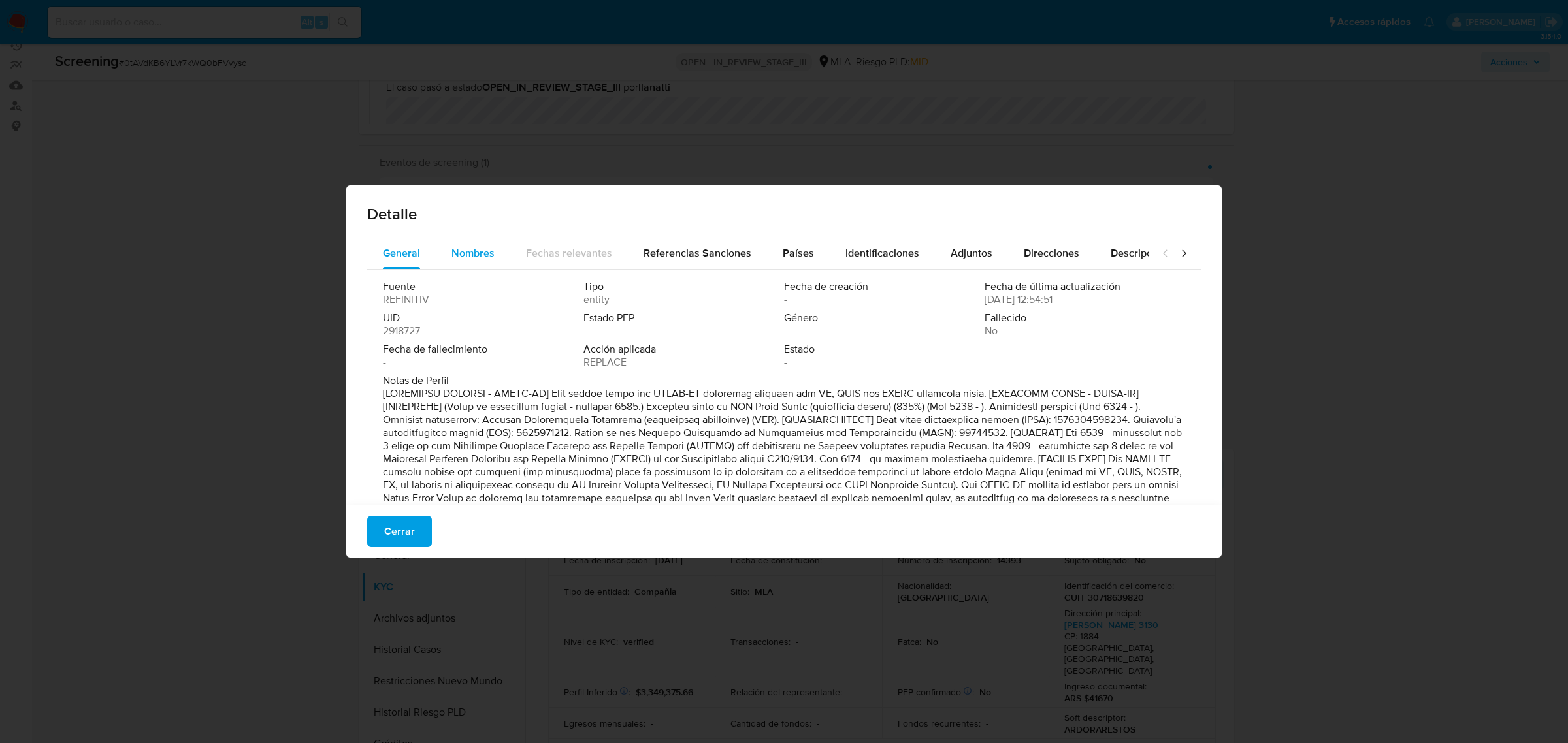
click at [467, 252] on span "Nombres" at bounding box center [472, 253] width 43 height 15
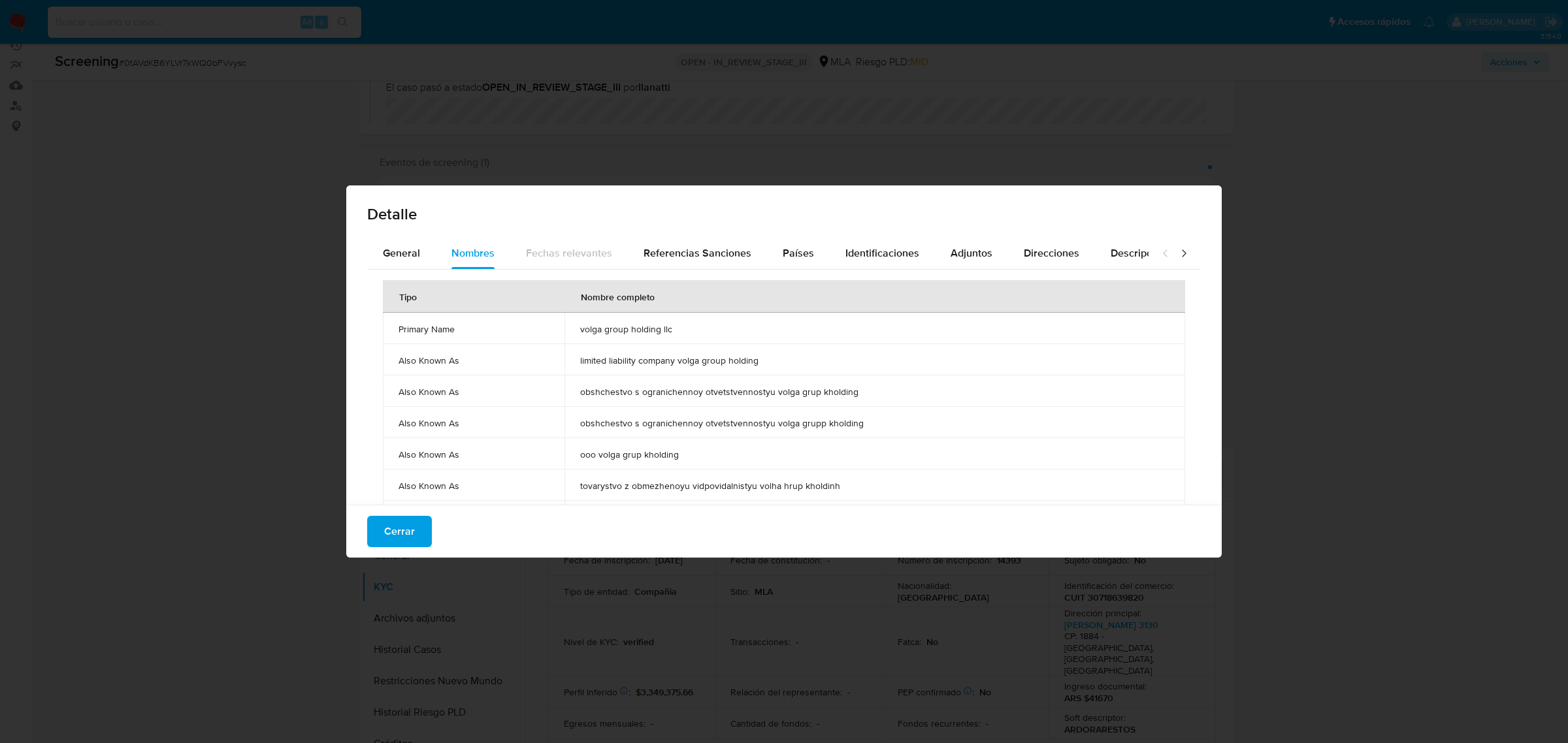
drag, startPoint x: 680, startPoint y: 327, endPoint x: 589, endPoint y: 329, distance: 91.0
click at [576, 330] on td "volga group holding llc" at bounding box center [875, 329] width 621 height 31
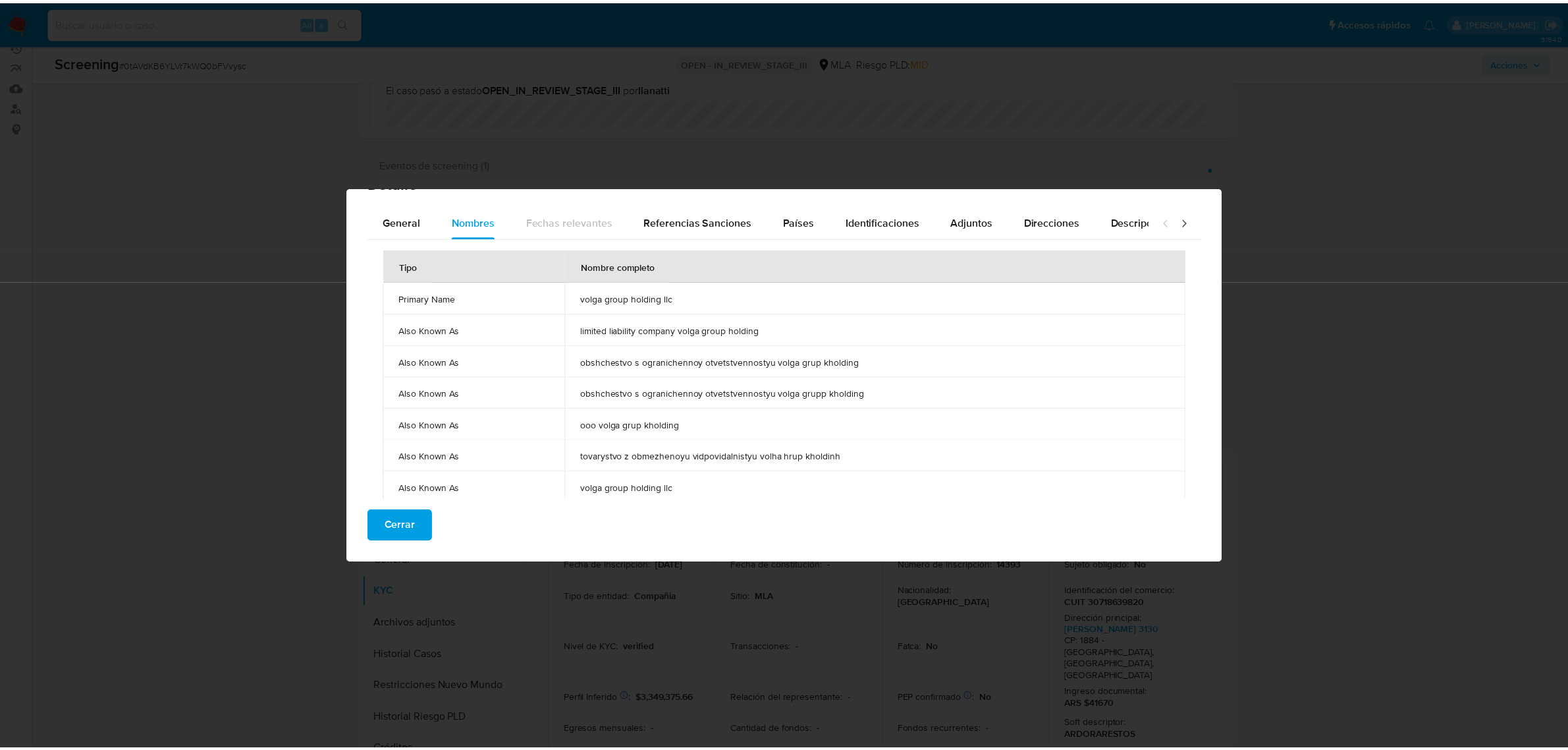
scroll to position [49, 0]
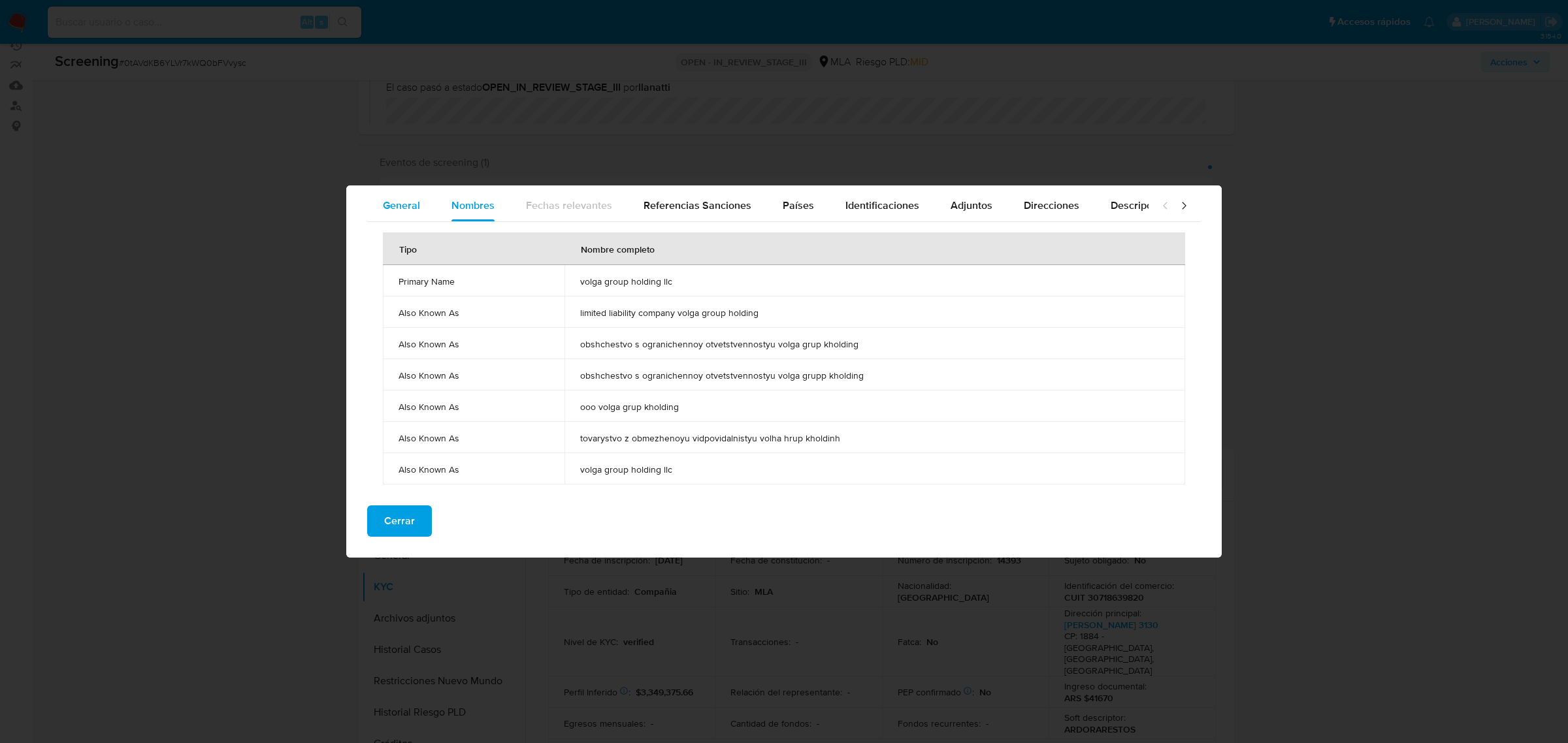
click at [395, 200] on span "General" at bounding box center [401, 205] width 38 height 15
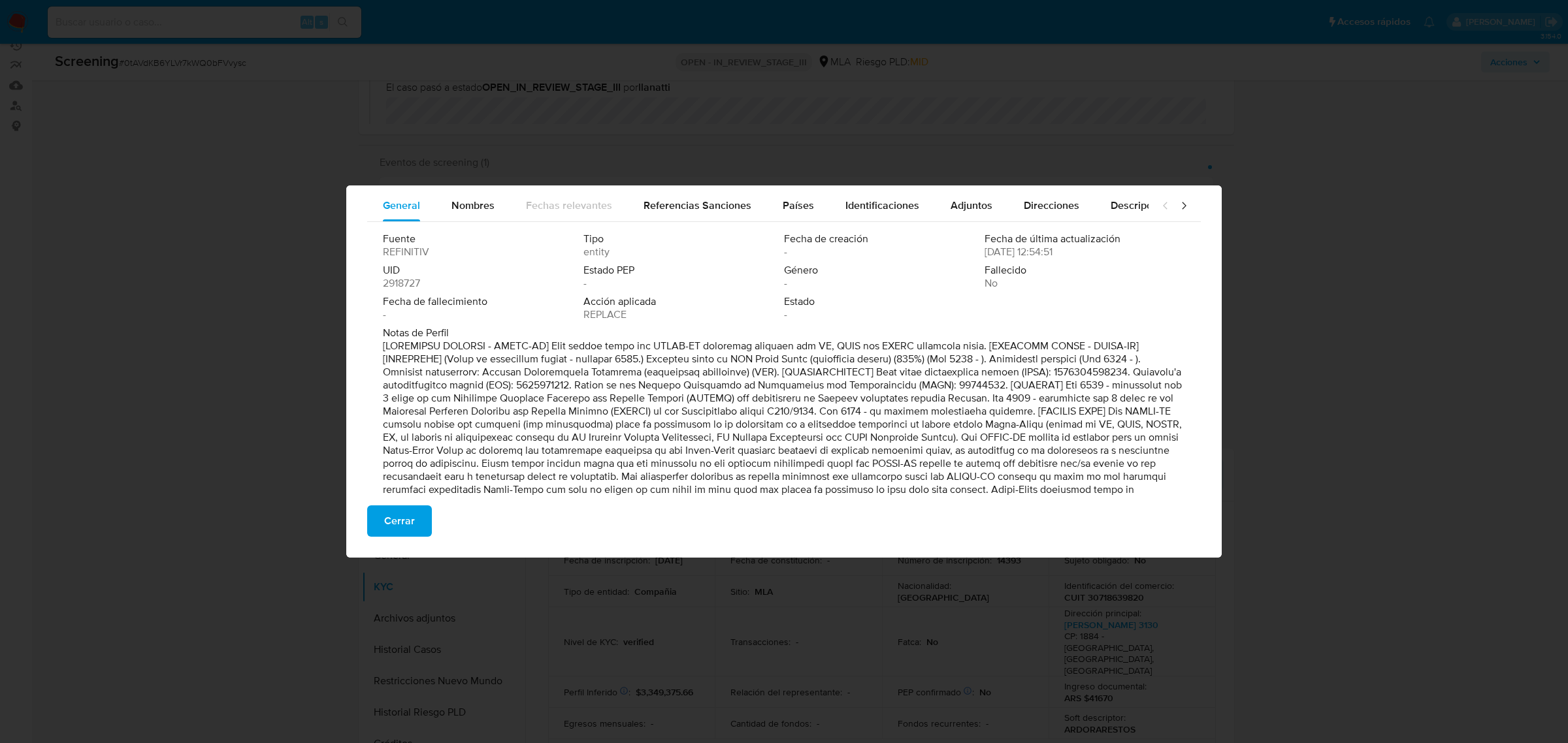
drag, startPoint x: 946, startPoint y: 385, endPoint x: 869, endPoint y: 385, distance: 77.0
click at [869, 385] on p at bounding box center [783, 528] width 799 height 378
click at [393, 507] on span "Cerrar" at bounding box center [399, 521] width 31 height 29
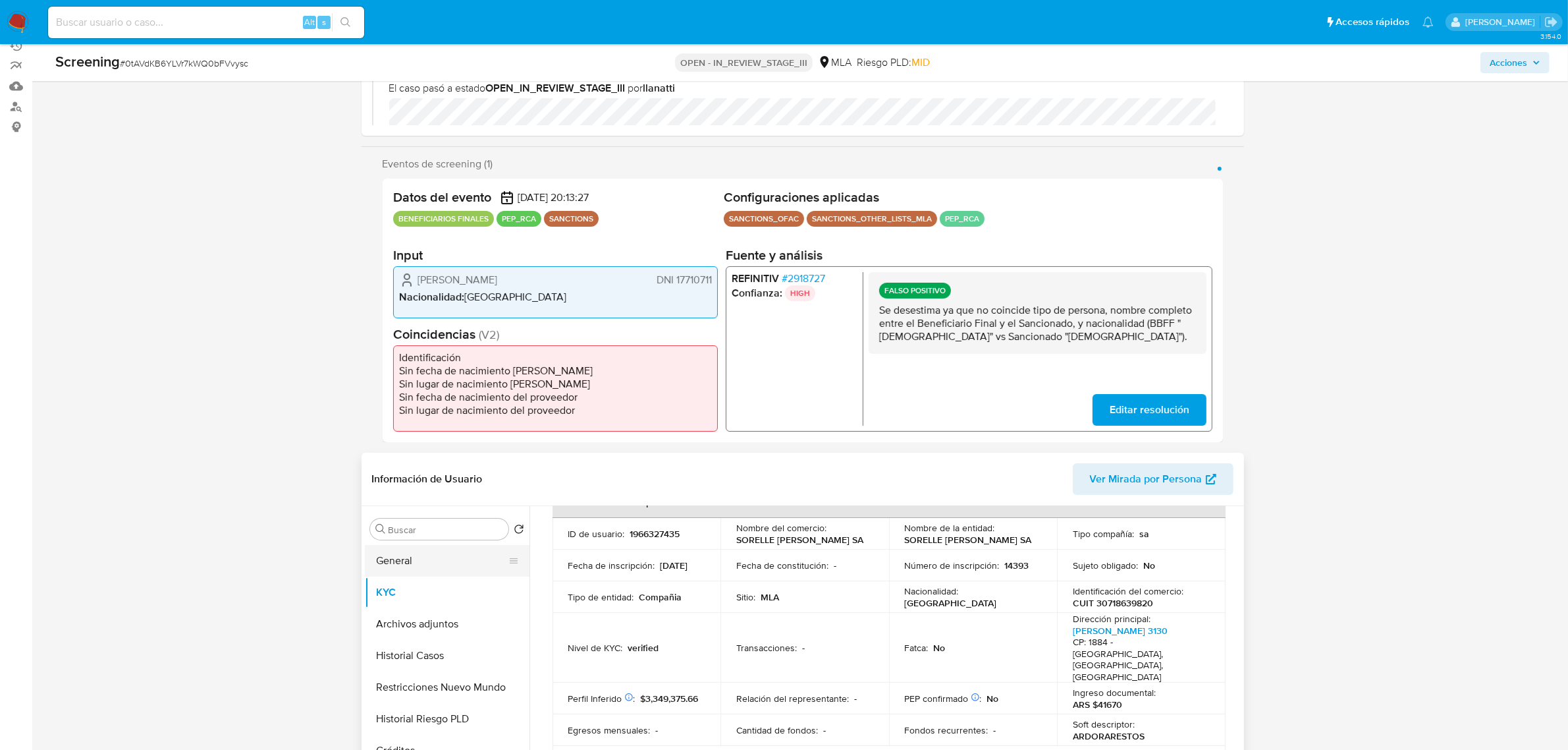
click at [426, 554] on button "General" at bounding box center [442, 561] width 154 height 32
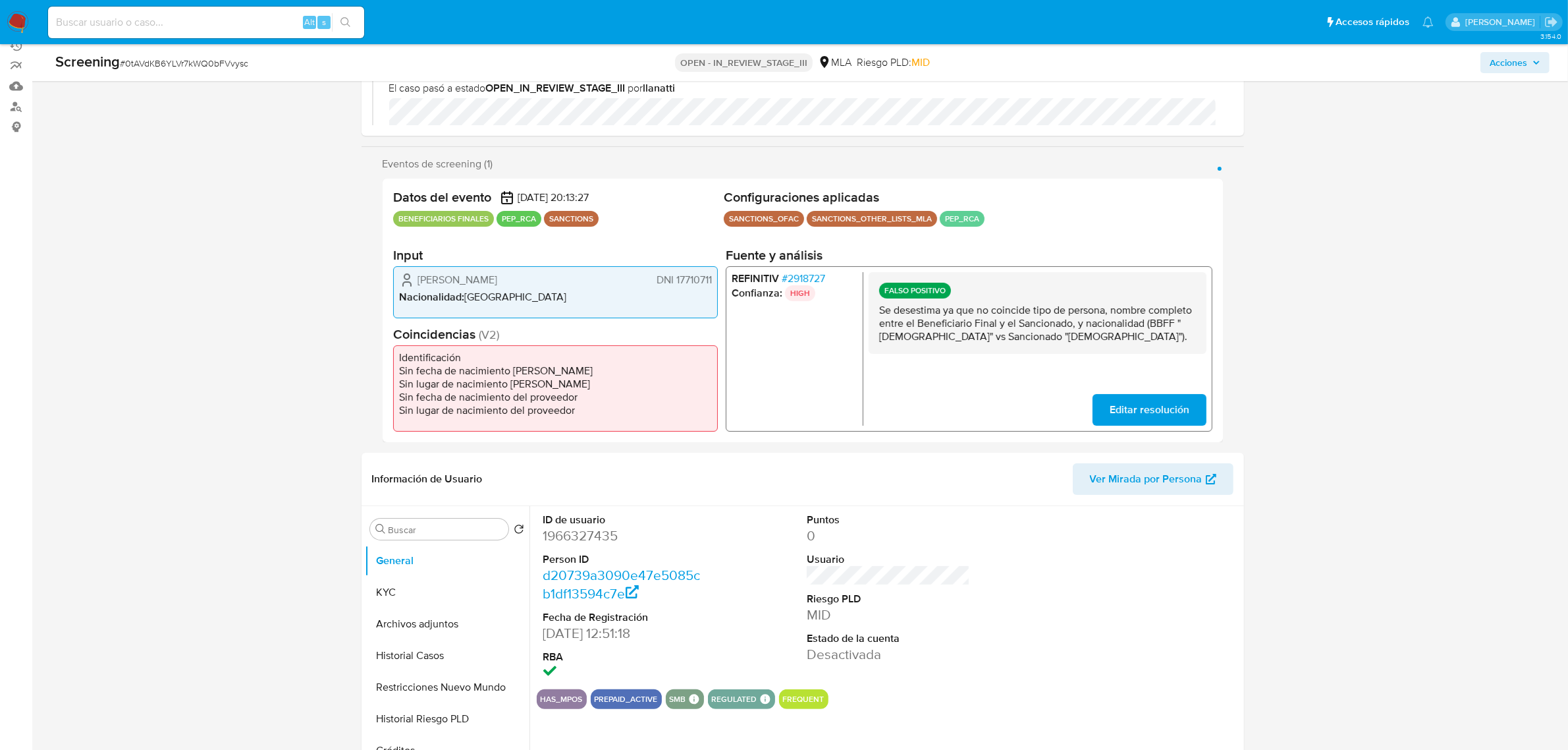
drag, startPoint x: 713, startPoint y: 281, endPoint x: 676, endPoint y: 283, distance: 37.1
click at [676, 283] on div "Fabián Alberto Ciucio DNI 17710711 Nacionalidad : Argentina" at bounding box center [556, 291] width 325 height 52
click at [813, 268] on div "REFINITIV # 2918727 Confianza: HIGH FALSO POSITIVO Se desestima ya que no coinc…" at bounding box center [968, 348] width 487 height 165
click at [805, 274] on span "# 2918727" at bounding box center [803, 278] width 43 height 13
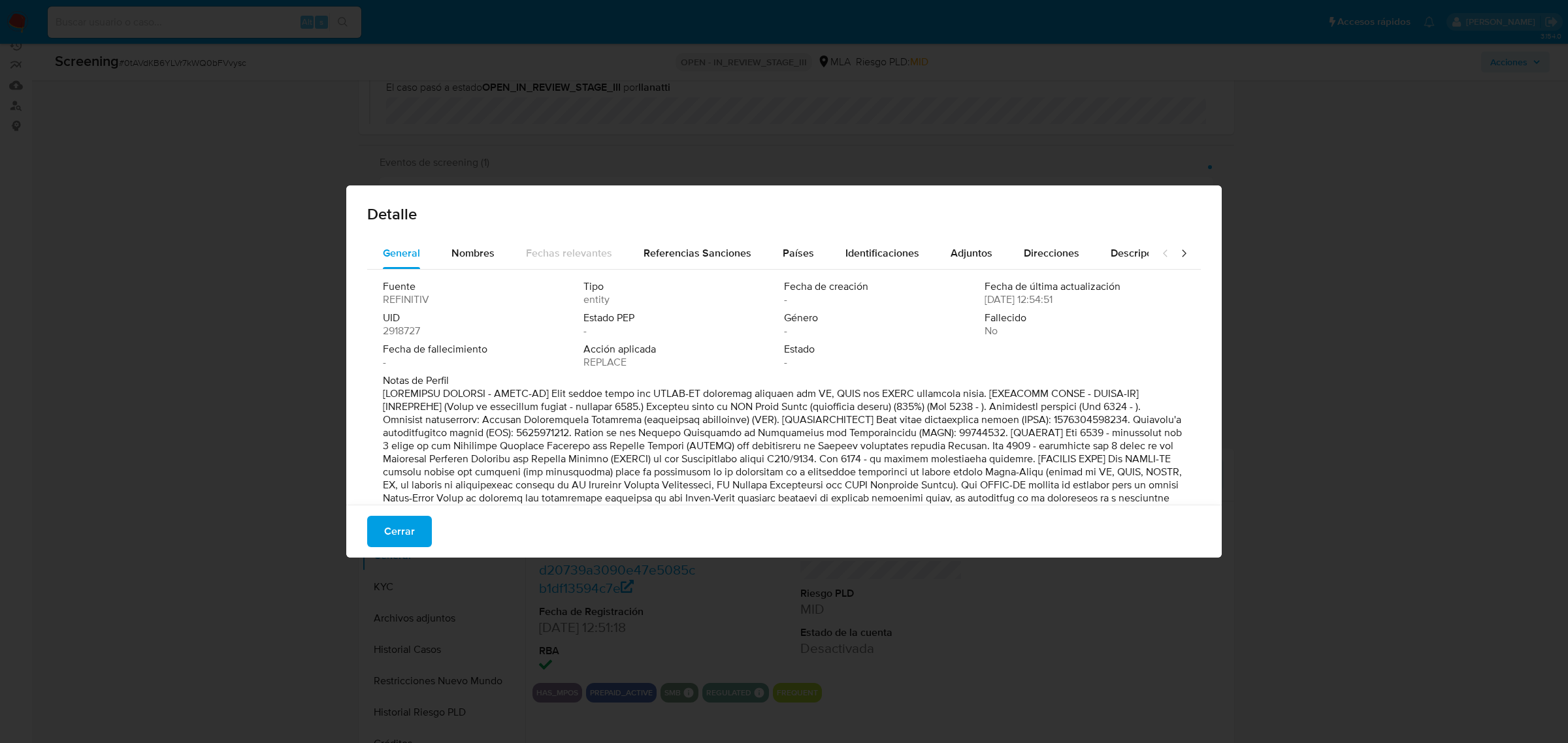
click at [390, 532] on span "Cerrar" at bounding box center [399, 531] width 31 height 29
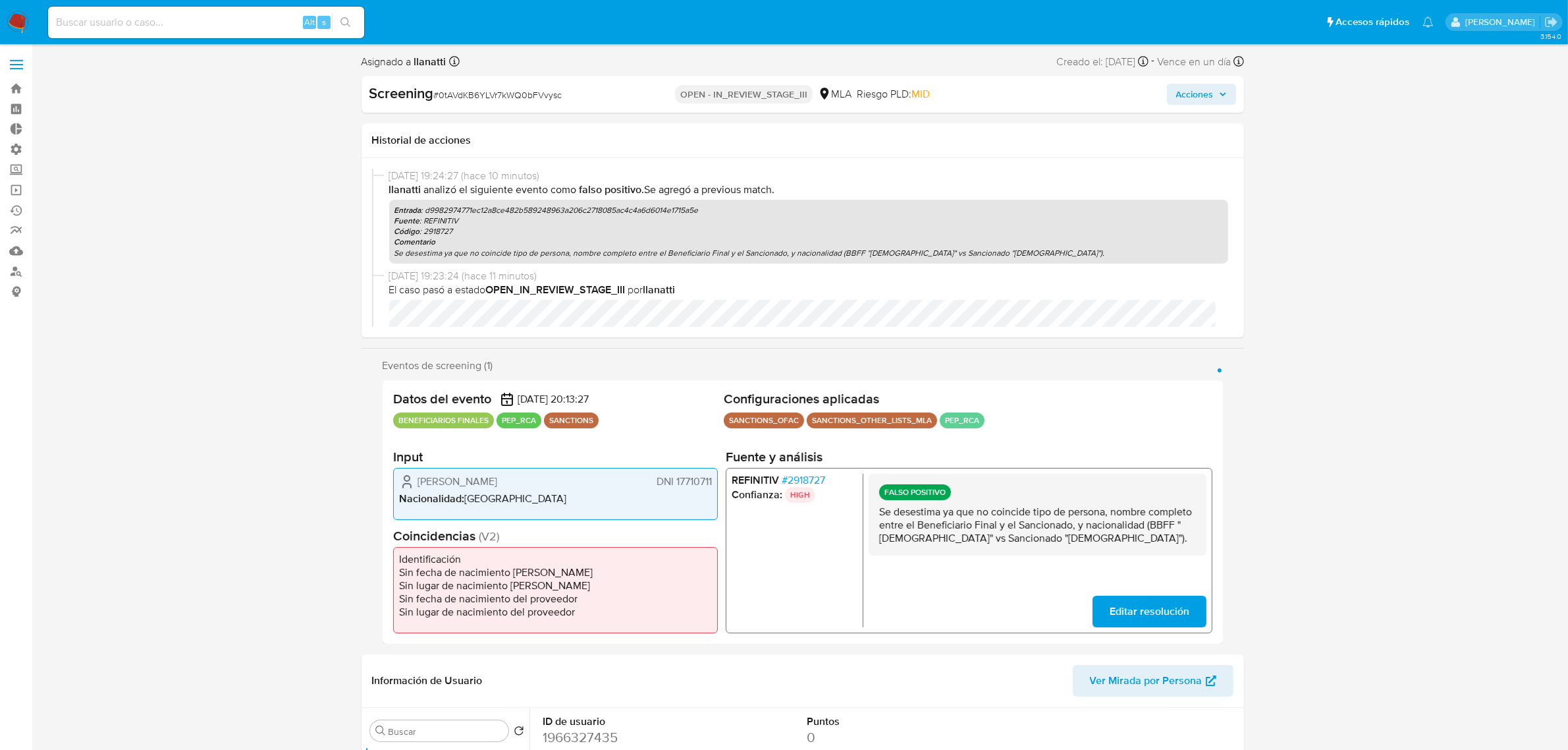
click at [818, 483] on span "# 2918727" at bounding box center [803, 479] width 43 height 13
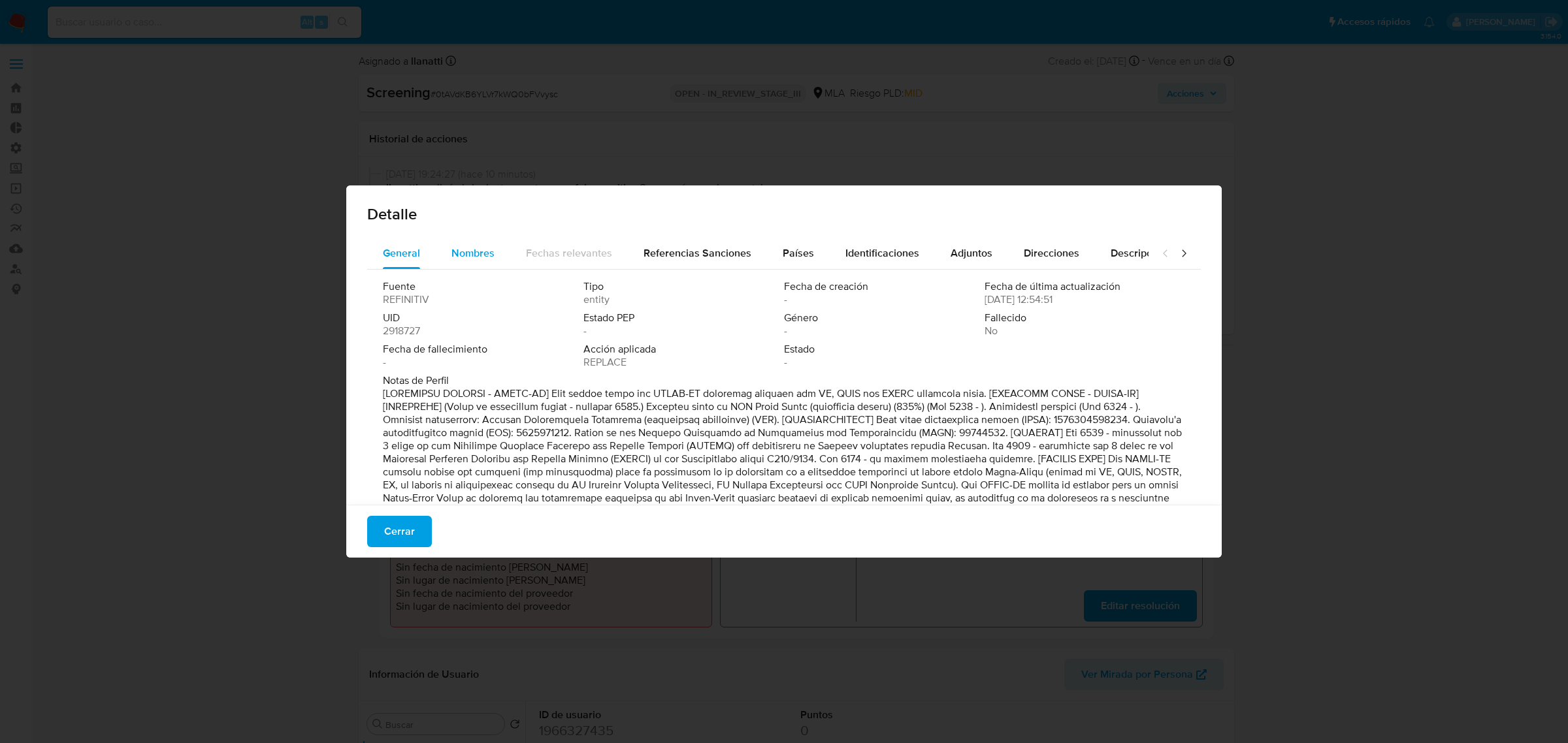
click at [469, 242] on div "Nombres" at bounding box center [472, 253] width 43 height 31
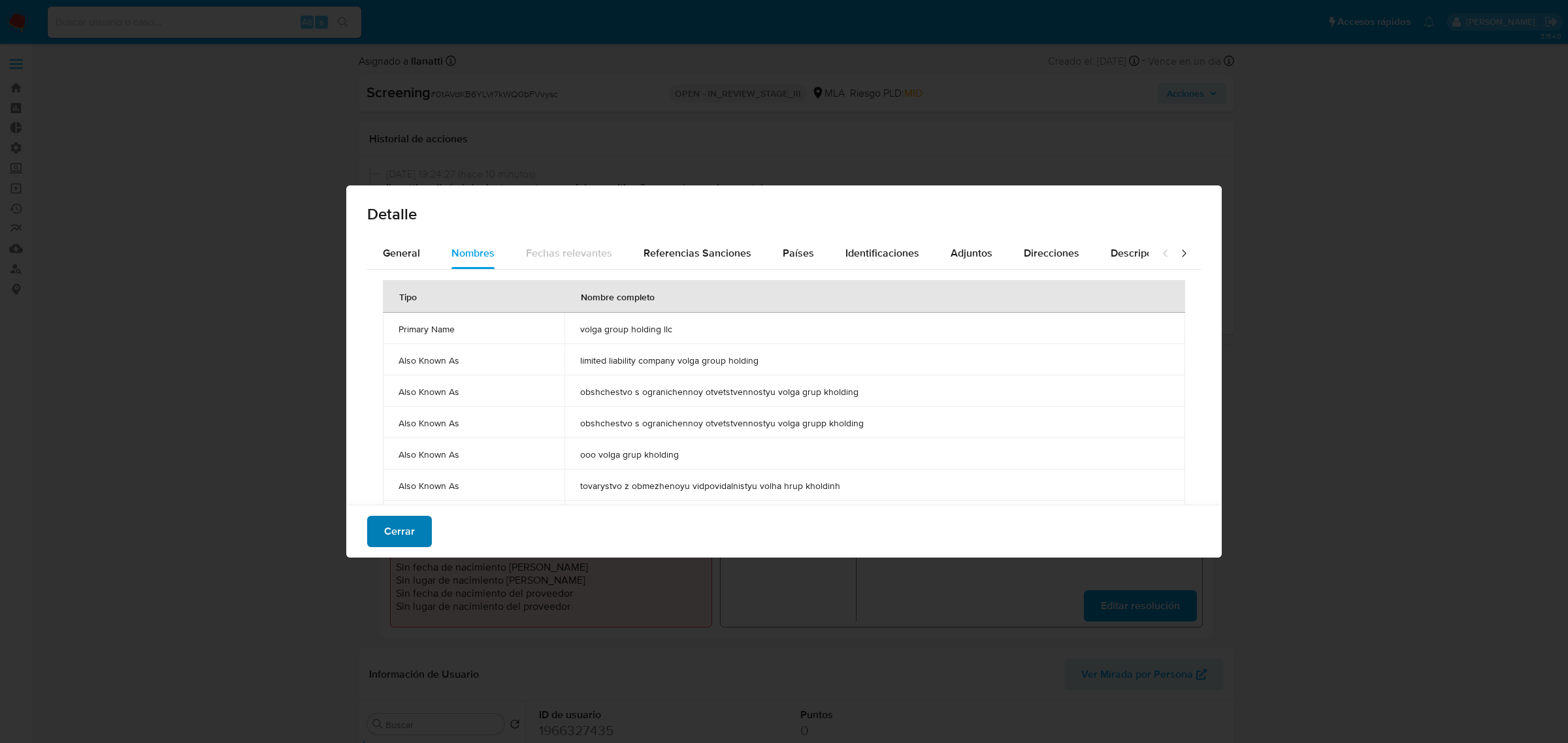
click at [422, 533] on button "Cerrar" at bounding box center [400, 531] width 65 height 31
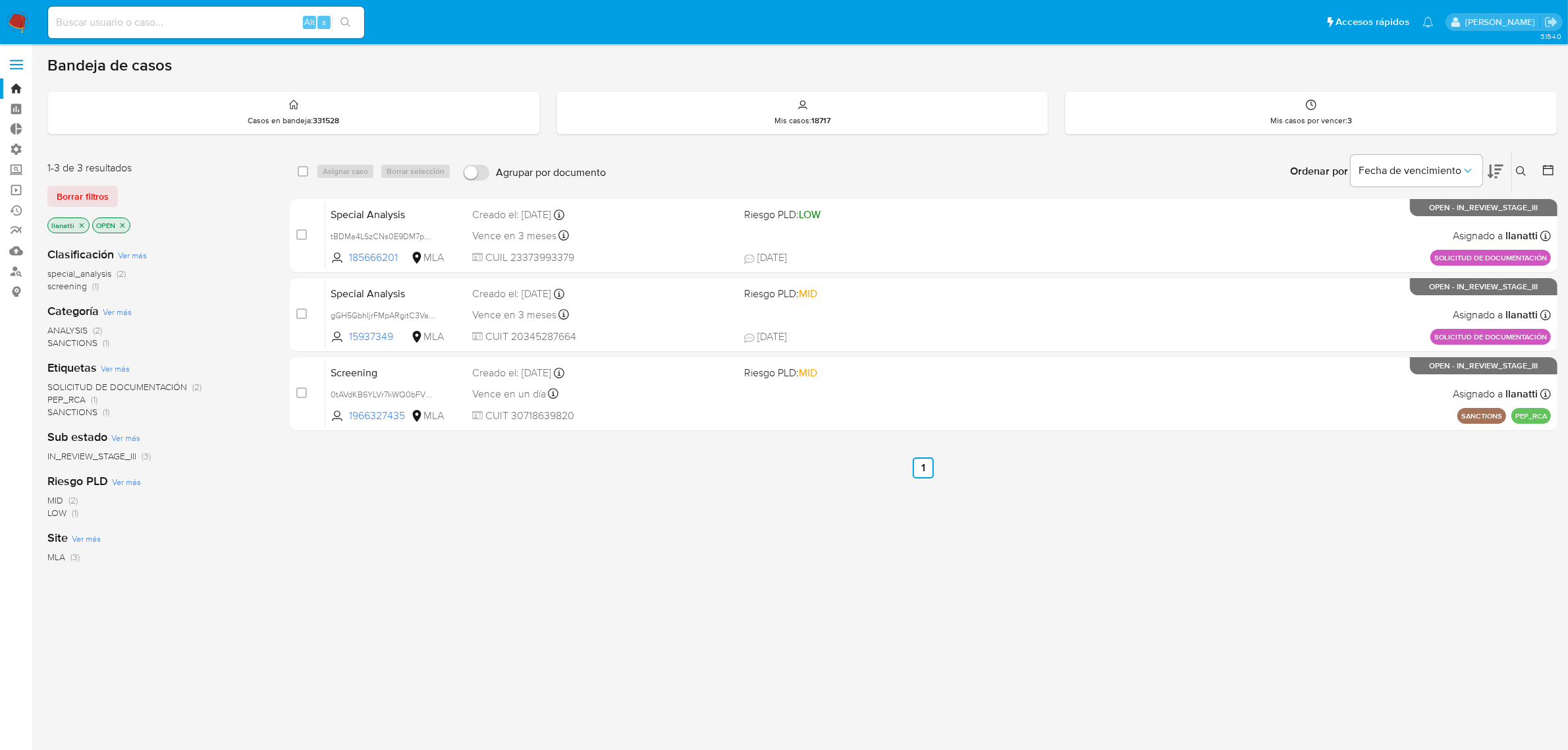
click at [125, 222] on icon "close-filter" at bounding box center [122, 225] width 8 height 8
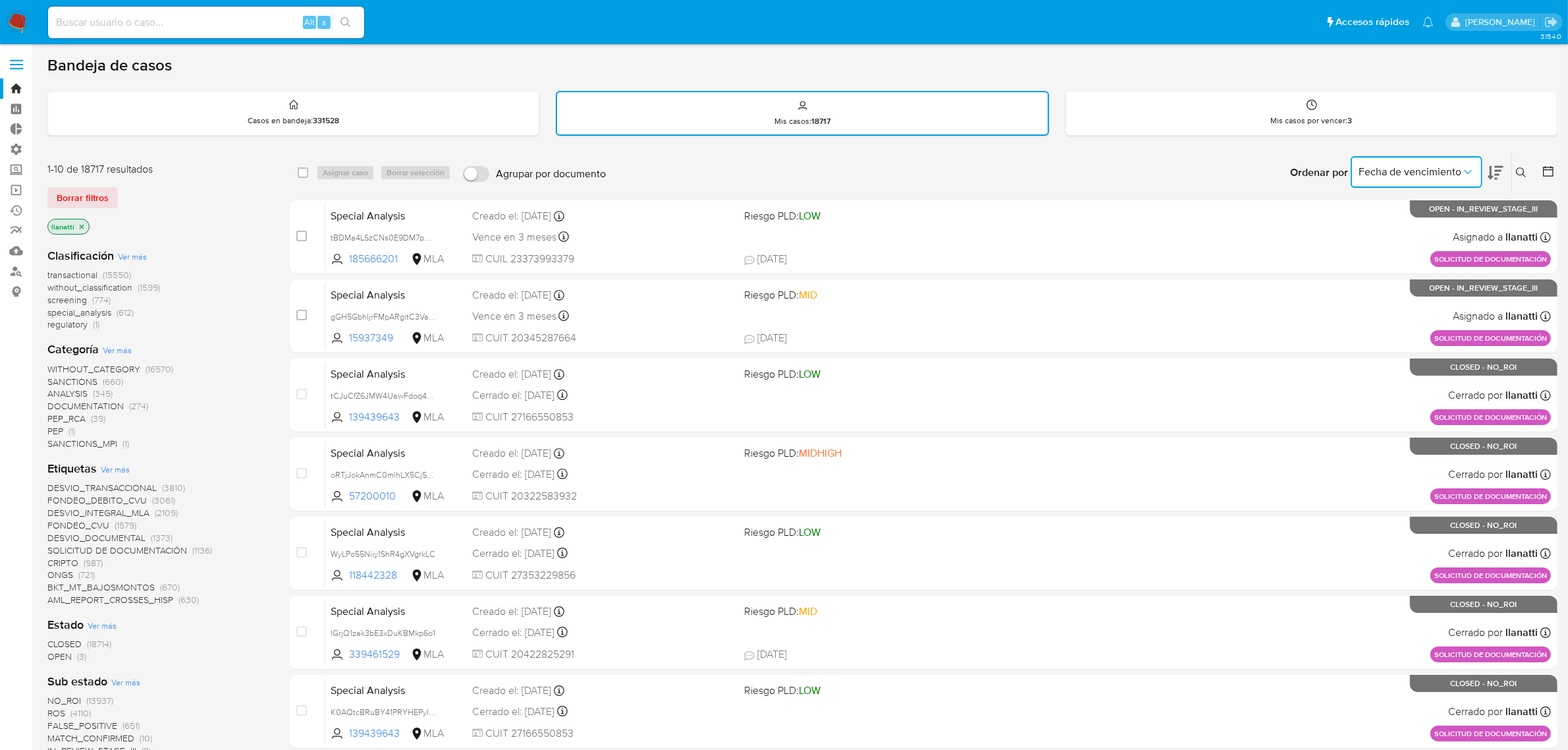
click at [1382, 165] on span "Fecha de vencimiento" at bounding box center [1410, 171] width 103 height 13
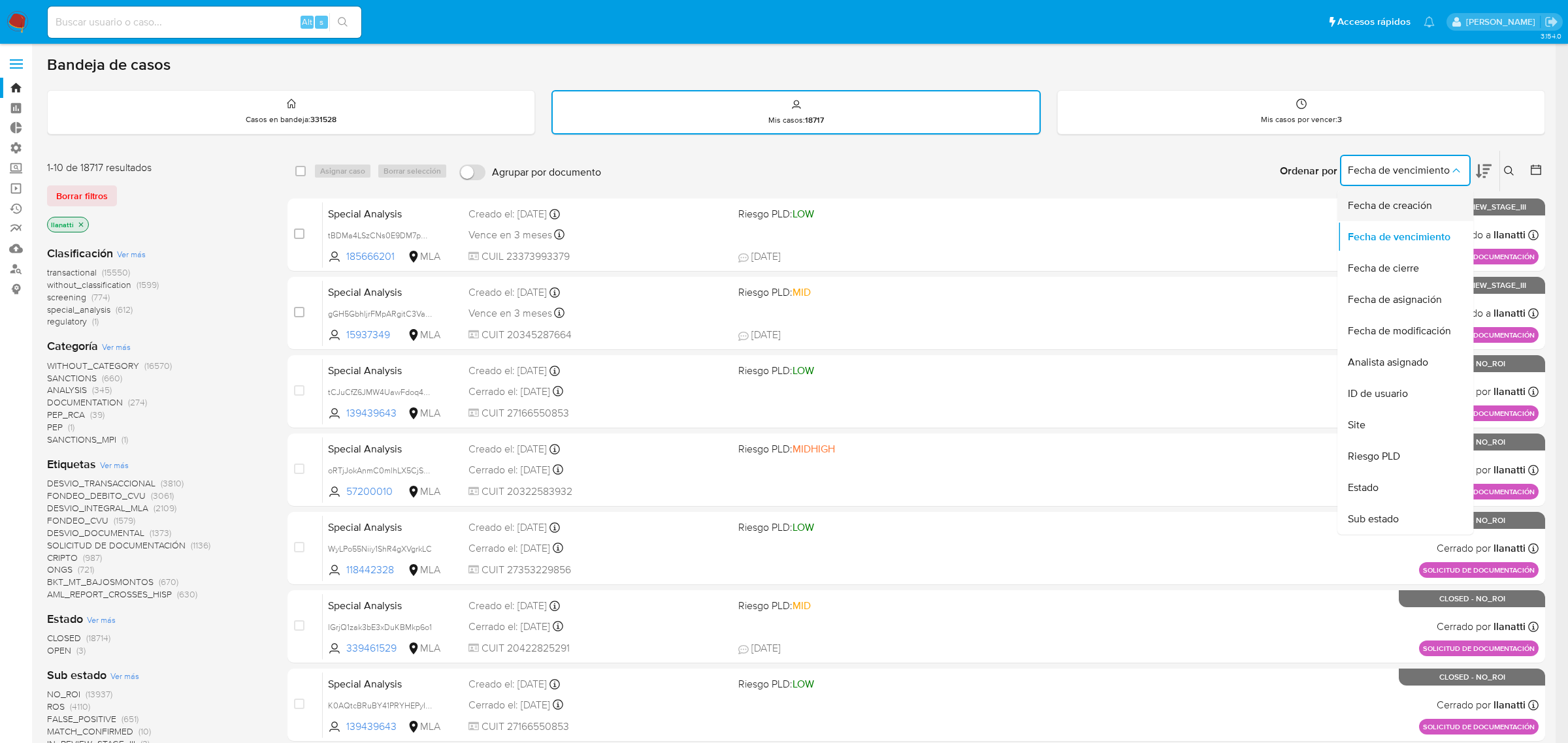
click at [1366, 200] on span "Fecha de creación" at bounding box center [1390, 205] width 84 height 13
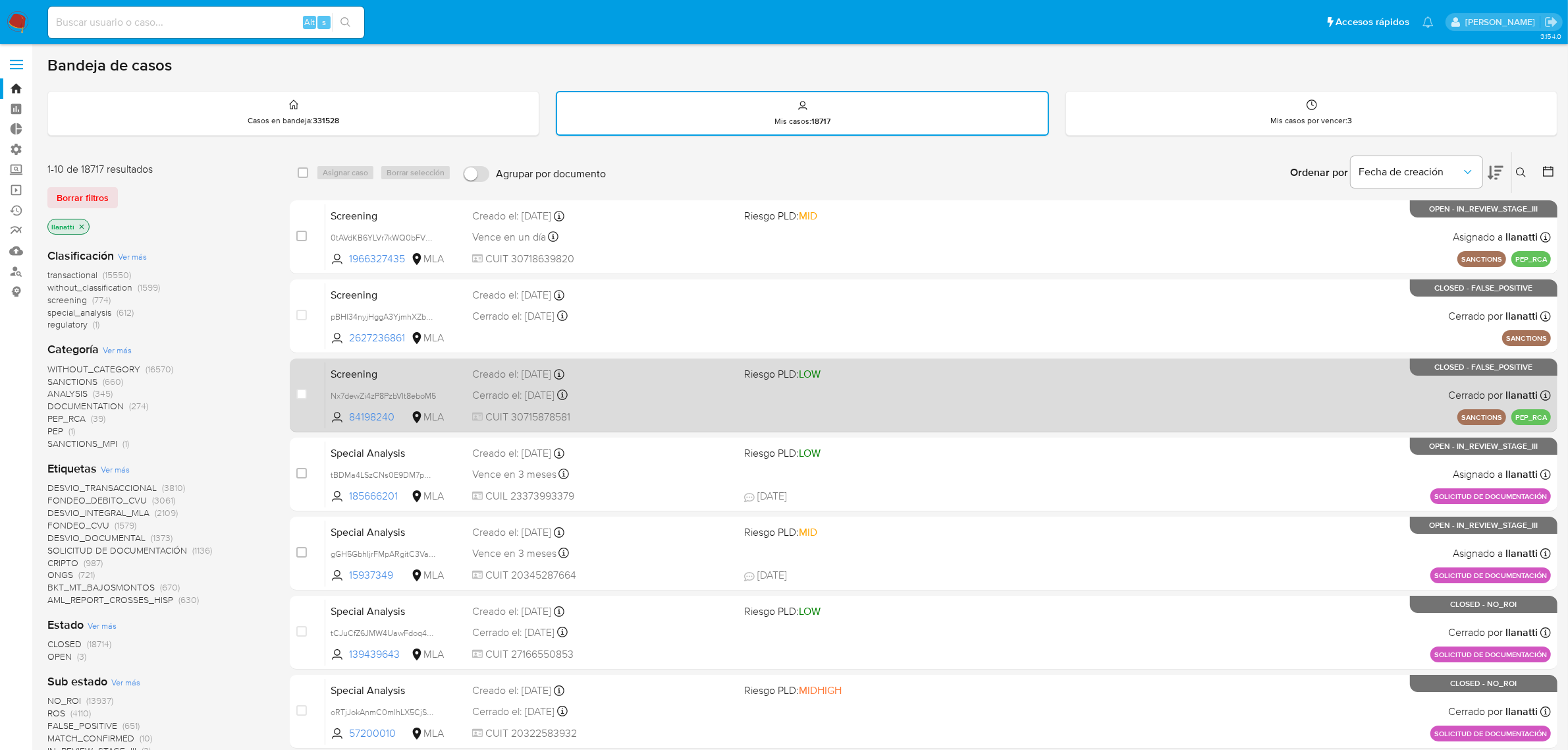
click at [1230, 389] on div "Screening Nx7dewZi4zP8PzbVIt8eboM5 84198240 MLA Riesgo PLD: LOW Creado el: 15/0…" at bounding box center [938, 394] width 1226 height 66
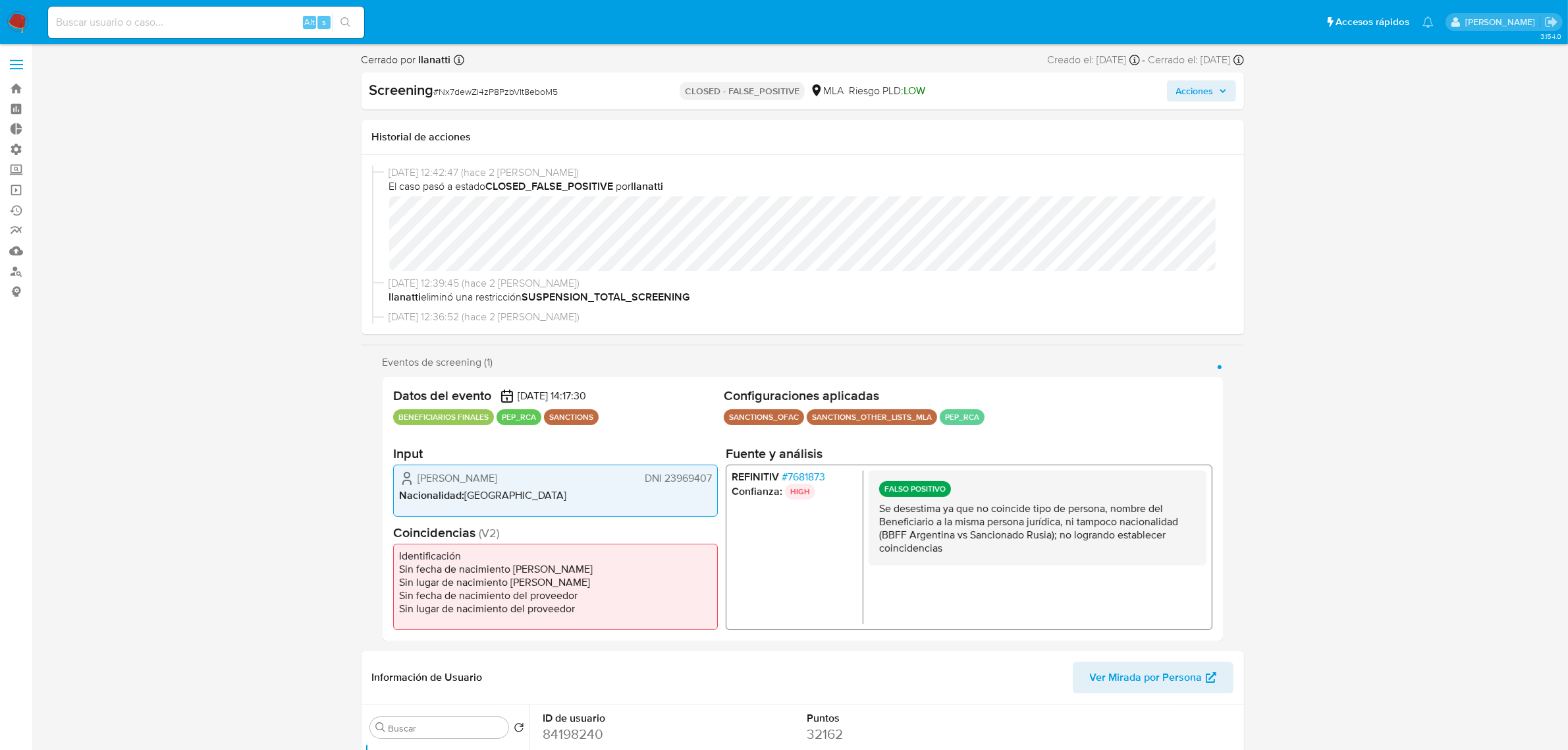
select select "10"
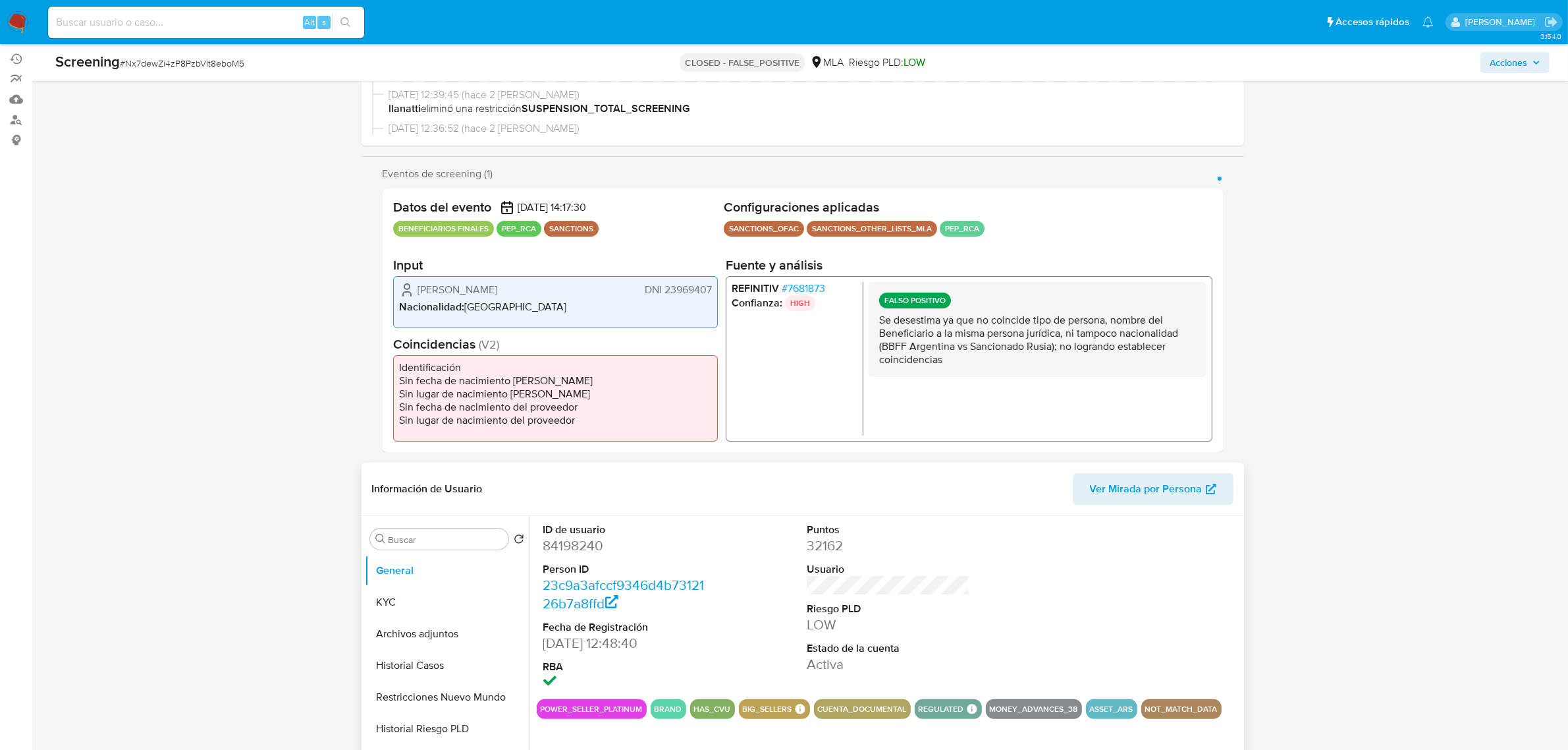
scroll to position [247, 0]
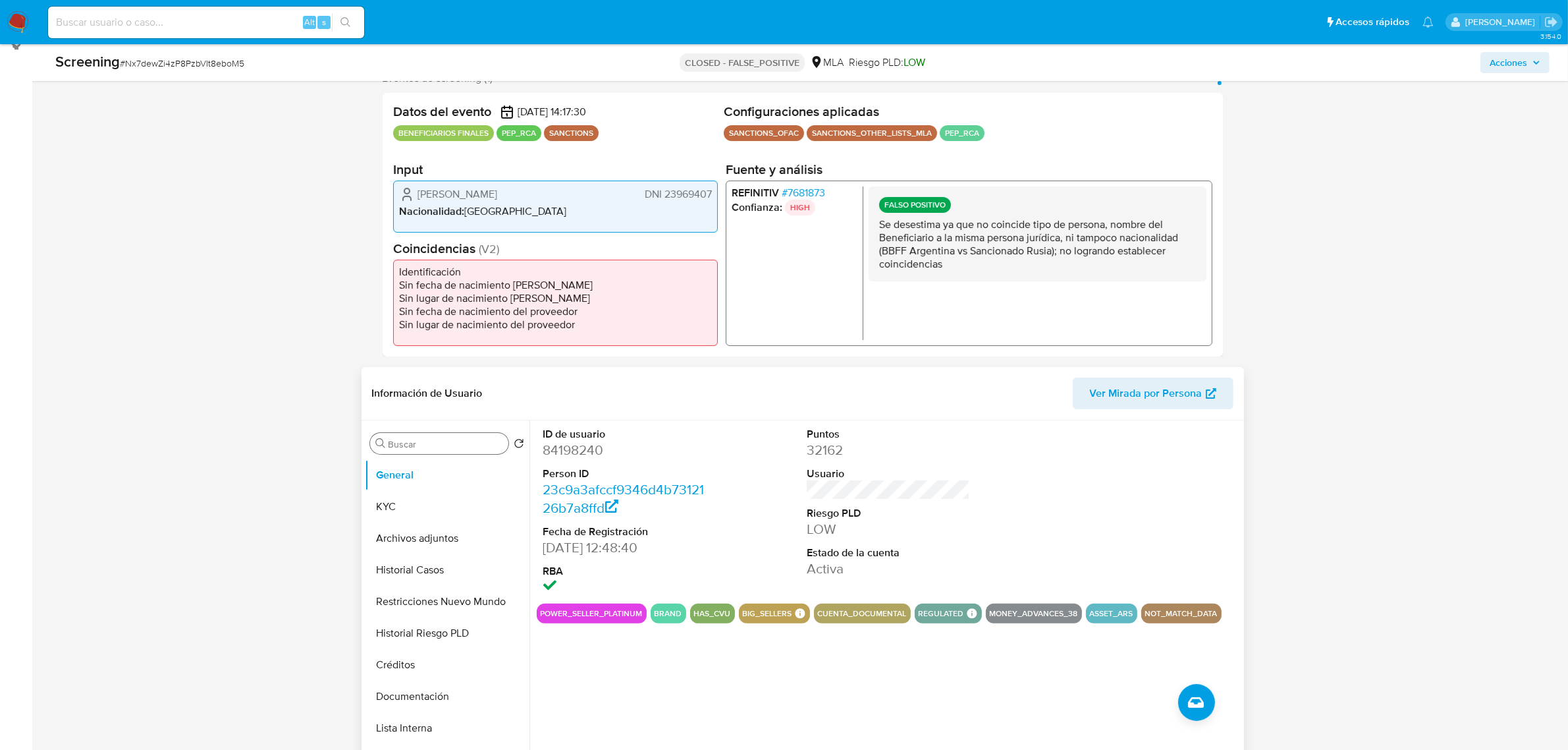
click at [423, 445] on input "Buscar" at bounding box center [446, 444] width 115 height 11
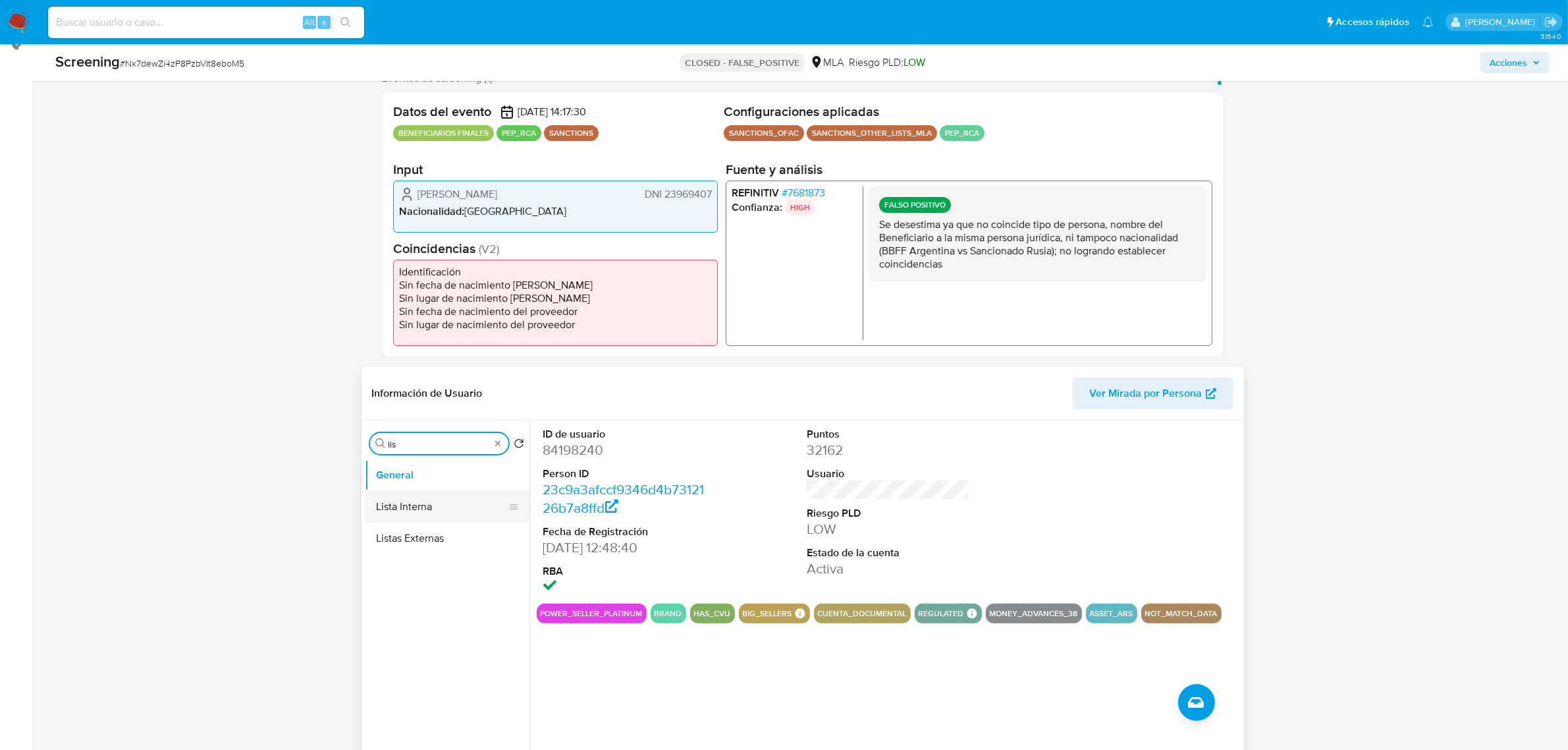
type input "lis"
click at [448, 506] on button "Lista Interna" at bounding box center [442, 506] width 154 height 32
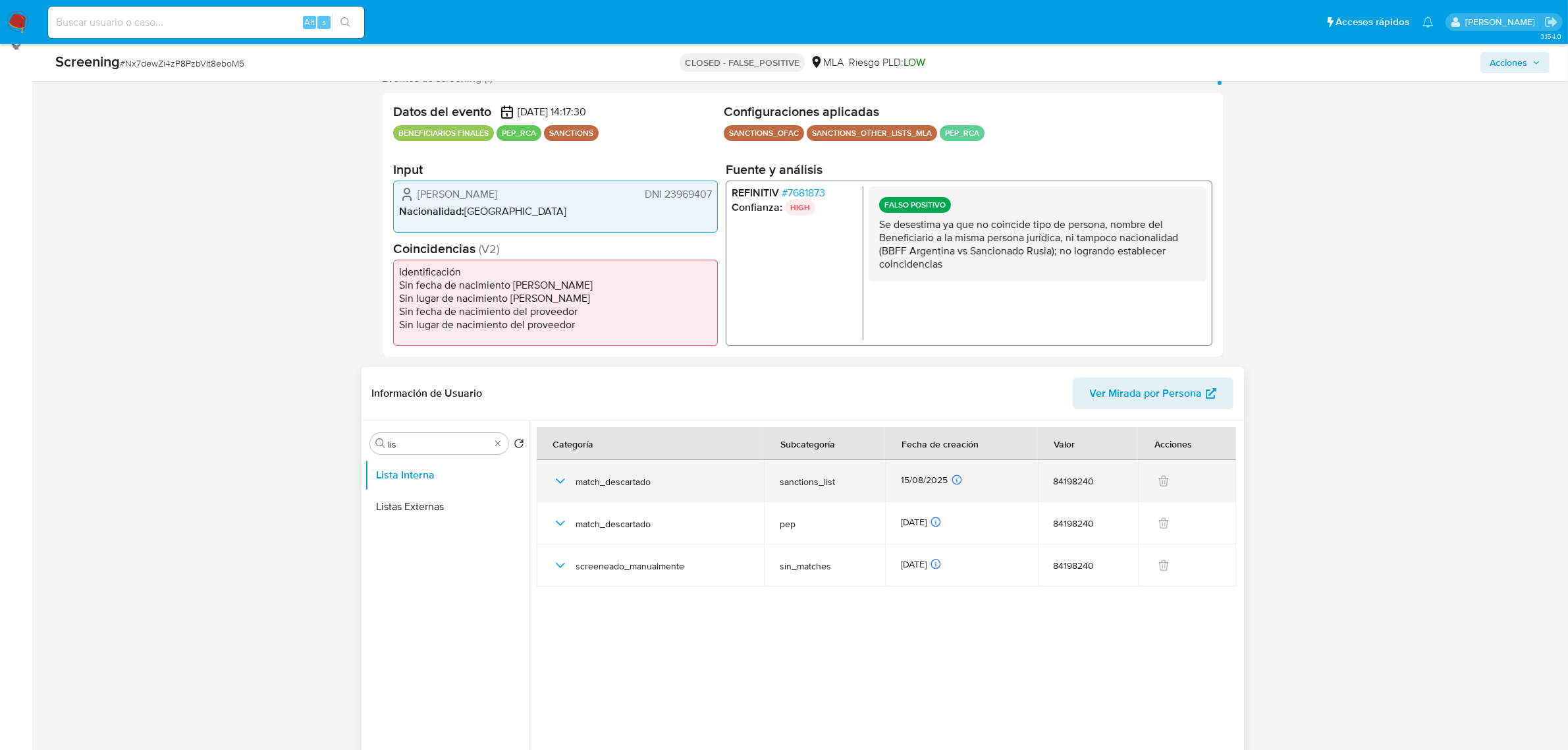
click at [562, 483] on icon "button" at bounding box center [561, 481] width 16 height 16
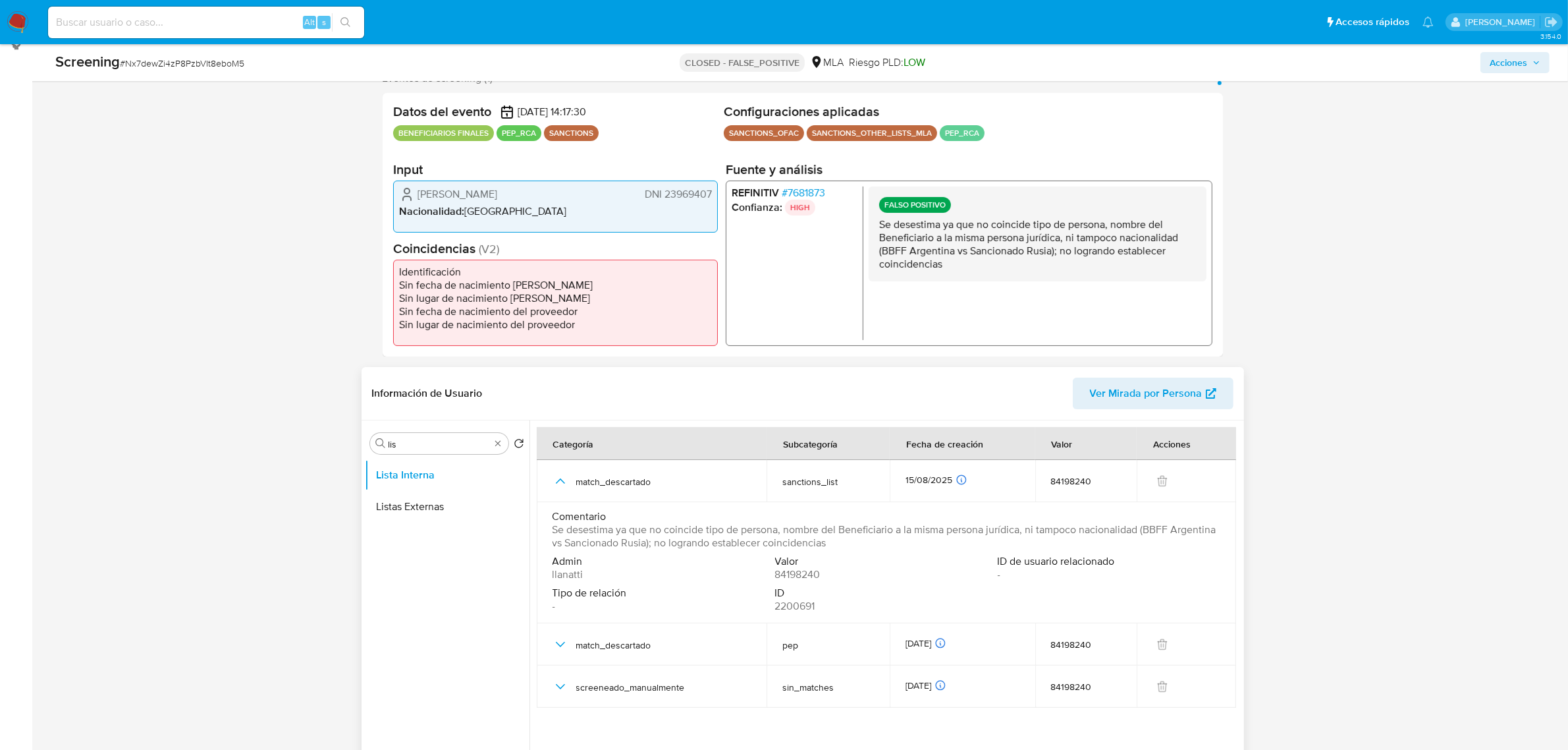
drag, startPoint x: 855, startPoint y: 544, endPoint x: 541, endPoint y: 531, distance: 314.3
click at [541, 531] on td "Comentario Se desestima ya que no coincide tipo de persona, nombre del Benefici…" at bounding box center [886, 562] width 699 height 121
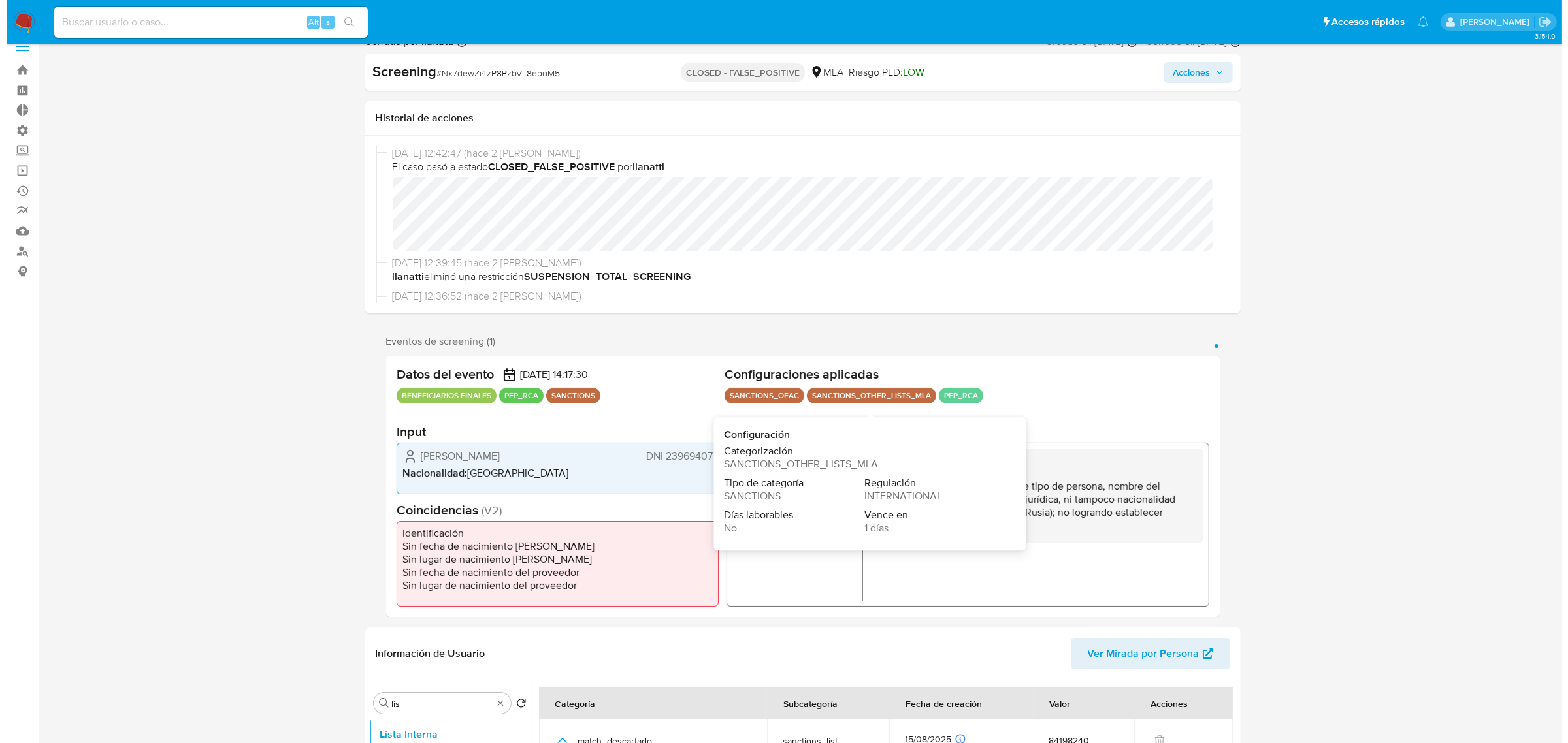
scroll to position [0, 0]
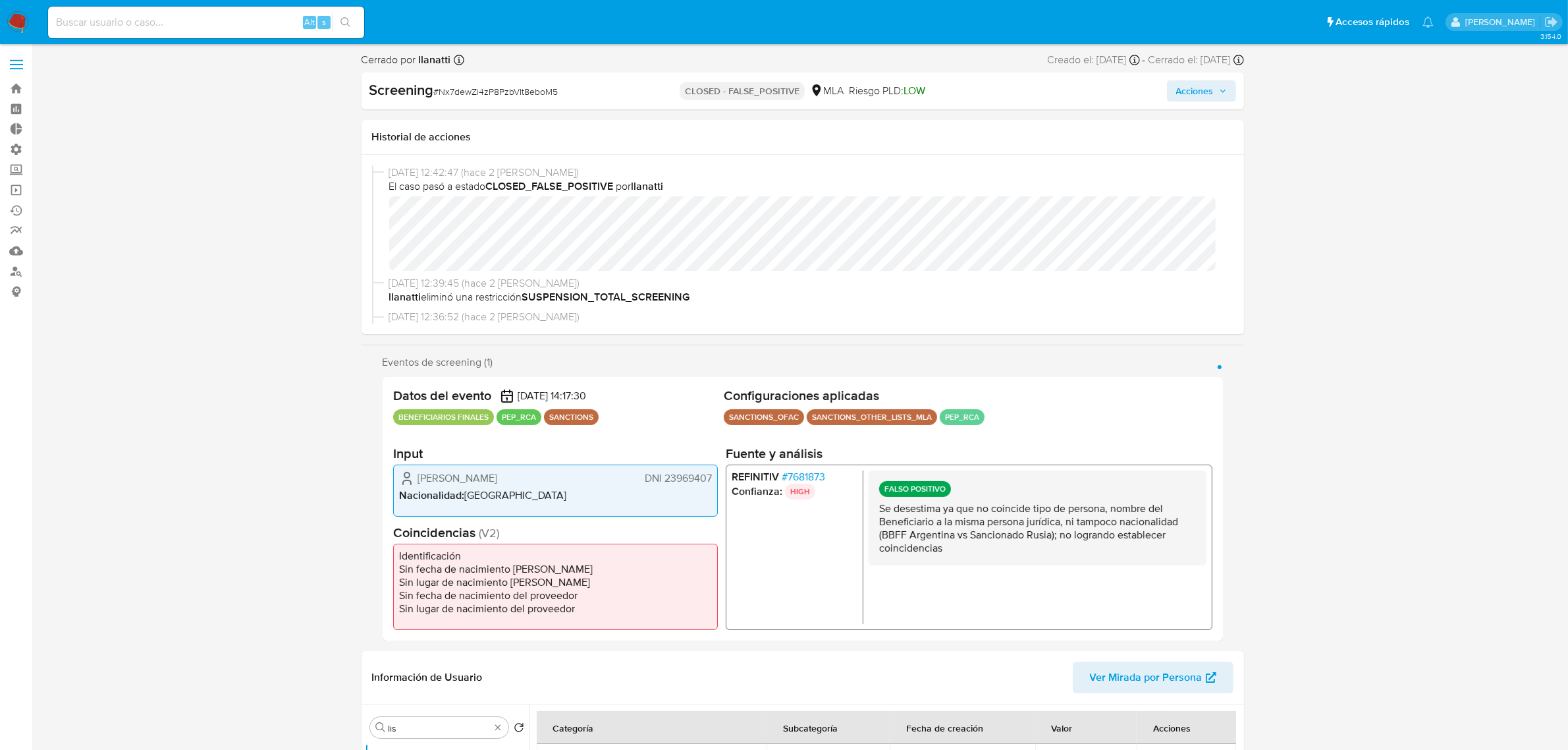
click at [795, 472] on span "# 7681873" at bounding box center [803, 476] width 43 height 13
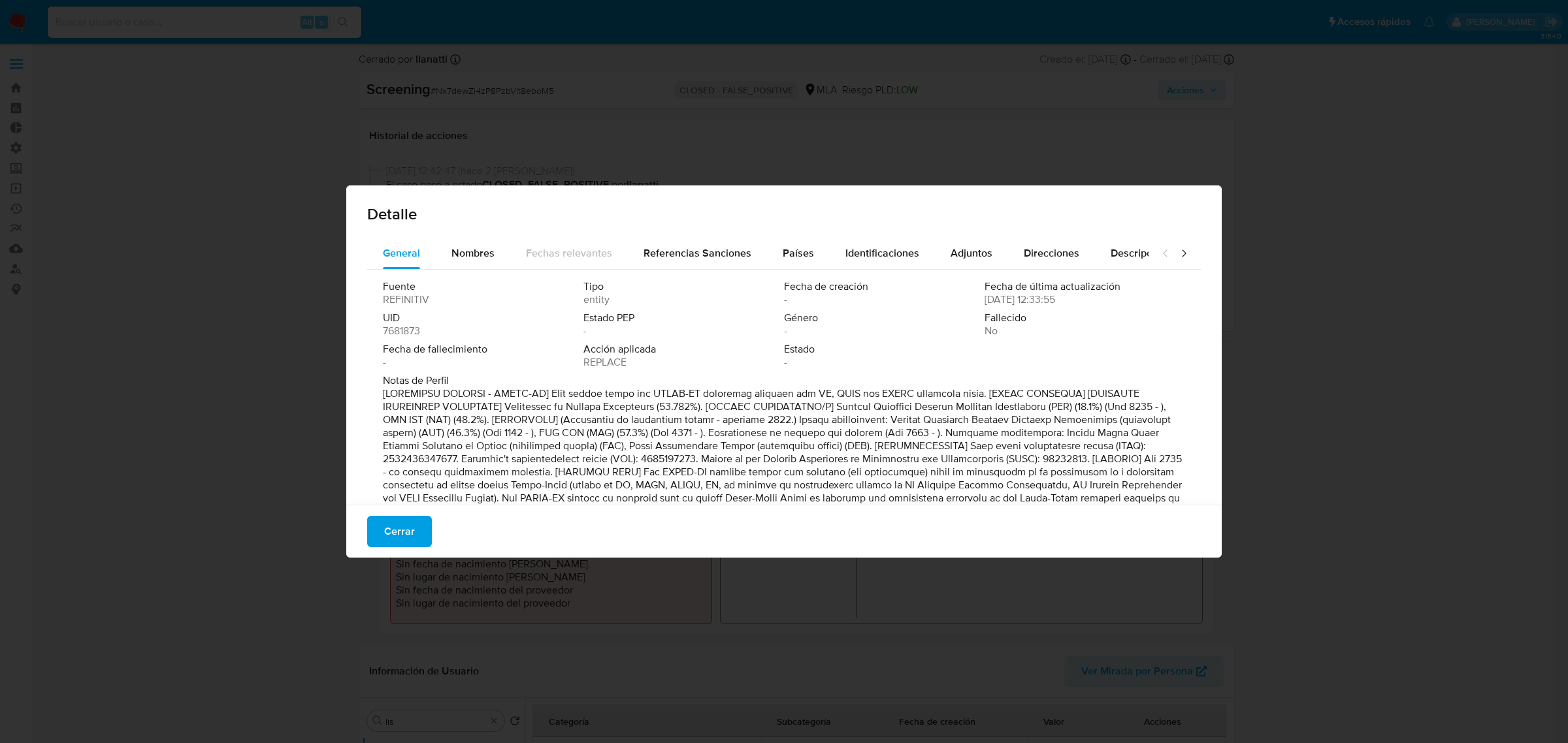
drag, startPoint x: 1091, startPoint y: 461, endPoint x: 1009, endPoint y: 461, distance: 82.0
click at [1009, 461] on p at bounding box center [783, 615] width 799 height 457
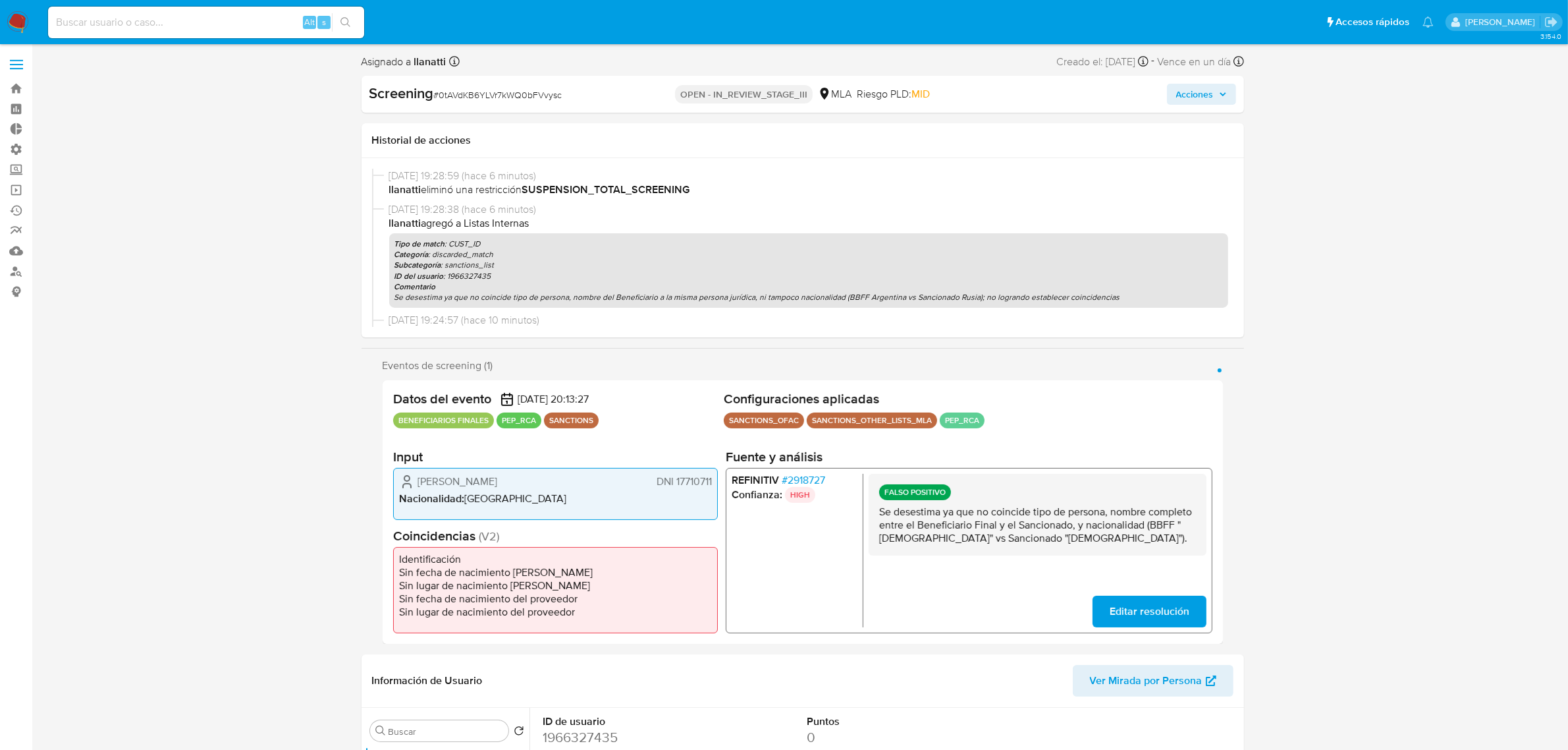
select select "10"
click at [1215, 95] on span "Acciones" at bounding box center [1202, 94] width 51 height 19
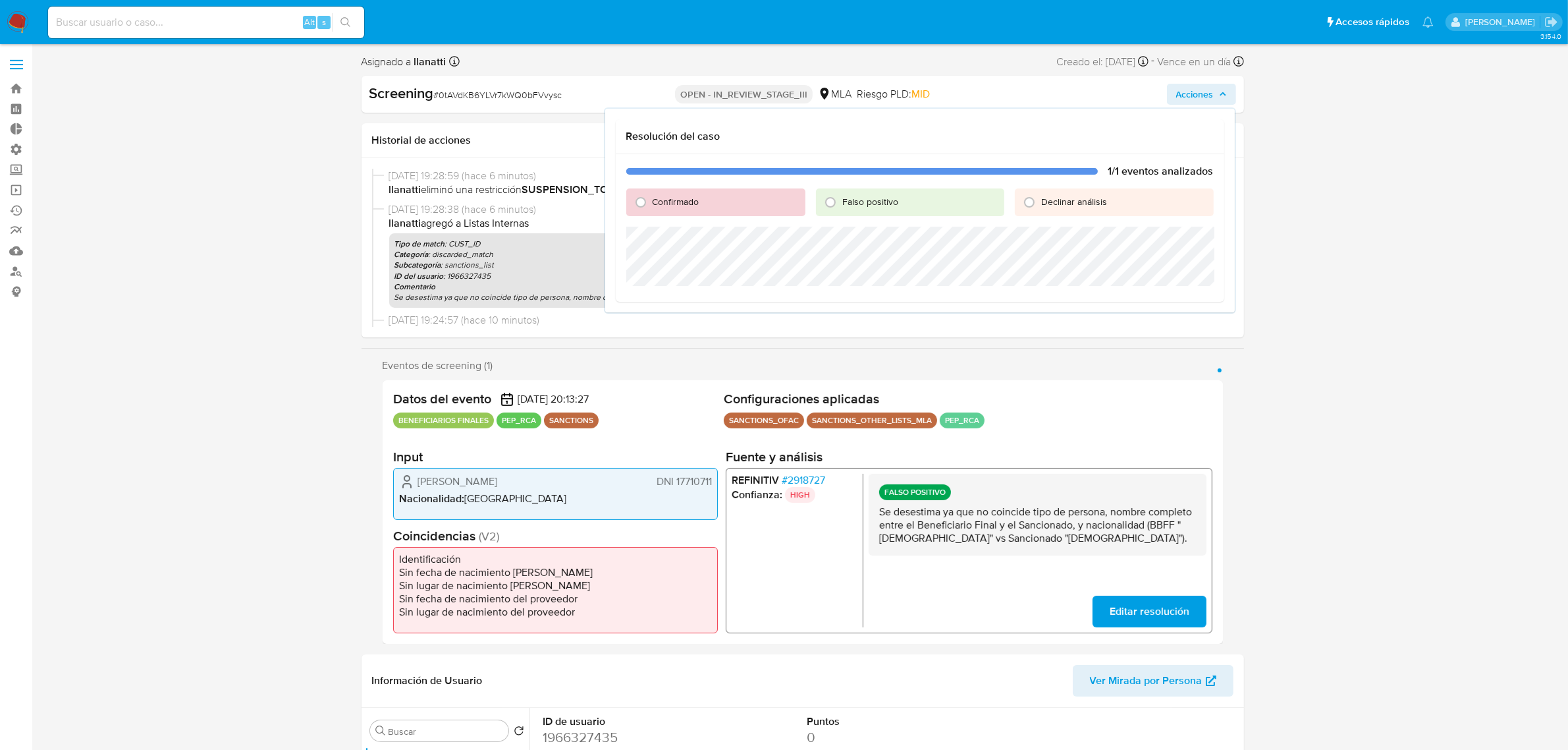
drag, startPoint x: 880, startPoint y: 205, endPoint x: 854, endPoint y: 222, distance: 31.1
click at [879, 205] on span "Falso positivo" at bounding box center [870, 201] width 56 height 13
click at [834, 201] on input "Falso positivo" at bounding box center [831, 202] width 21 height 21
radio input "true"
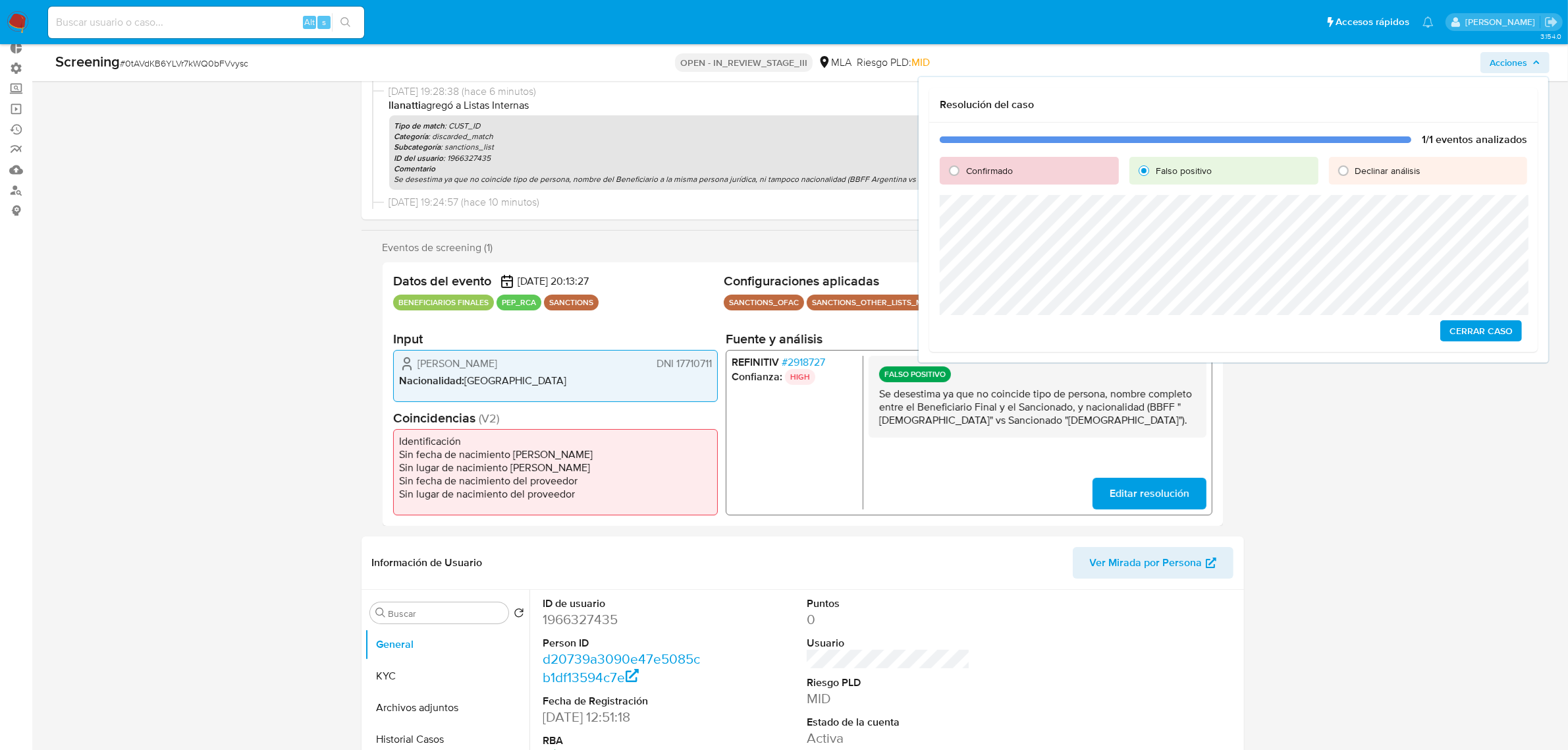
scroll to position [82, 0]
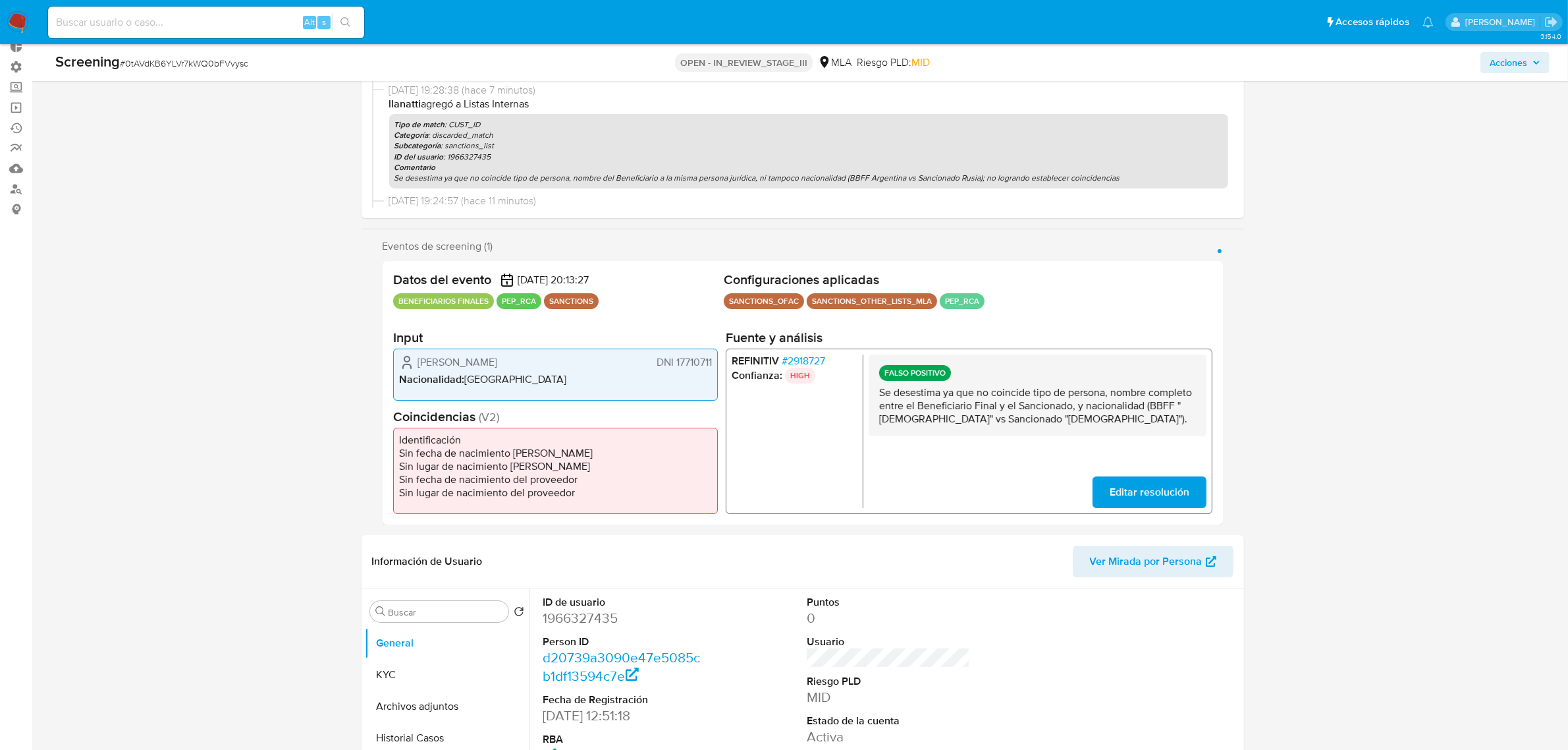
click at [816, 361] on span "# 2918727" at bounding box center [803, 360] width 43 height 13
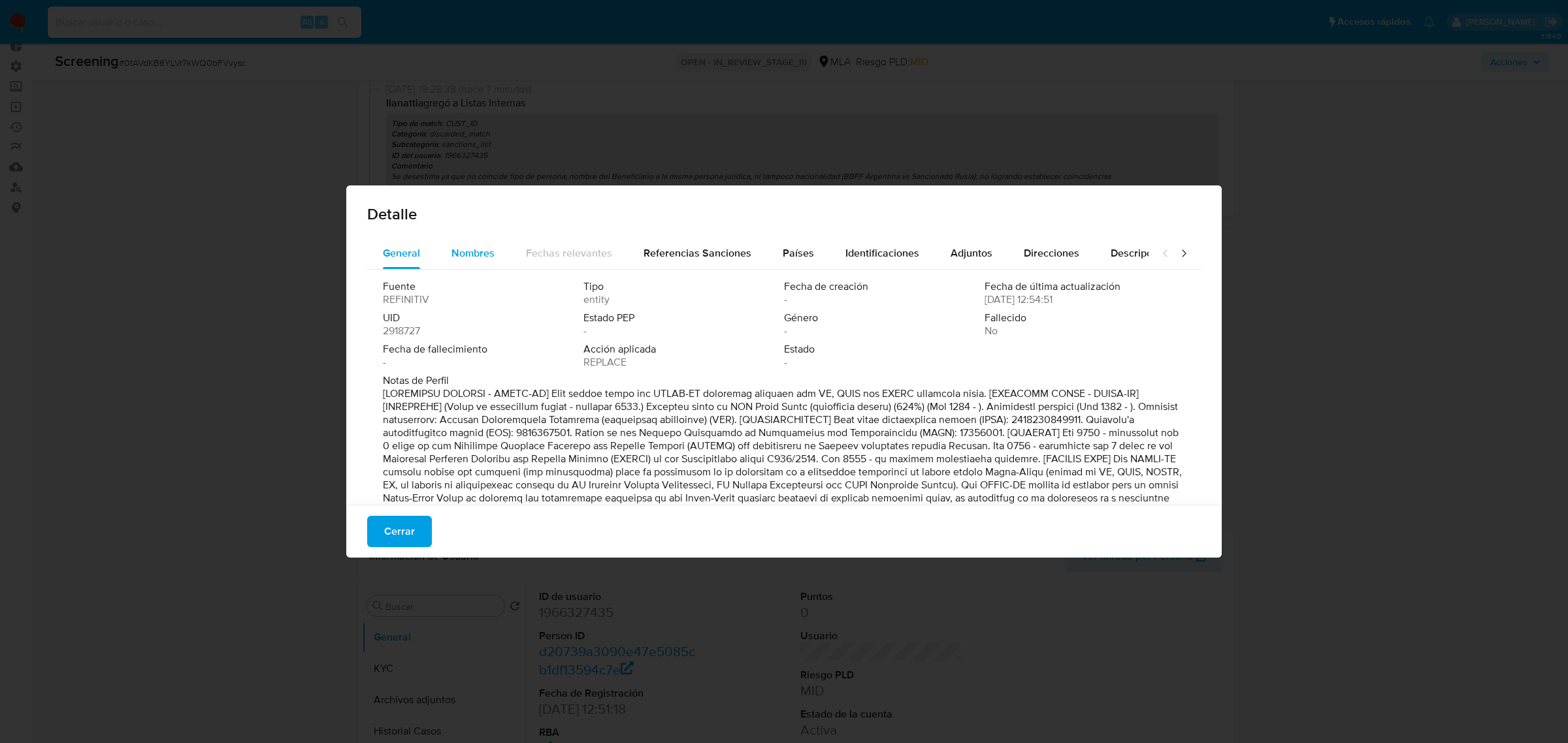
drag, startPoint x: 481, startPoint y: 250, endPoint x: 491, endPoint y: 250, distance: 10.0
click at [481, 250] on span "Nombres" at bounding box center [472, 253] width 43 height 15
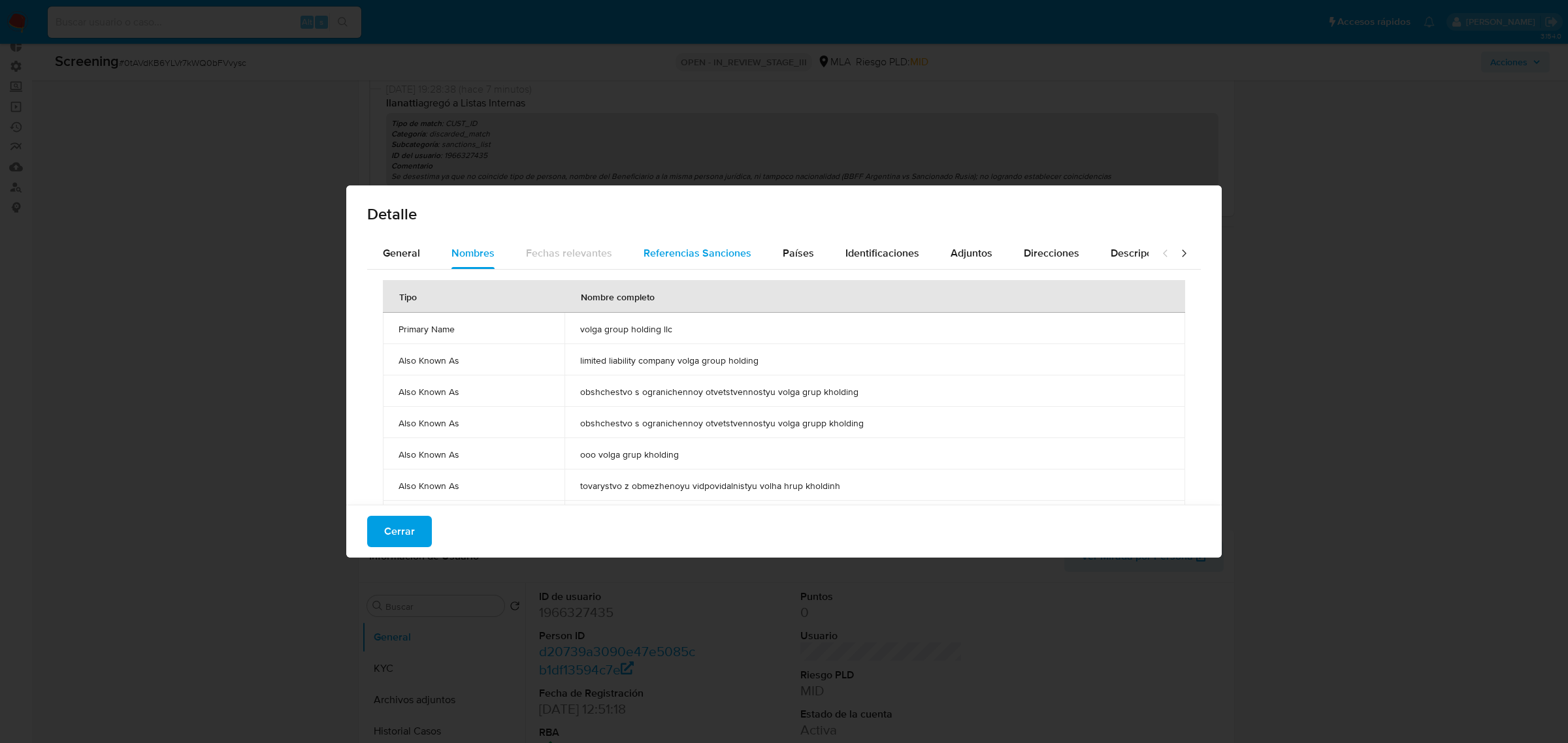
click at [652, 255] on span "Referencias Sanciones" at bounding box center [697, 253] width 108 height 15
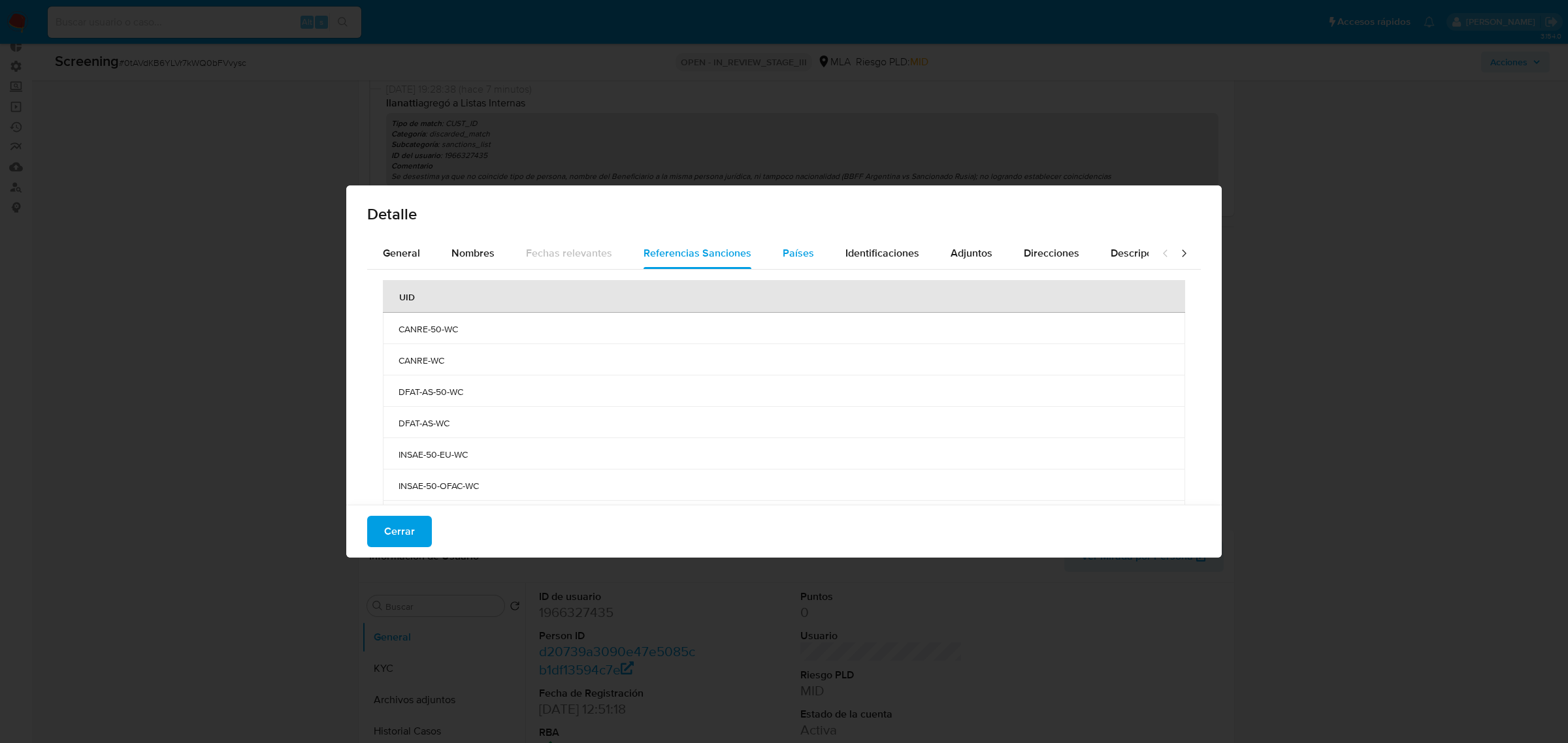
click at [805, 265] on div "Países" at bounding box center [798, 253] width 31 height 31
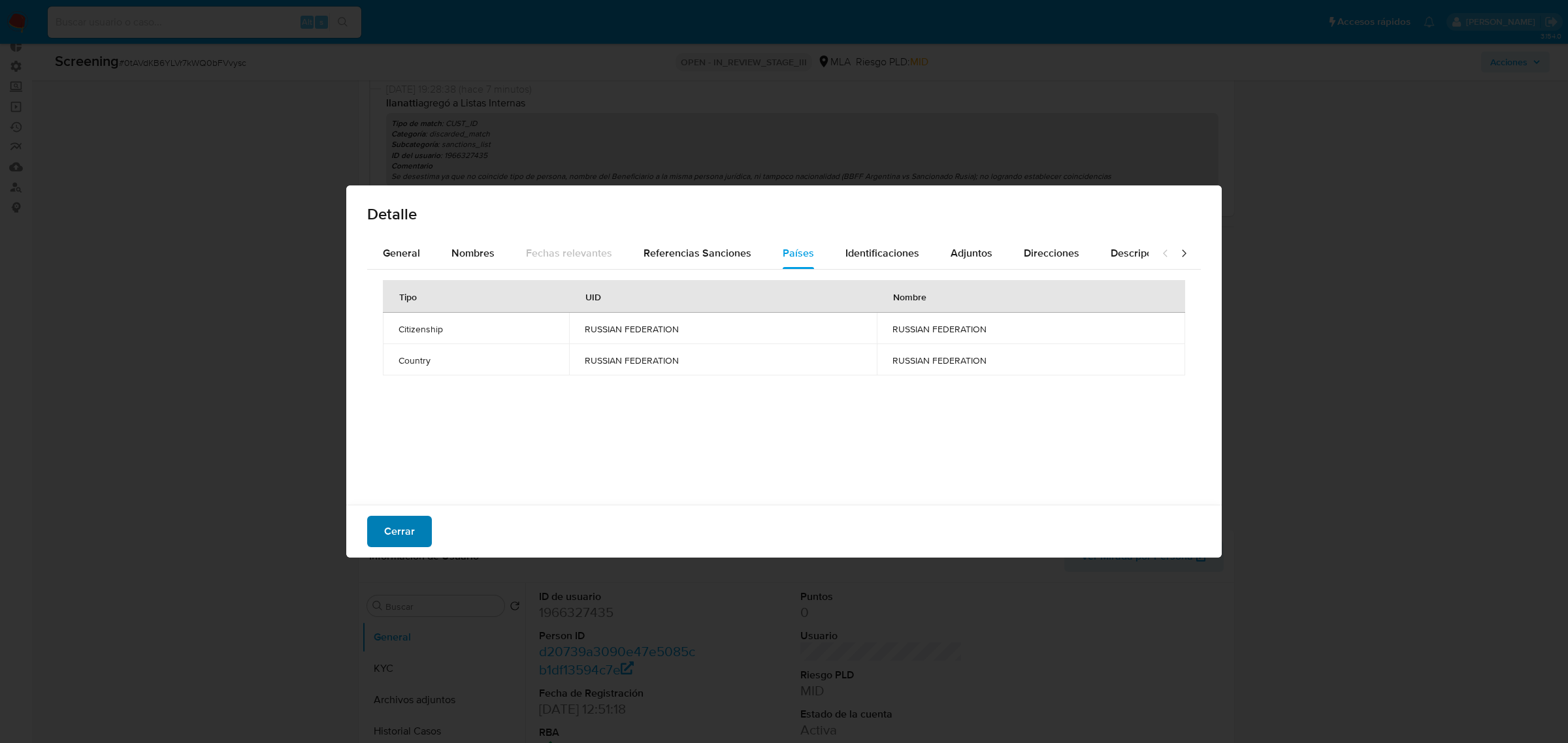
click at [422, 526] on button "Cerrar" at bounding box center [400, 531] width 65 height 31
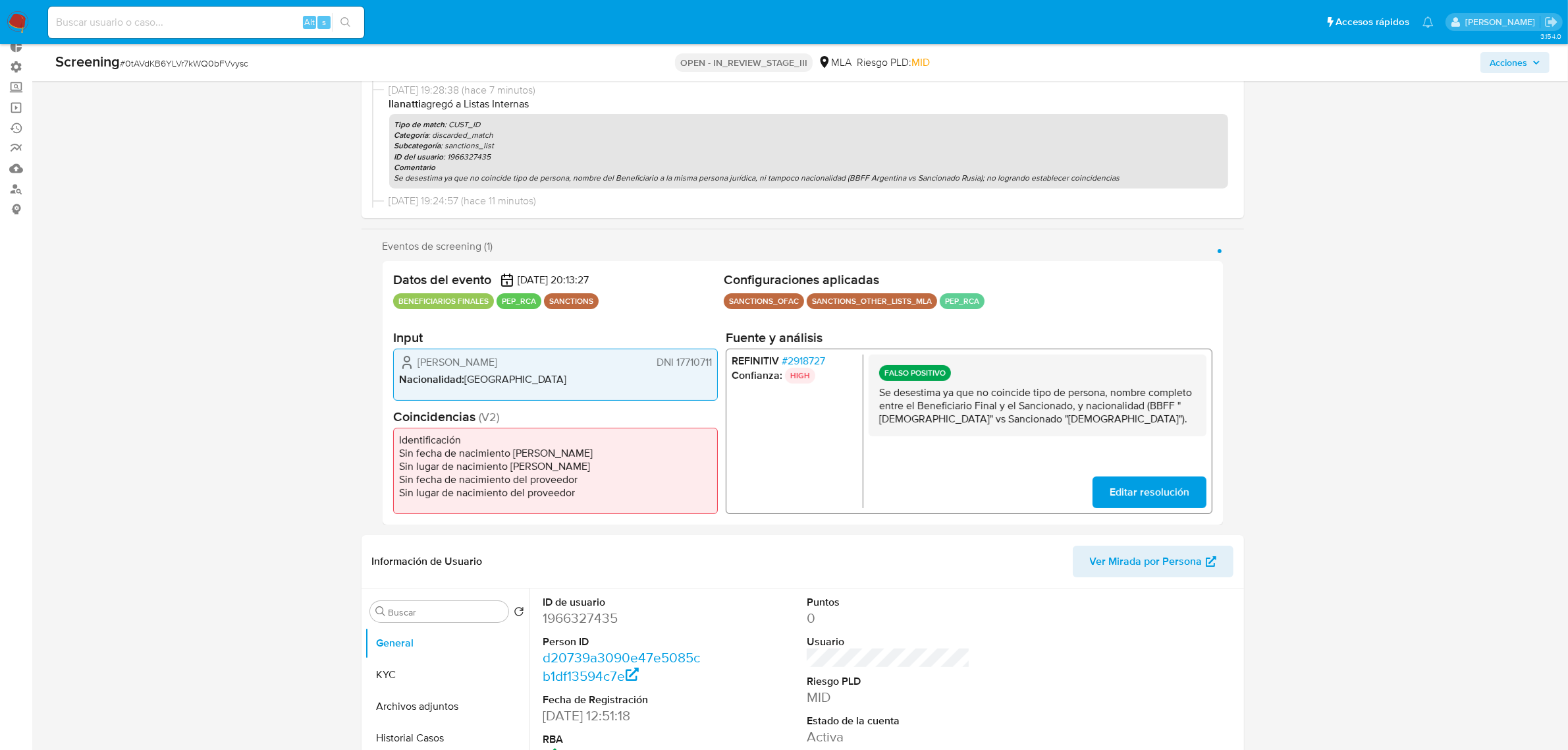
scroll to position [0, 0]
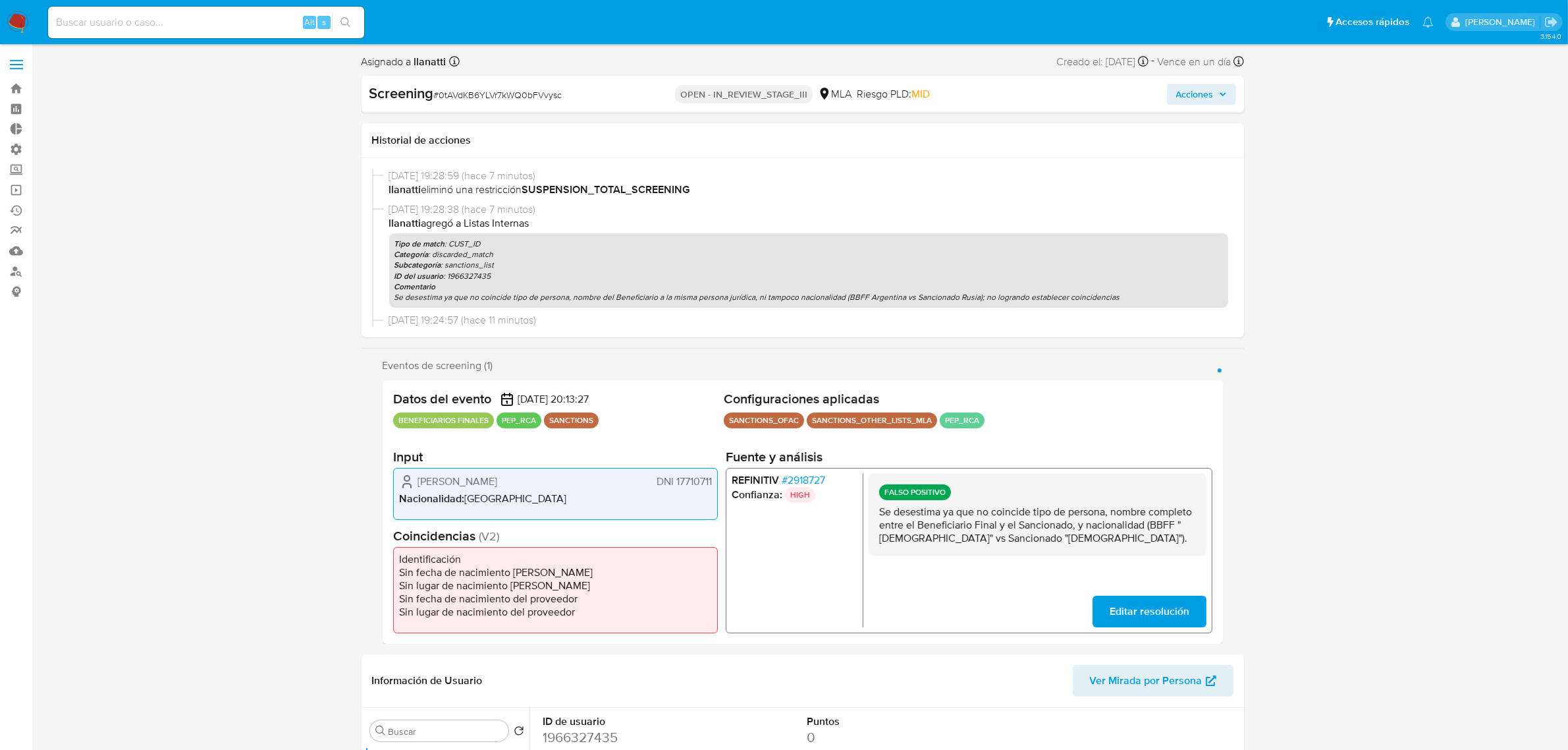
drag, startPoint x: 1206, startPoint y: 94, endPoint x: 1139, endPoint y: 96, distance: 67.0
click at [1206, 94] on span "Acciones" at bounding box center [1195, 94] width 38 height 21
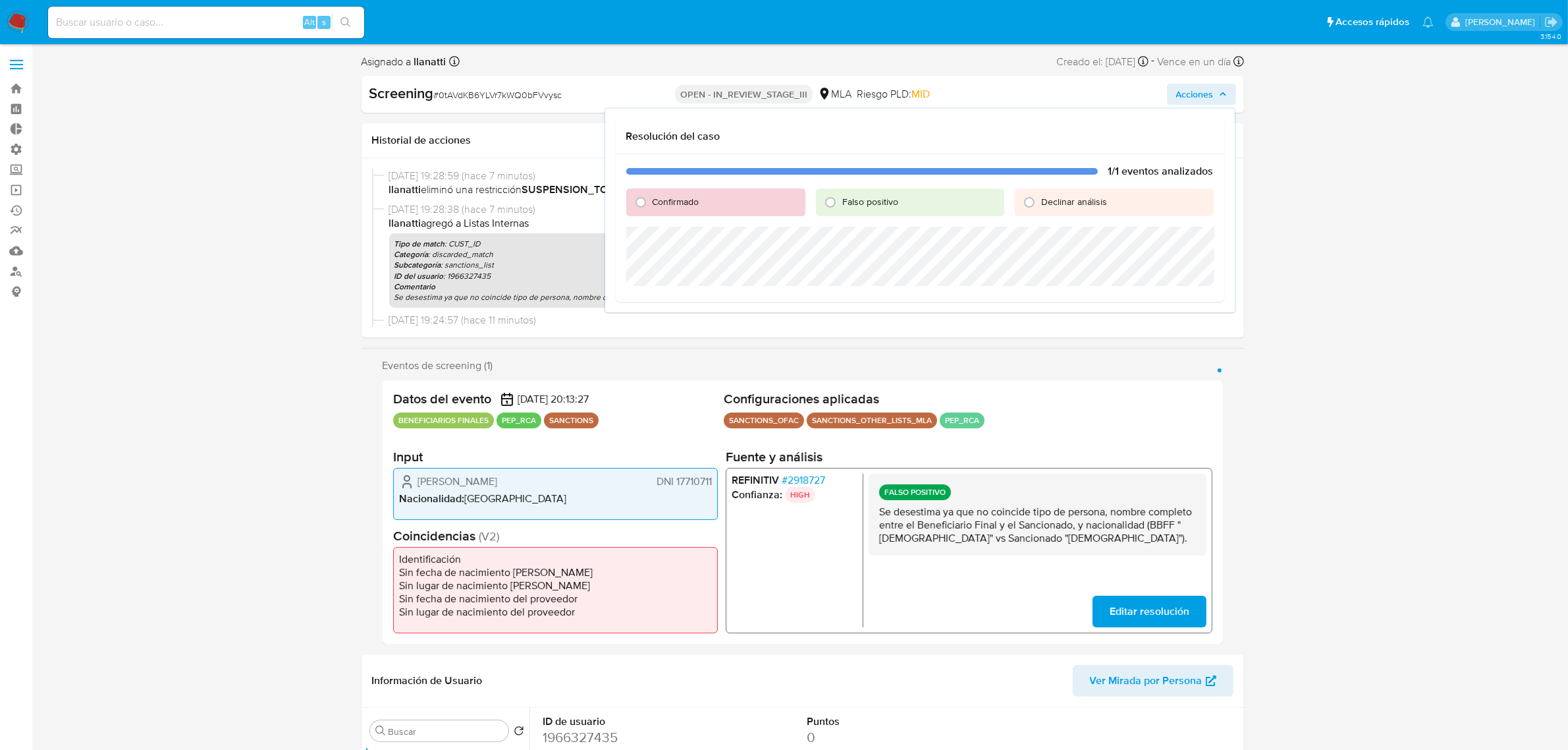
click at [855, 202] on span "Falso positivo" at bounding box center [870, 201] width 56 height 13
click at [841, 202] on input "Falso positivo" at bounding box center [831, 202] width 21 height 21
radio input "true"
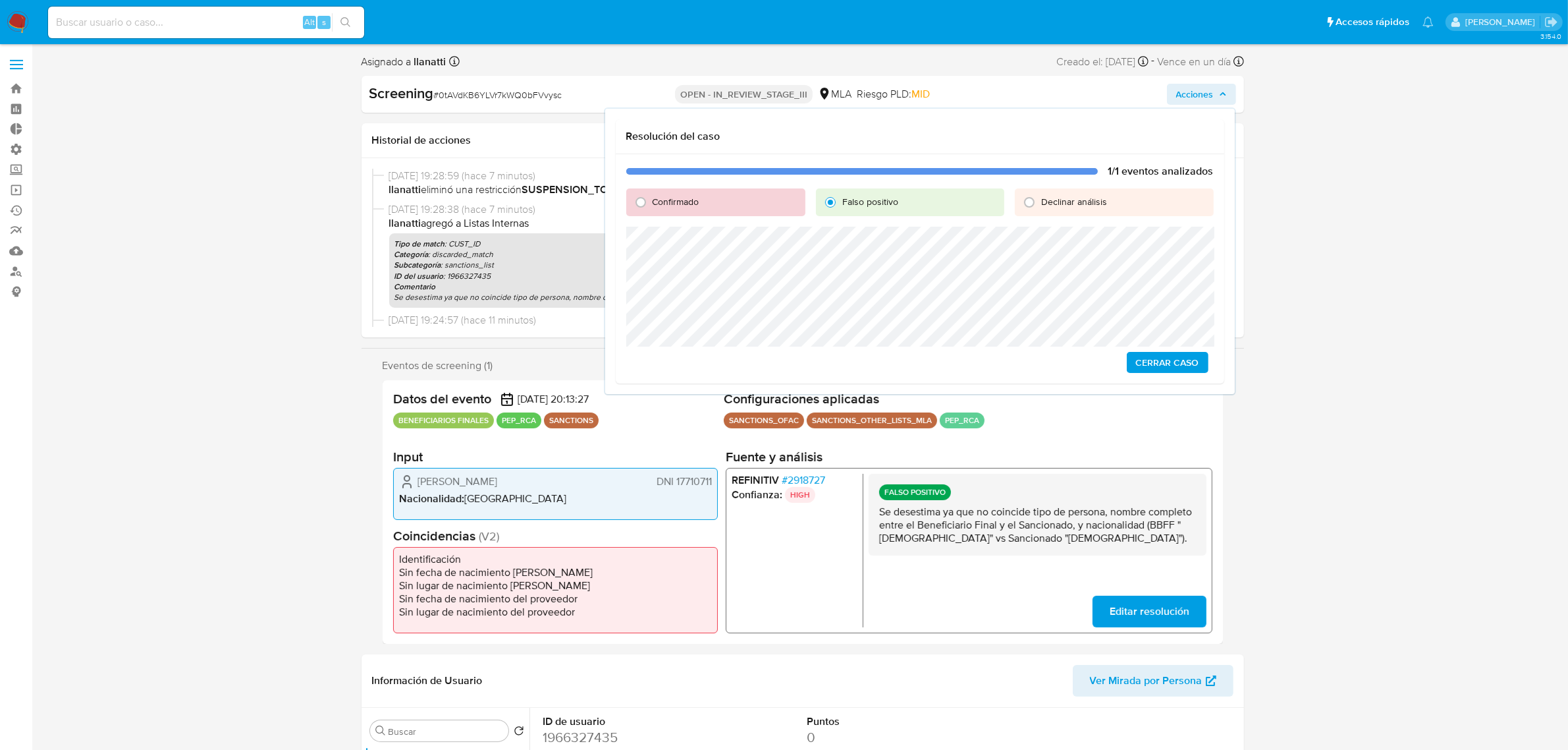
click at [1170, 369] on span "Cerrar Caso" at bounding box center [1168, 362] width 63 height 19
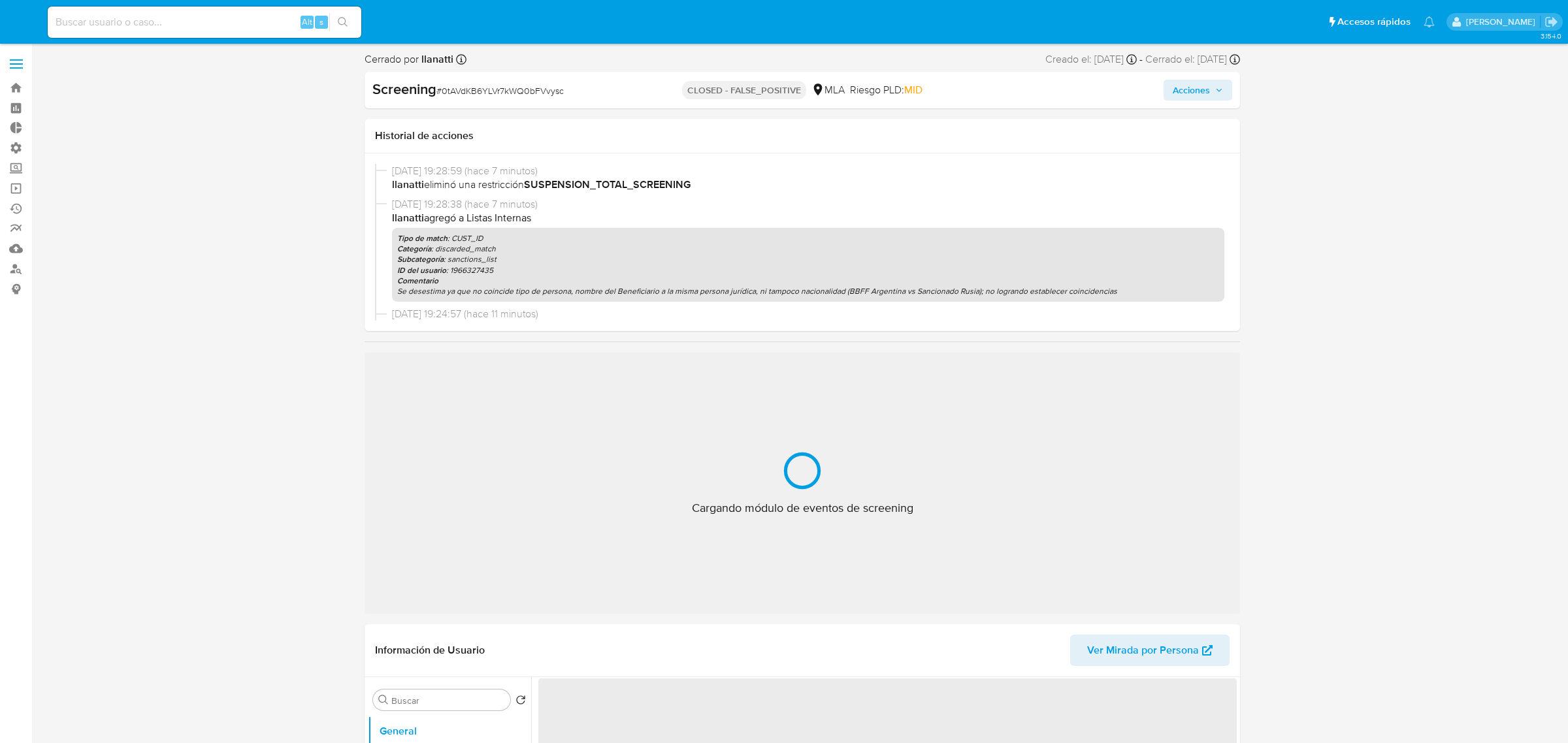
select select "10"
